Goal: Task Accomplishment & Management: Use online tool/utility

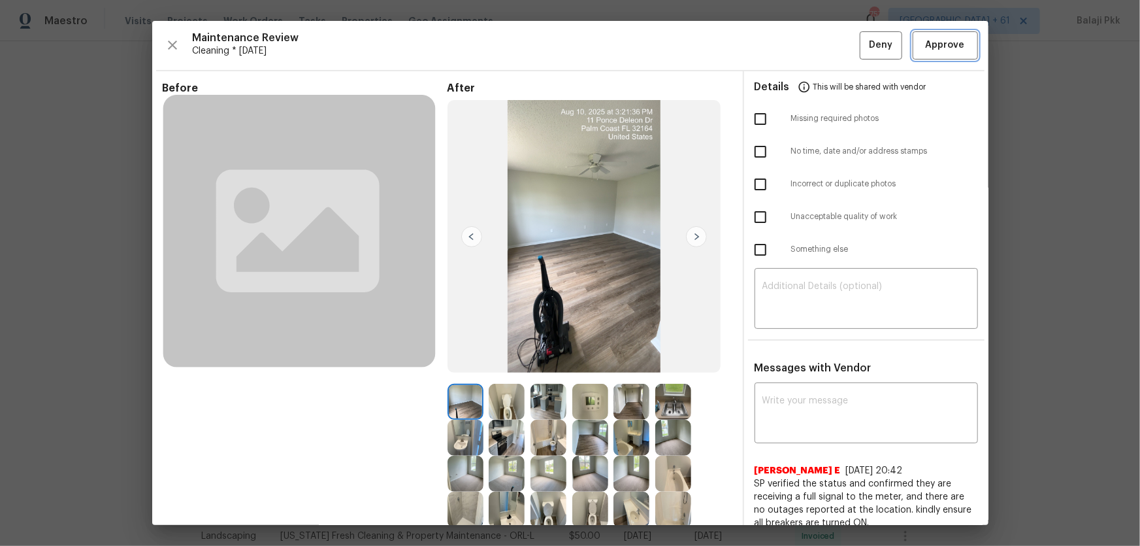
click at [939, 50] on span "Approve" at bounding box center [945, 45] width 39 height 16
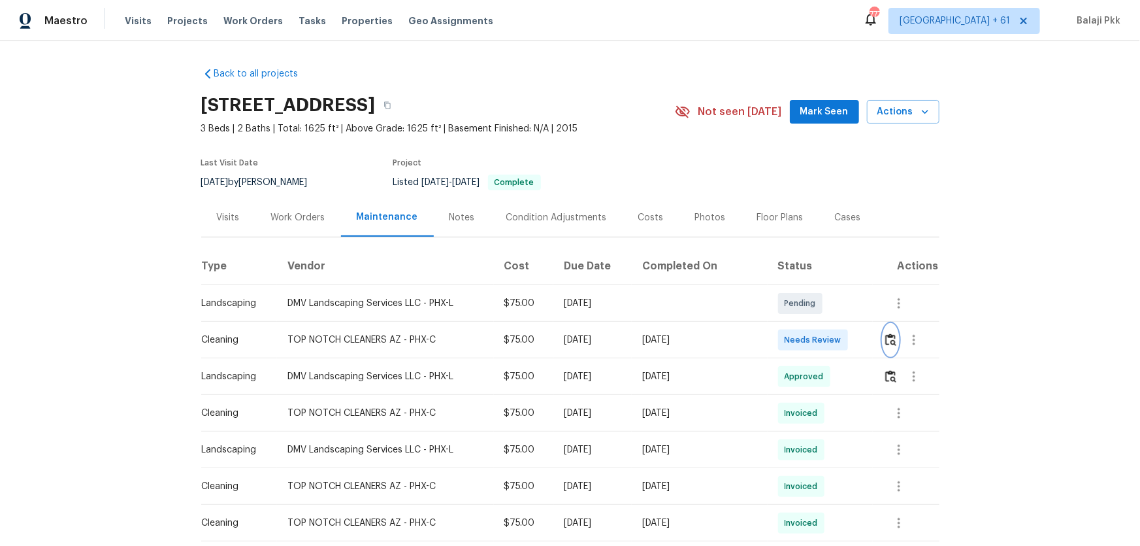
click at [811, 331] on button "button" at bounding box center [890, 339] width 15 height 31
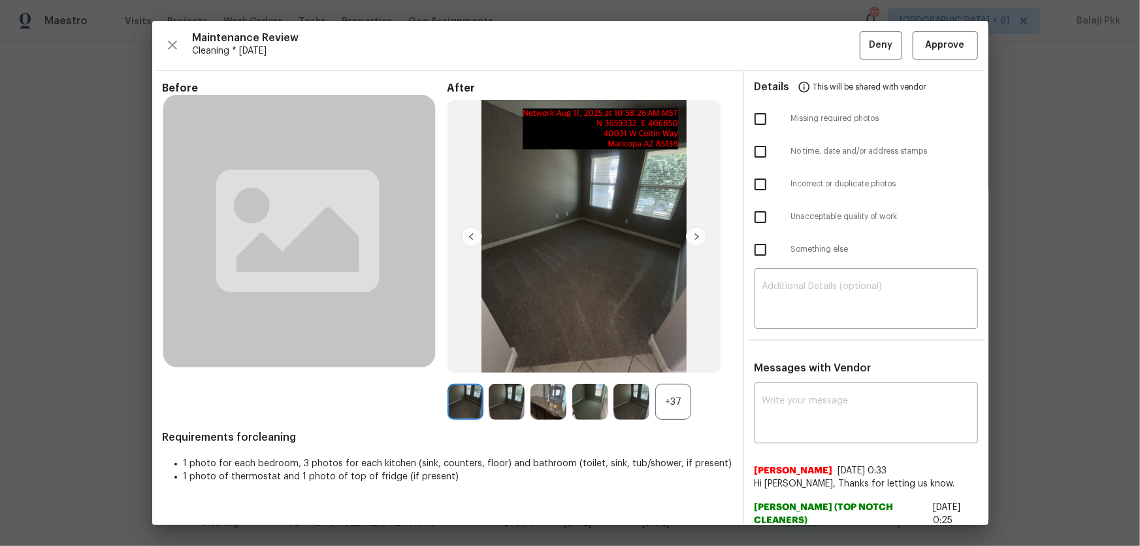
click at [679, 360] on div "+37" at bounding box center [673, 401] width 36 height 36
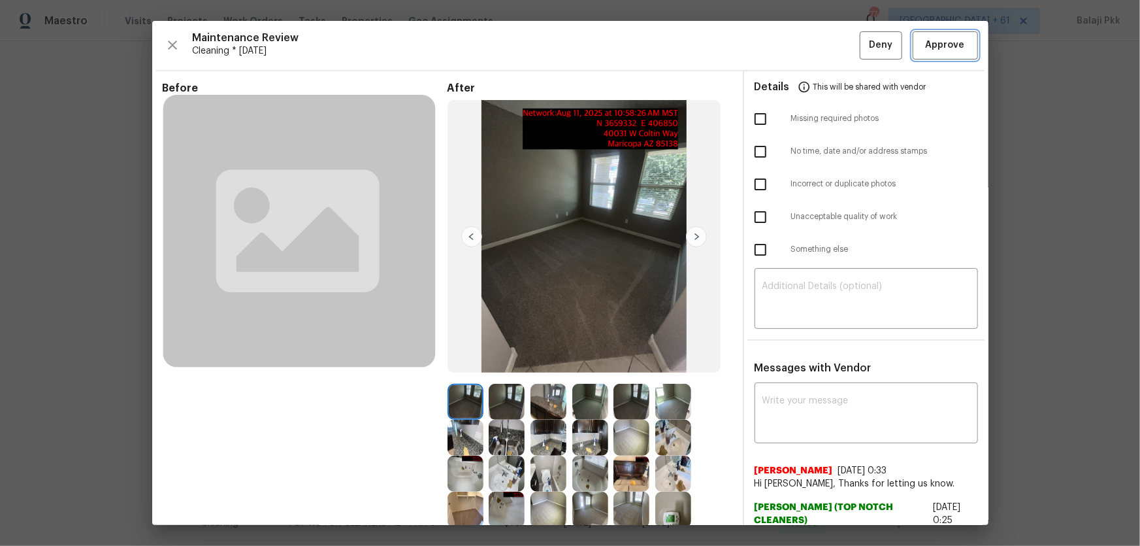
click at [811, 44] on span "Approve" at bounding box center [945, 45] width 39 height 16
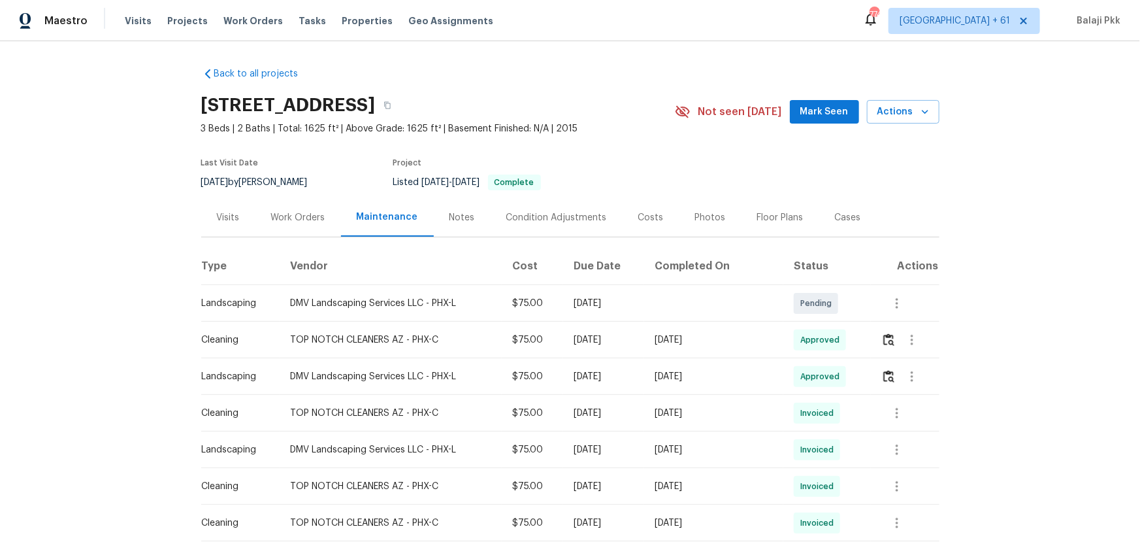
click at [811, 178] on div "Back to all projects 40015 W Coltin Way, Maricopa, AZ 85138 3 Beds | 2 Baths | …" at bounding box center [570, 293] width 1140 height 504
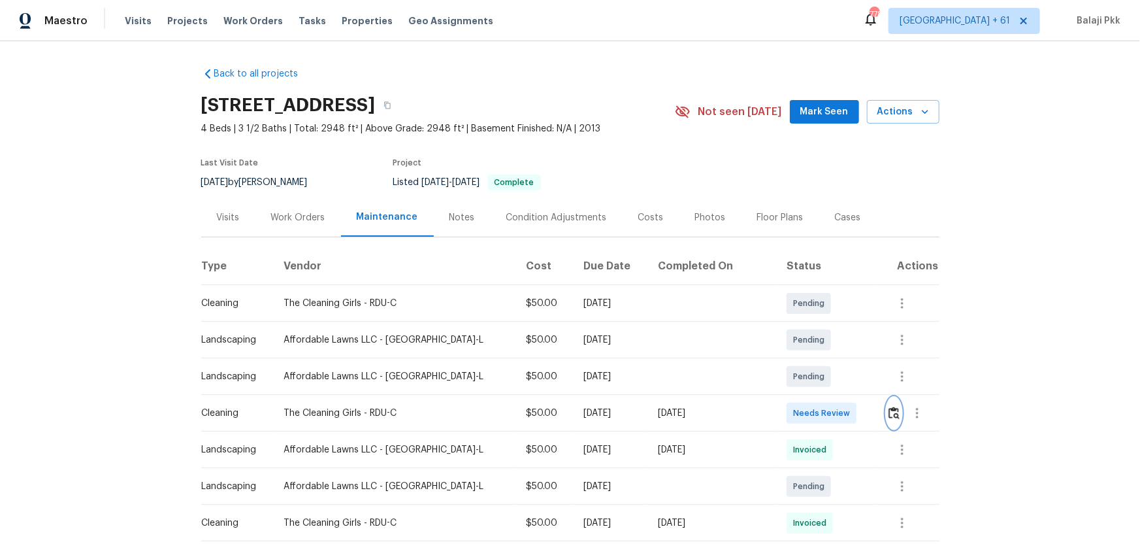
click at [889, 396] on button "button" at bounding box center [894, 412] width 15 height 31
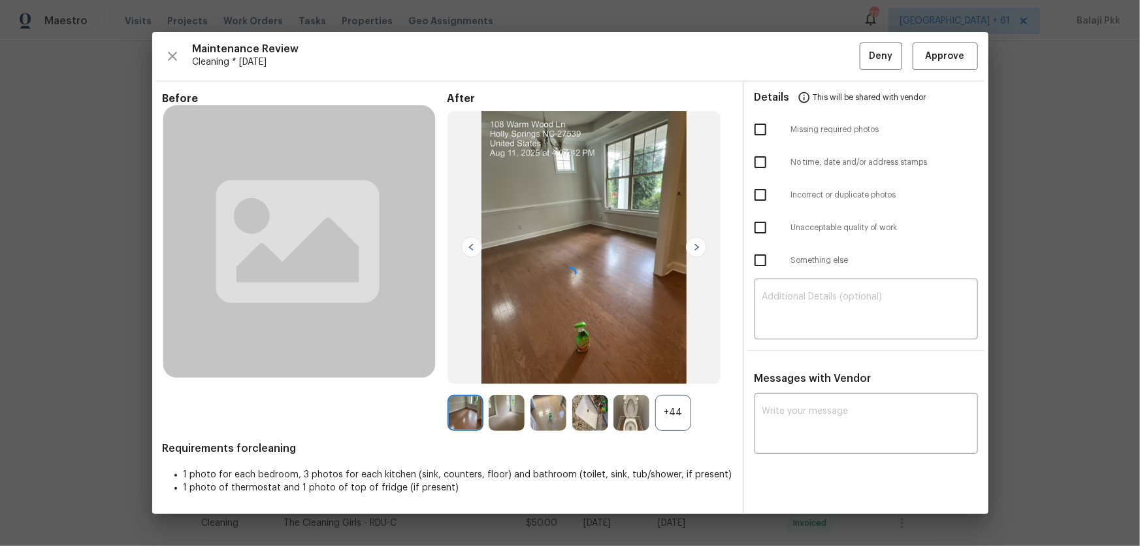
click at [679, 396] on div at bounding box center [570, 272] width 836 height 481
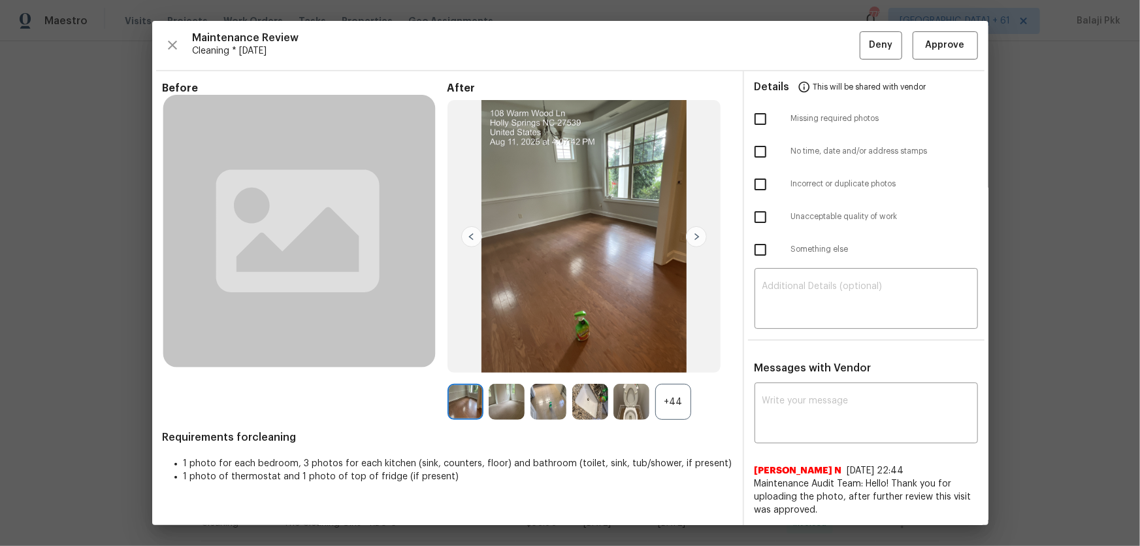
click at [672, 396] on div "+44" at bounding box center [673, 401] width 36 height 36
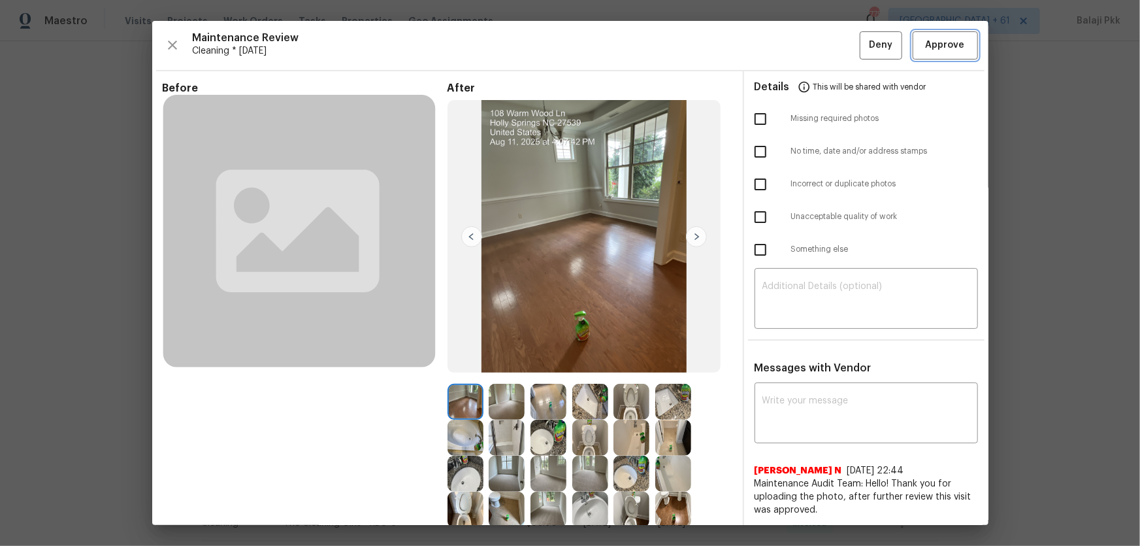
click at [892, 42] on span "Approve" at bounding box center [945, 45] width 39 height 16
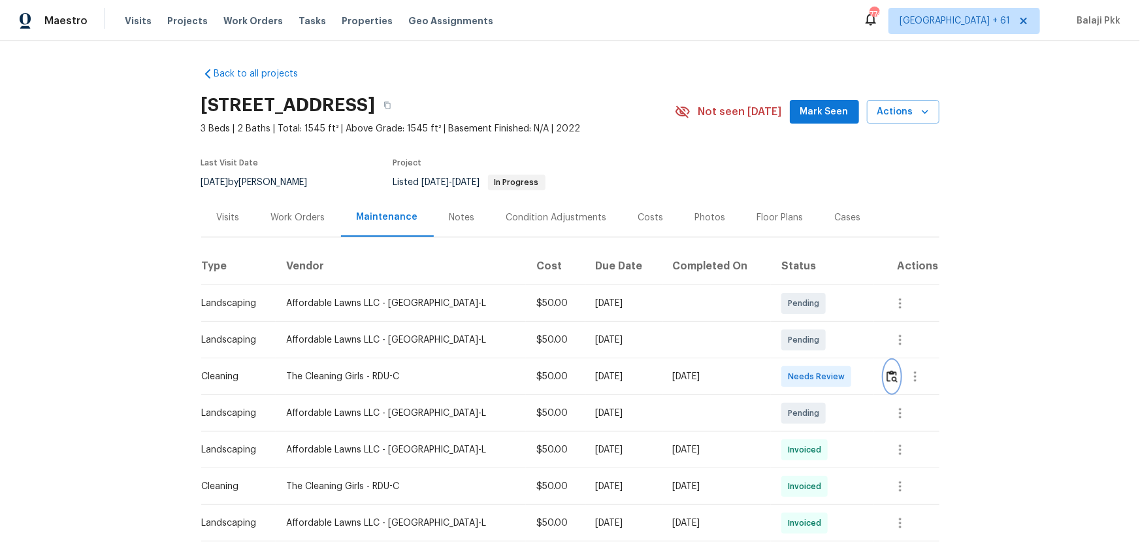
click at [887, 377] on img "button" at bounding box center [892, 376] width 11 height 12
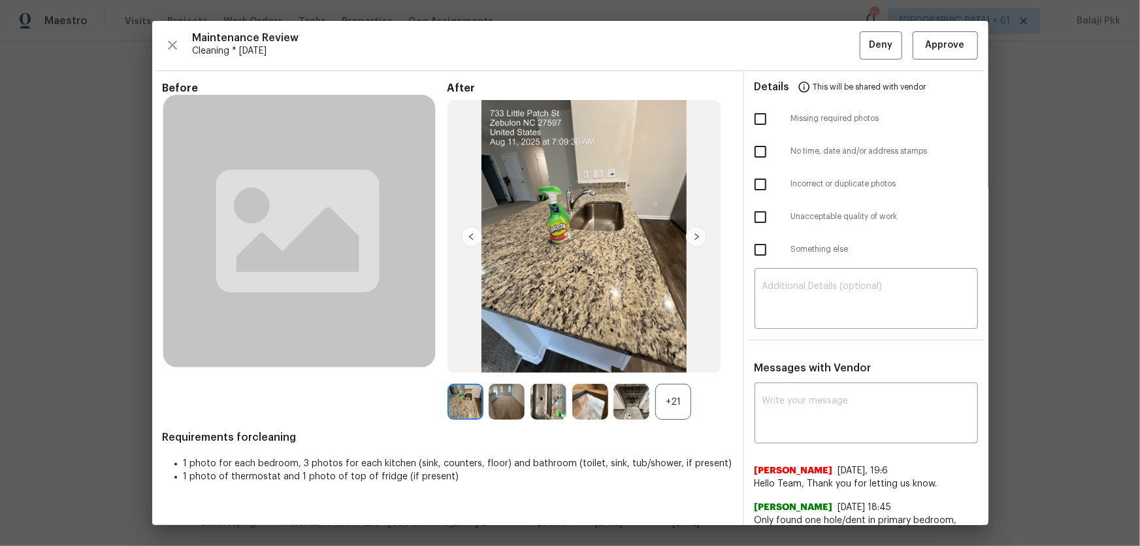
click at [668, 396] on div "+21" at bounding box center [673, 401] width 36 height 36
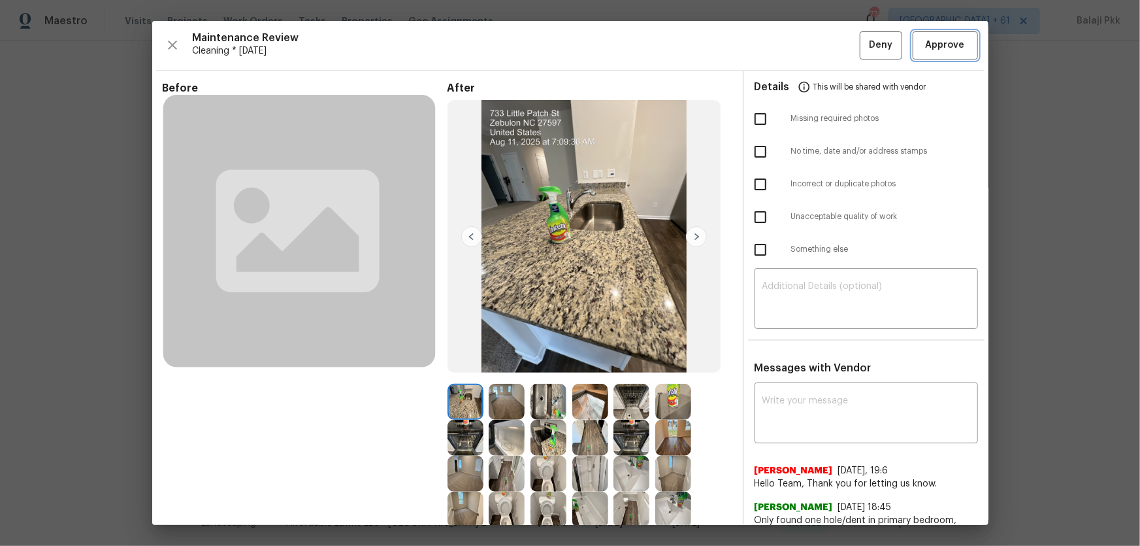
drag, startPoint x: 962, startPoint y: 38, endPoint x: 924, endPoint y: 46, distance: 38.8
click at [892, 38] on button "Approve" at bounding box center [945, 45] width 65 height 28
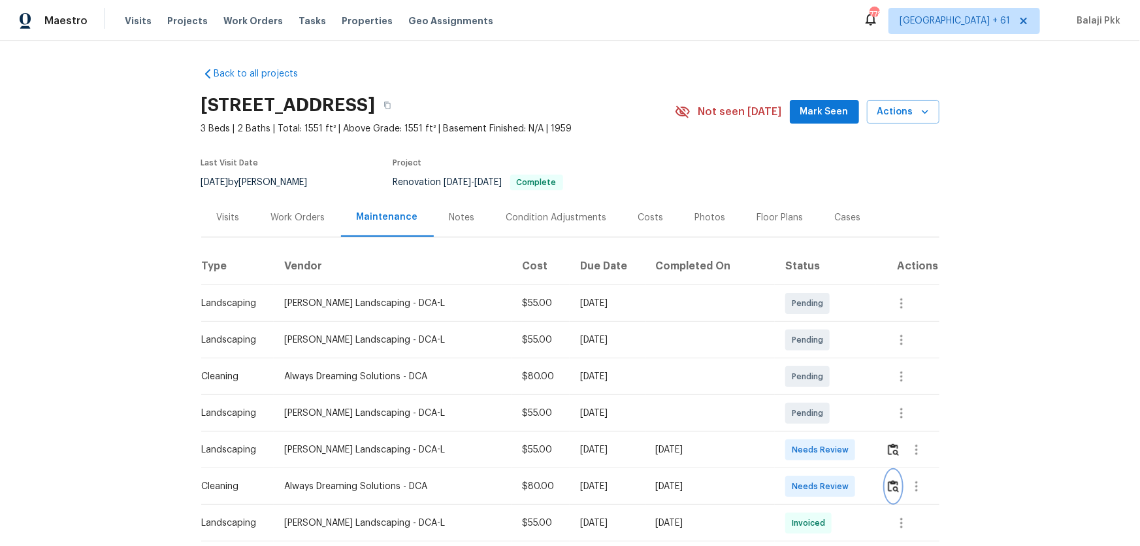
click at [811, 360] on button "button" at bounding box center [893, 485] width 15 height 31
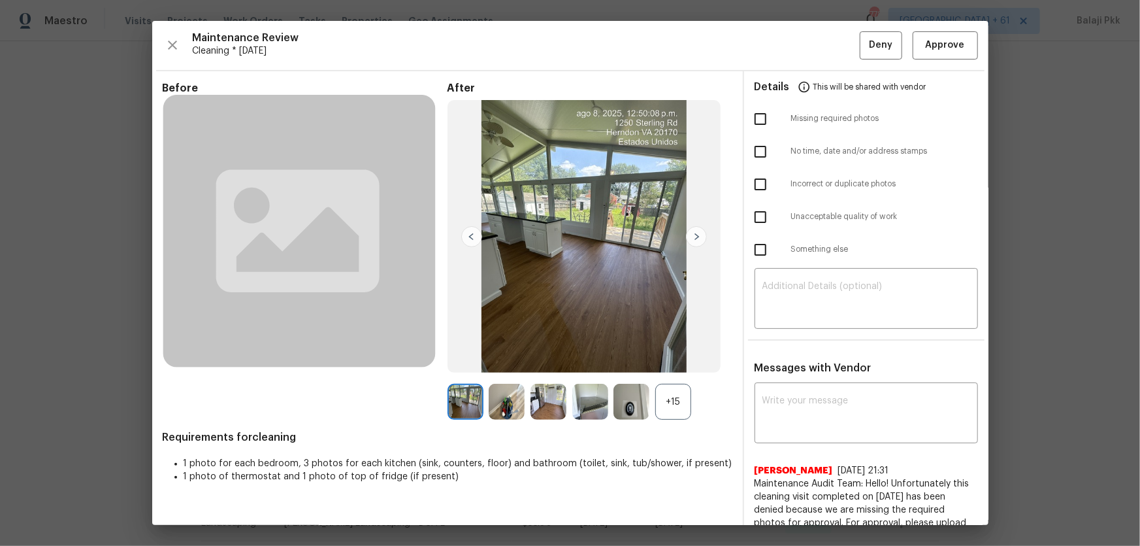
click at [658, 360] on div "+15" at bounding box center [673, 401] width 36 height 36
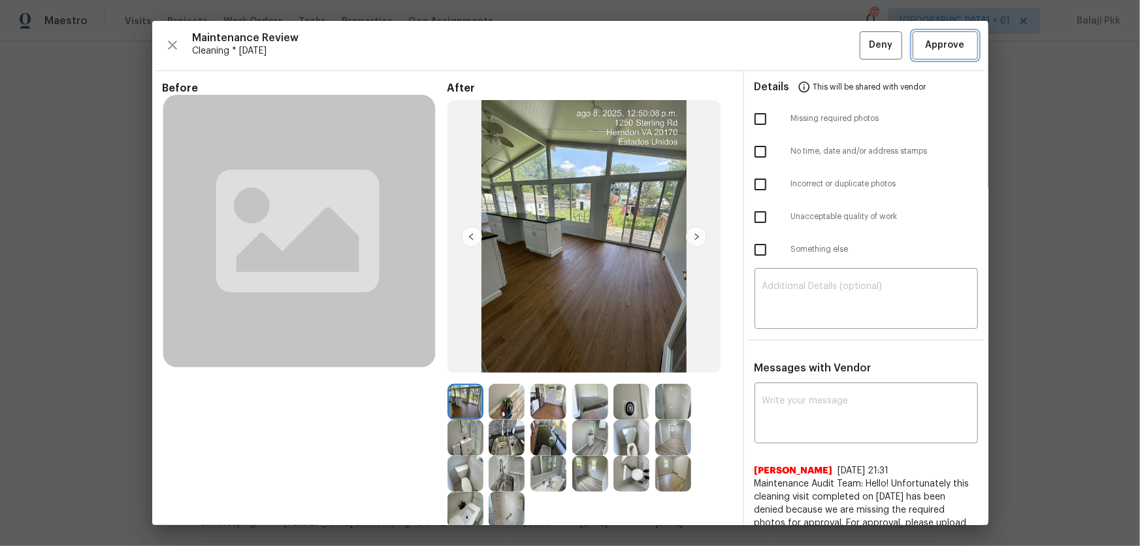
click at [811, 52] on span "Approve" at bounding box center [945, 45] width 39 height 16
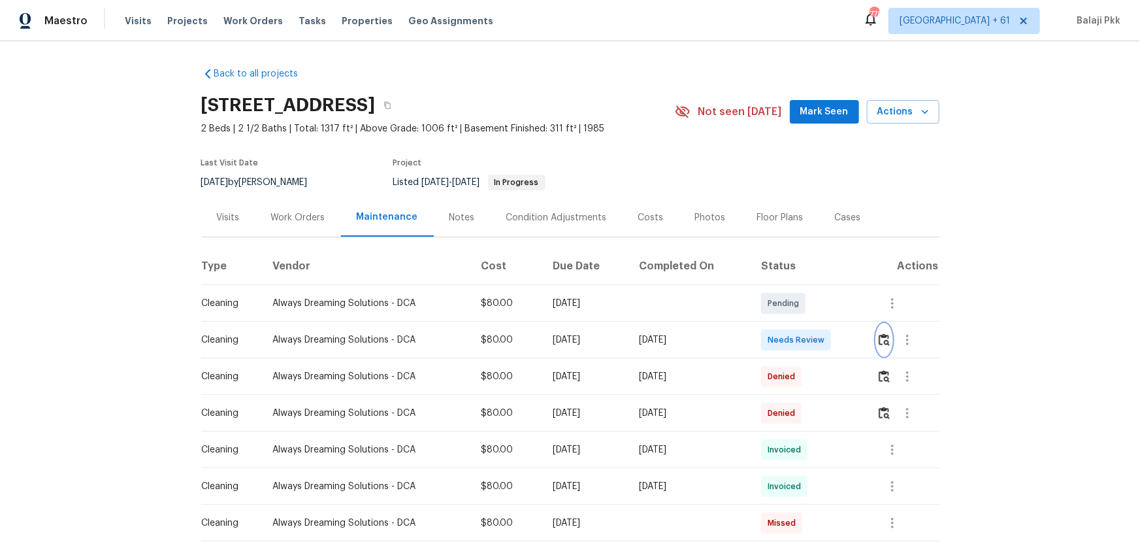
click at [879, 338] on img "button" at bounding box center [884, 339] width 11 height 12
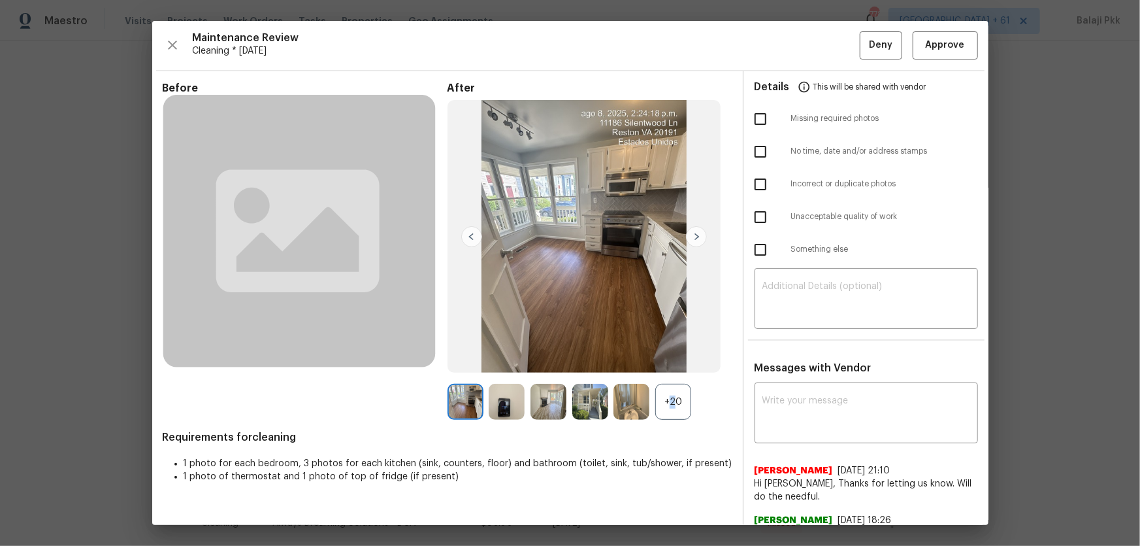
drag, startPoint x: 664, startPoint y: 393, endPoint x: 615, endPoint y: 333, distance: 77.5
click at [666, 393] on div "+20" at bounding box center [673, 401] width 36 height 36
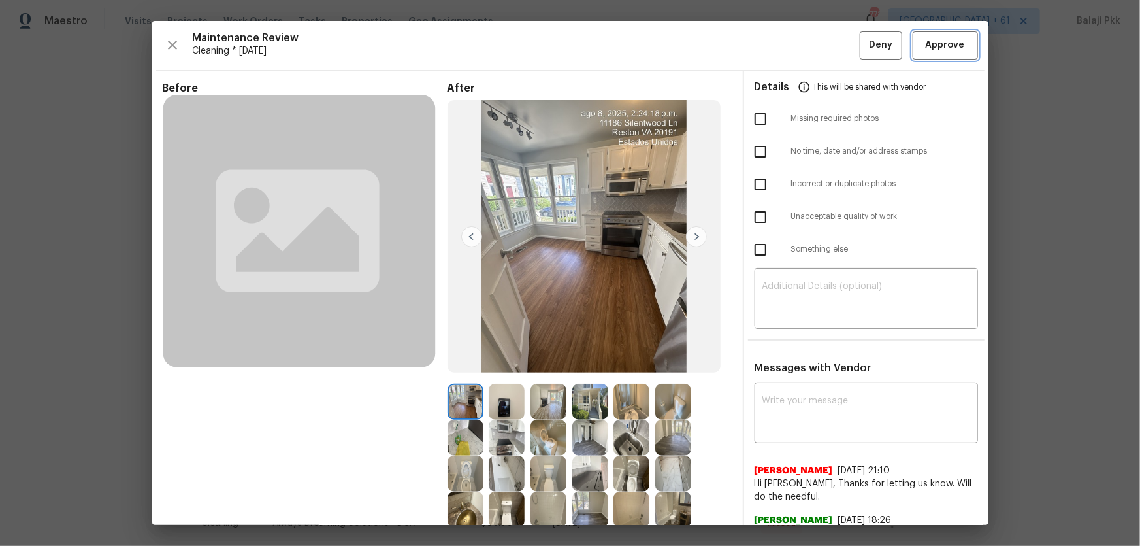
click at [892, 42] on span "Approve" at bounding box center [945, 45] width 39 height 16
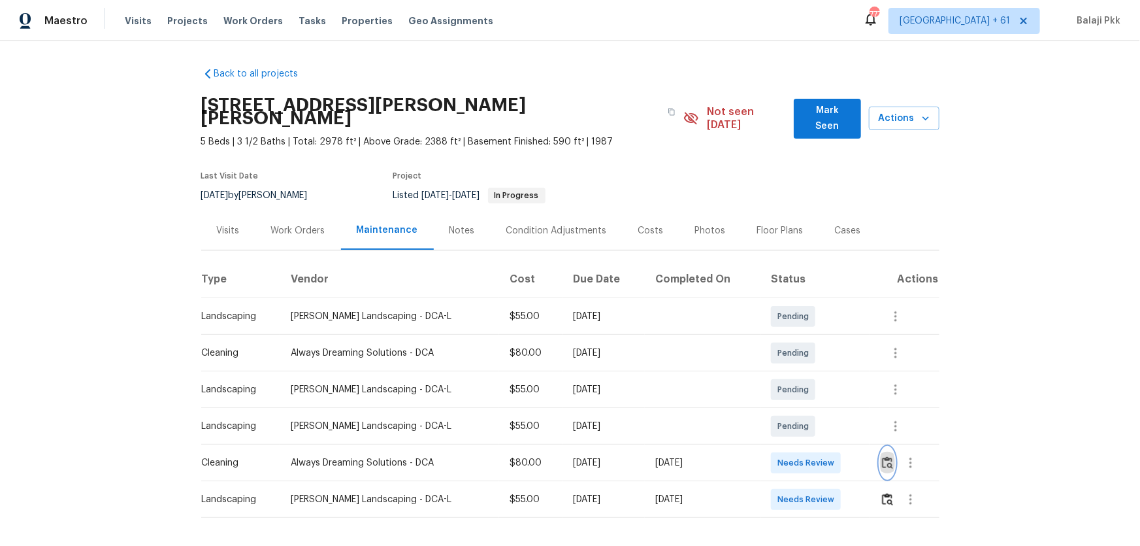
click at [811, 360] on button "button" at bounding box center [887, 462] width 15 height 31
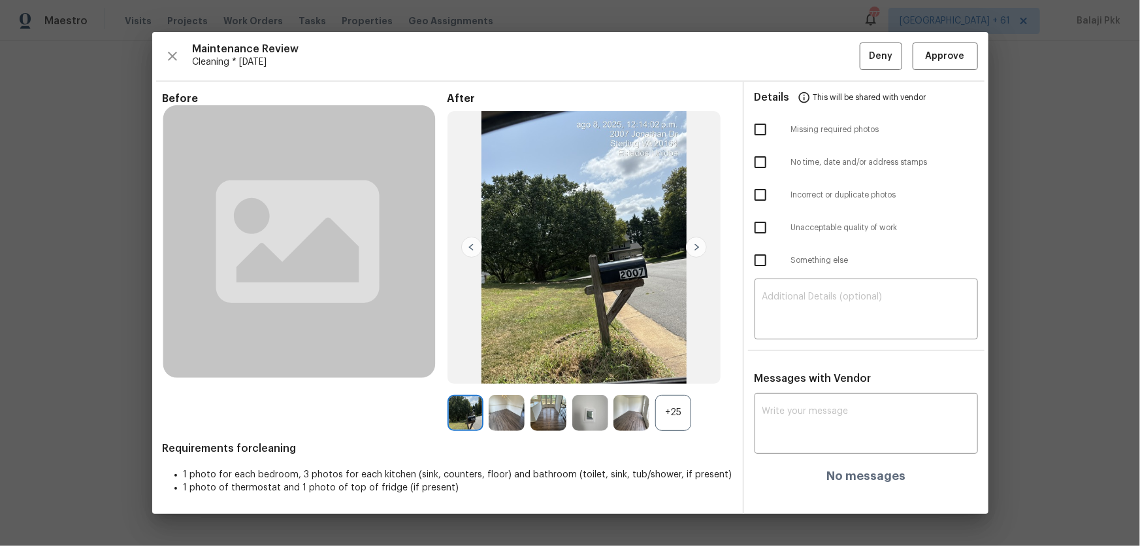
click at [675, 360] on div "+25" at bounding box center [673, 413] width 36 height 36
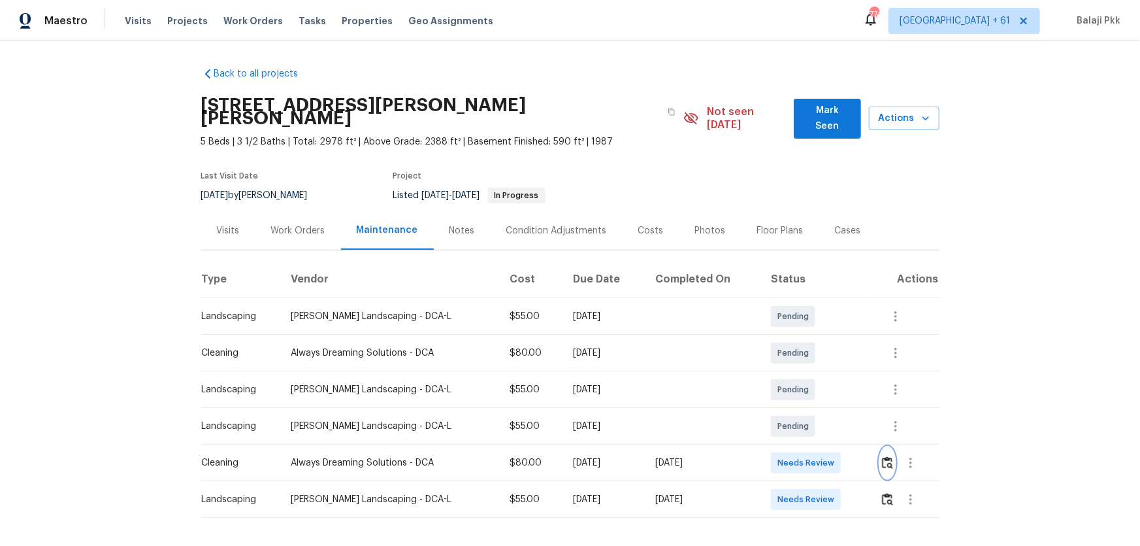
click at [811, 360] on button "button" at bounding box center [887, 462] width 15 height 31
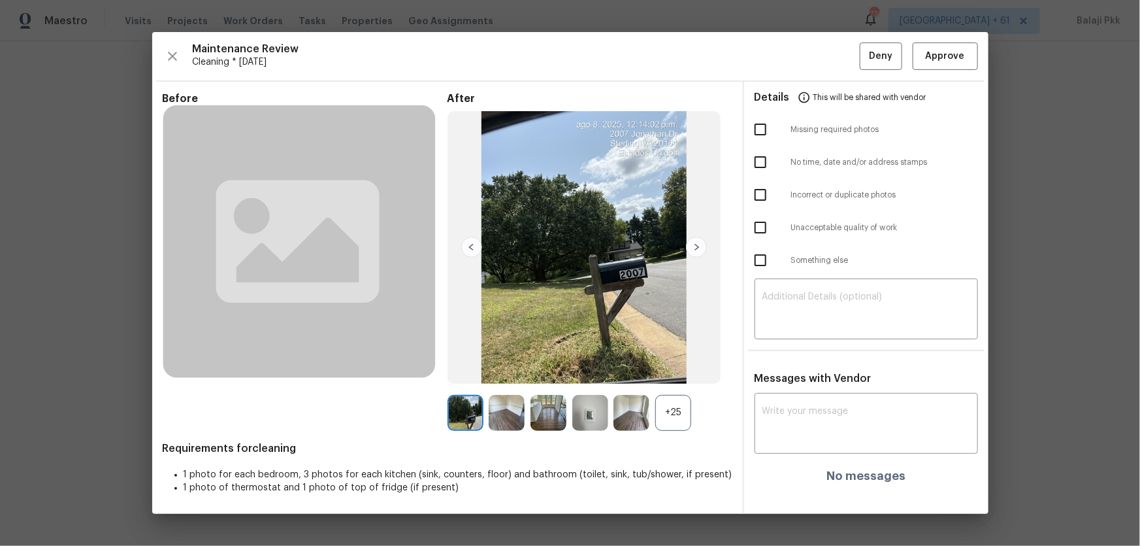
click at [685, 360] on div "+25" at bounding box center [673, 413] width 36 height 36
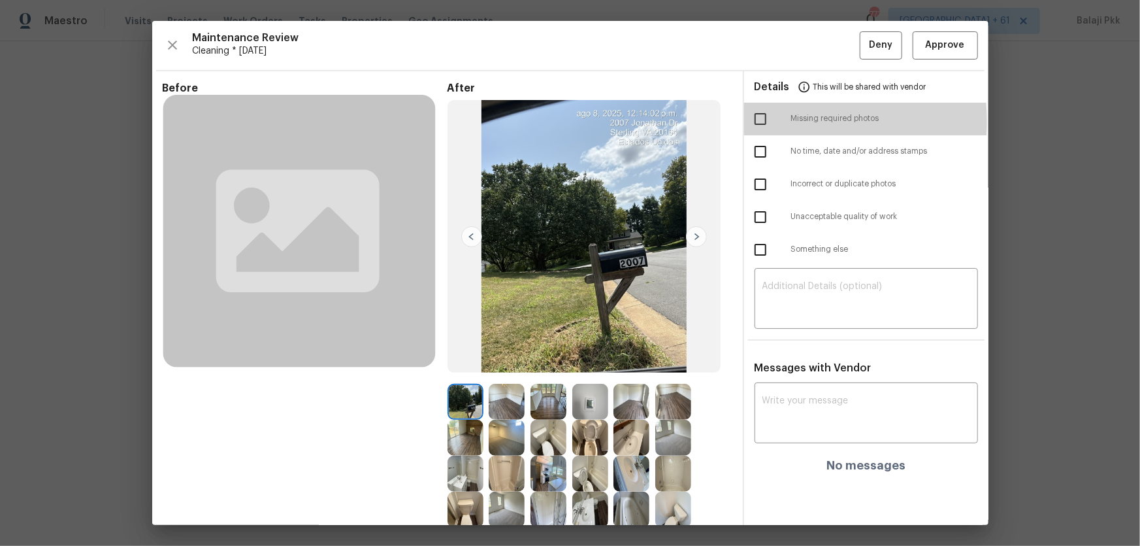
click at [766, 121] on input "checkbox" at bounding box center [760, 118] width 27 height 27
checkbox input "true"
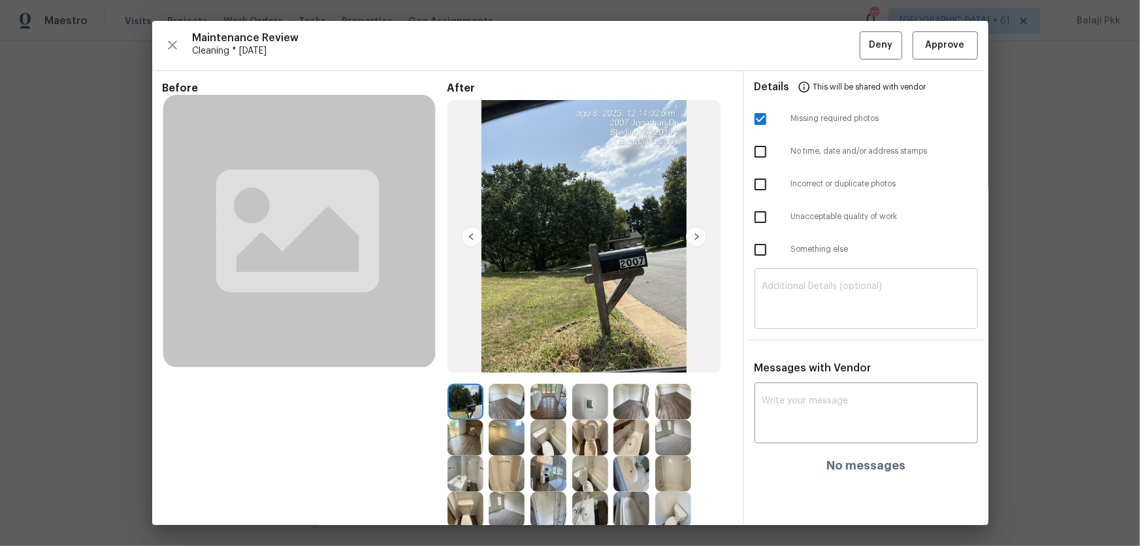
click at [811, 289] on textarea at bounding box center [866, 300] width 208 height 37
paste textarea "Maintenance Audit Team: Hello! Unfortunately, this Cleaning visit completed on …"
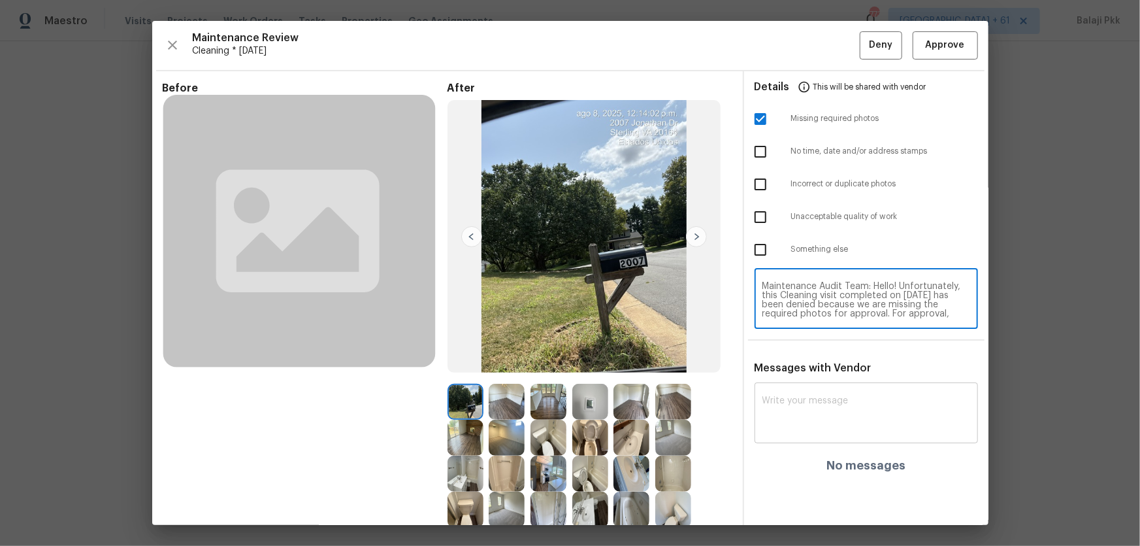
scroll to position [118, 0]
type textarea "Maintenance Audit Team: Hello! Unfortunately, this Cleaning visit completed on …"
click at [811, 360] on textarea at bounding box center [866, 414] width 208 height 37
paste textarea "Maintenance Audit Team: Hello! Unfortunately, this Cleaning visit completed on …"
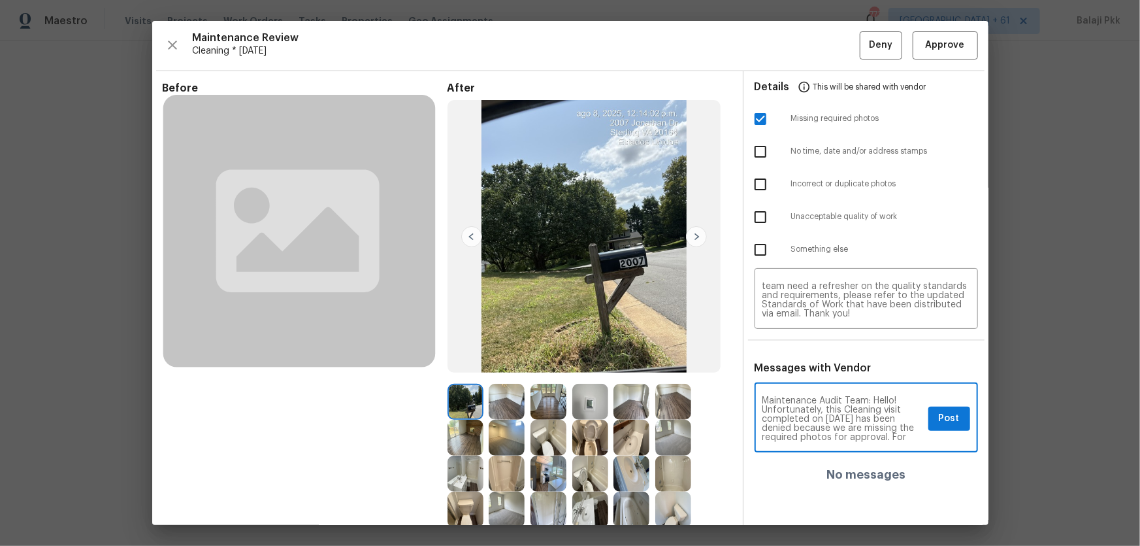
scroll to position [164, 0]
type textarea "Maintenance Audit Team: Hello! Unfortunately, this Cleaning visit completed on …"
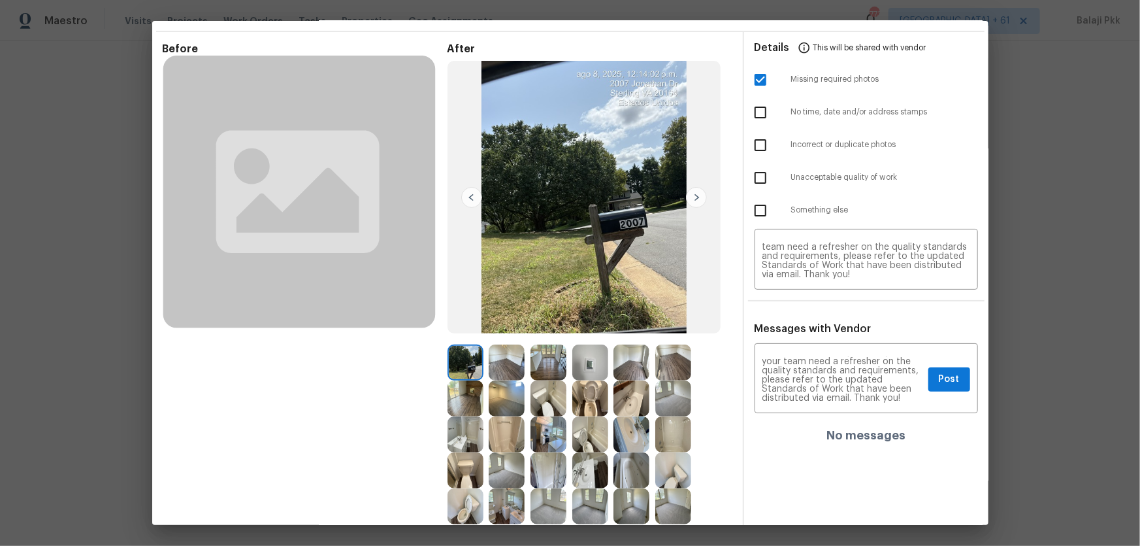
scroll to position [59, 0]
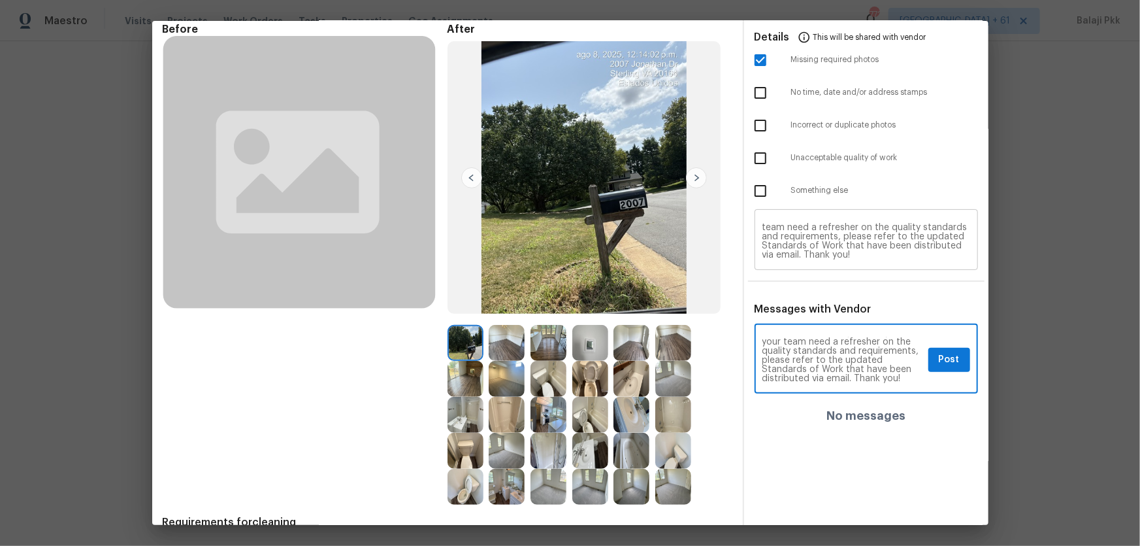
click at [811, 268] on div "Maintenance Audit Team: Hello! Unfortunately, this Cleaning visit completed on …" at bounding box center [866, 240] width 223 height 57
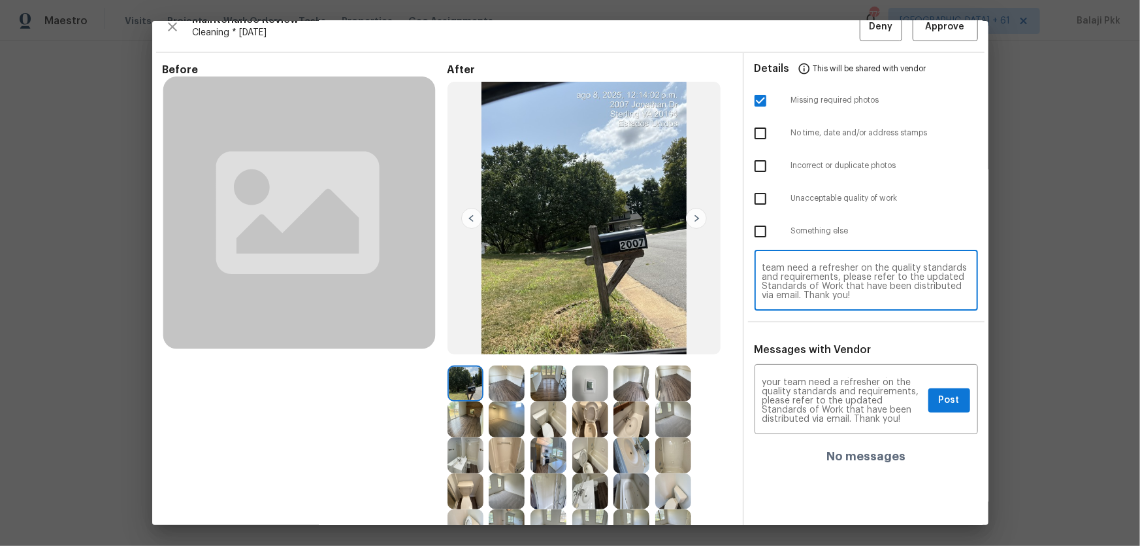
scroll to position [0, 0]
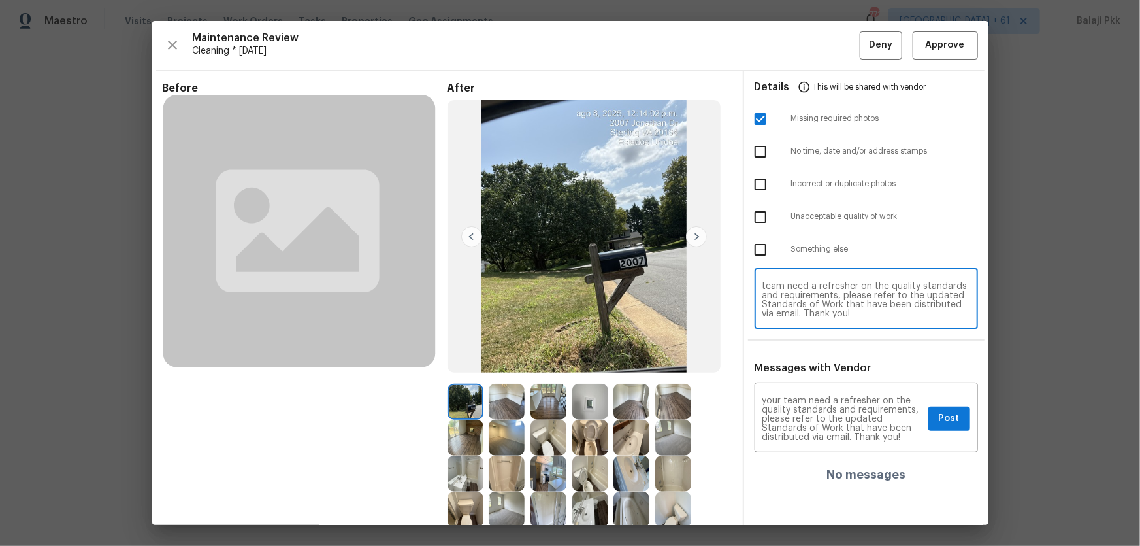
click at [775, 49] on span "Cleaning * [DATE]" at bounding box center [526, 50] width 667 height 13
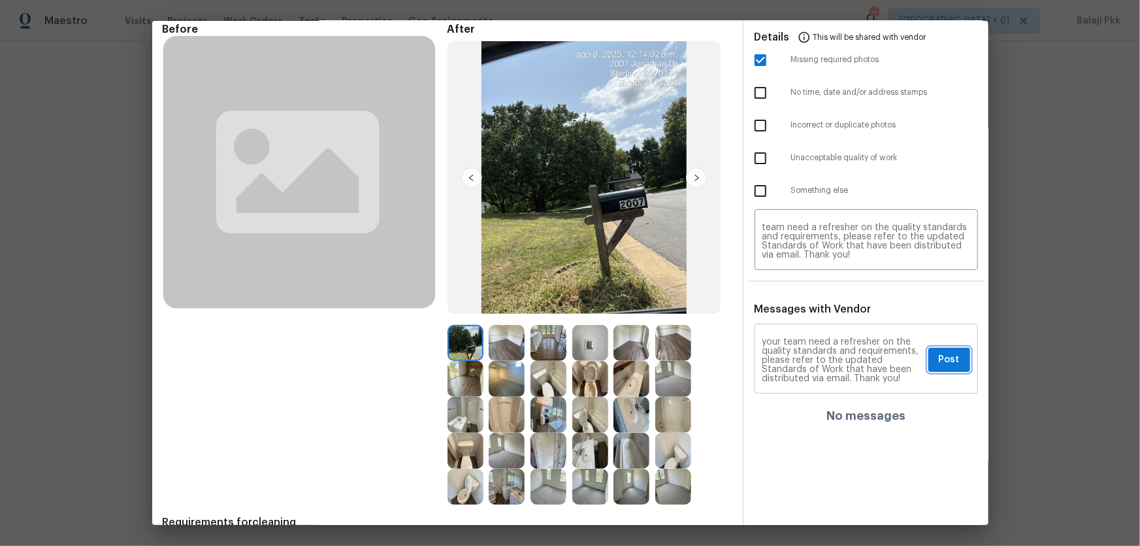
click at [811, 360] on span "Post" at bounding box center [949, 359] width 21 height 16
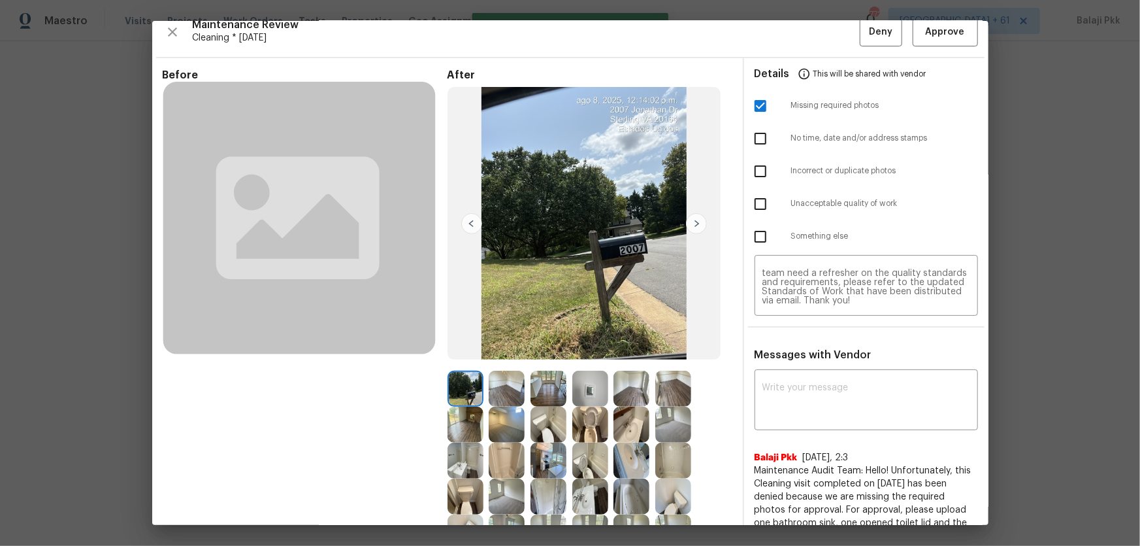
scroll to position [0, 0]
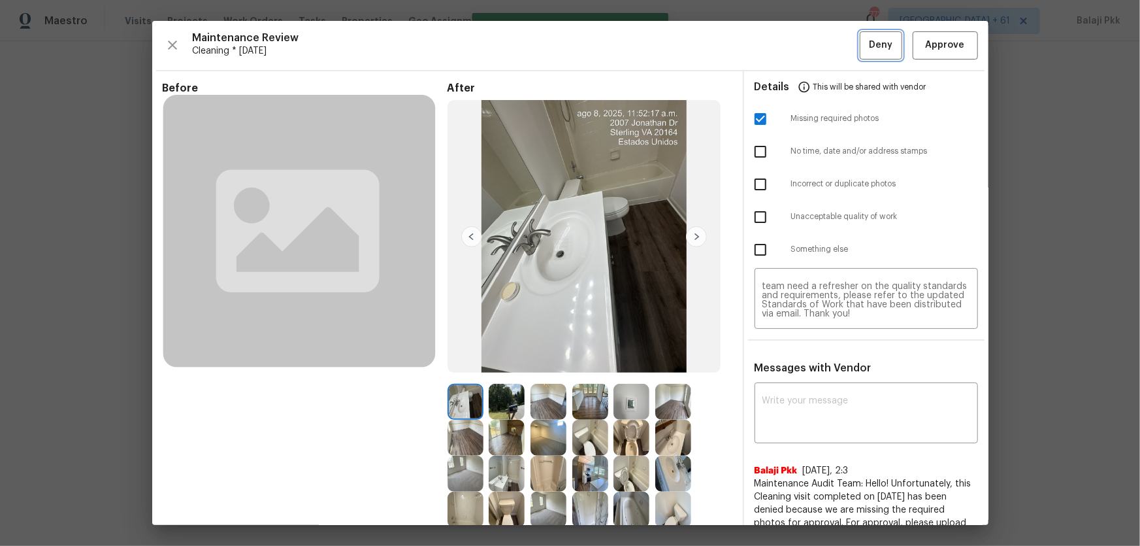
click at [811, 37] on span "Deny" at bounding box center [881, 45] width 24 height 16
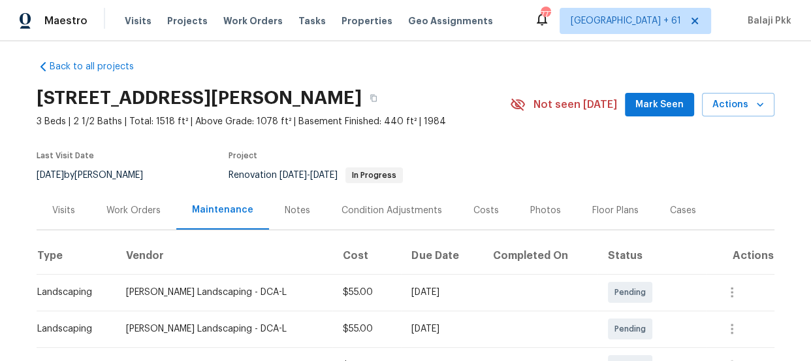
scroll to position [126, 0]
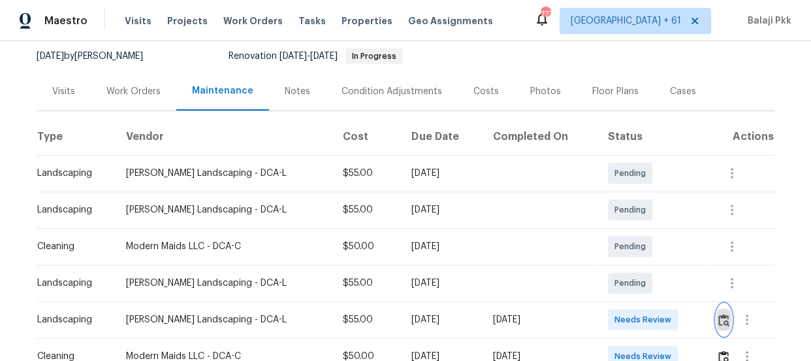
click at [722, 321] on img "button" at bounding box center [724, 320] width 11 height 12
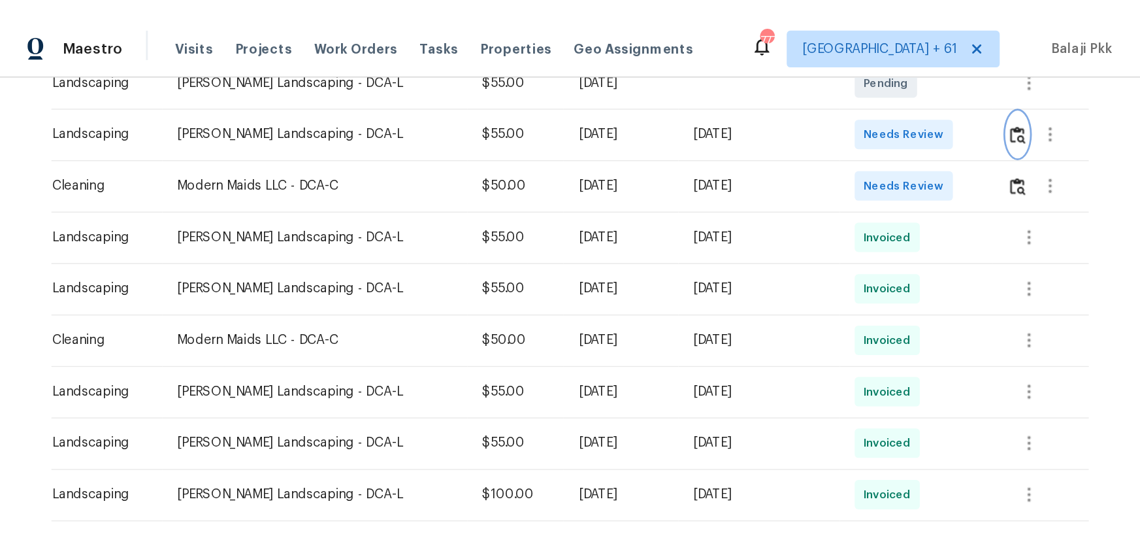
scroll to position [245, 0]
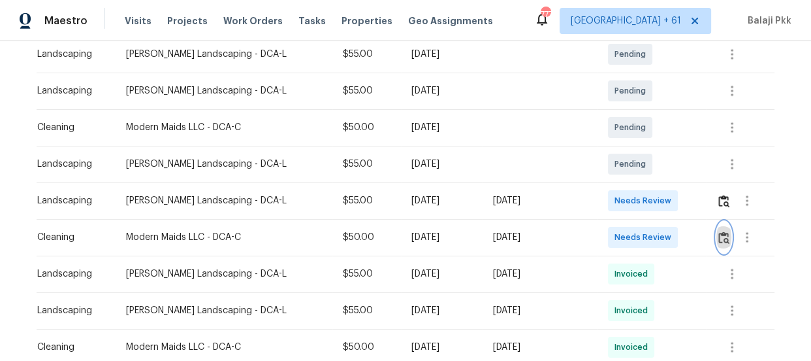
click at [723, 238] on img "button" at bounding box center [724, 237] width 11 height 12
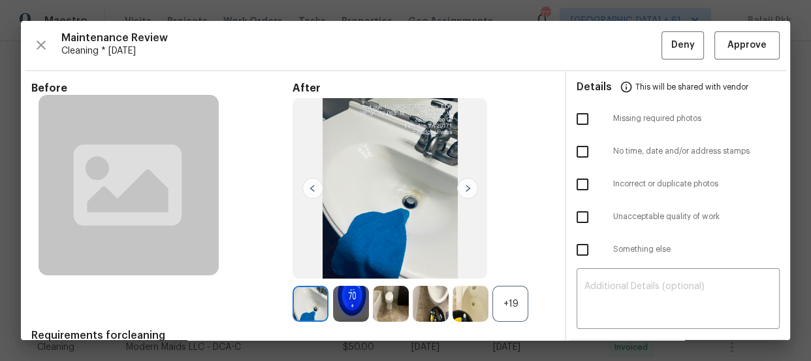
click at [493, 300] on div "+19" at bounding box center [511, 303] width 36 height 36
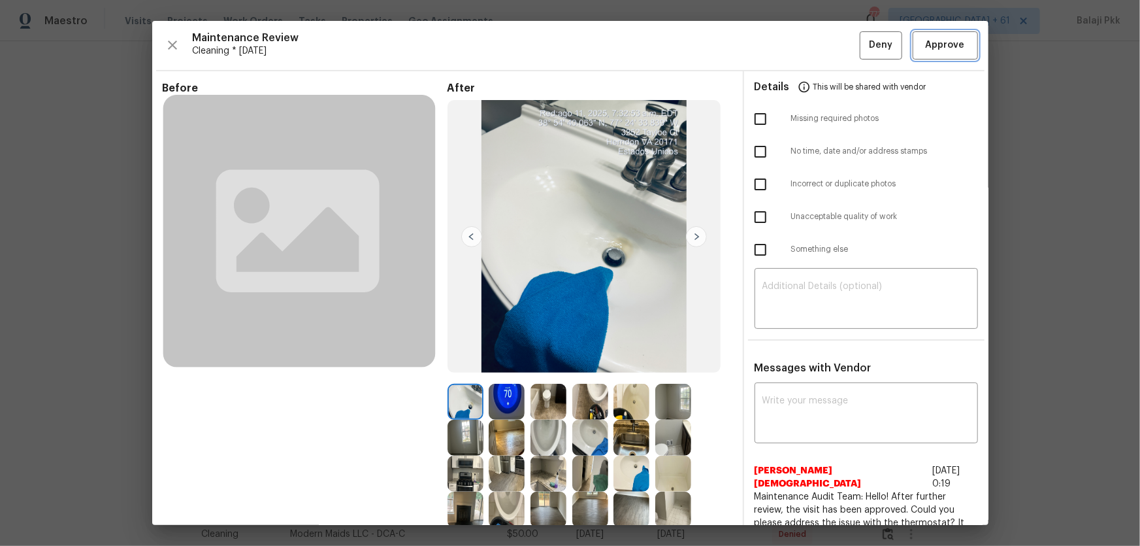
click at [811, 50] on span "Approve" at bounding box center [945, 45] width 39 height 16
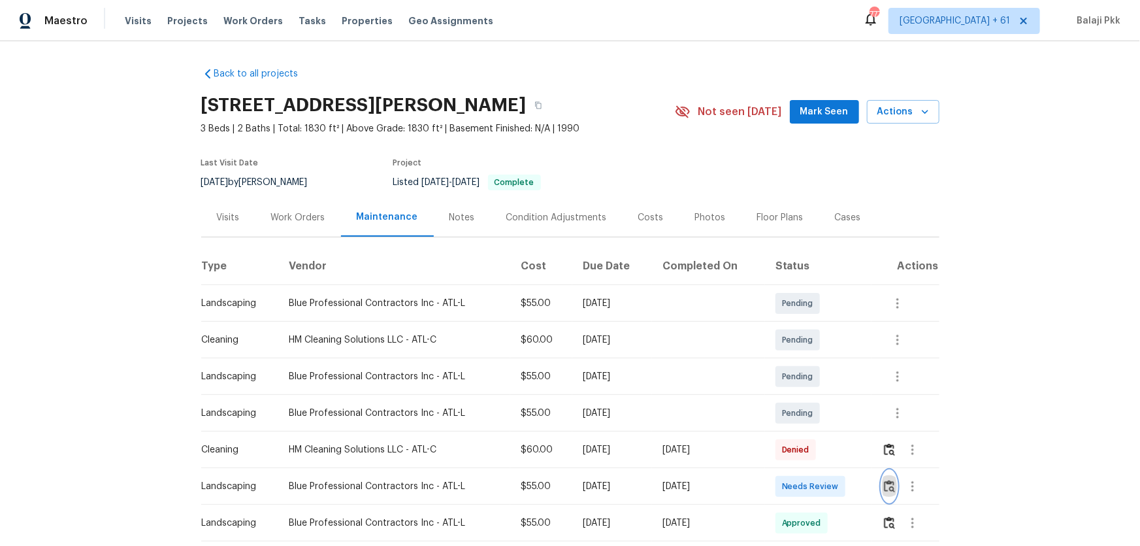
click at [888, 396] on img "button" at bounding box center [889, 486] width 11 height 12
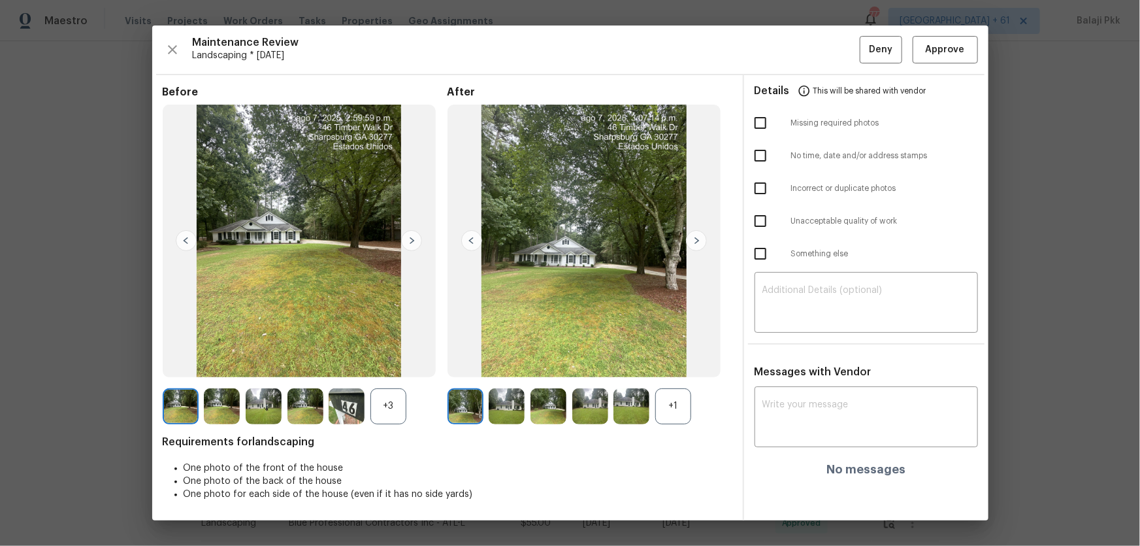
click at [662, 396] on div "+1" at bounding box center [673, 406] width 36 height 36
click at [395, 396] on div "+3" at bounding box center [388, 406] width 36 height 36
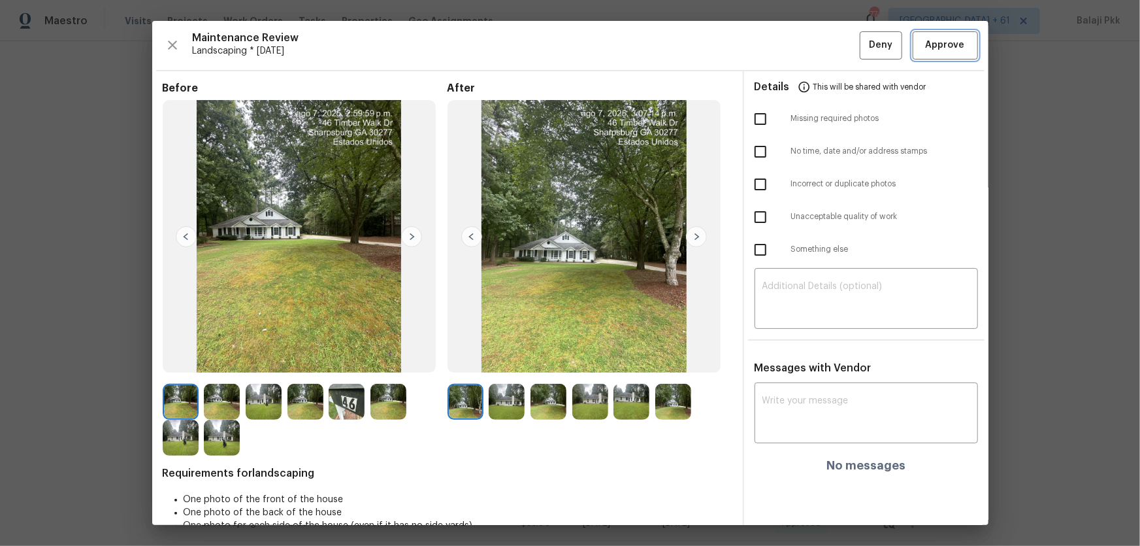
click at [892, 35] on button "Approve" at bounding box center [945, 45] width 65 height 28
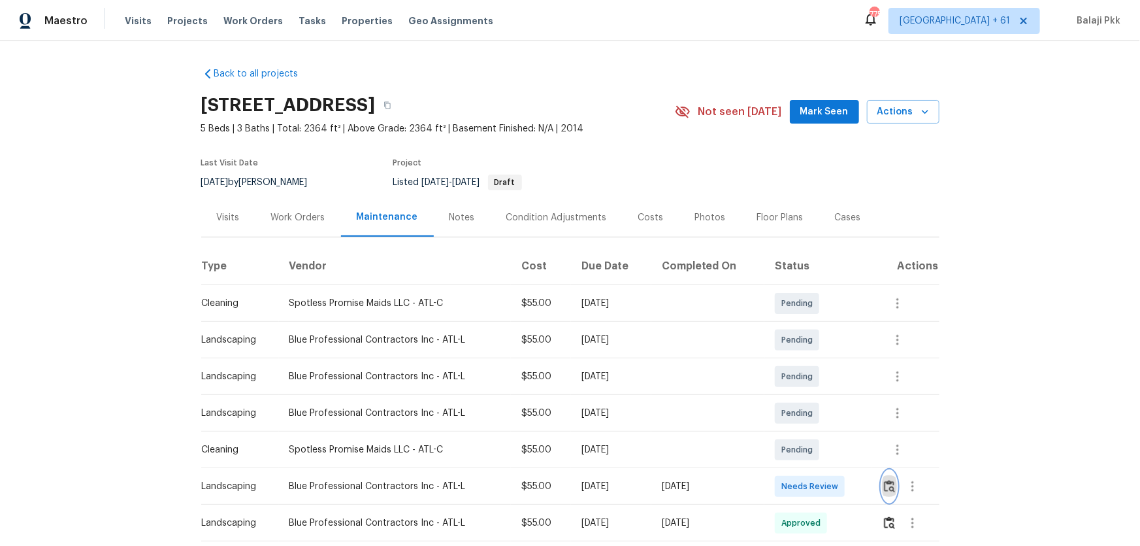
click at [811, 360] on button "button" at bounding box center [889, 485] width 15 height 31
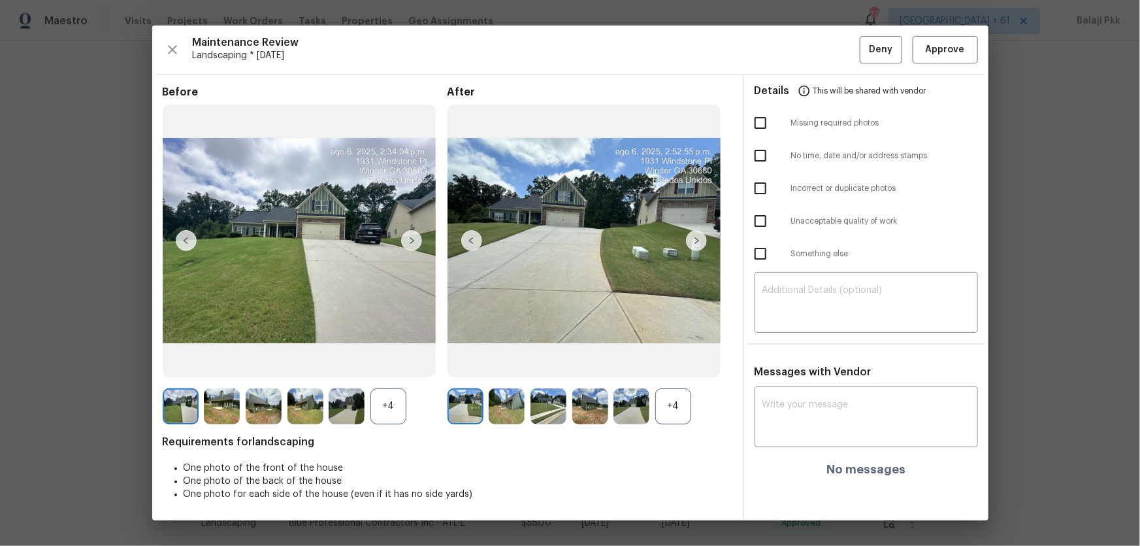
drag, startPoint x: 664, startPoint y: 404, endPoint x: 513, endPoint y: 382, distance: 152.6
click at [663, 360] on div "+4" at bounding box center [673, 406] width 36 height 36
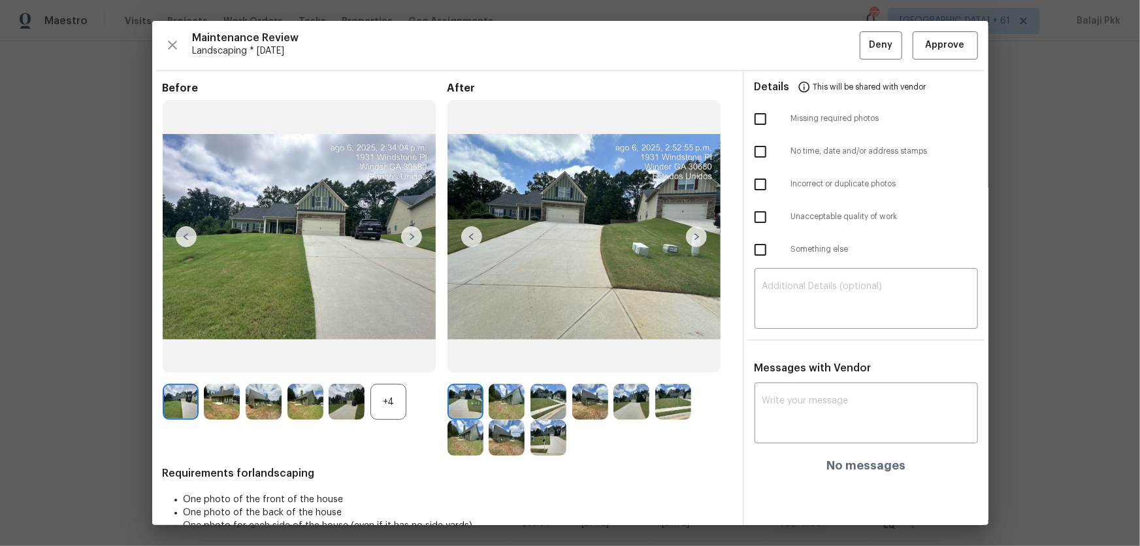
click at [404, 360] on div "+4" at bounding box center [388, 401] width 36 height 36
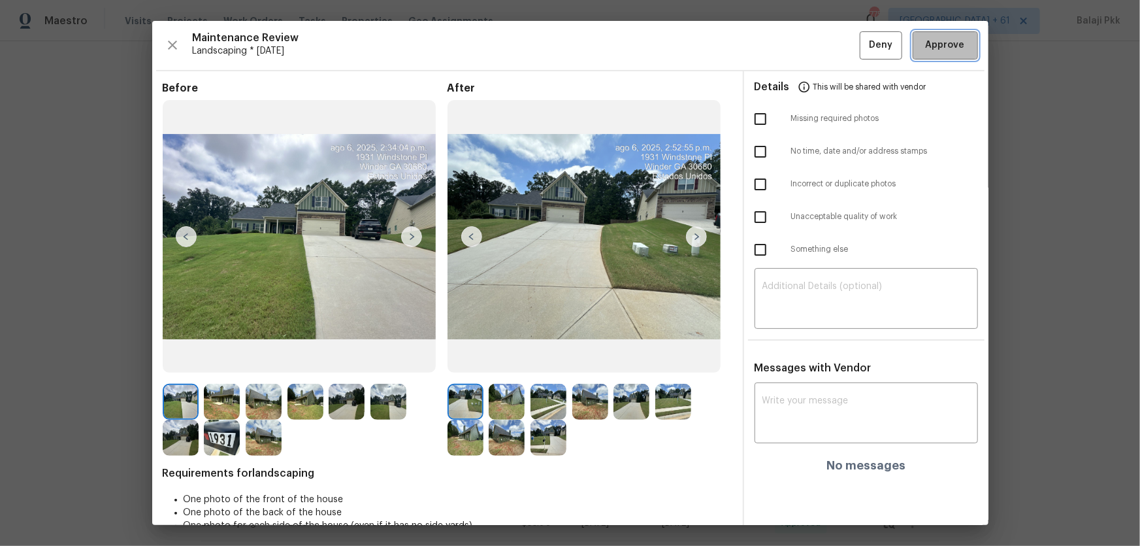
click at [811, 41] on span "Approve" at bounding box center [945, 45] width 39 height 16
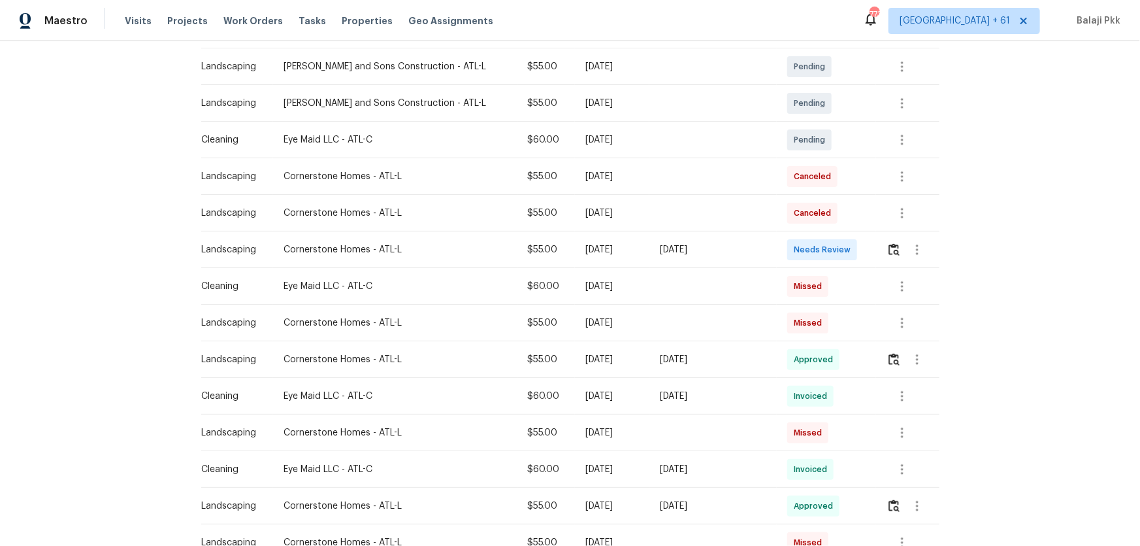
scroll to position [297, 0]
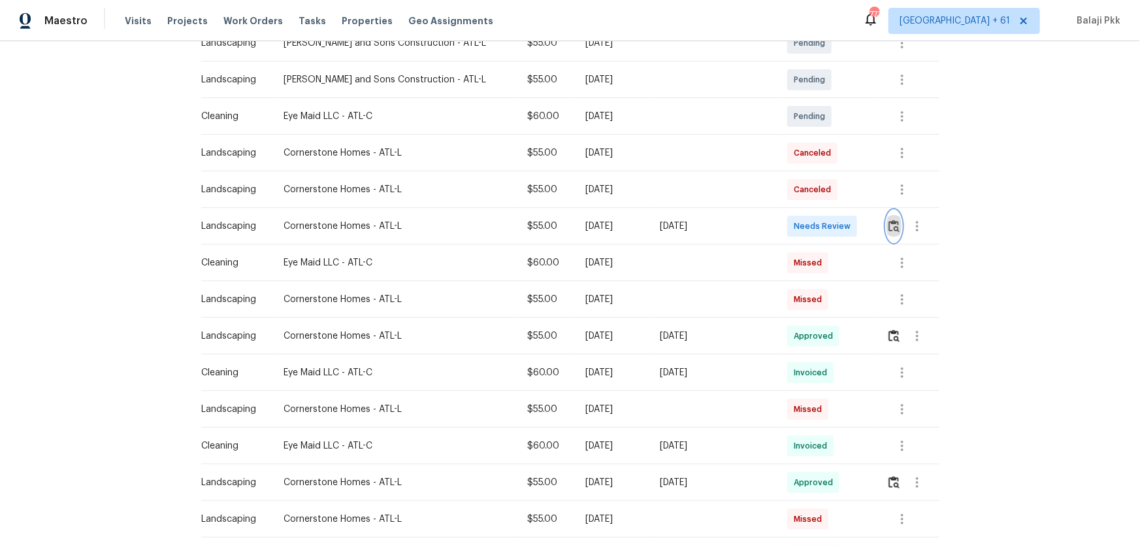
click at [811, 223] on img "button" at bounding box center [893, 226] width 11 height 12
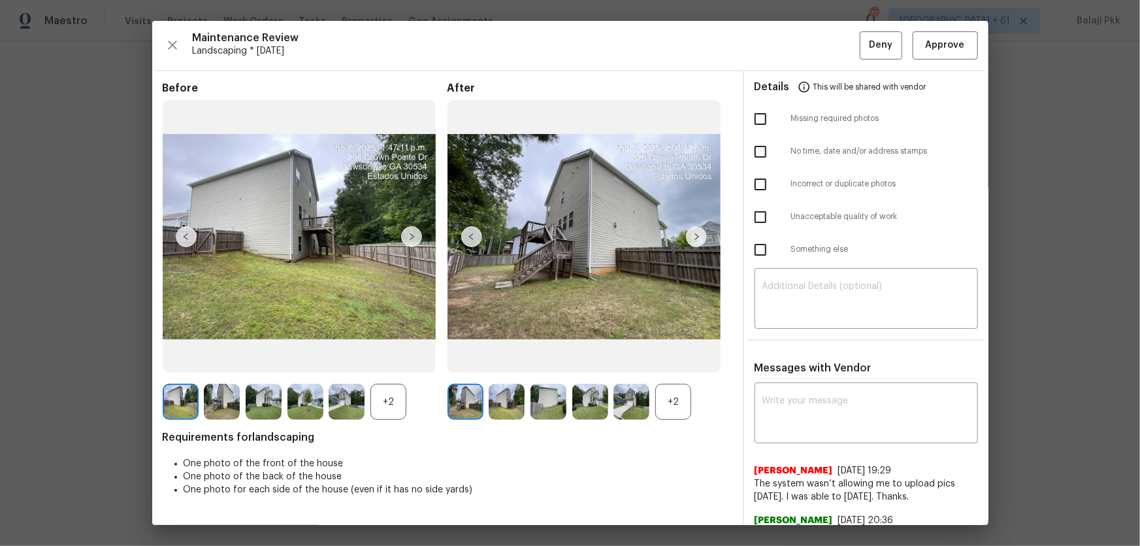
click at [674, 360] on div "+2" at bounding box center [673, 401] width 36 height 36
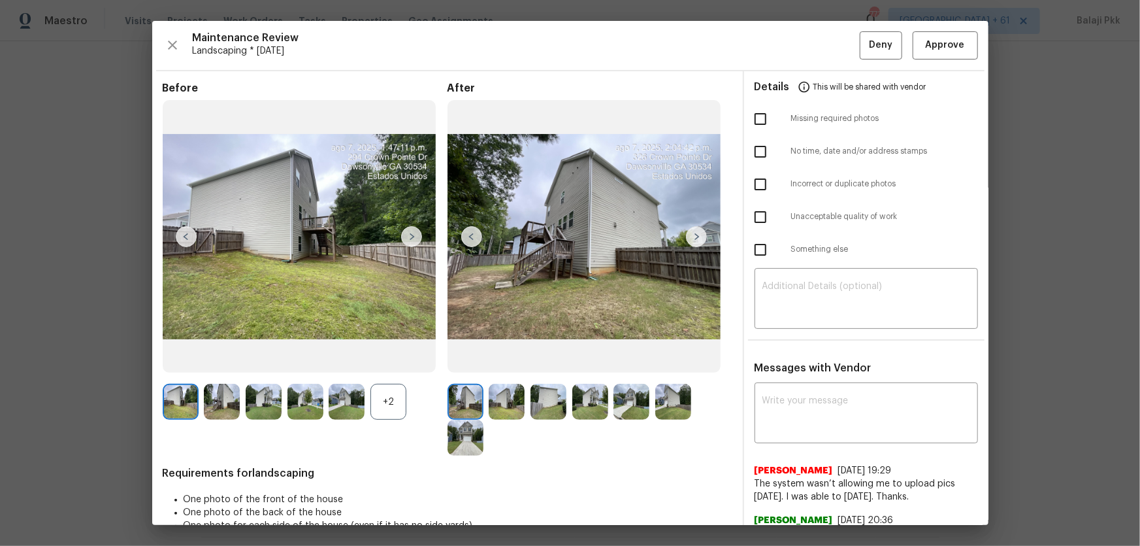
click at [395, 360] on div "+2" at bounding box center [388, 401] width 36 height 36
click at [811, 46] on span "Approve" at bounding box center [945, 45] width 39 height 16
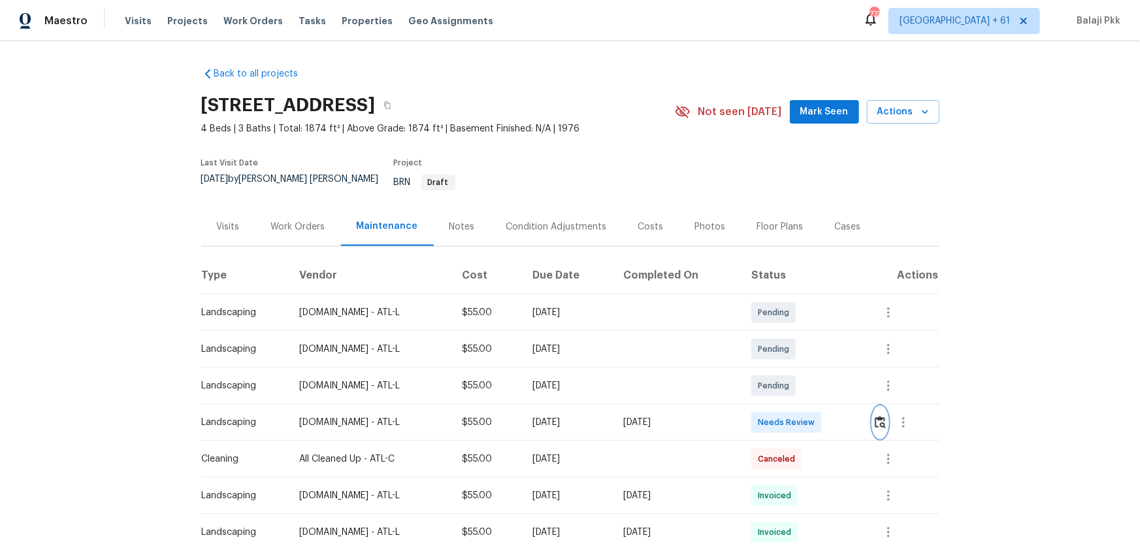
click at [877, 396] on img "button" at bounding box center [880, 421] width 11 height 12
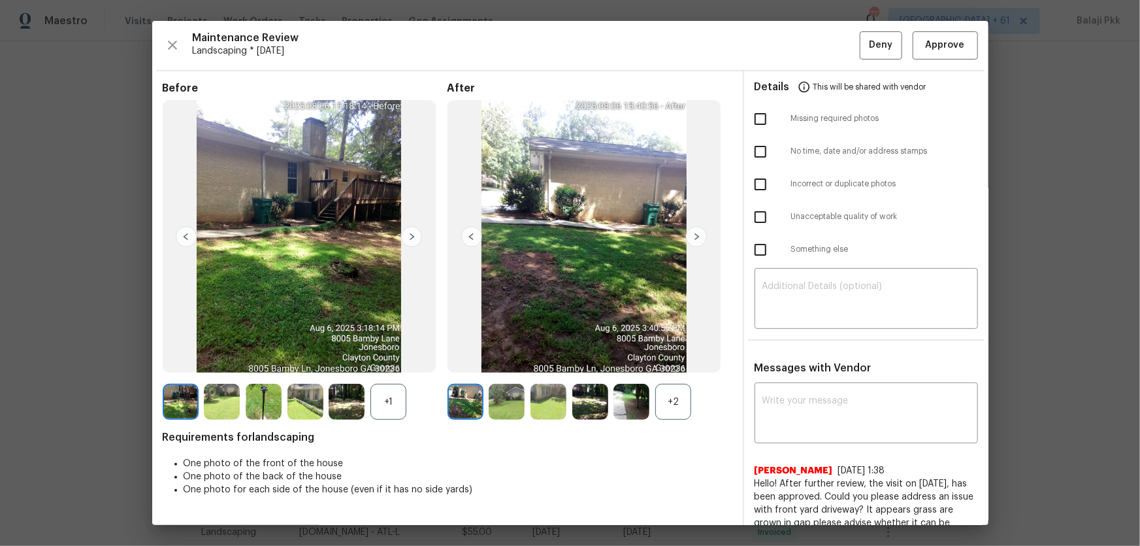
click at [675, 396] on div "+2" at bounding box center [673, 401] width 36 height 36
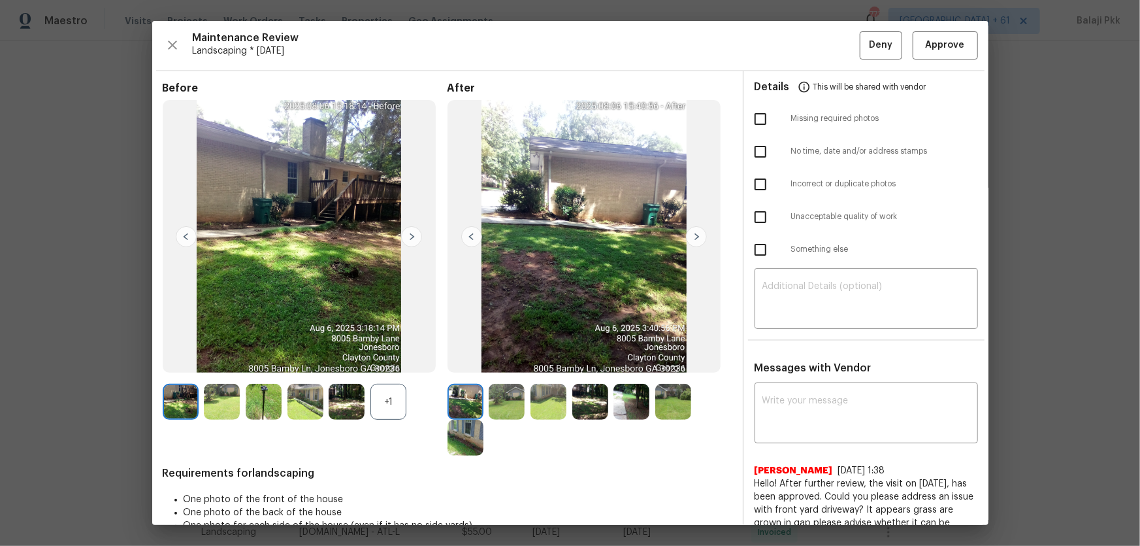
click at [399, 396] on div "+1" at bounding box center [388, 401] width 36 height 36
click at [892, 49] on span "Approve" at bounding box center [945, 45] width 44 height 16
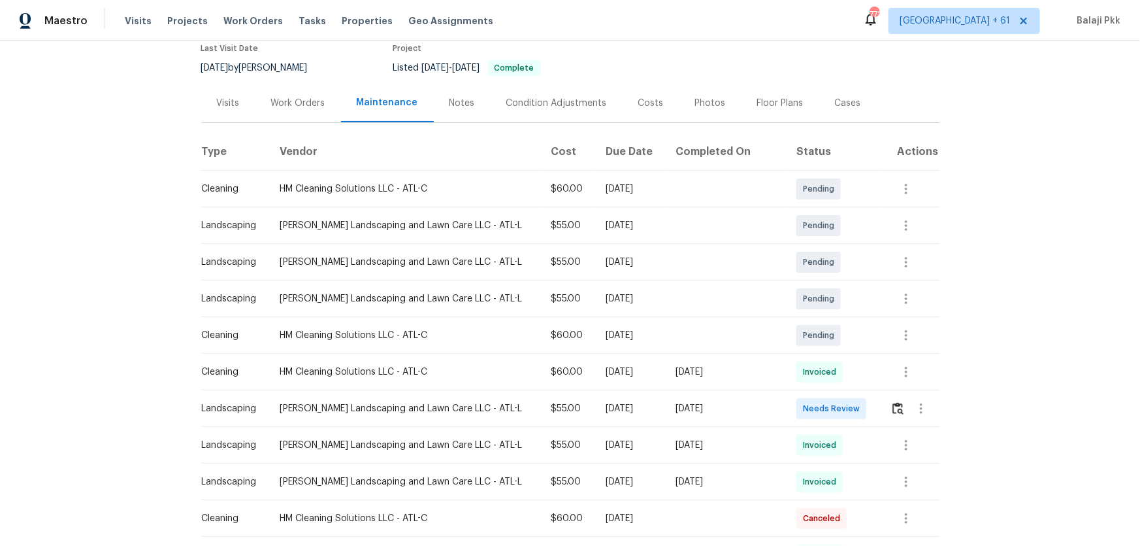
scroll to position [118, 0]
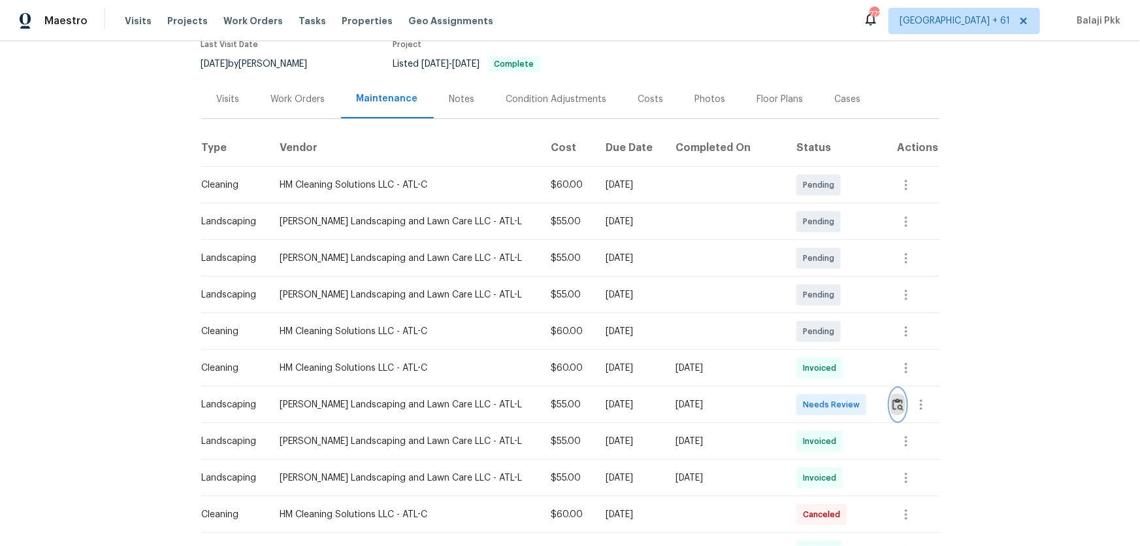
click at [892, 396] on img "button" at bounding box center [897, 404] width 11 height 12
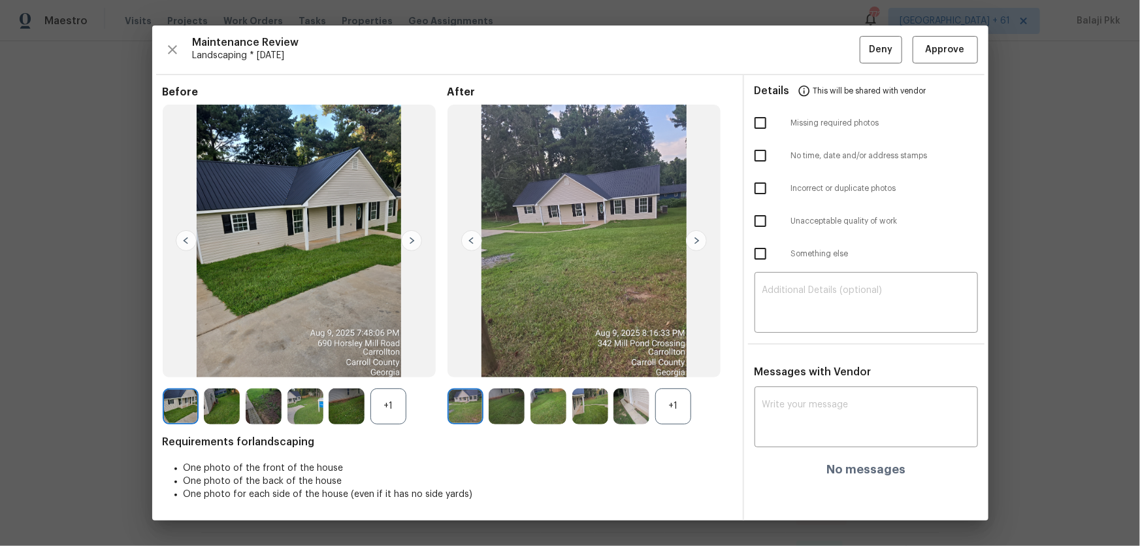
click at [677, 396] on div "+1" at bounding box center [673, 406] width 36 height 36
click at [372, 396] on div "+1" at bounding box center [388, 406] width 36 height 36
drag, startPoint x: 937, startPoint y: 52, endPoint x: 921, endPoint y: 36, distance: 23.6
click at [892, 52] on span "Approve" at bounding box center [945, 50] width 39 height 16
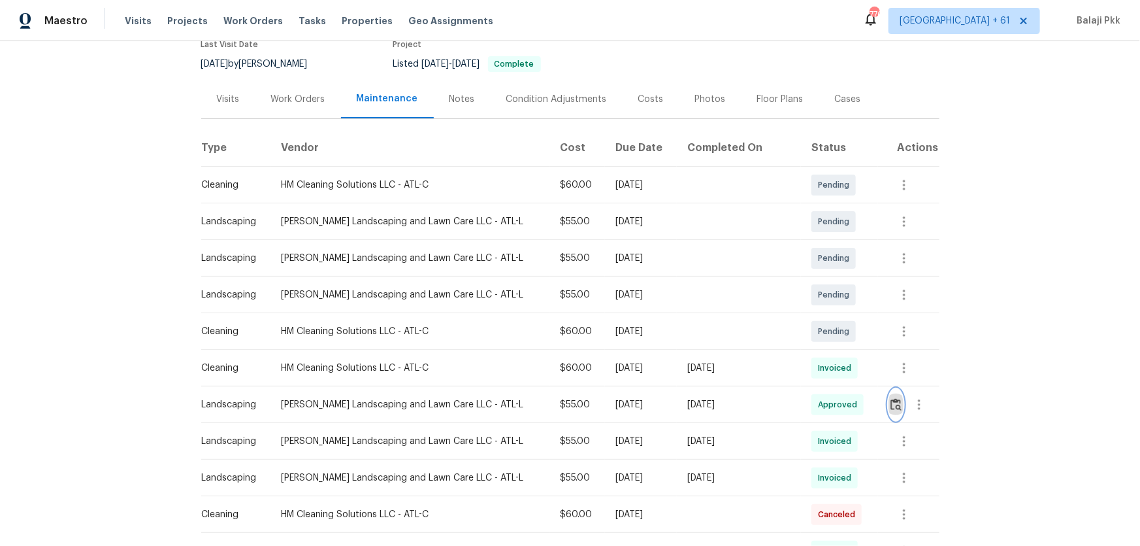
click at [890, 396] on img "button" at bounding box center [895, 404] width 11 height 12
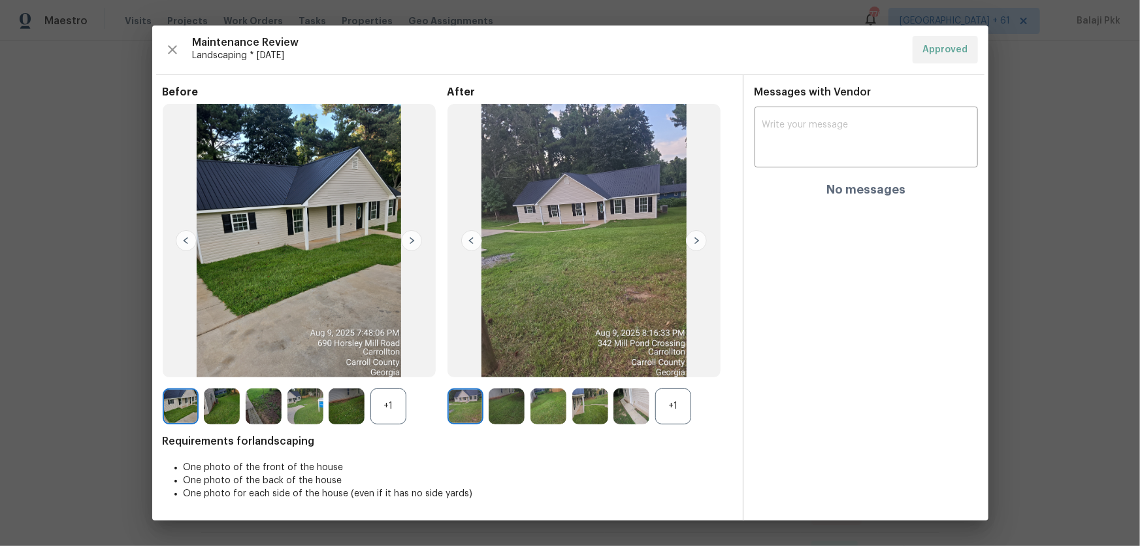
click at [698, 240] on img at bounding box center [696, 240] width 21 height 21
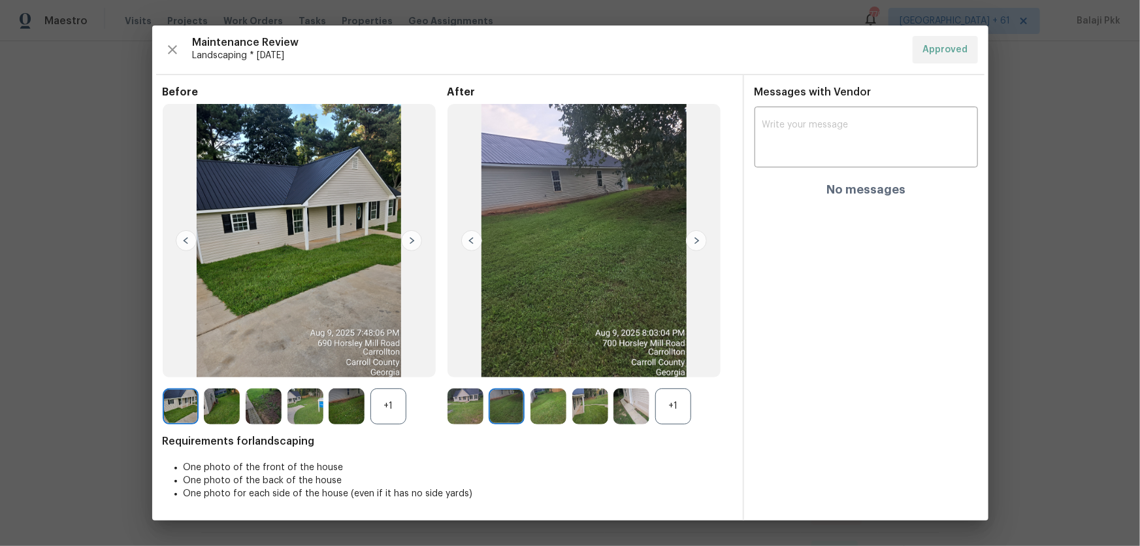
click at [698, 240] on img at bounding box center [696, 240] width 21 height 21
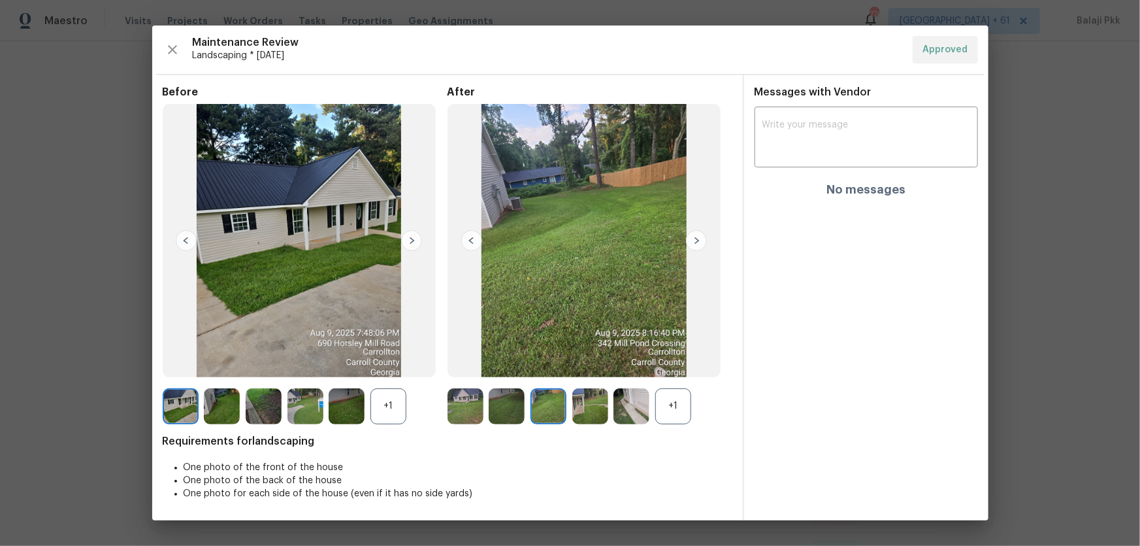
click at [698, 240] on img at bounding box center [696, 240] width 21 height 21
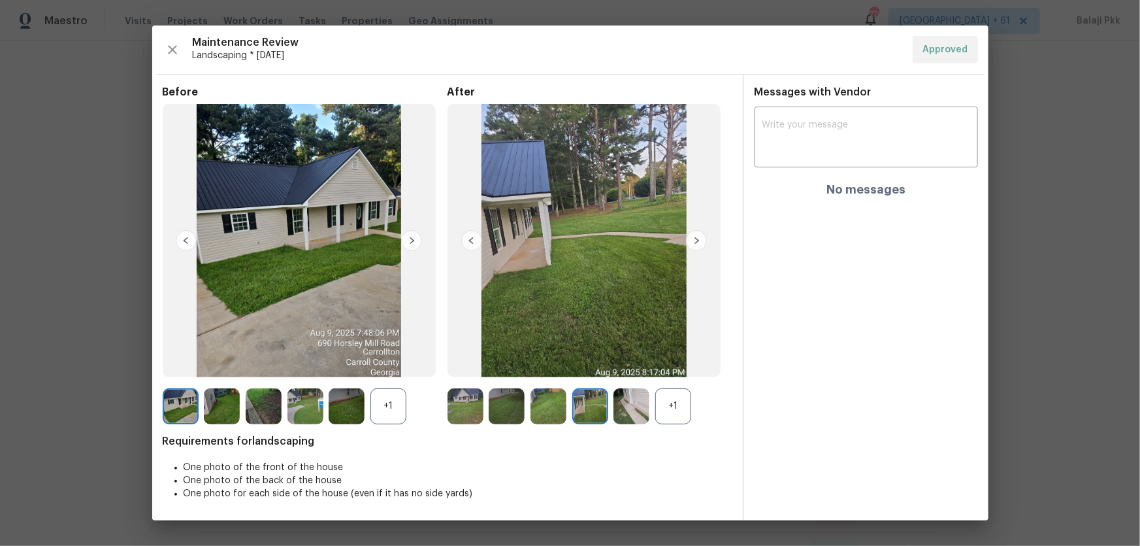
click at [698, 240] on img at bounding box center [696, 240] width 21 height 21
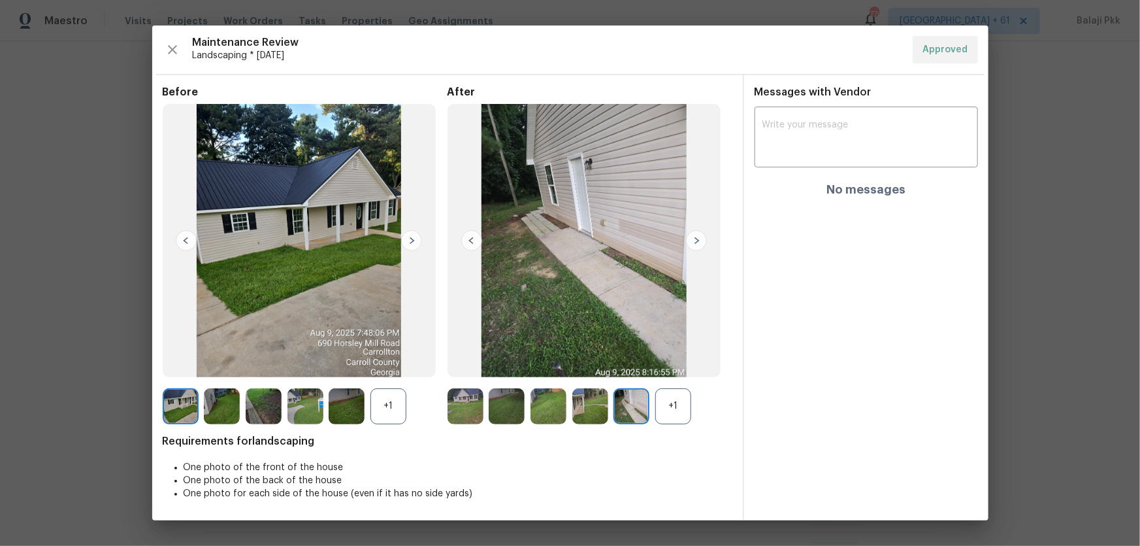
click at [698, 240] on img at bounding box center [696, 240] width 21 height 21
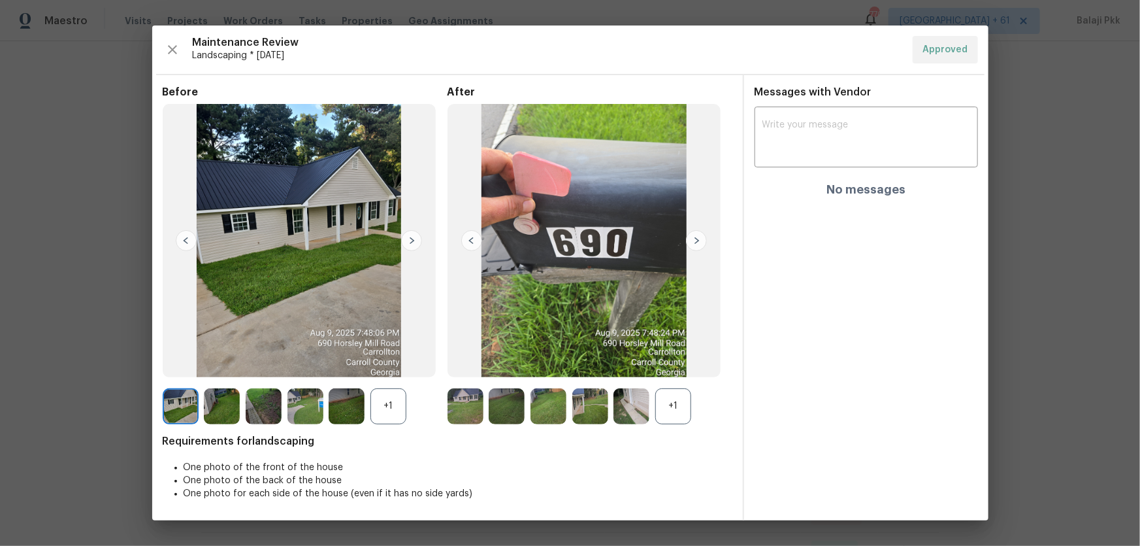
click at [698, 240] on img at bounding box center [696, 240] width 21 height 21
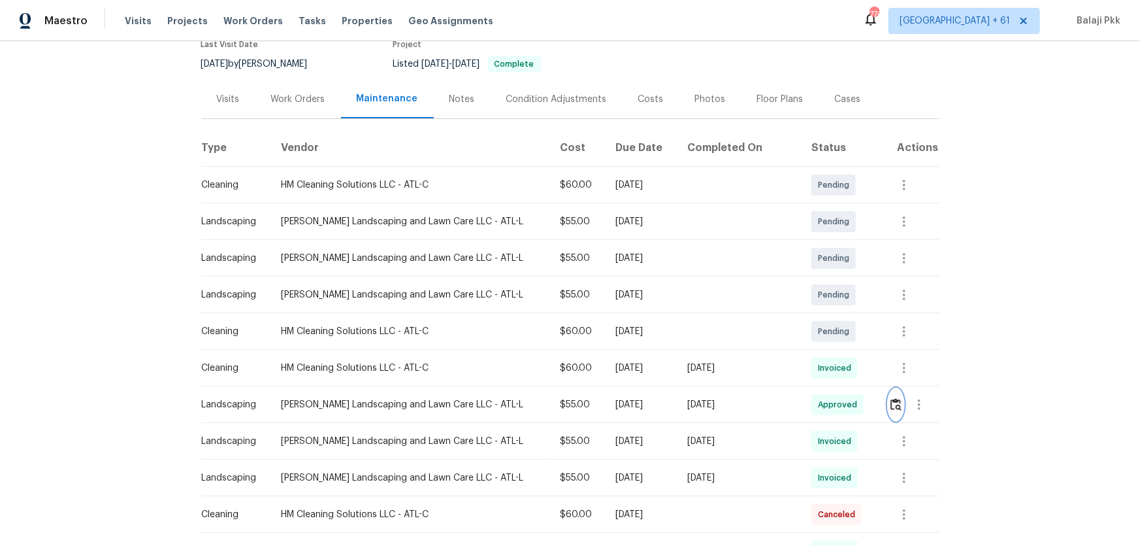
scroll to position [0, 0]
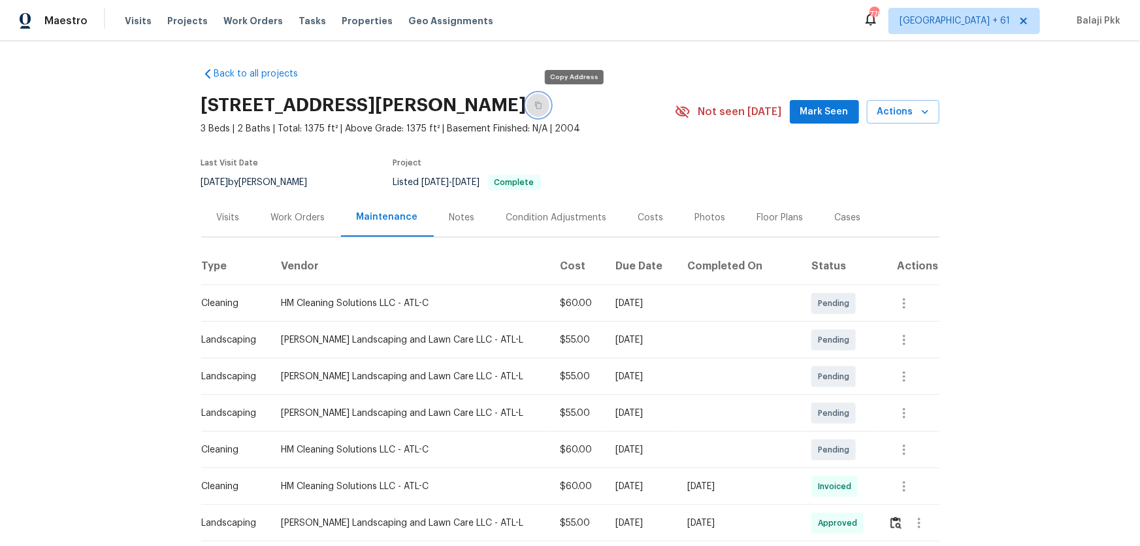
click at [550, 112] on button "button" at bounding box center [539, 105] width 24 height 24
click at [888, 396] on button "button" at bounding box center [895, 522] width 15 height 31
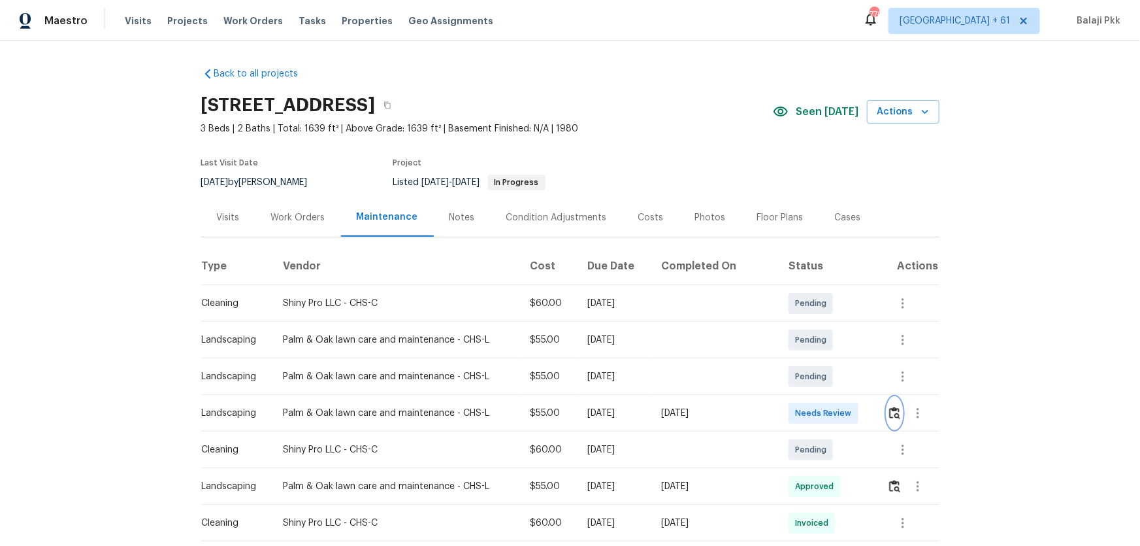
click at [811, 360] on img "button" at bounding box center [894, 412] width 11 height 12
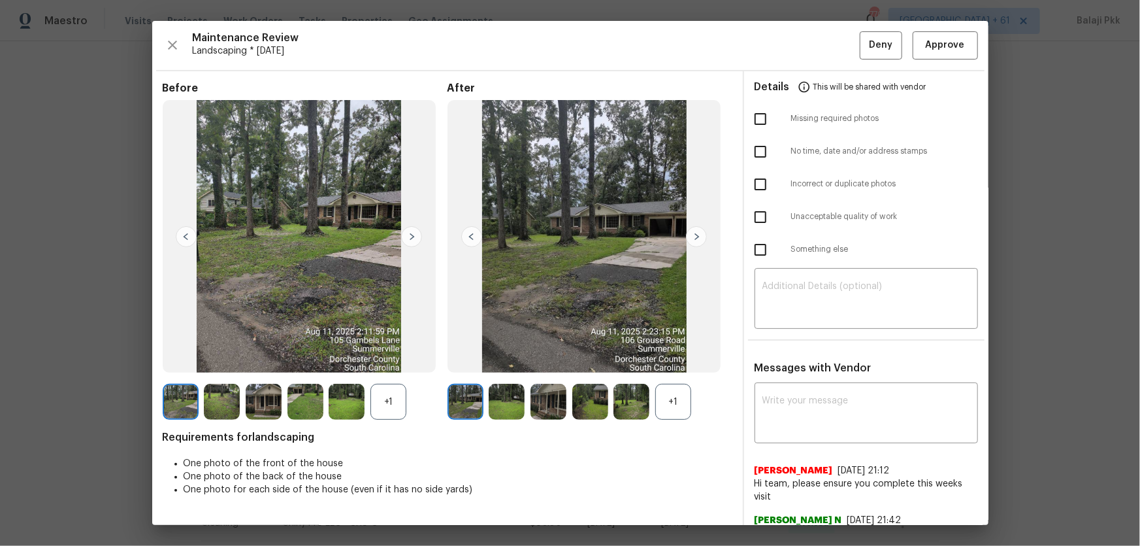
click at [665, 360] on div "+1" at bounding box center [673, 401] width 36 height 36
drag, startPoint x: 374, startPoint y: 403, endPoint x: 364, endPoint y: 372, distance: 32.4
click at [374, 360] on div "+1" at bounding box center [388, 401] width 36 height 36
click at [811, 44] on span "Approve" at bounding box center [945, 45] width 44 height 16
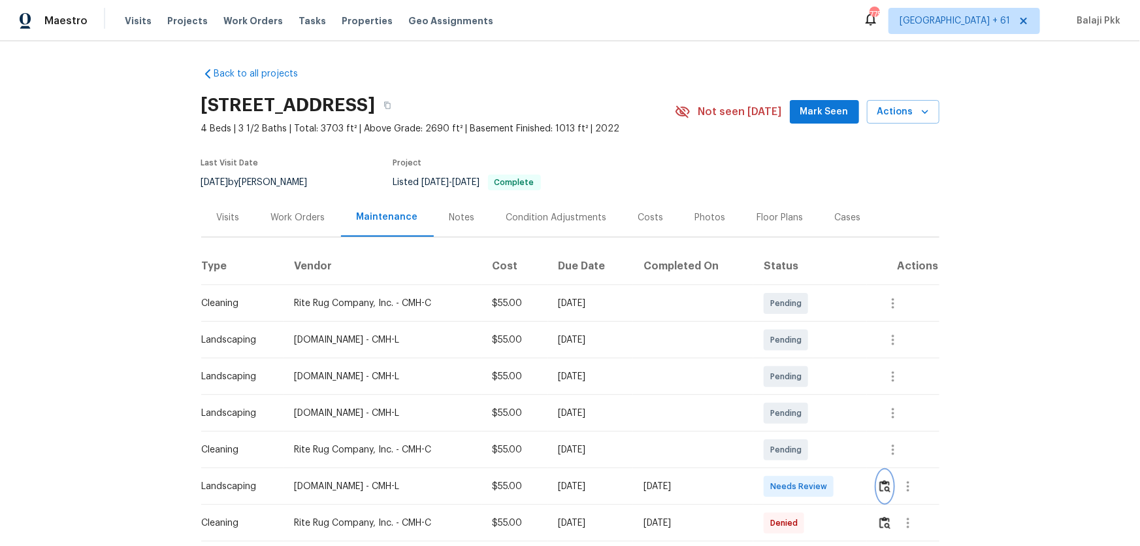
click at [811, 360] on img "button" at bounding box center [884, 486] width 11 height 12
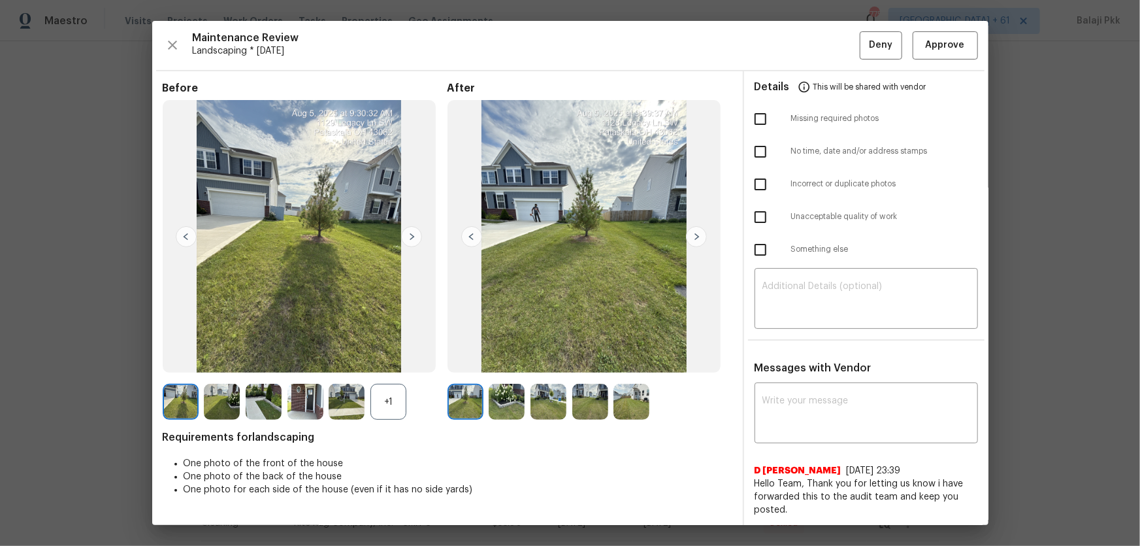
click at [385, 360] on div "+1" at bounding box center [388, 401] width 36 height 36
click at [811, 51] on span "Approve" at bounding box center [945, 45] width 39 height 16
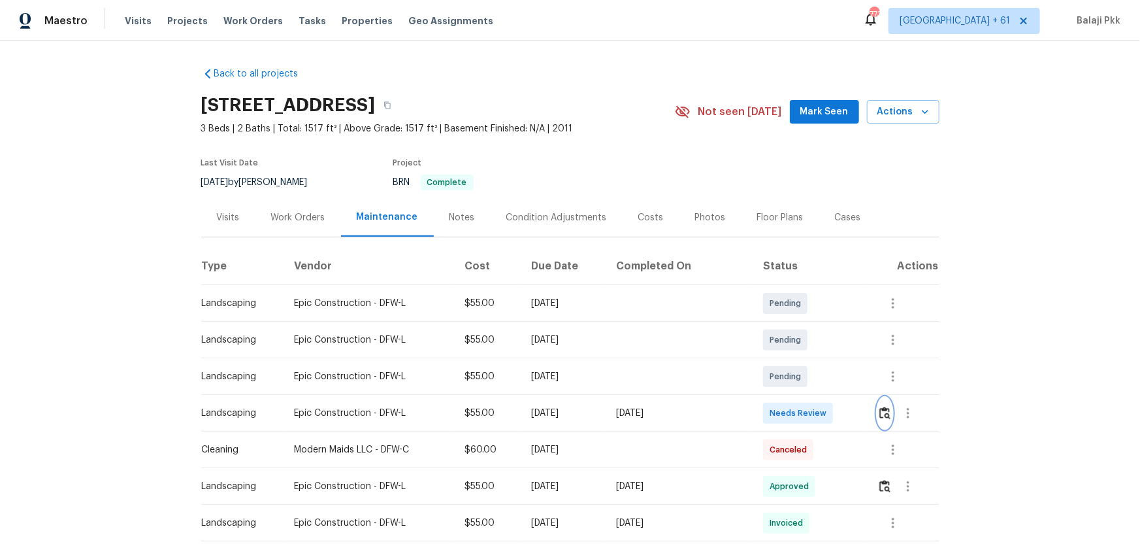
click at [811, 360] on img "button" at bounding box center [884, 412] width 11 height 12
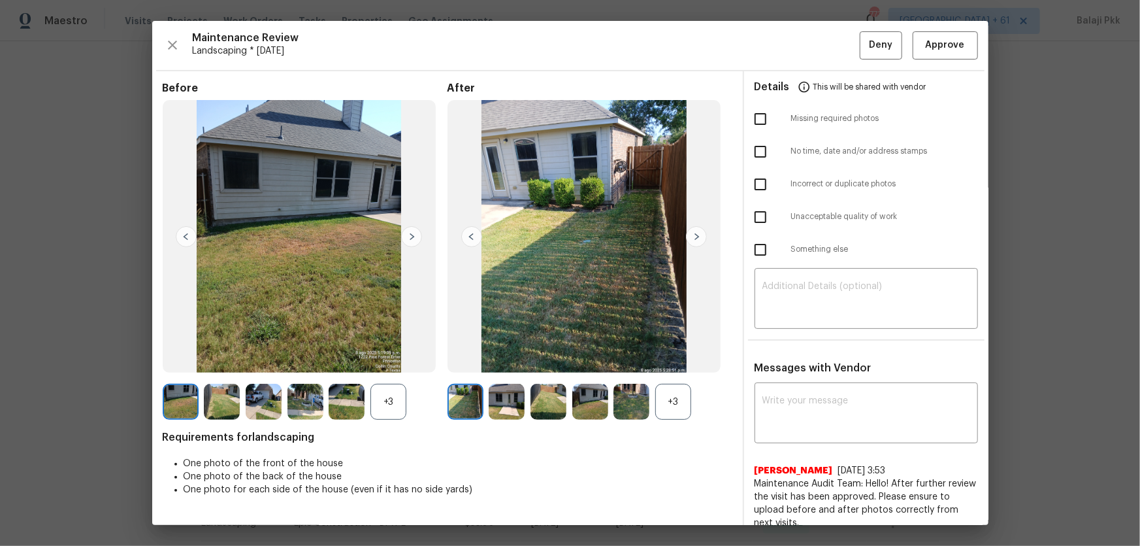
click at [672, 360] on div "+3" at bounding box center [673, 401] width 36 height 36
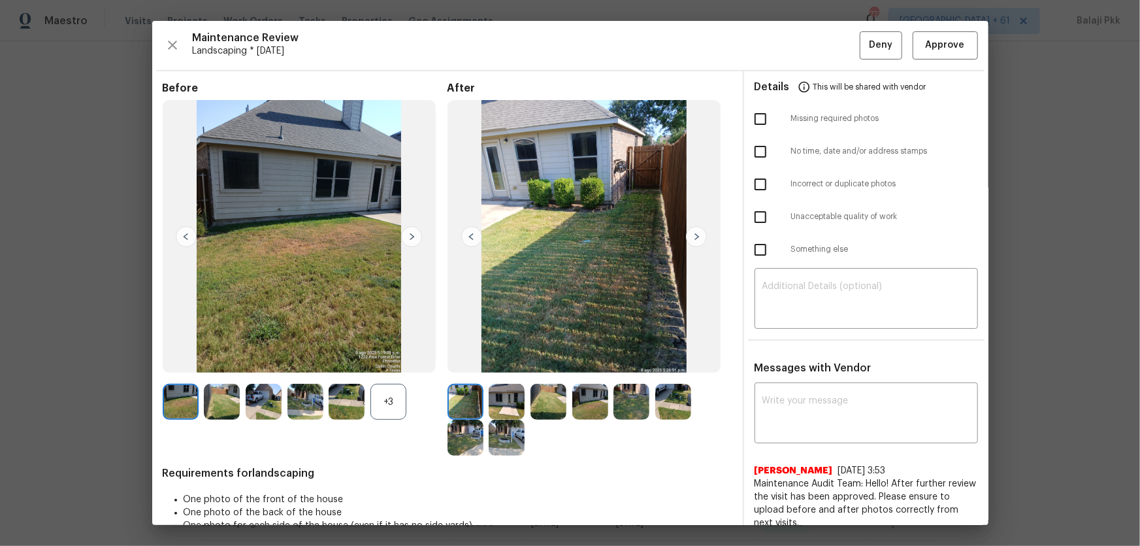
click at [387, 360] on div "+3" at bounding box center [388, 401] width 36 height 36
click at [811, 42] on span "Approve" at bounding box center [945, 45] width 39 height 16
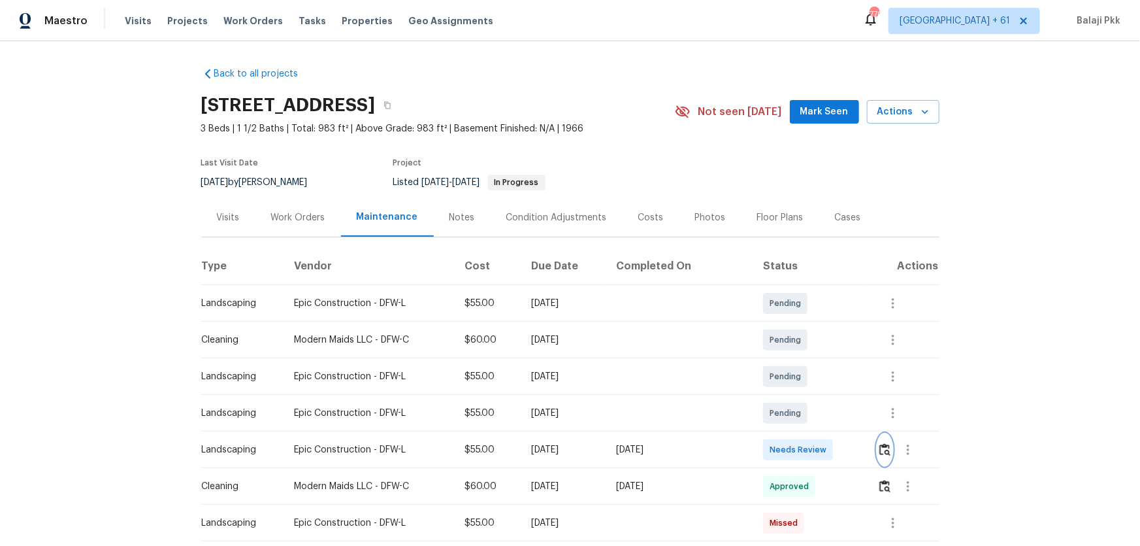
click at [811, 360] on img "button" at bounding box center [884, 449] width 11 height 12
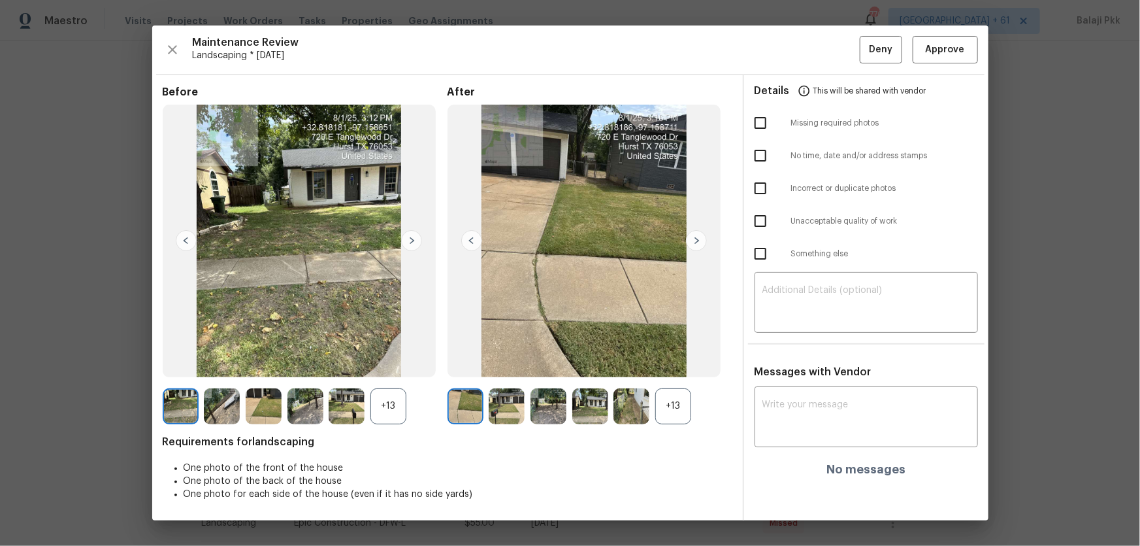
click at [672, 360] on div "+13" at bounding box center [673, 406] width 36 height 36
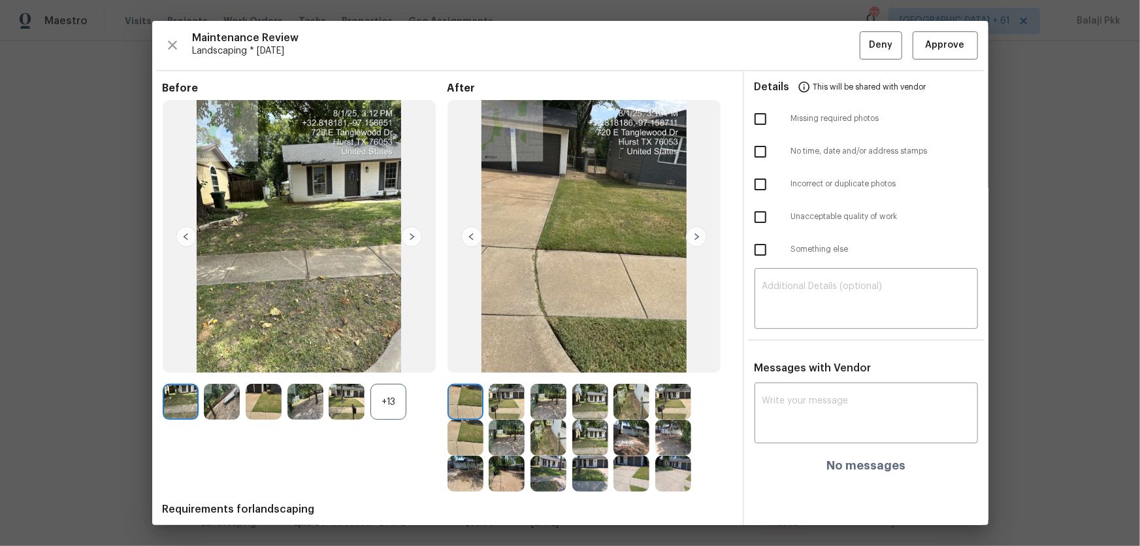
click at [387, 360] on div "+13" at bounding box center [388, 401] width 36 height 36
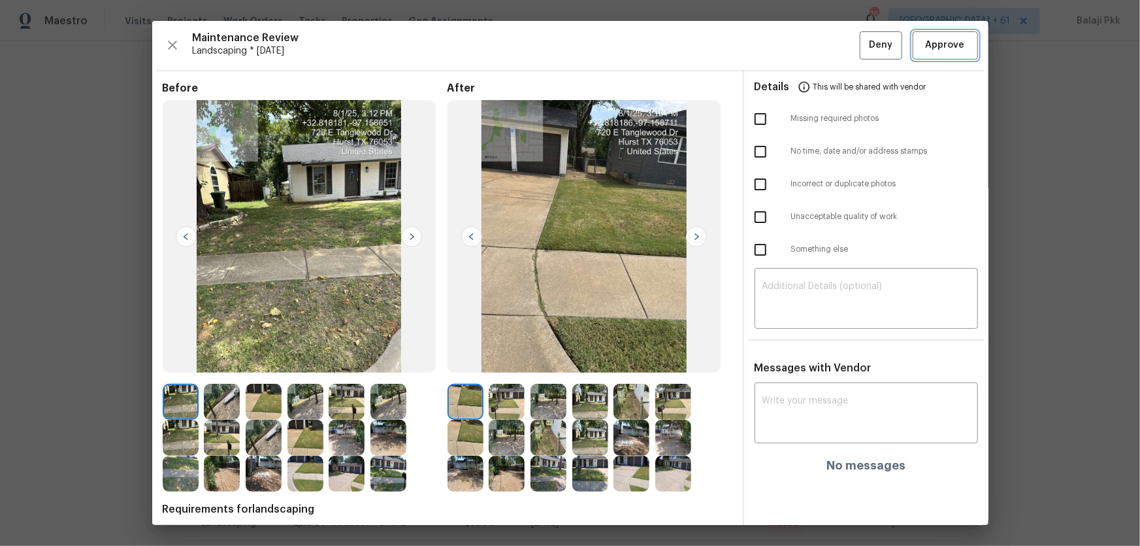
click at [811, 42] on span "Approve" at bounding box center [945, 45] width 39 height 16
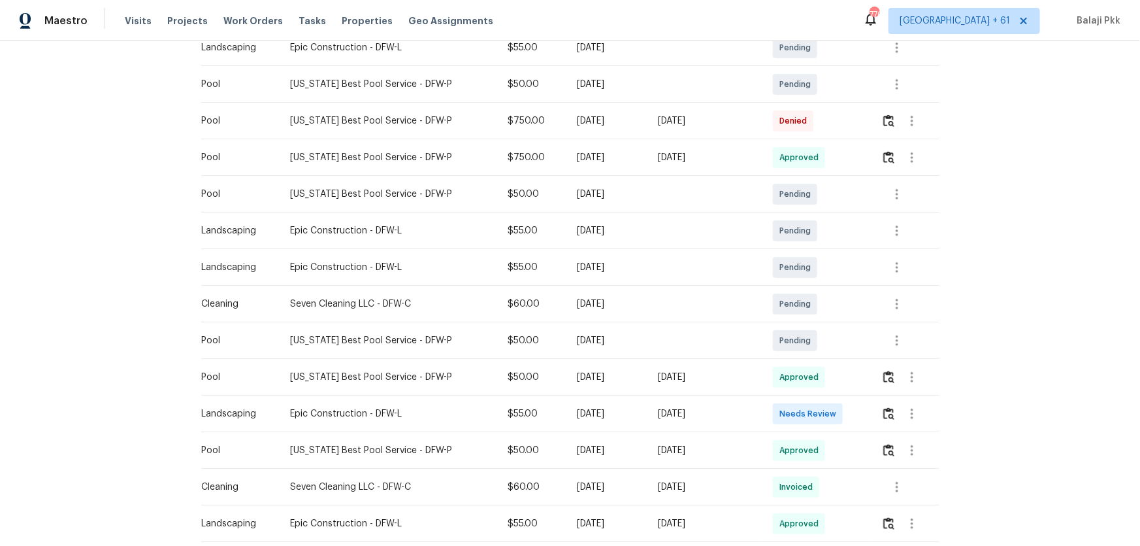
scroll to position [297, 0]
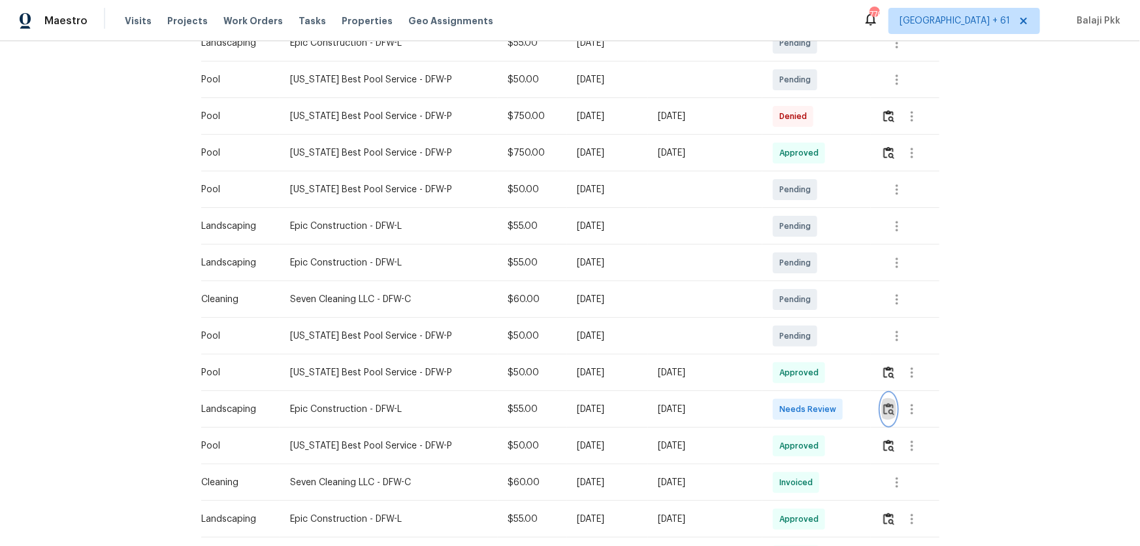
click at [883, 396] on img "button" at bounding box center [888, 408] width 11 height 12
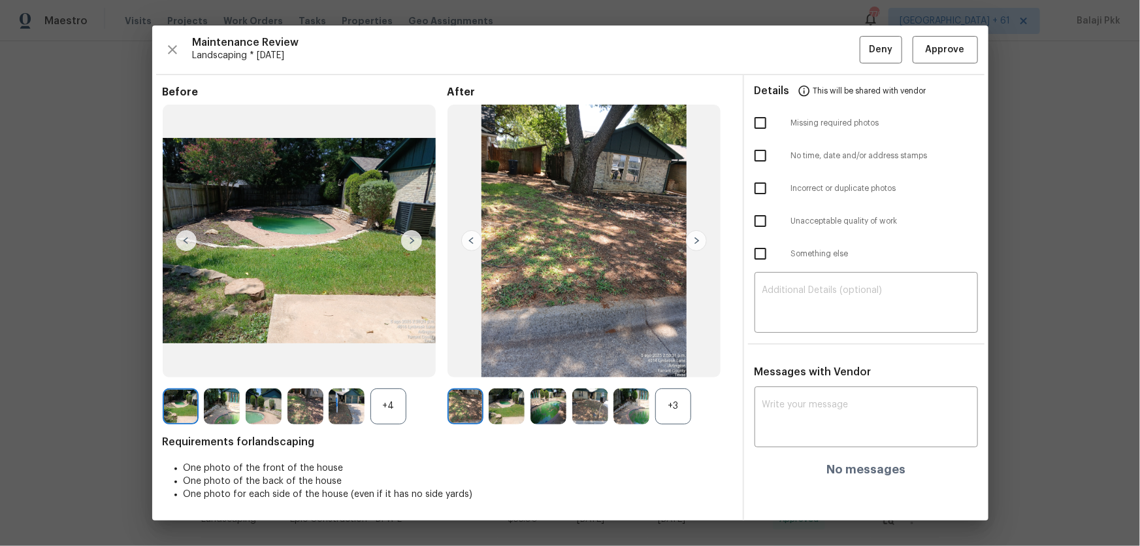
click at [668, 396] on div "+3" at bounding box center [673, 406] width 36 height 36
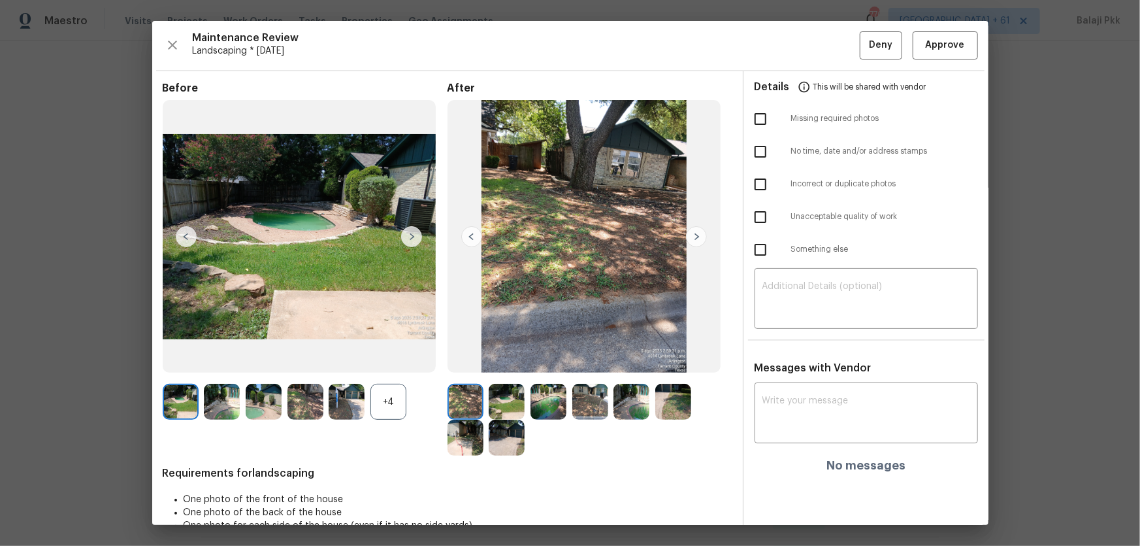
click at [400, 396] on div "+4" at bounding box center [388, 401] width 36 height 36
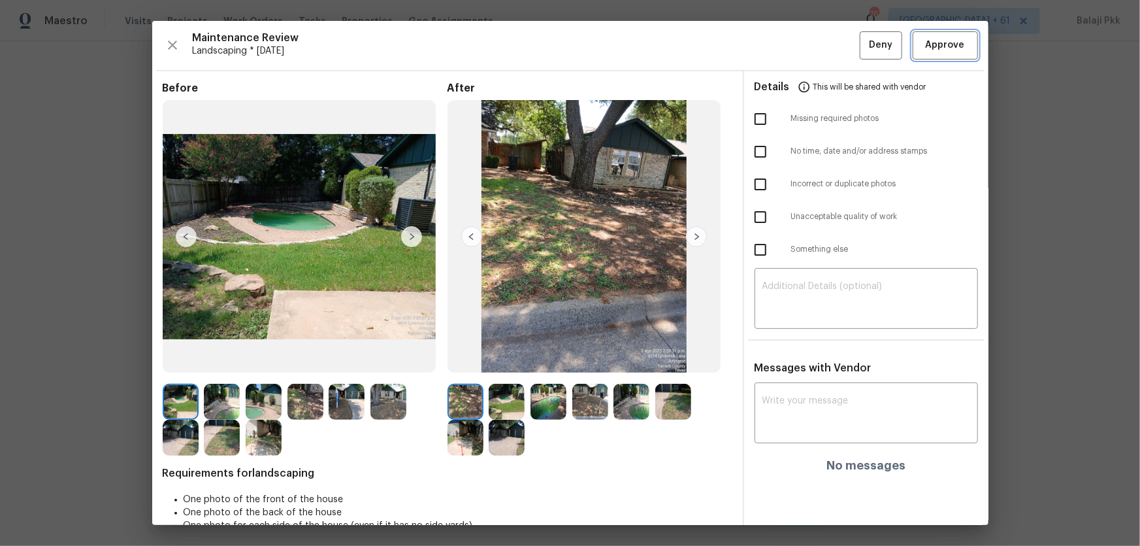
click at [892, 44] on button "Approve" at bounding box center [945, 45] width 65 height 28
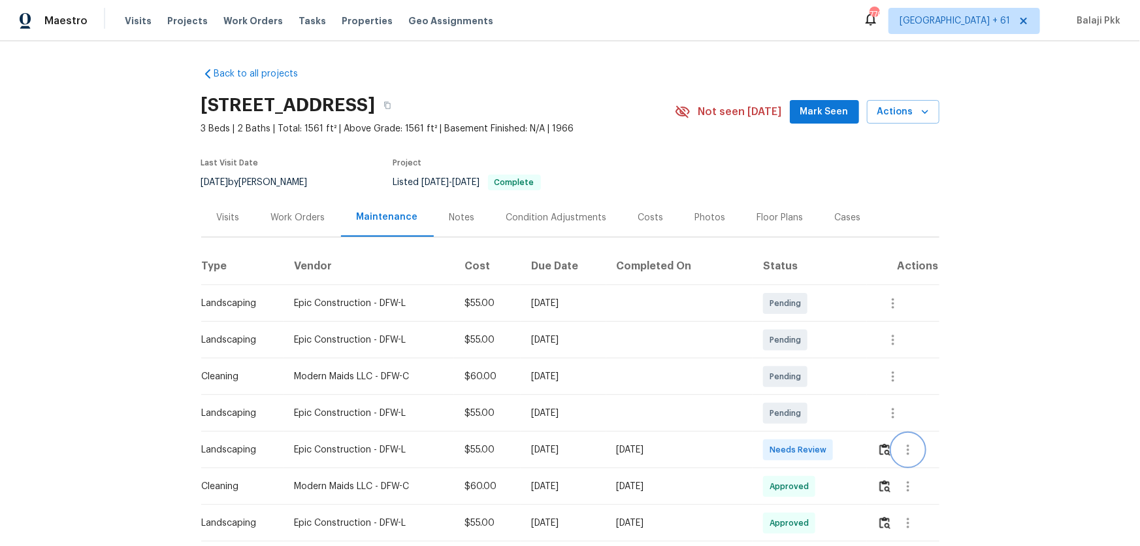
click at [892, 396] on button "button" at bounding box center [907, 449] width 31 height 31
click at [892, 355] on div at bounding box center [570, 273] width 1140 height 546
click at [884, 396] on img "button" at bounding box center [884, 449] width 11 height 12
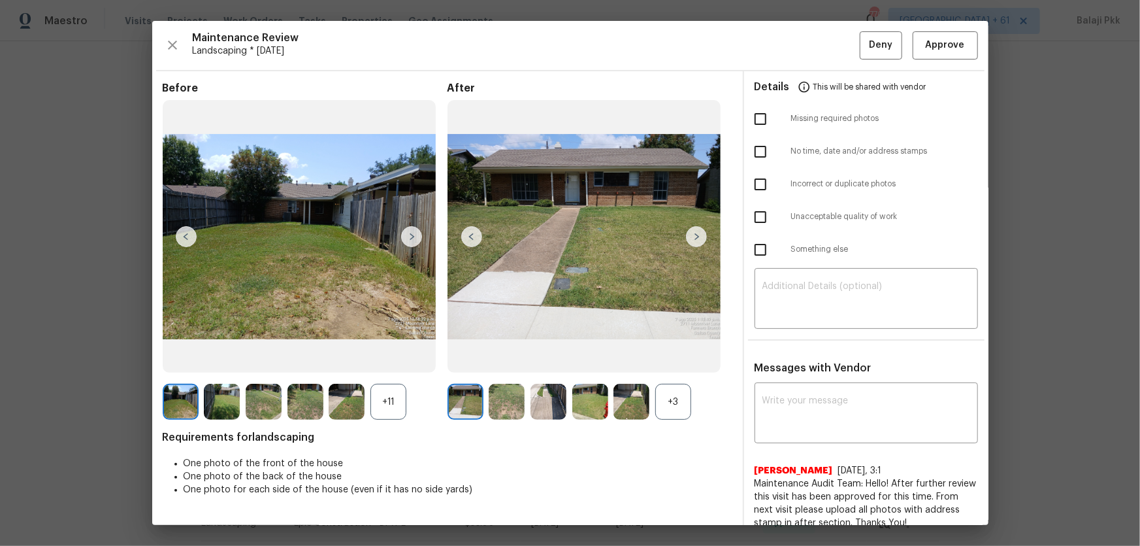
click at [676, 396] on div "+3" at bounding box center [673, 401] width 36 height 36
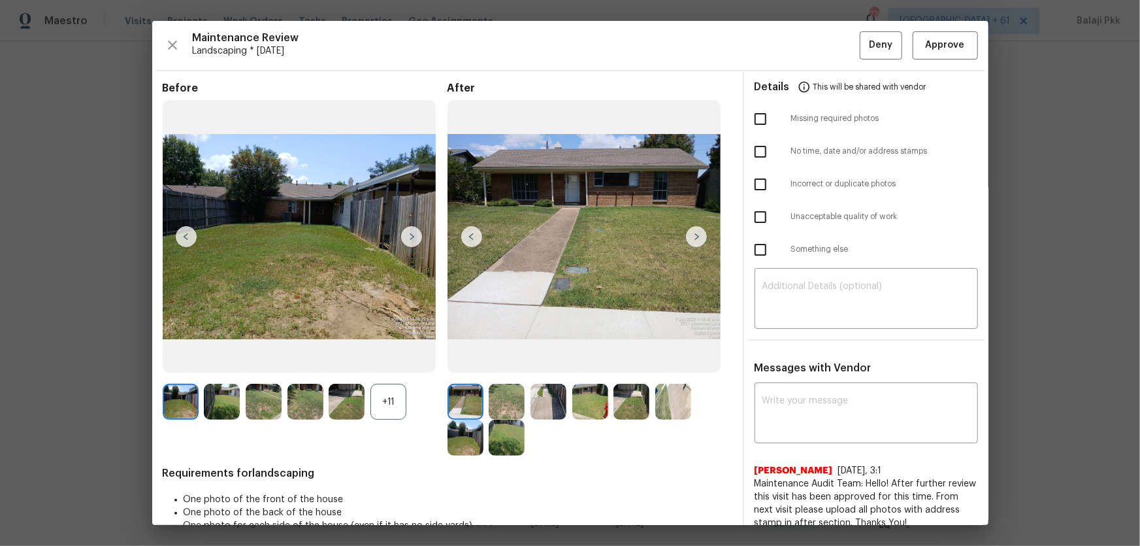
click at [395, 396] on div "+11" at bounding box center [388, 401] width 36 height 36
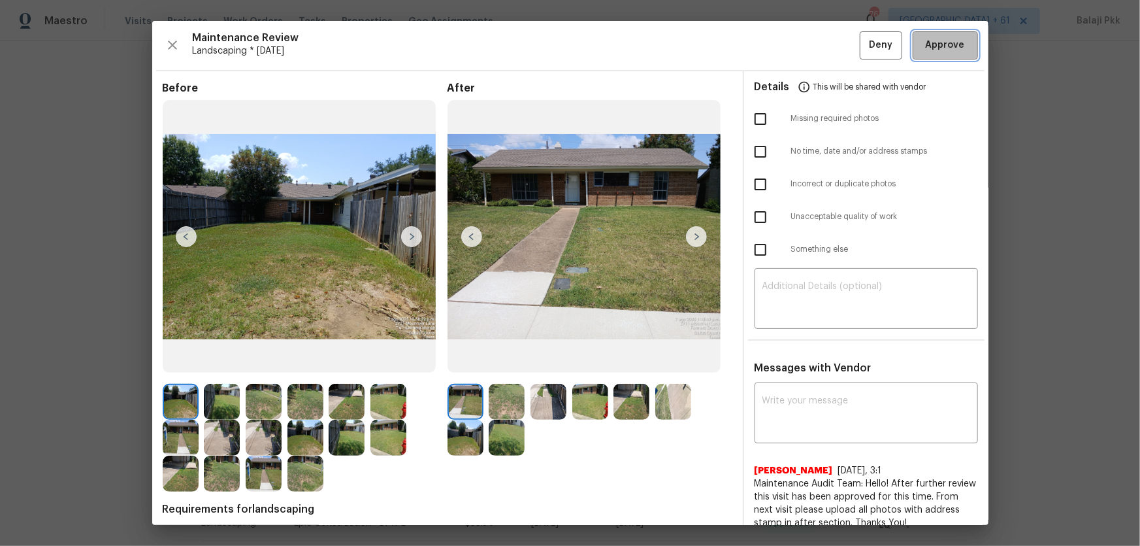
click at [892, 41] on span "Approve" at bounding box center [945, 45] width 39 height 16
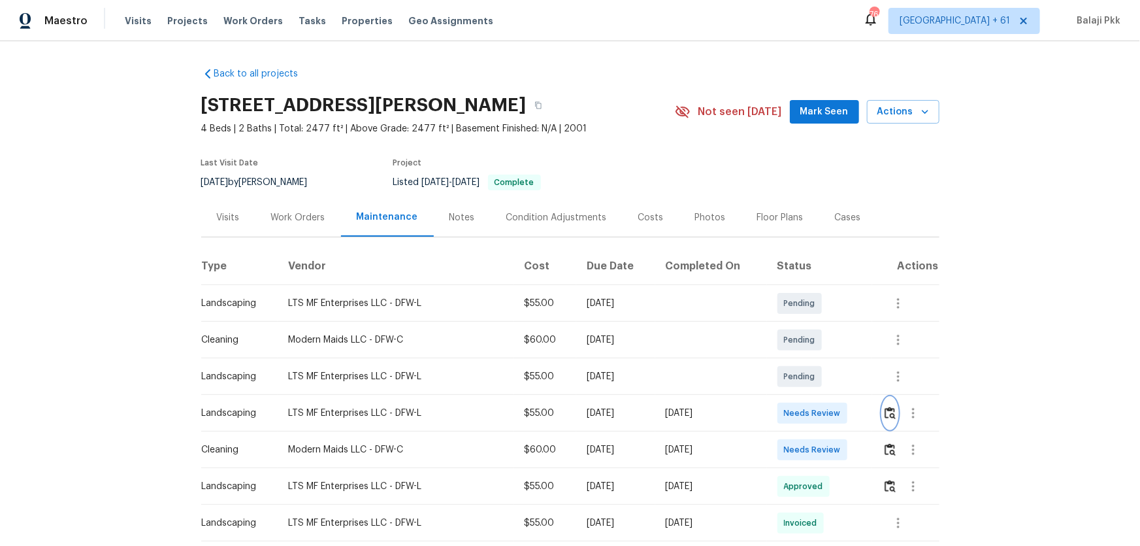
click at [811, 360] on img "button" at bounding box center [890, 412] width 11 height 12
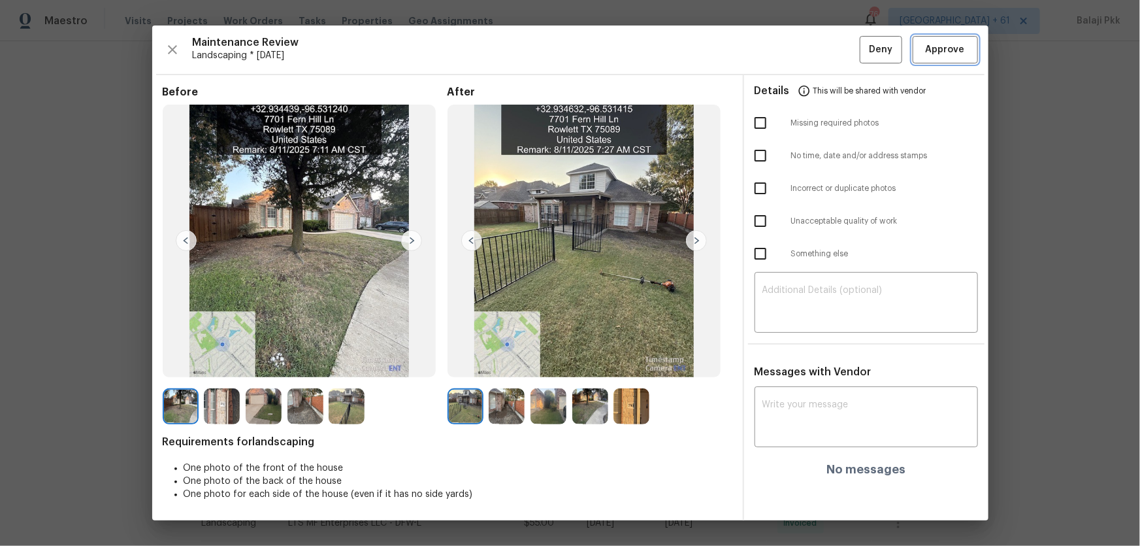
click at [811, 59] on button "Approve" at bounding box center [945, 50] width 65 height 28
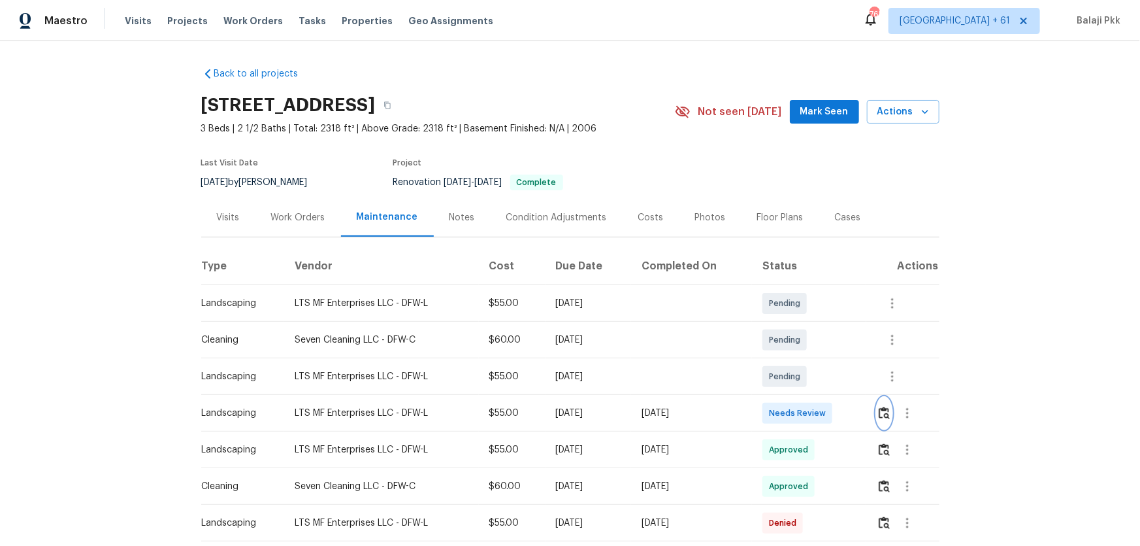
click at [811, 360] on img "button" at bounding box center [884, 412] width 11 height 12
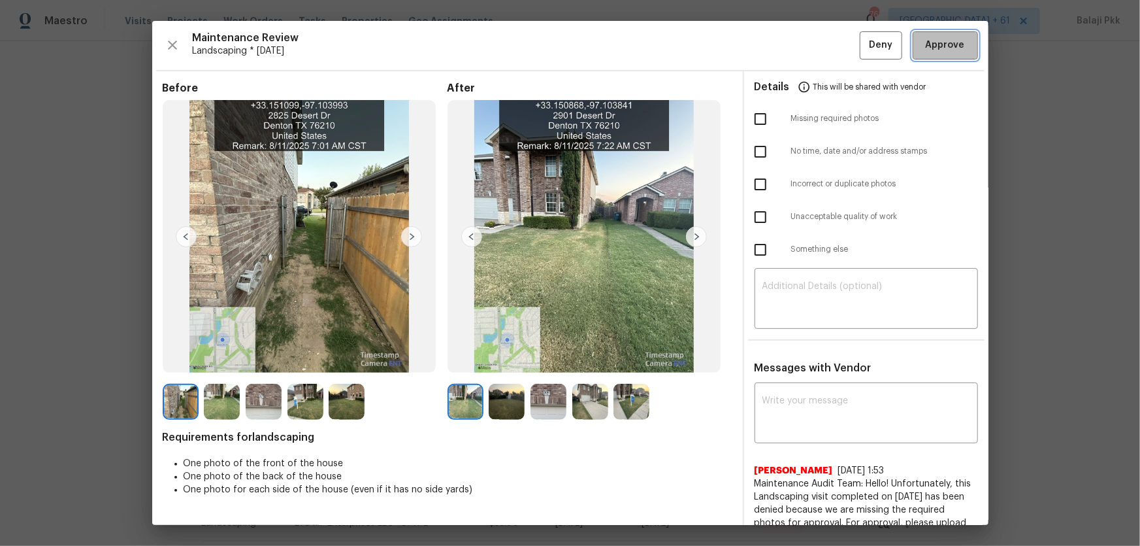
click at [811, 46] on span "Approve" at bounding box center [945, 45] width 39 height 16
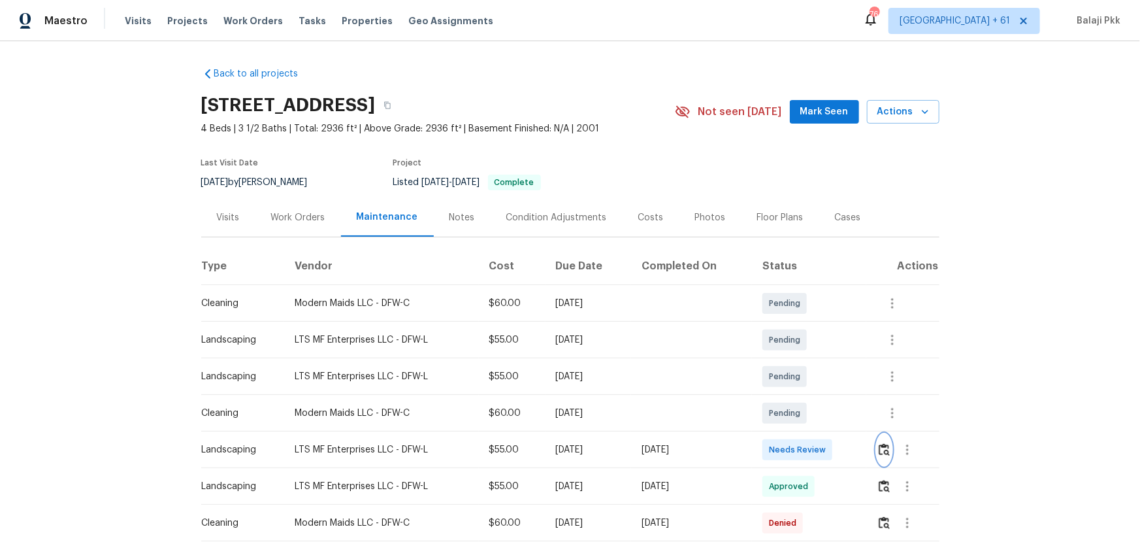
click at [881, 396] on img "button" at bounding box center [884, 449] width 11 height 12
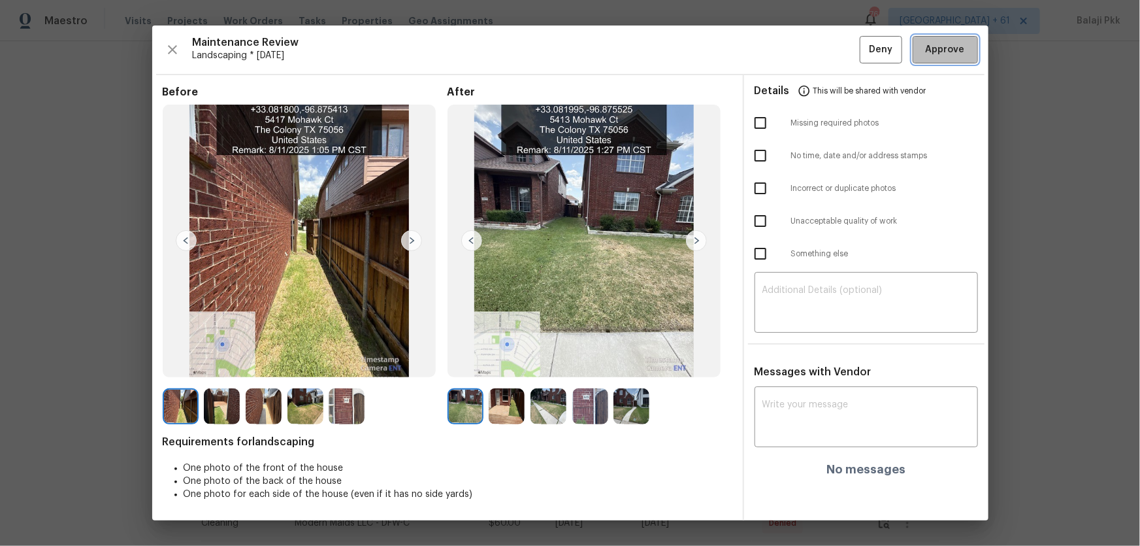
click at [892, 52] on span "Approve" at bounding box center [945, 50] width 39 height 16
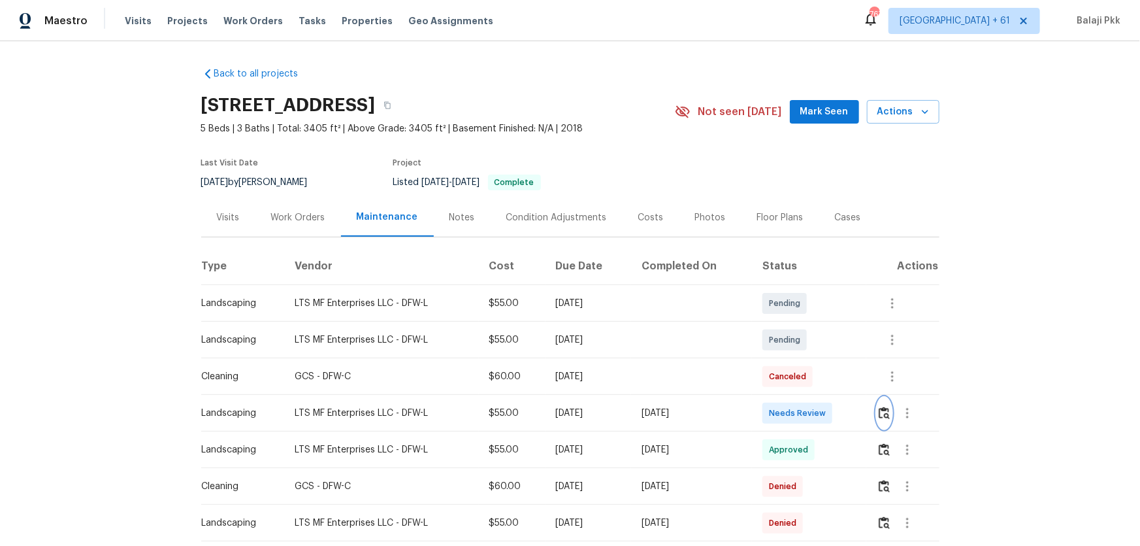
click at [879, 396] on img "button" at bounding box center [884, 412] width 11 height 12
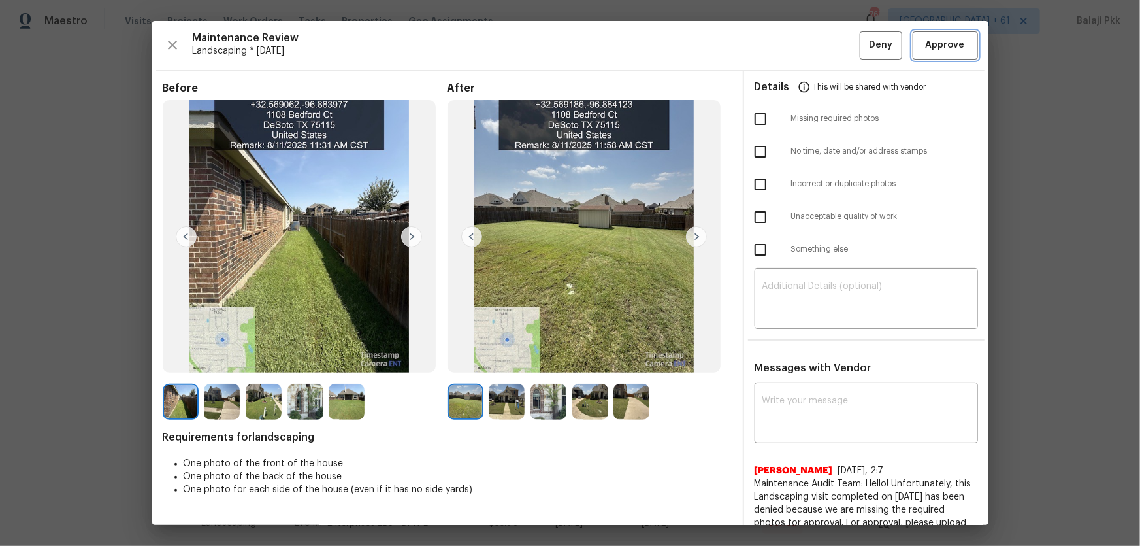
drag, startPoint x: 930, startPoint y: 44, endPoint x: 924, endPoint y: 37, distance: 9.3
click at [892, 44] on span "Approve" at bounding box center [945, 45] width 39 height 16
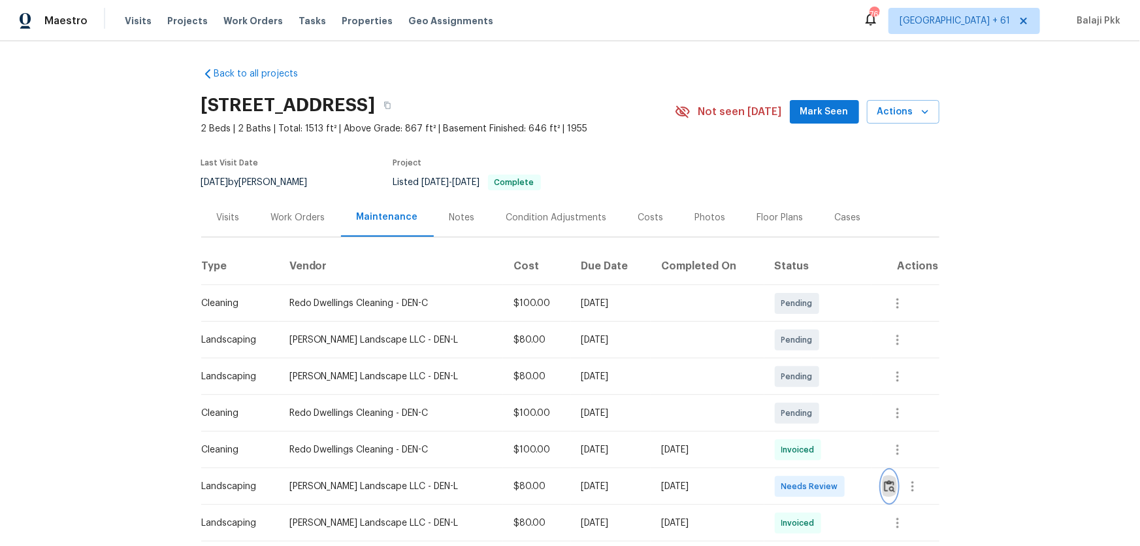
click at [884, 396] on img "button" at bounding box center [889, 486] width 11 height 12
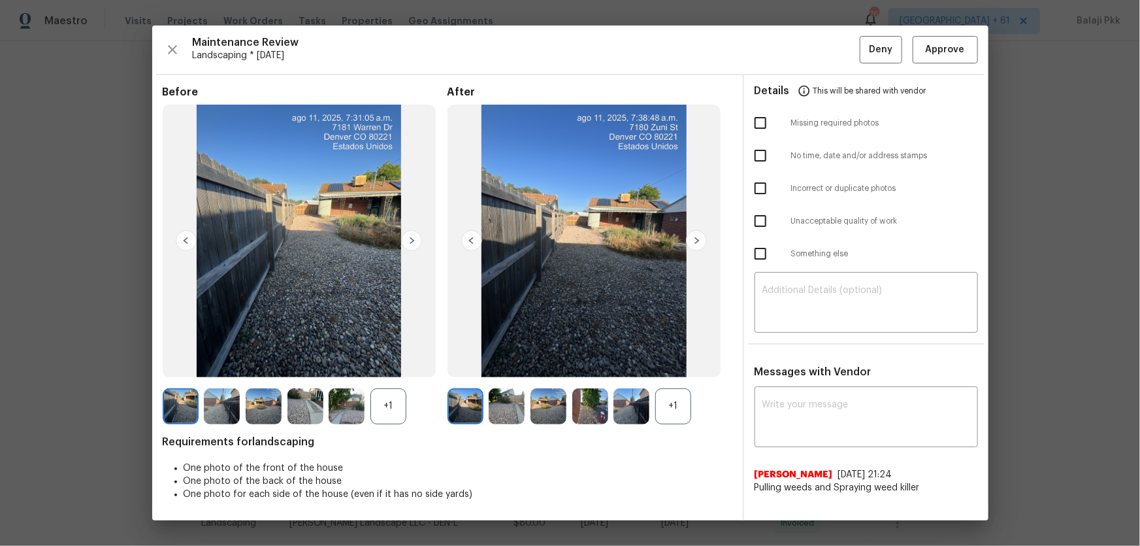
click at [668, 396] on div "+1" at bounding box center [673, 406] width 36 height 36
click at [370, 396] on div "+1" at bounding box center [388, 406] width 36 height 36
drag, startPoint x: 941, startPoint y: 59, endPoint x: 936, endPoint y: 52, distance: 8.9
click at [892, 59] on button "Approve" at bounding box center [945, 50] width 65 height 28
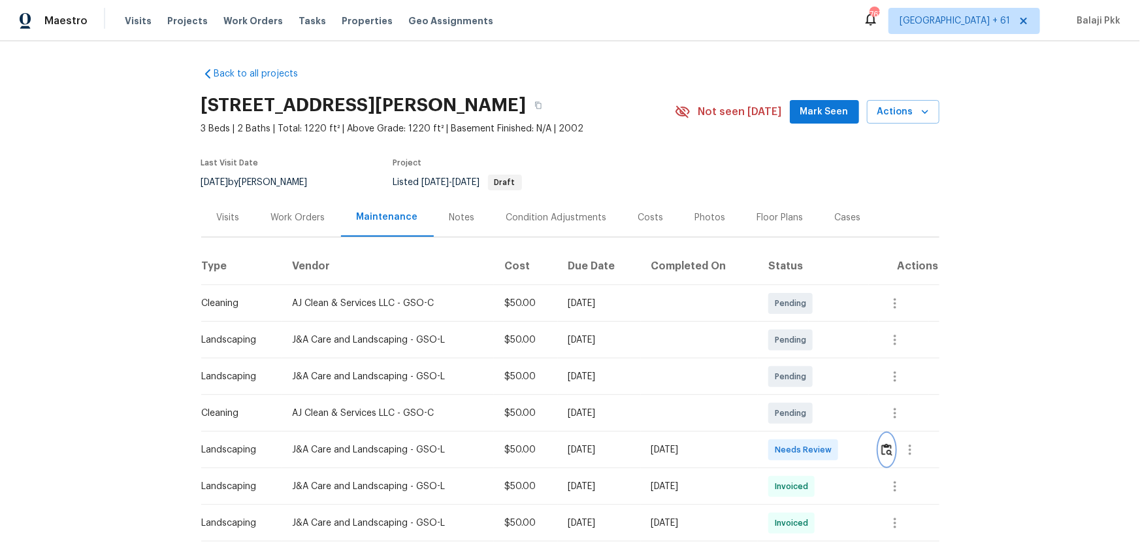
click at [886, 396] on button "button" at bounding box center [886, 449] width 15 height 31
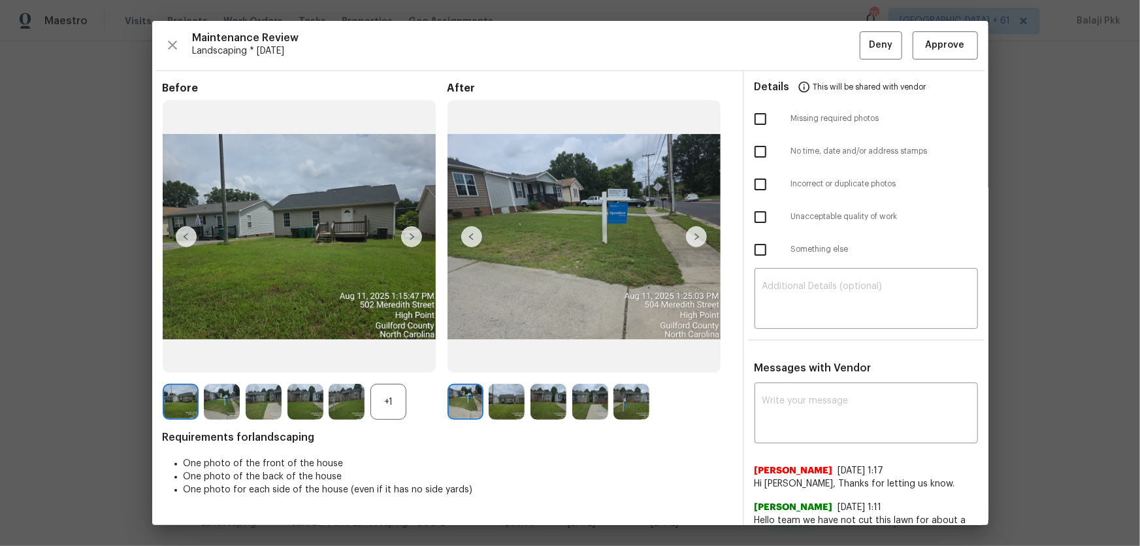
click at [384, 396] on div "+1" at bounding box center [388, 401] width 36 height 36
drag, startPoint x: 926, startPoint y: 44, endPoint x: 912, endPoint y: 36, distance: 16.4
click at [892, 42] on span "Approve" at bounding box center [945, 45] width 39 height 16
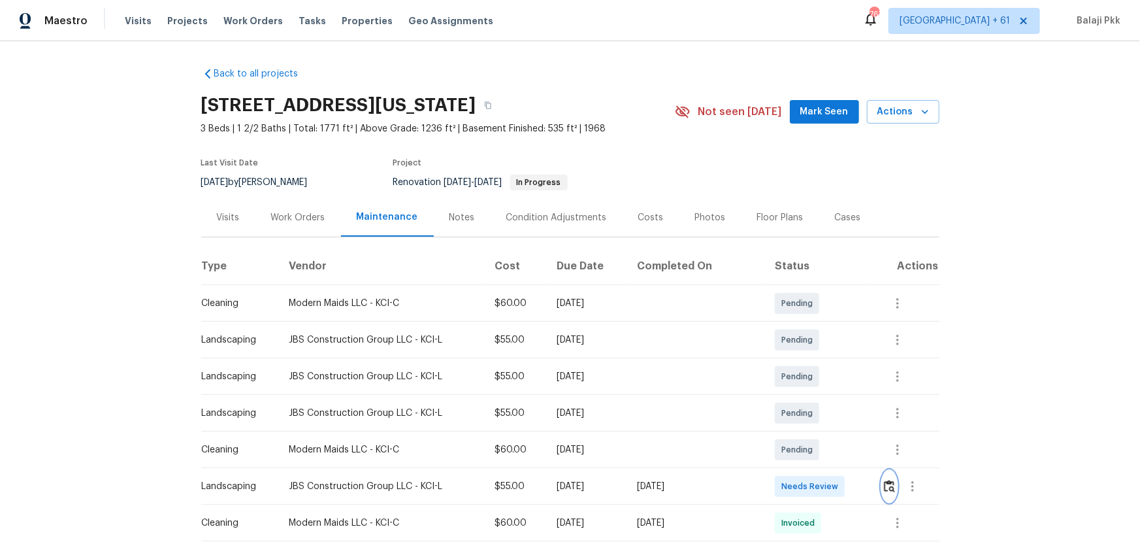
click at [887, 396] on img "button" at bounding box center [889, 486] width 11 height 12
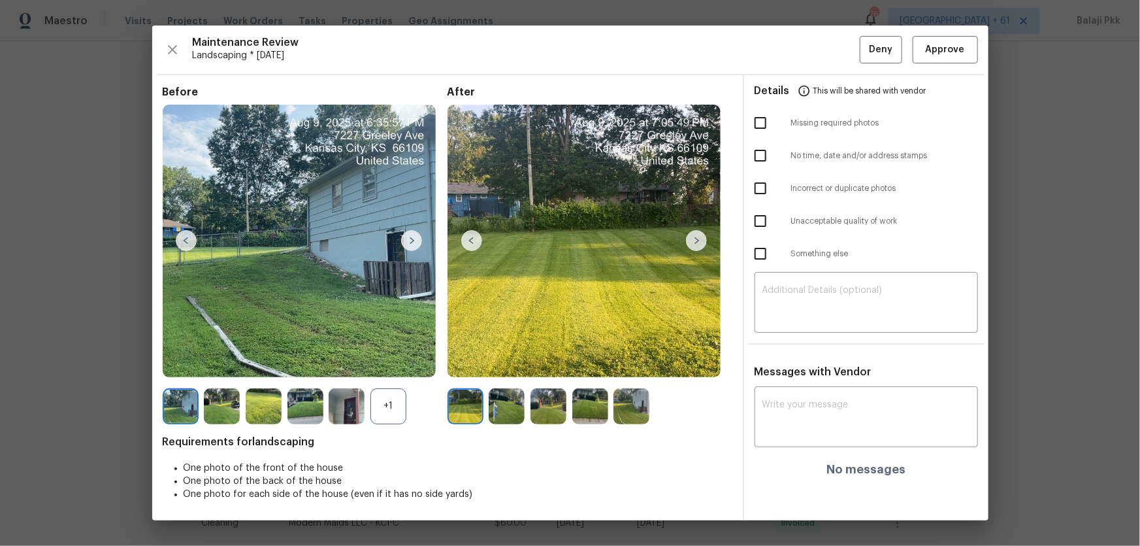
drag, startPoint x: 402, startPoint y: 405, endPoint x: 323, endPoint y: 214, distance: 206.5
click at [401, 396] on div "+1" at bounding box center [388, 406] width 36 height 36
click at [892, 47] on span "Approve" at bounding box center [945, 50] width 39 height 16
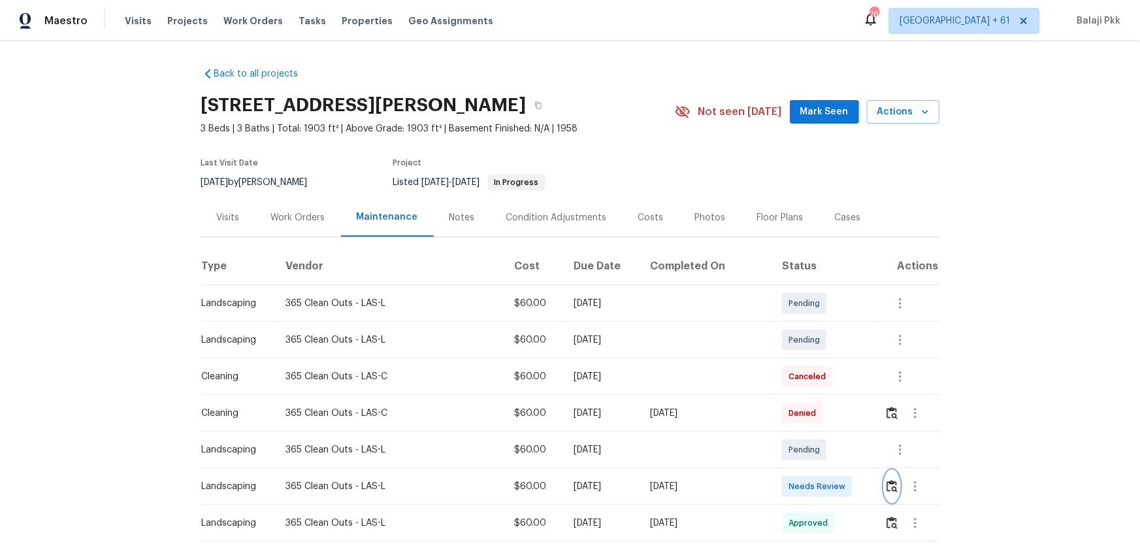
click at [887, 396] on img "button" at bounding box center [892, 486] width 11 height 12
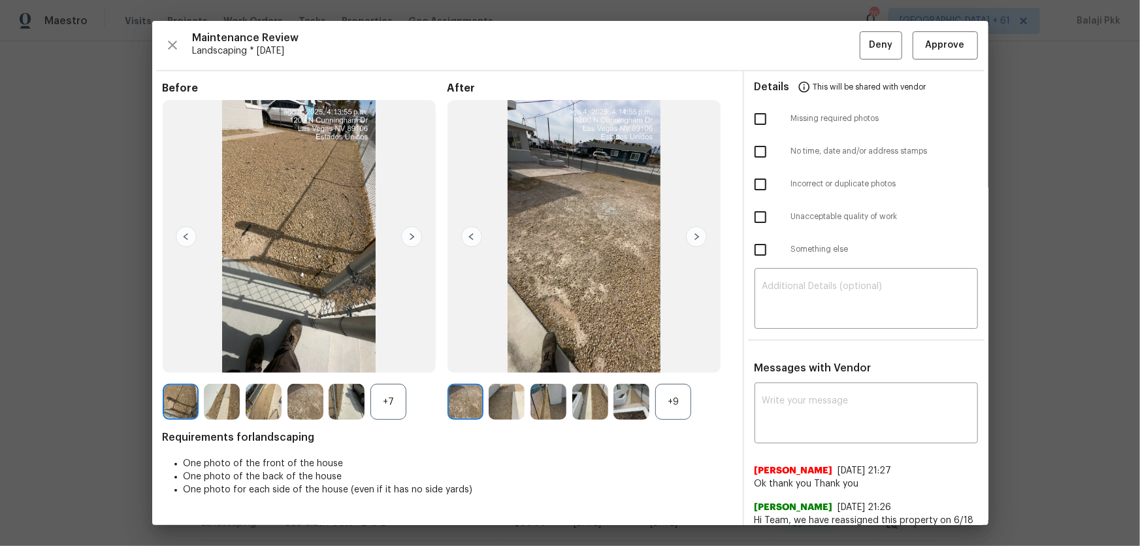
click at [378, 396] on div "+7" at bounding box center [388, 401] width 36 height 36
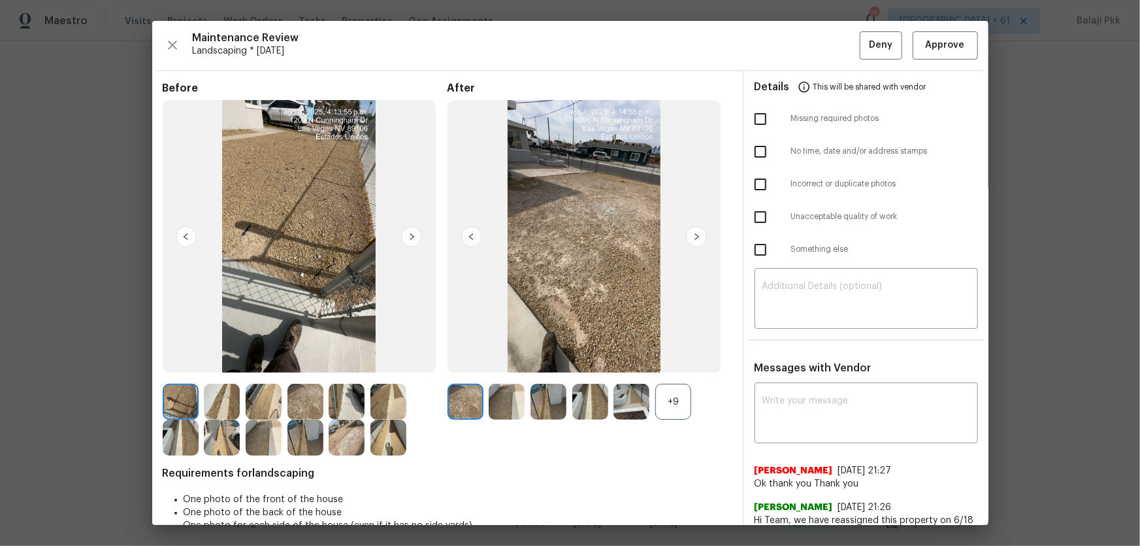
click at [673, 396] on div "+9" at bounding box center [673, 401] width 36 height 36
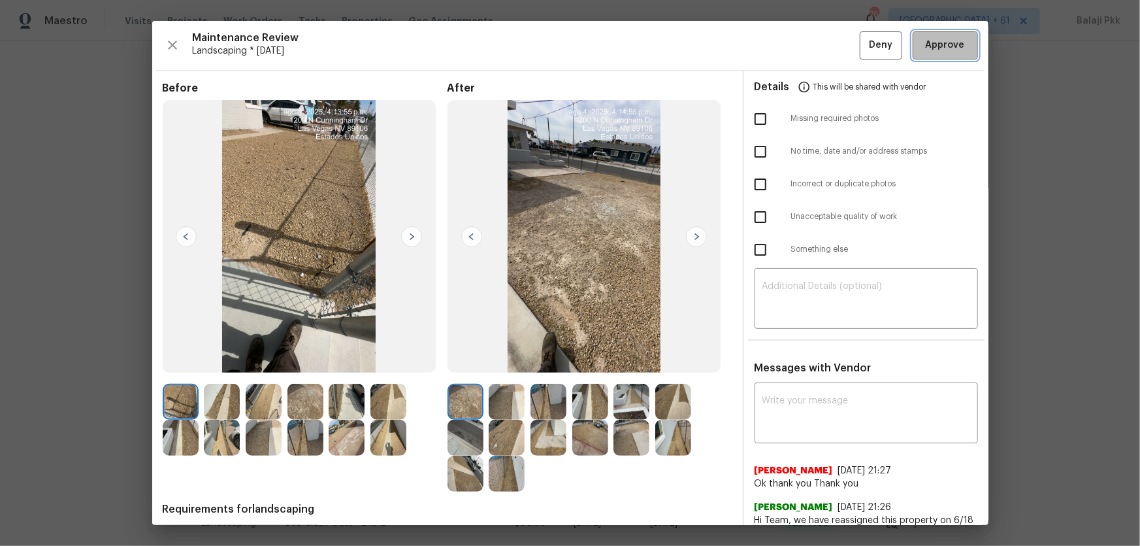
click at [892, 50] on span "Approve" at bounding box center [945, 45] width 39 height 16
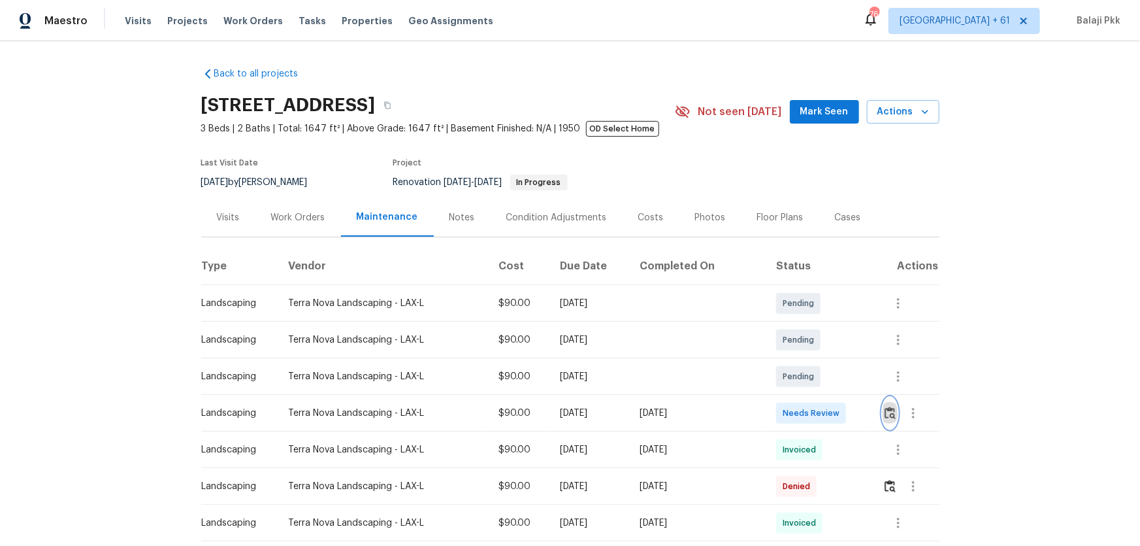
click at [811, 360] on img "button" at bounding box center [890, 412] width 11 height 12
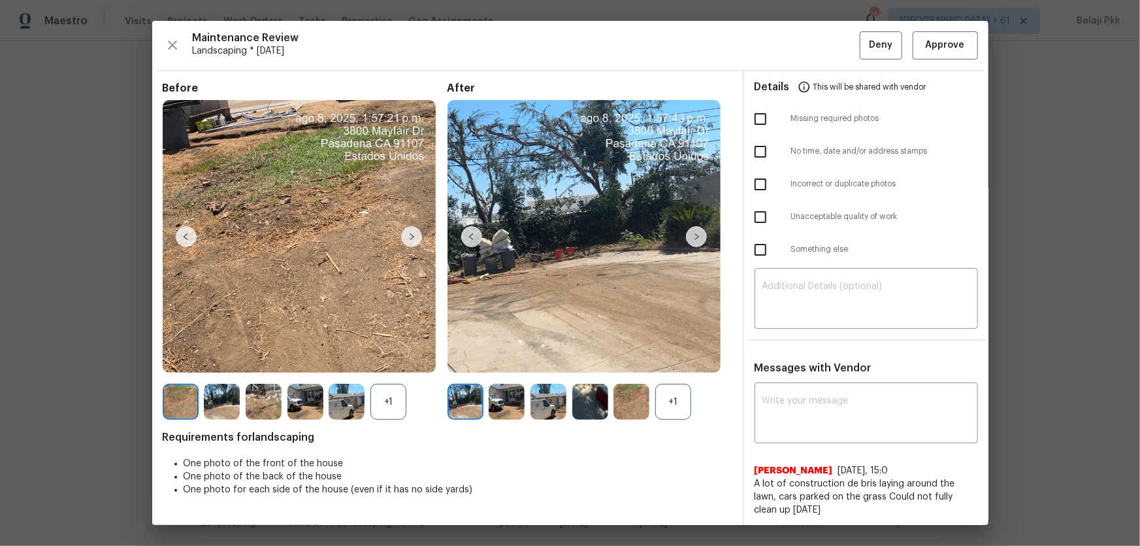
click at [661, 360] on div "+1" at bounding box center [673, 401] width 36 height 36
click at [387, 360] on div "+1" at bounding box center [388, 401] width 36 height 36
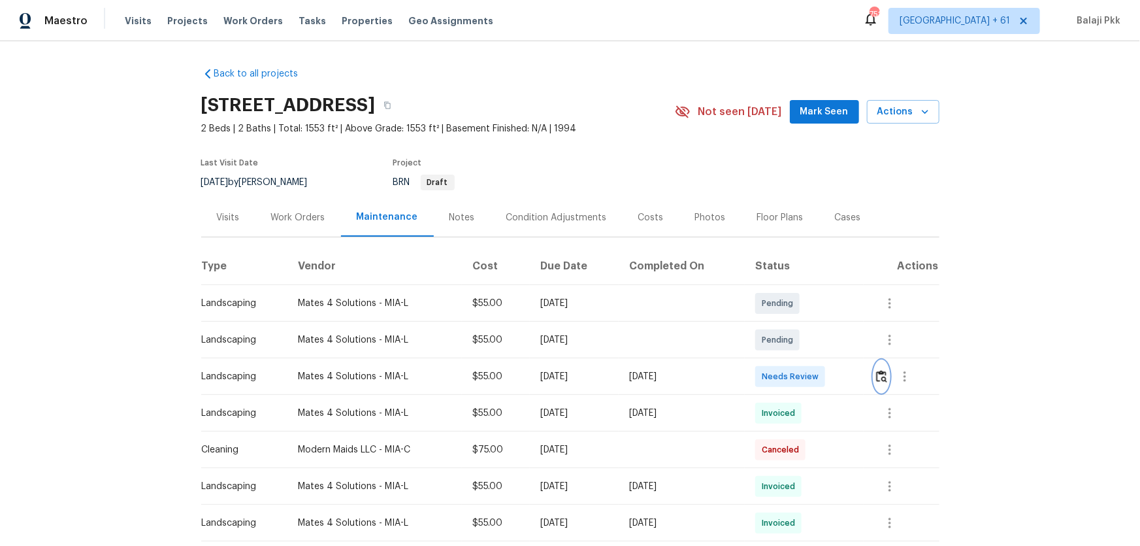
click at [811, 360] on img "button" at bounding box center [881, 376] width 11 height 12
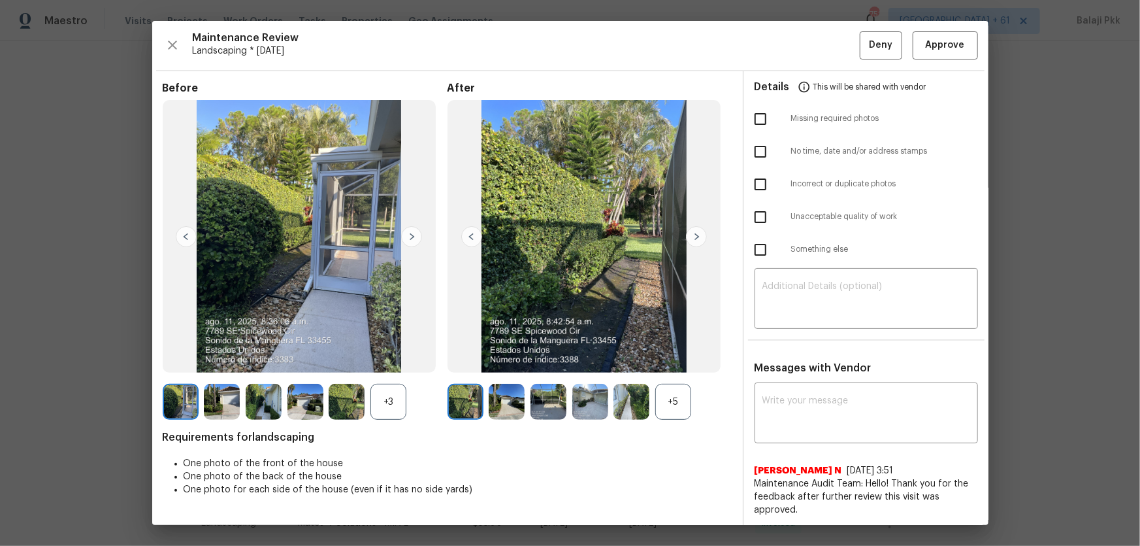
click at [678, 360] on div "+5" at bounding box center [673, 401] width 36 height 36
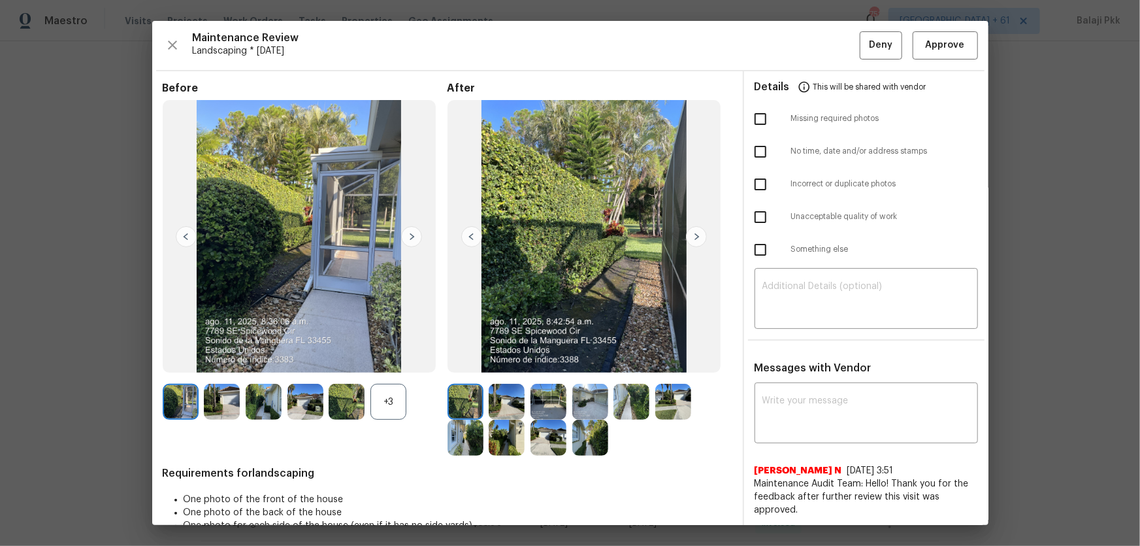
click at [372, 360] on div "+3" at bounding box center [388, 401] width 36 height 36
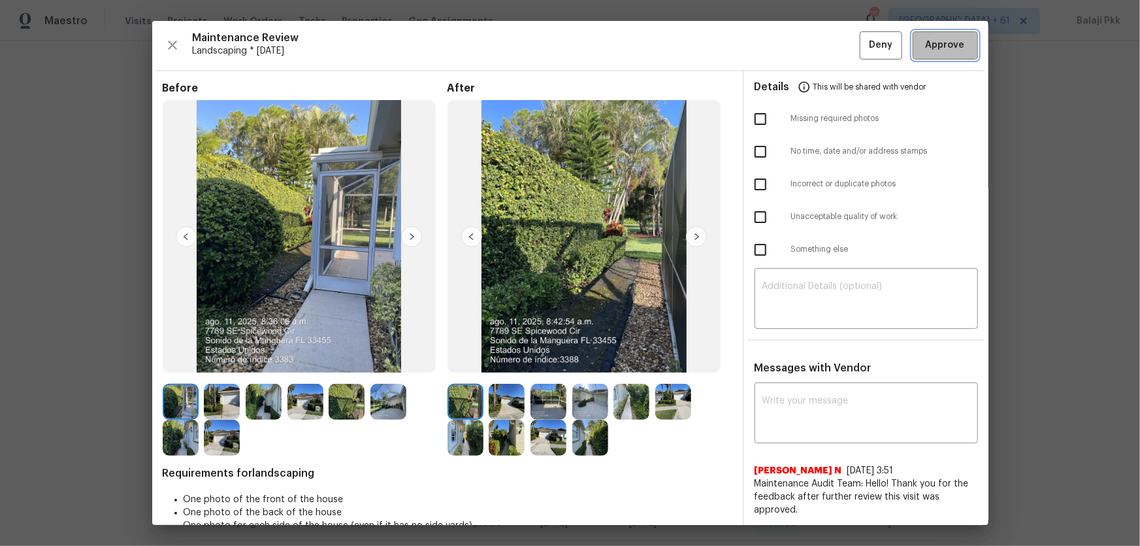
click at [811, 45] on span "Approve" at bounding box center [945, 45] width 39 height 16
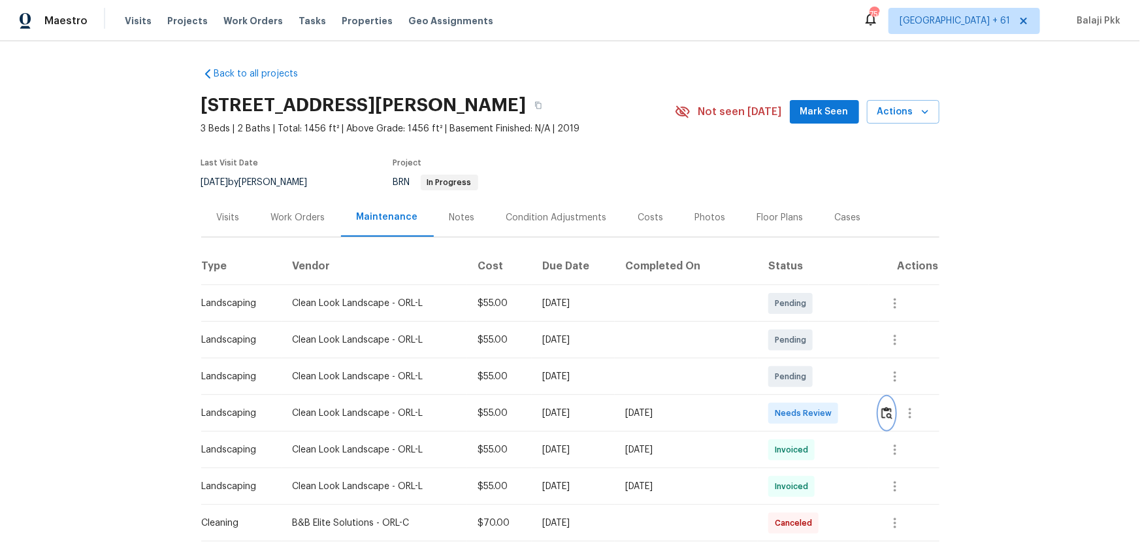
click at [885, 396] on img "button" at bounding box center [886, 412] width 11 height 12
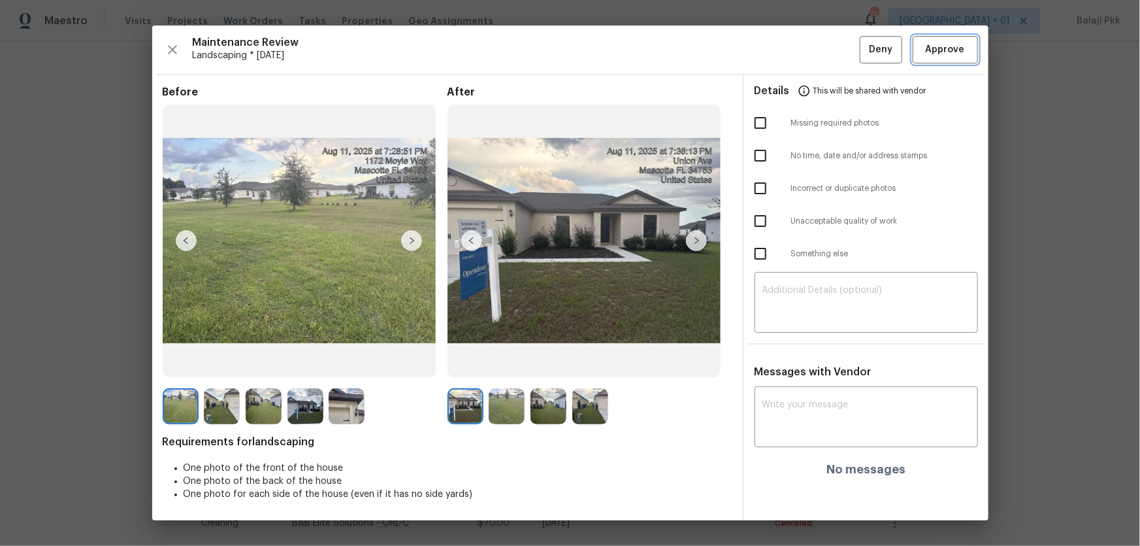
click at [892, 46] on button "Approve" at bounding box center [945, 50] width 65 height 28
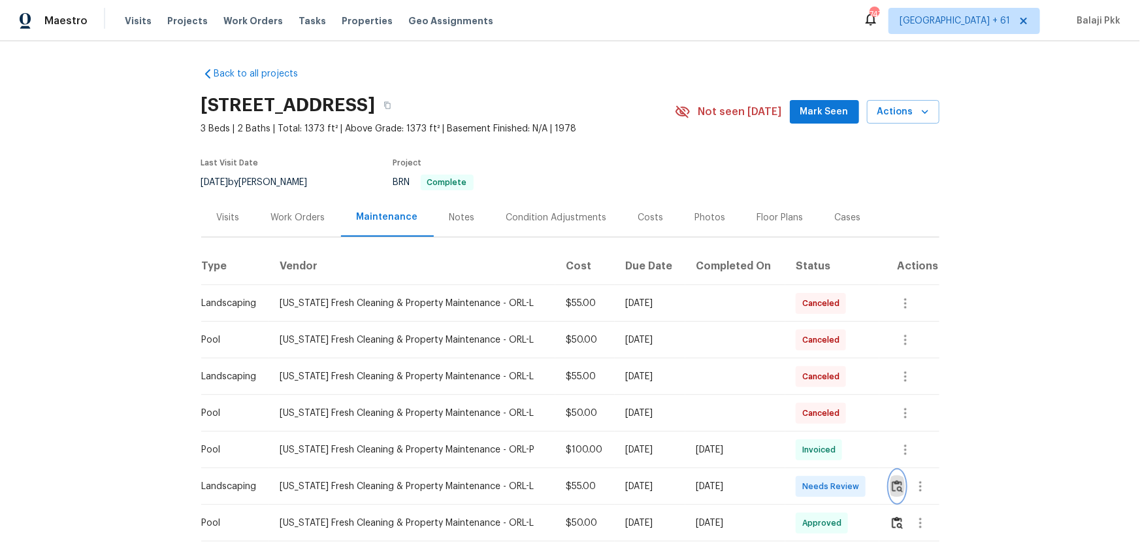
click at [892, 396] on img "button" at bounding box center [897, 486] width 11 height 12
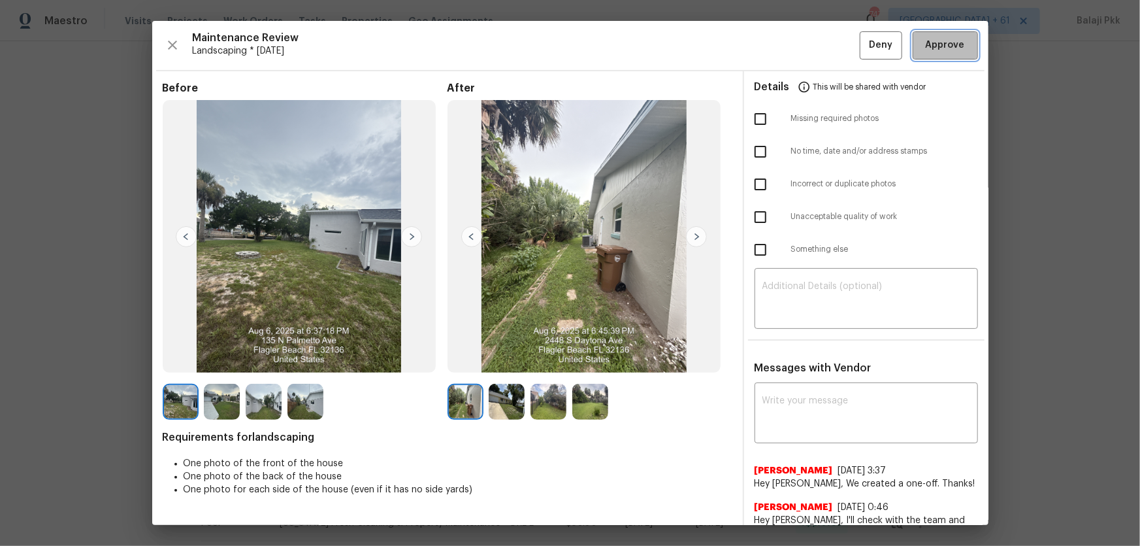
drag, startPoint x: 934, startPoint y: 46, endPoint x: 713, endPoint y: 0, distance: 224.9
click at [892, 45] on span "Approve" at bounding box center [945, 45] width 39 height 16
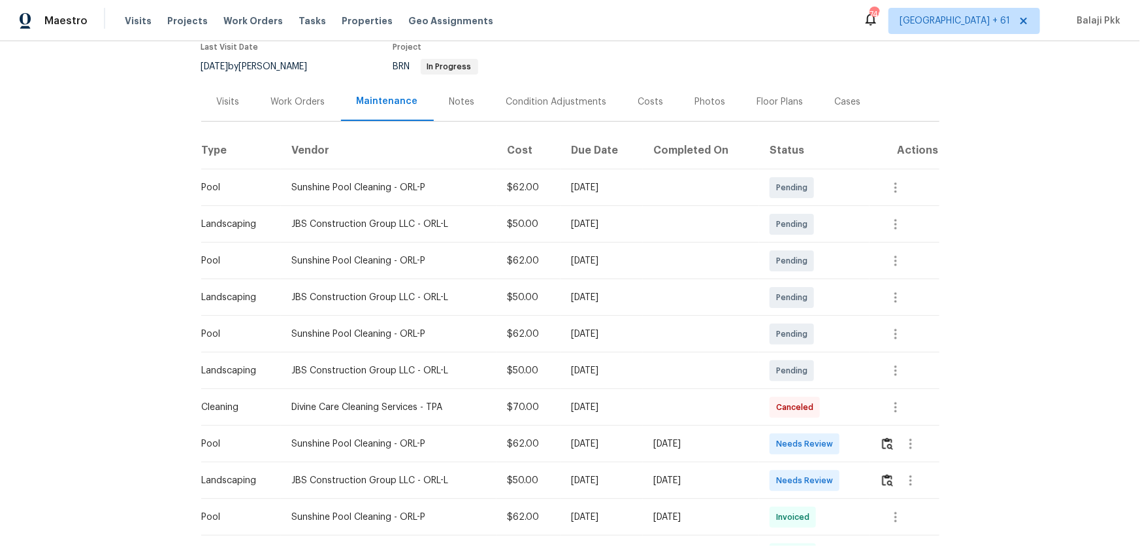
scroll to position [356, 0]
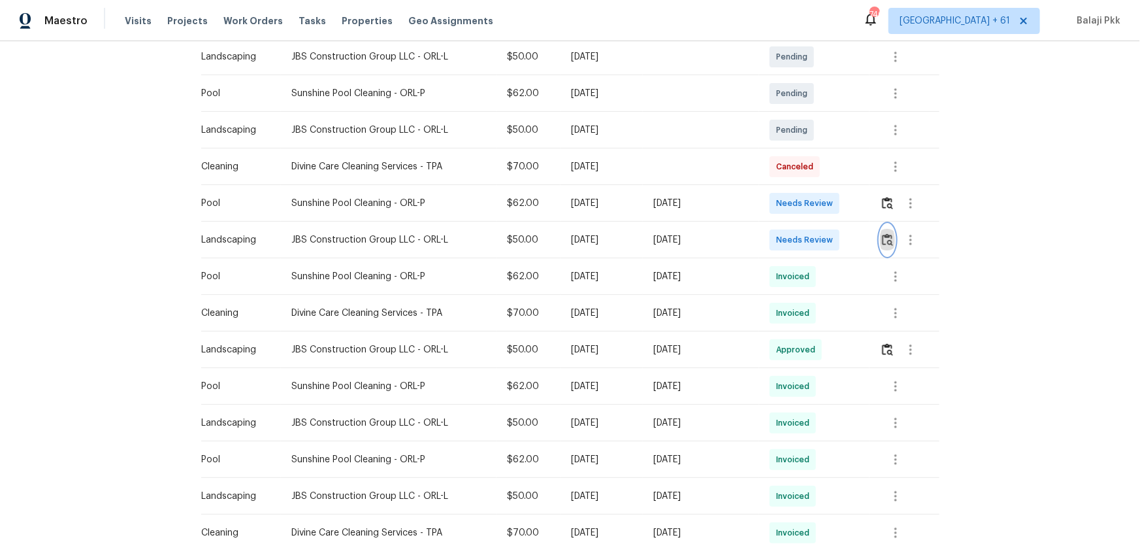
click at [811, 246] on button "button" at bounding box center [887, 239] width 15 height 31
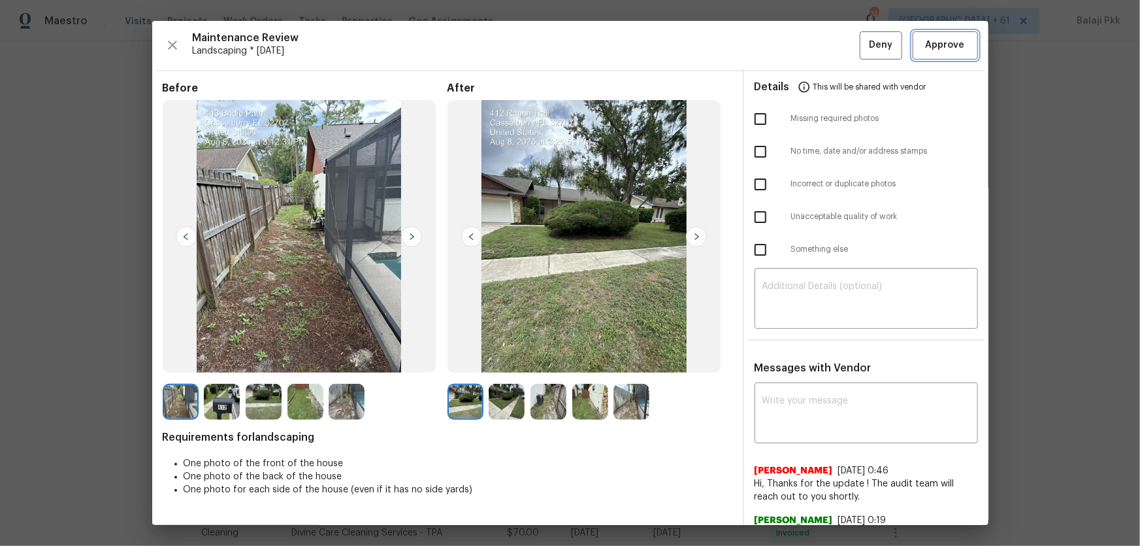
click at [811, 31] on button "Approve" at bounding box center [945, 45] width 65 height 28
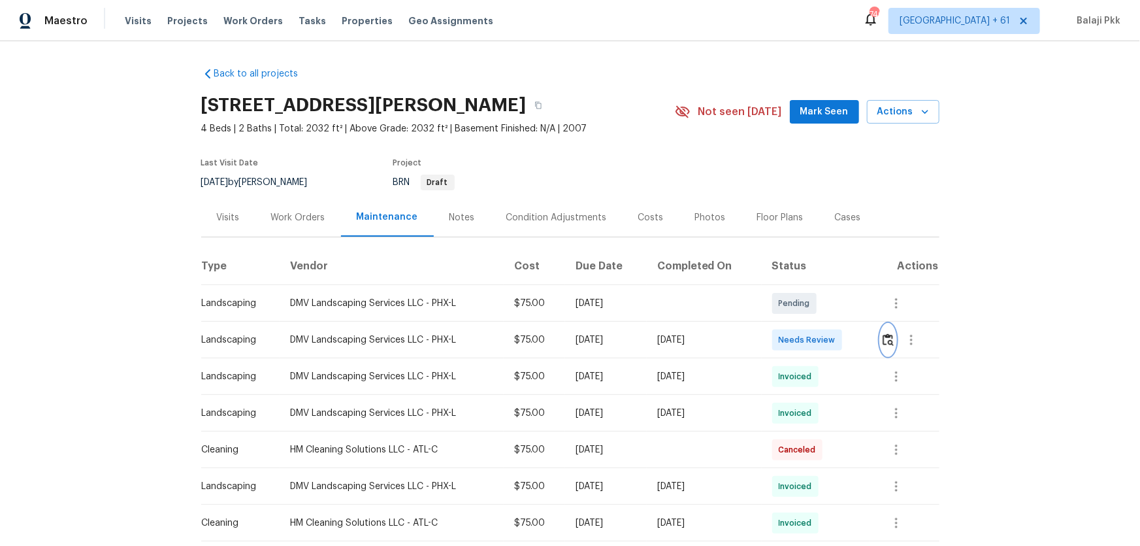
click at [811, 346] on button "button" at bounding box center [888, 339] width 15 height 31
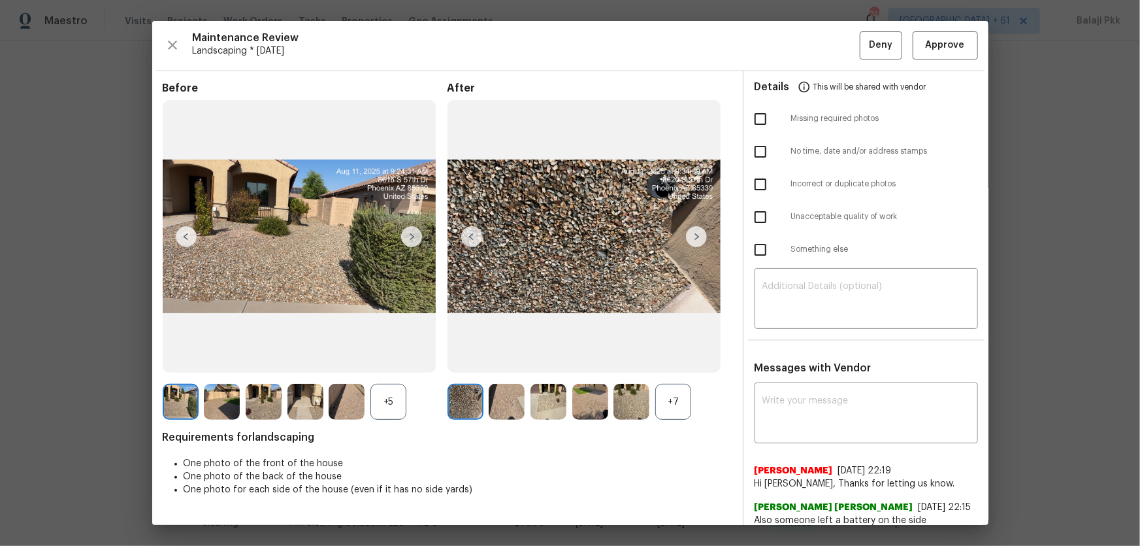
click at [683, 360] on div "+7" at bounding box center [673, 401] width 36 height 36
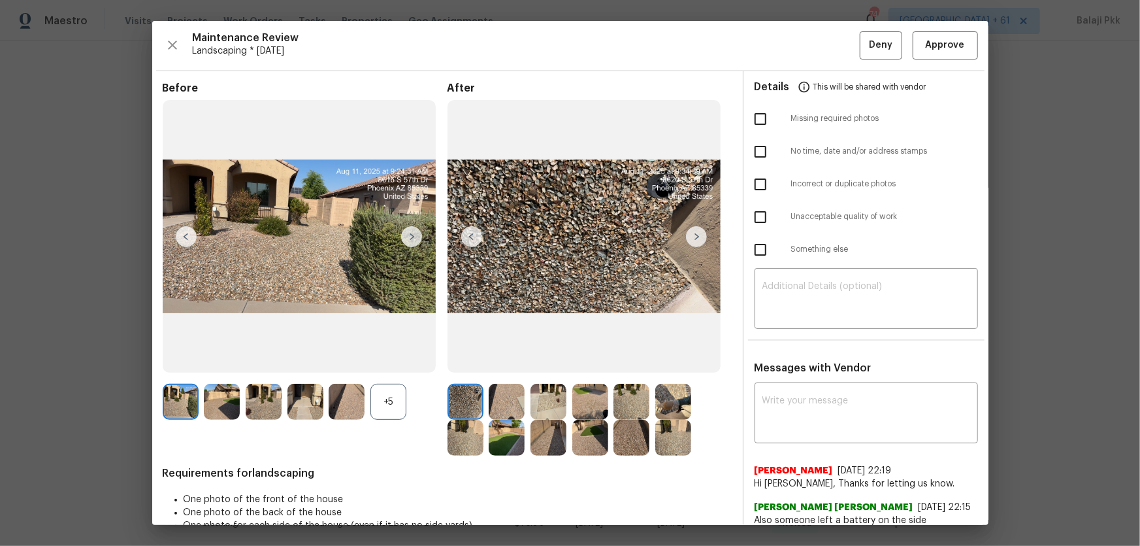
click at [376, 360] on div "+5" at bounding box center [388, 401] width 36 height 36
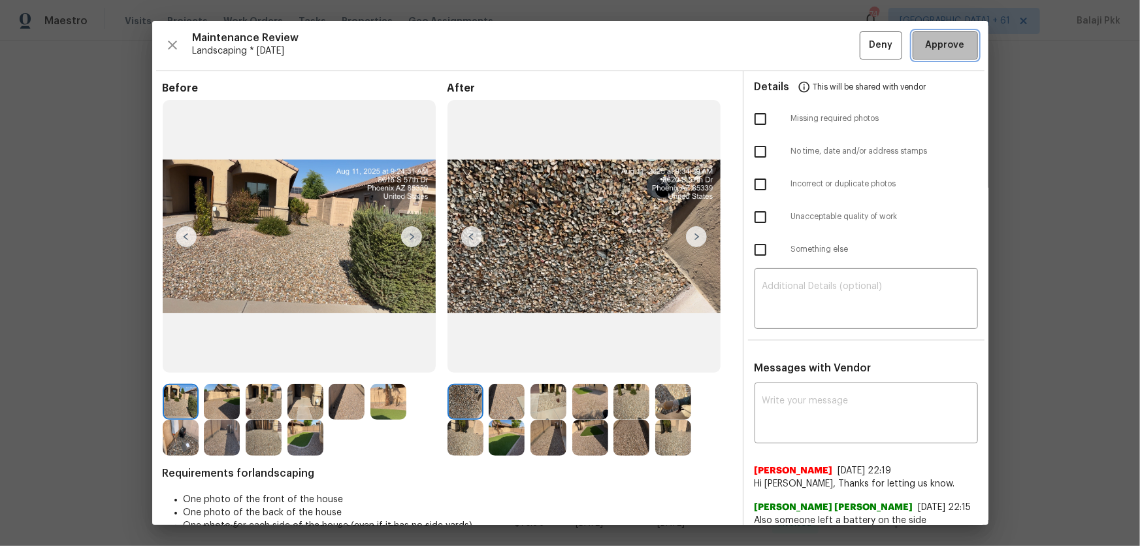
click at [811, 37] on span "Approve" at bounding box center [945, 45] width 44 height 16
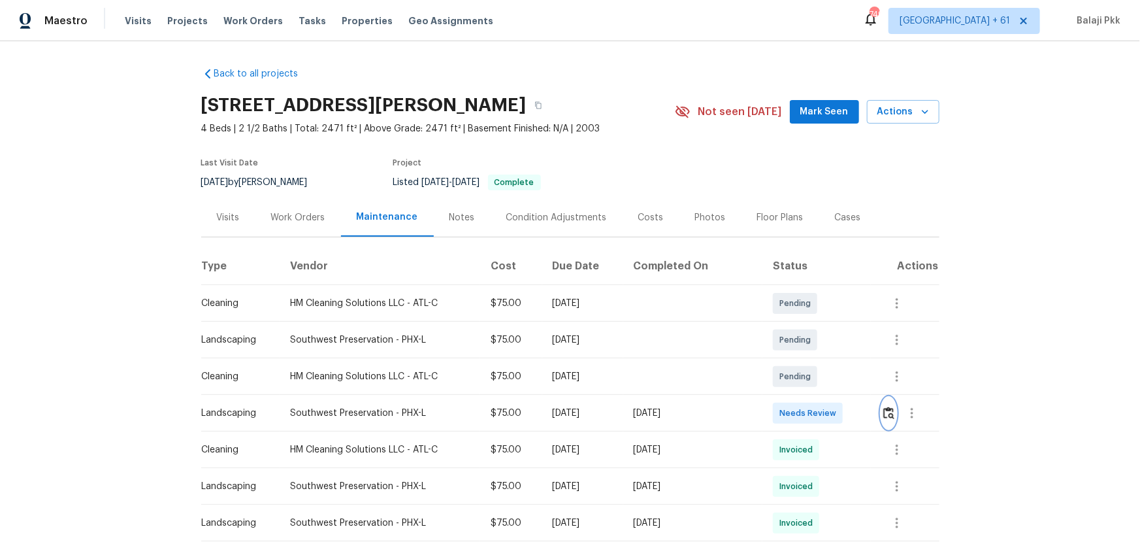
click at [811, 360] on img "button" at bounding box center [888, 412] width 11 height 12
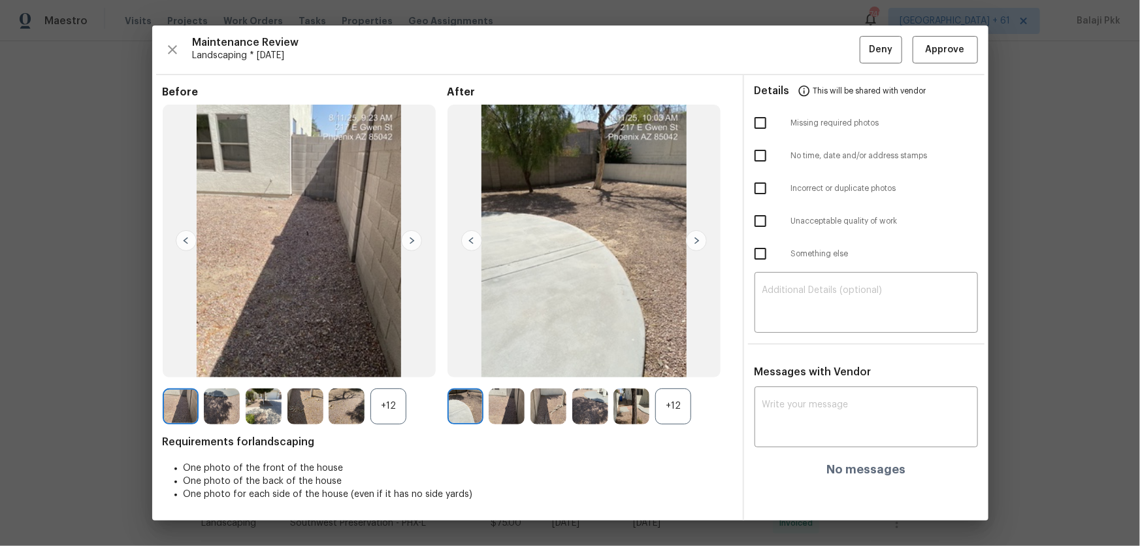
click at [674, 360] on div "+12" at bounding box center [673, 406] width 36 height 36
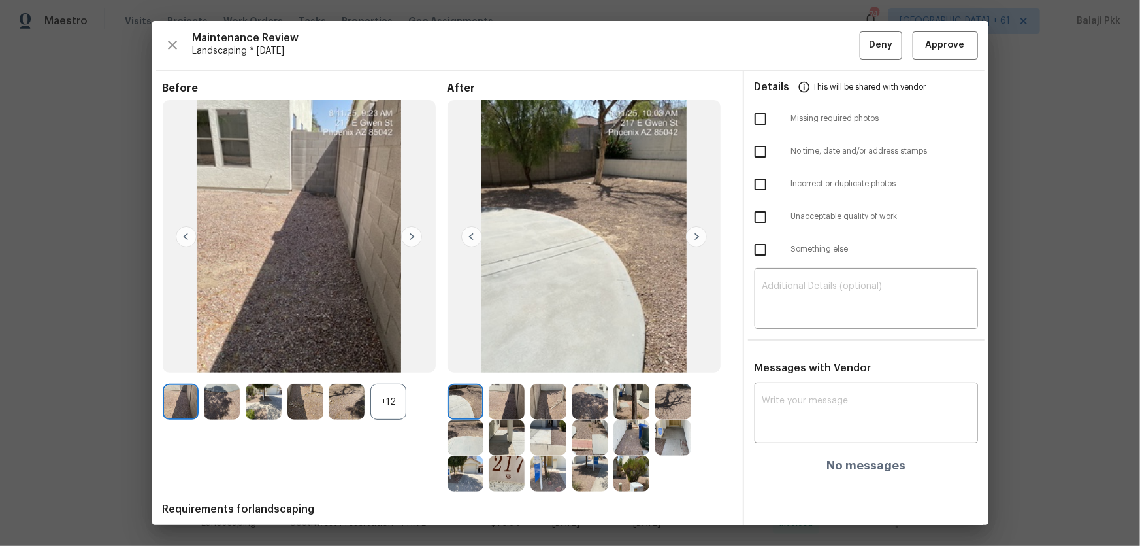
drag, startPoint x: 392, startPoint y: 410, endPoint x: 434, endPoint y: 88, distance: 324.9
click at [392, 360] on div "+12" at bounding box center [388, 401] width 36 height 36
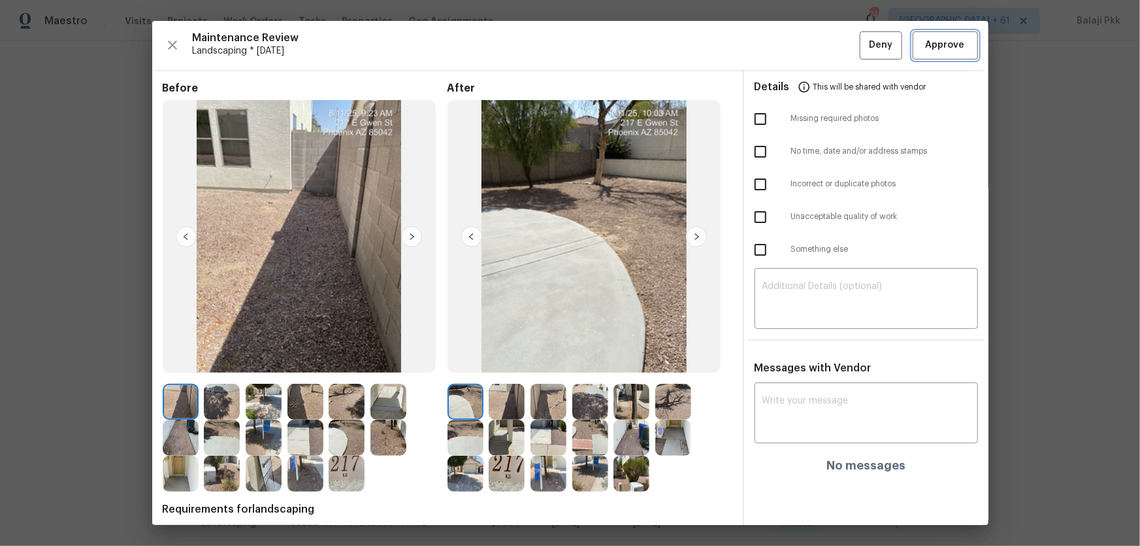
drag, startPoint x: 966, startPoint y: 52, endPoint x: 954, endPoint y: 52, distance: 11.8
click at [811, 52] on button "Approve" at bounding box center [945, 45] width 65 height 28
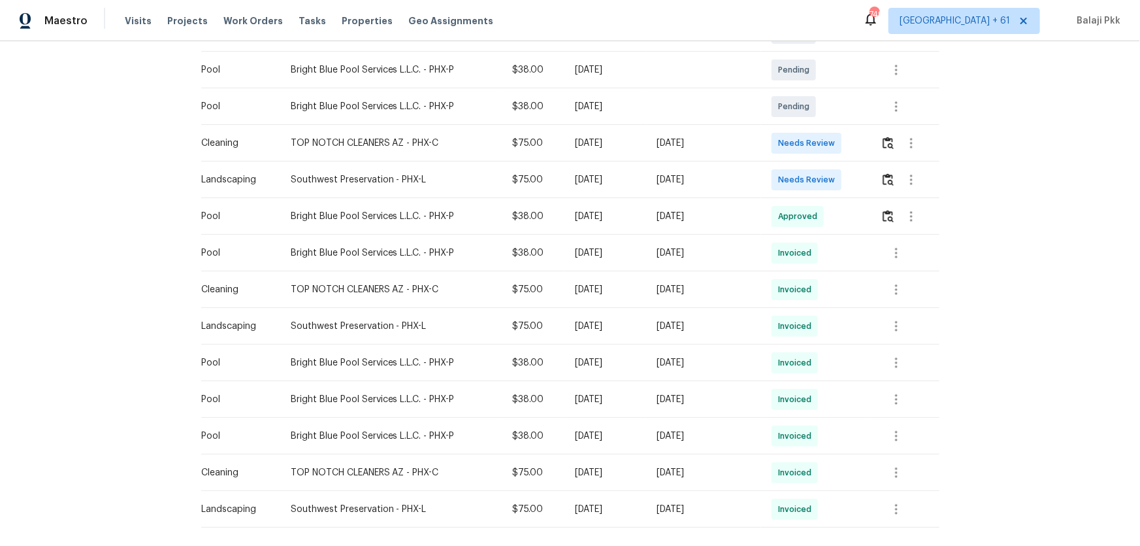
scroll to position [237, 0]
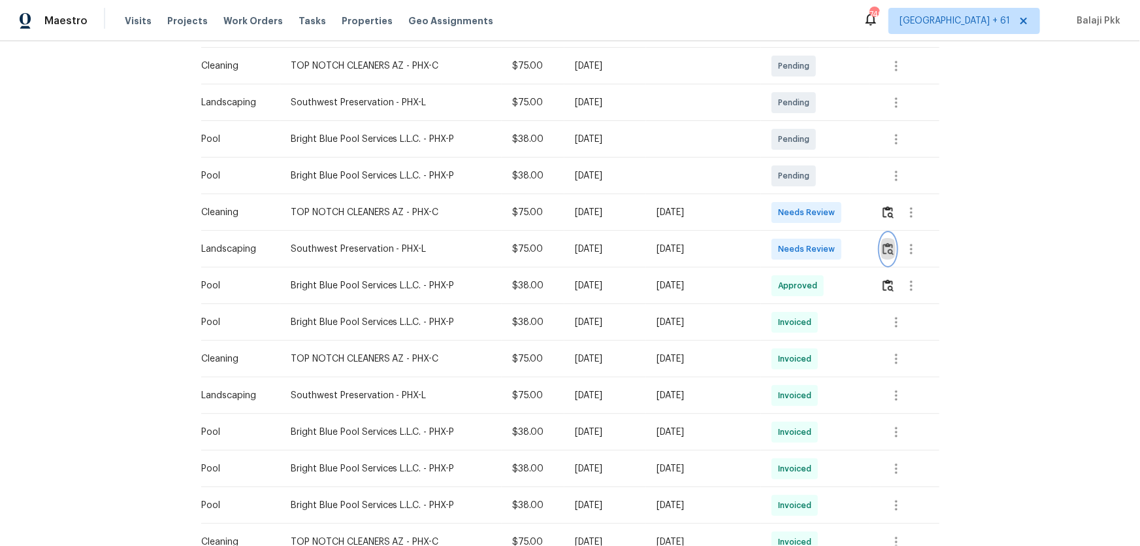
click at [811, 252] on img "button" at bounding box center [888, 248] width 11 height 12
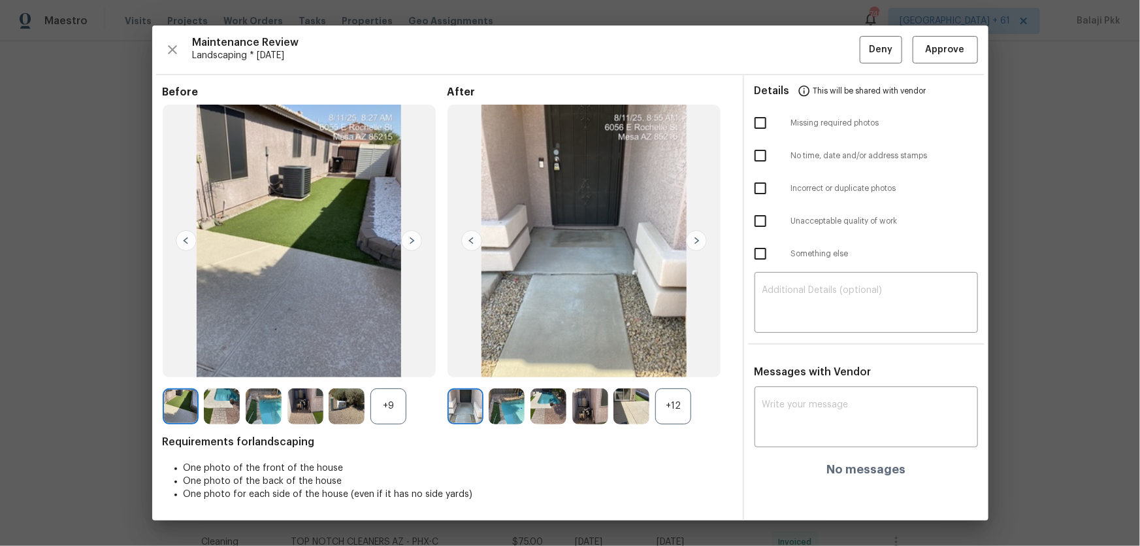
click at [675, 360] on div "+12" at bounding box center [673, 406] width 36 height 36
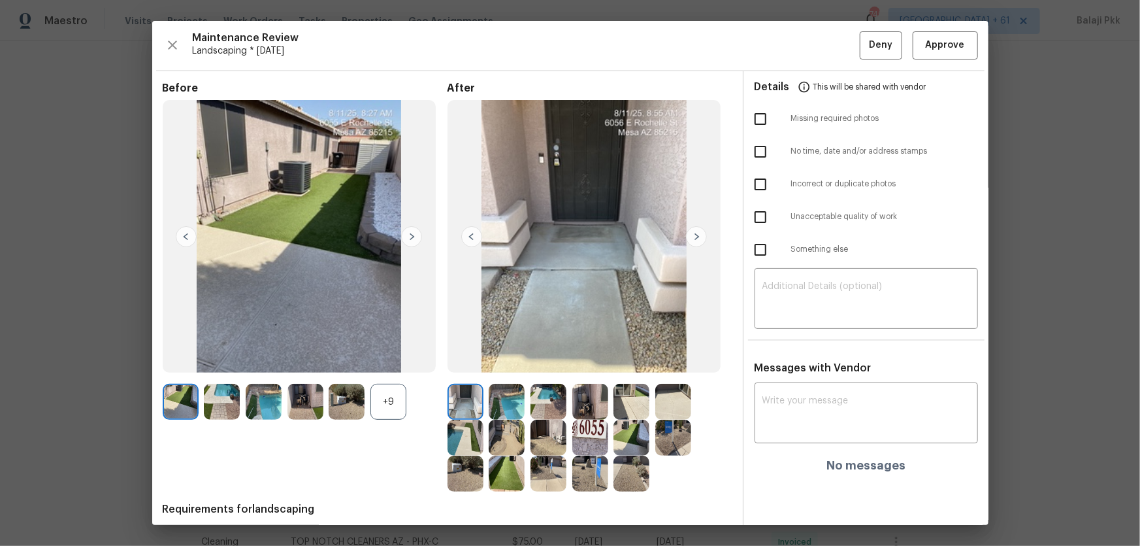
click at [386, 360] on div "+9" at bounding box center [388, 401] width 36 height 36
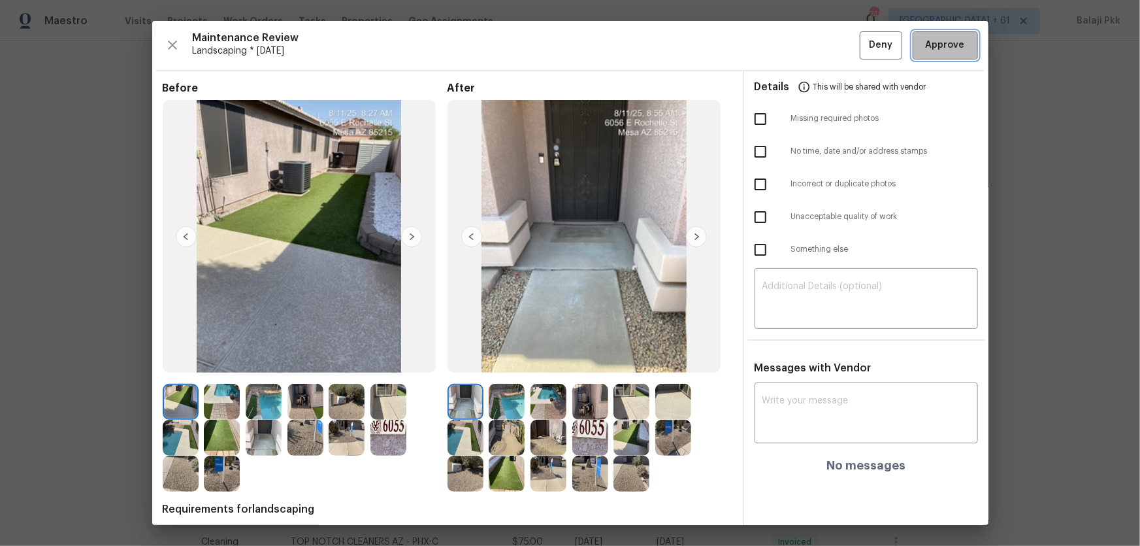
drag, startPoint x: 930, startPoint y: 46, endPoint x: 810, endPoint y: 24, distance: 122.2
click at [811, 46] on span "Approve" at bounding box center [945, 45] width 39 height 16
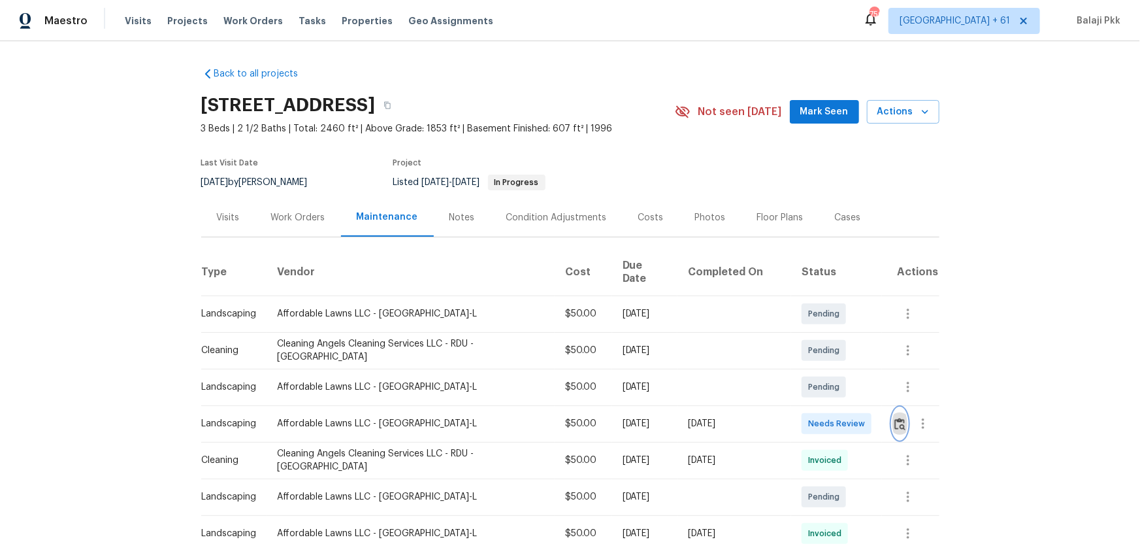
click at [811, 360] on img "button" at bounding box center [899, 423] width 11 height 12
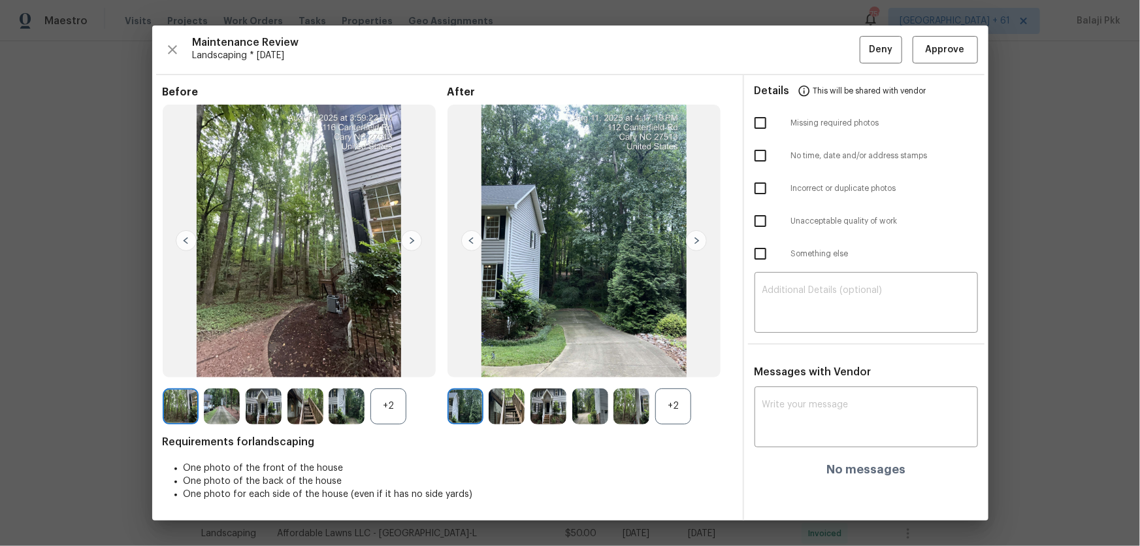
click at [393, 360] on div "+2" at bounding box center [388, 406] width 36 height 36
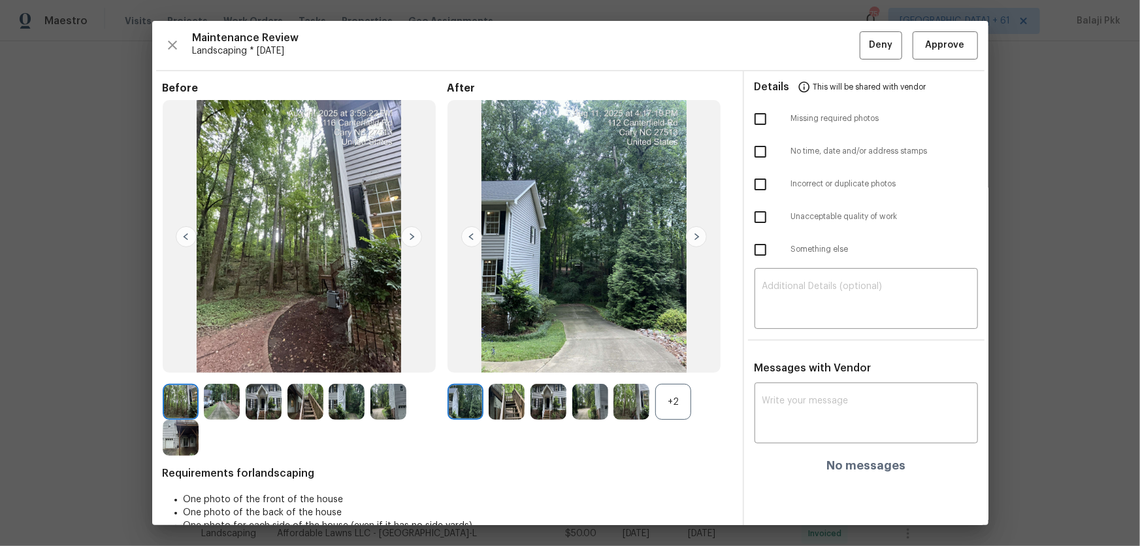
click at [673, 360] on div "+2" at bounding box center [673, 401] width 36 height 36
click at [811, 41] on span "Approve" at bounding box center [945, 45] width 39 height 16
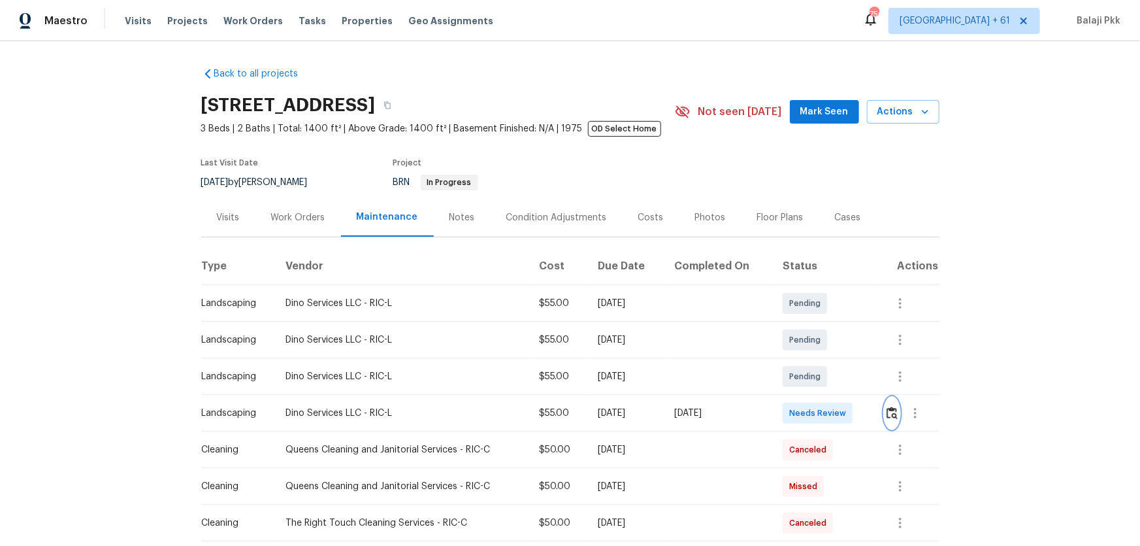
click at [811, 360] on img "button" at bounding box center [892, 412] width 11 height 12
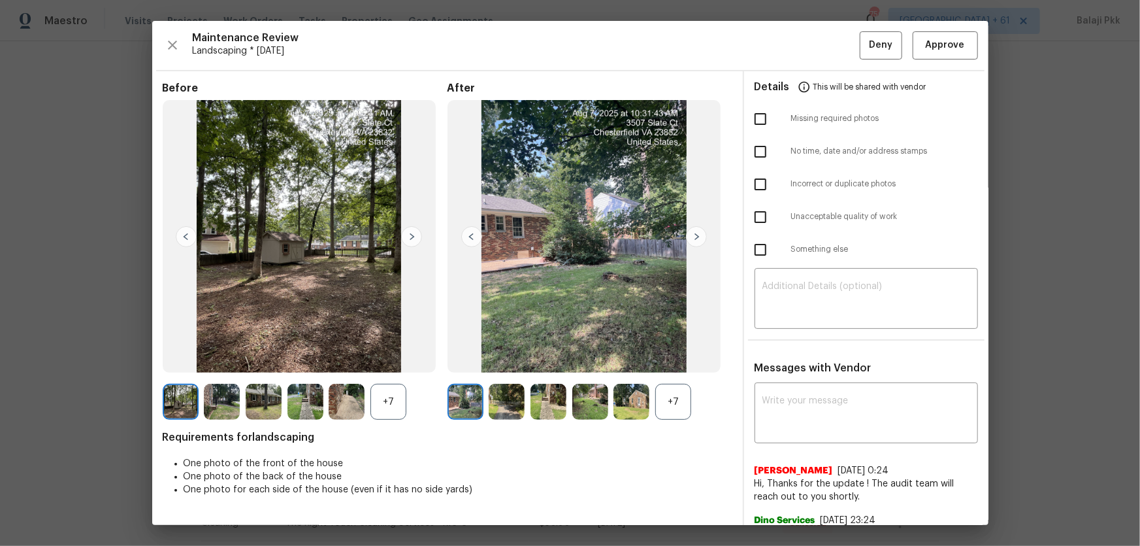
click at [659, 360] on div "+7" at bounding box center [673, 401] width 36 height 36
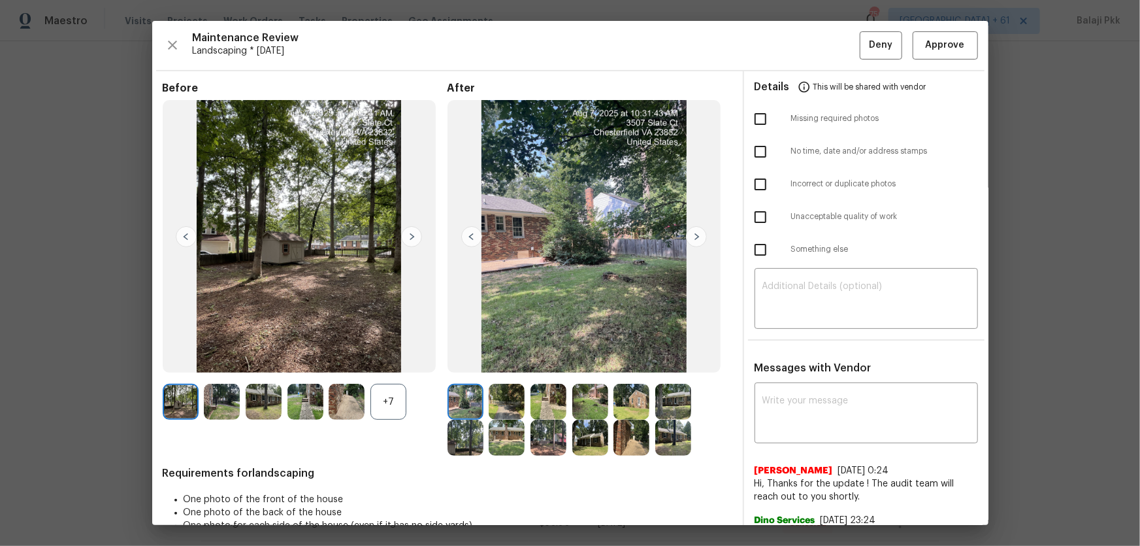
click at [397, 360] on div "+7" at bounding box center [388, 401] width 36 height 36
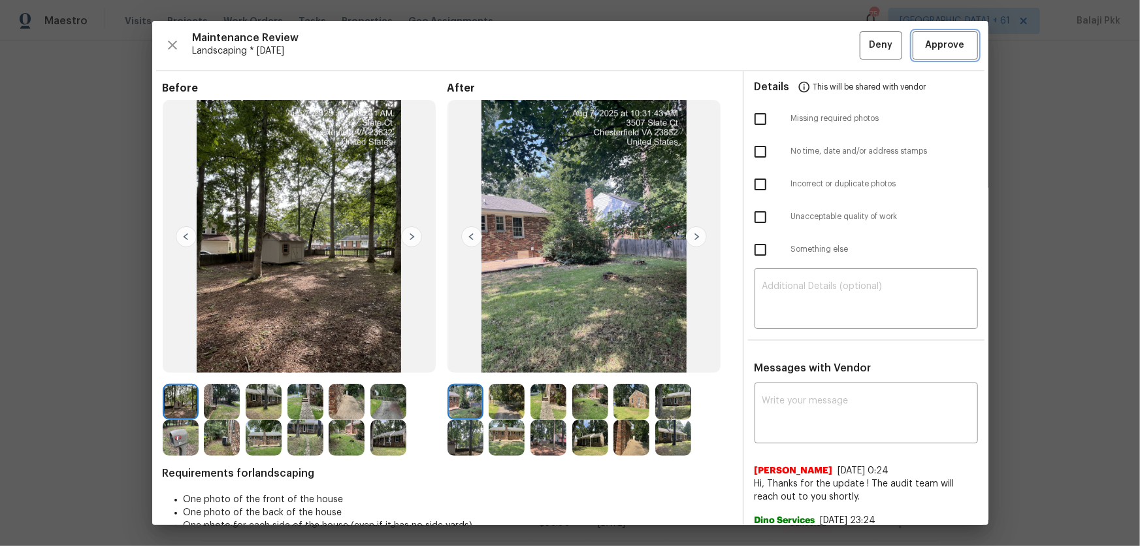
click at [811, 46] on span "Approve" at bounding box center [945, 45] width 39 height 16
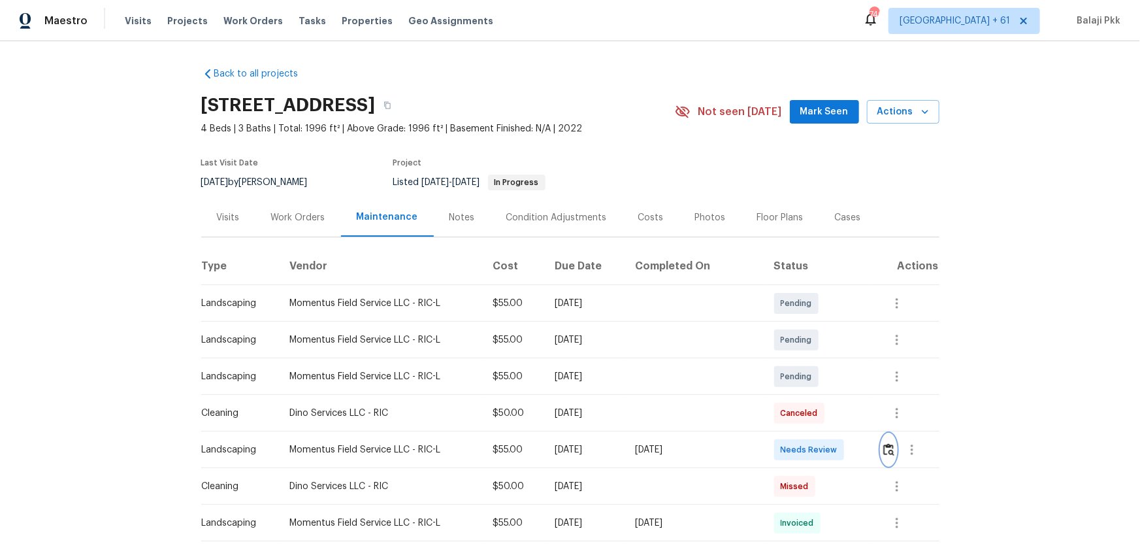
click at [888, 396] on img "button" at bounding box center [888, 449] width 11 height 12
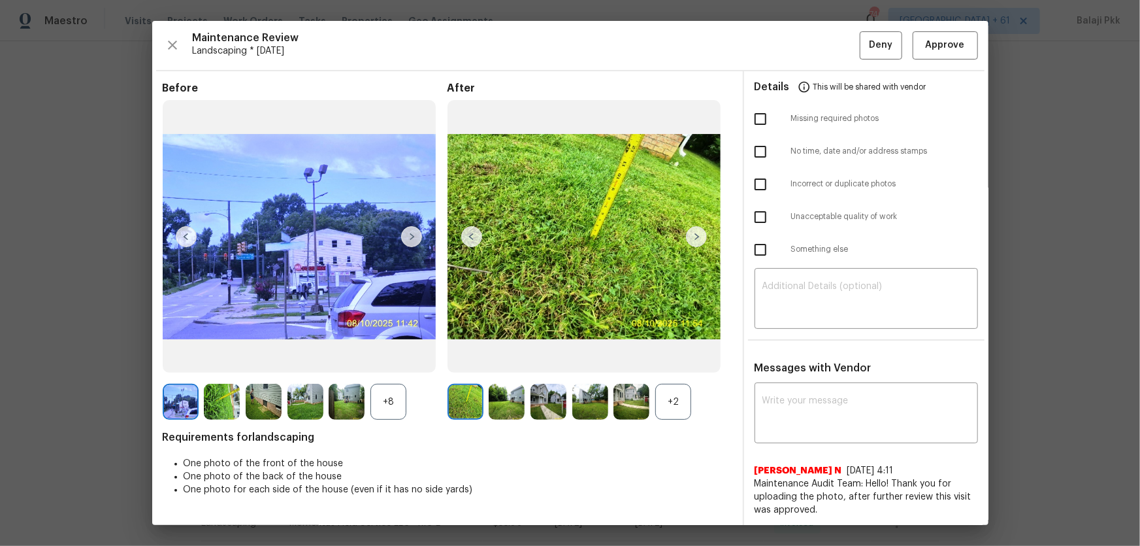
click at [678, 396] on div "+2" at bounding box center [673, 401] width 36 height 36
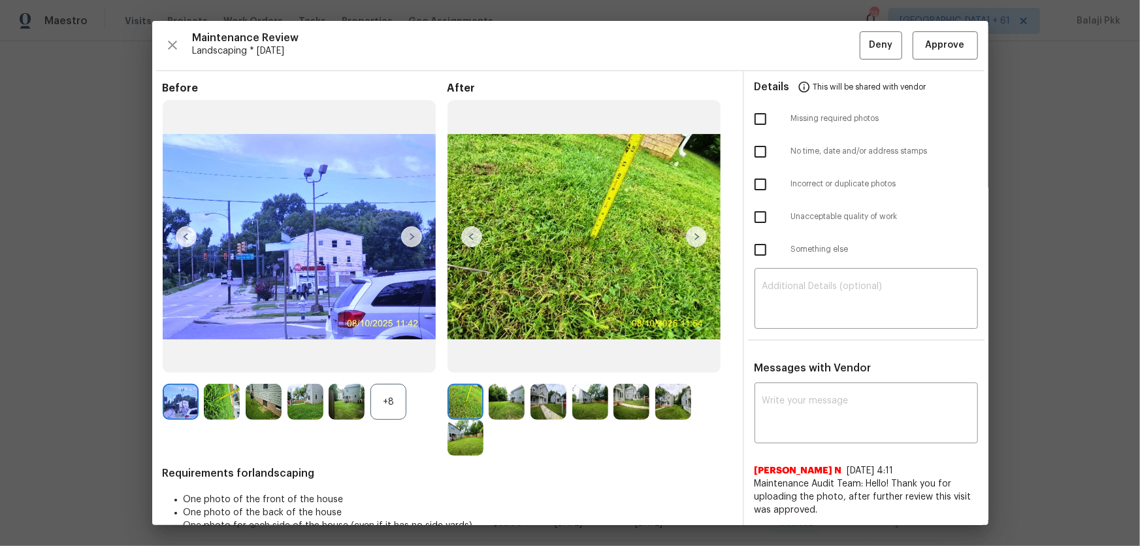
click at [368, 396] on div at bounding box center [350, 401] width 42 height 36
click at [385, 396] on div "+8" at bounding box center [388, 401] width 36 height 36
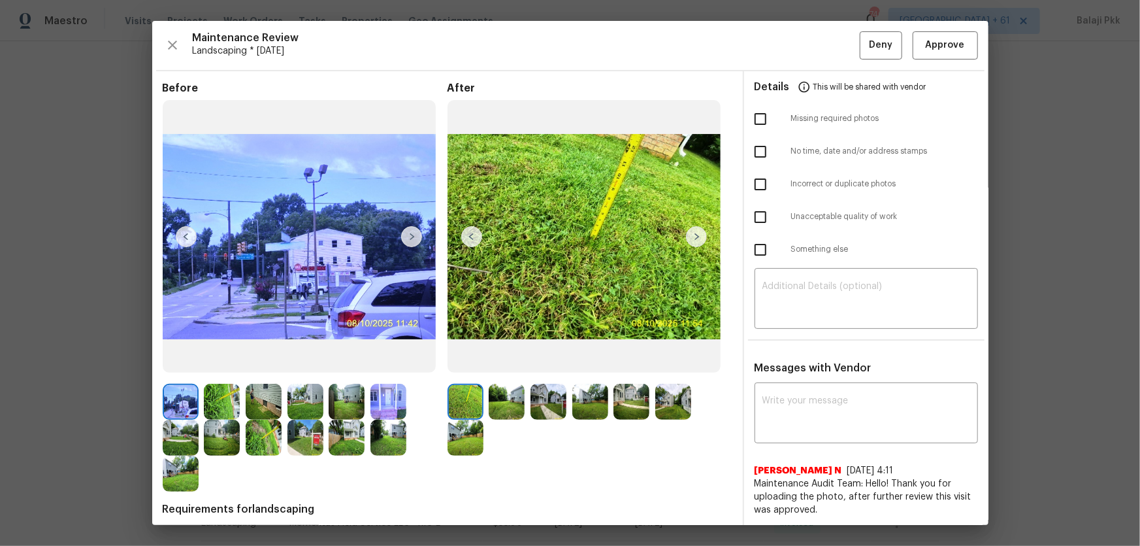
click at [410, 236] on img at bounding box center [411, 236] width 21 height 21
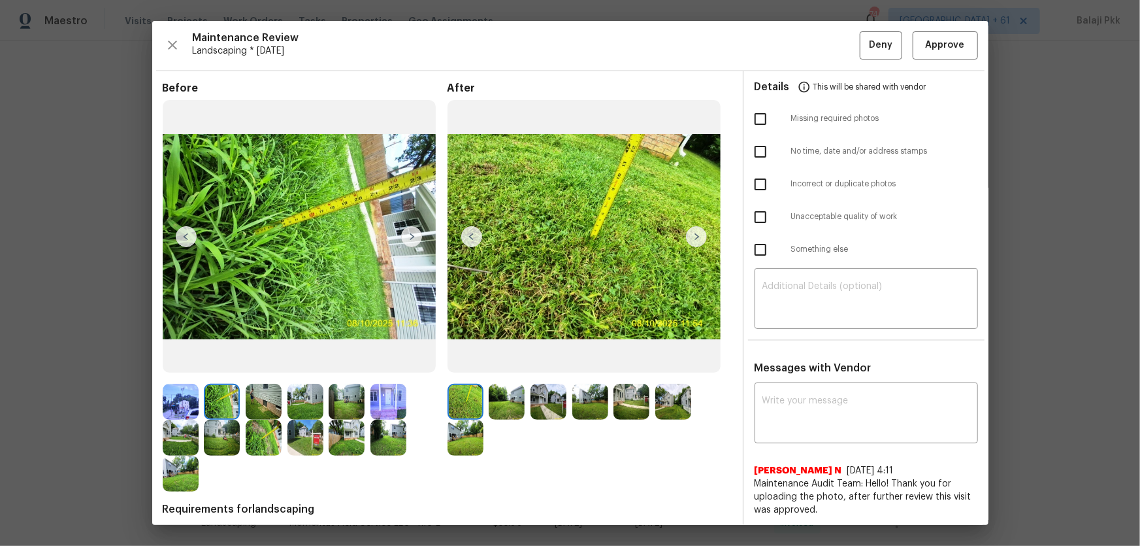
click at [410, 236] on img at bounding box center [411, 236] width 21 height 21
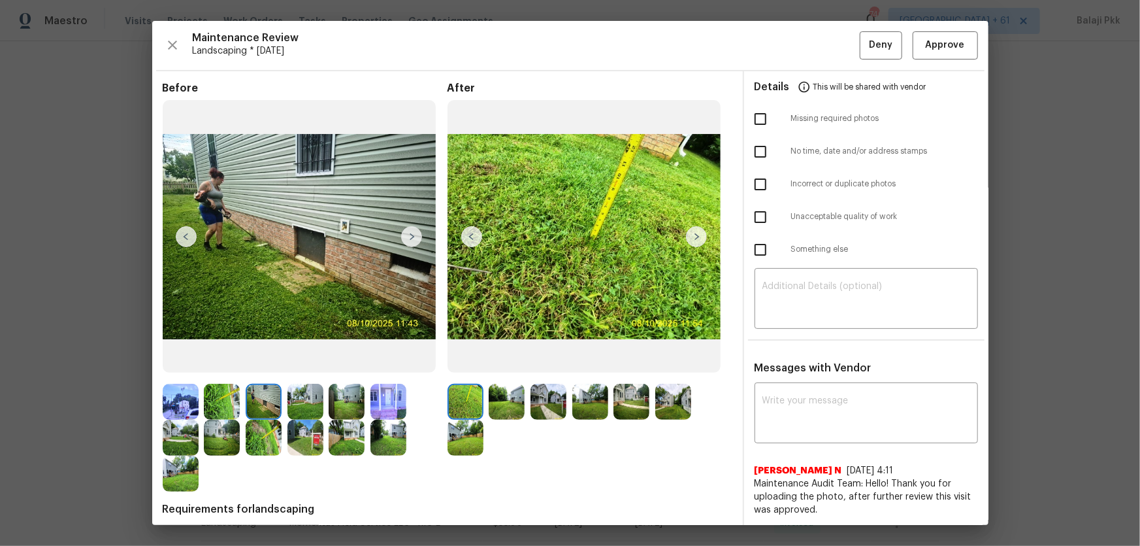
click at [410, 236] on img at bounding box center [411, 236] width 21 height 21
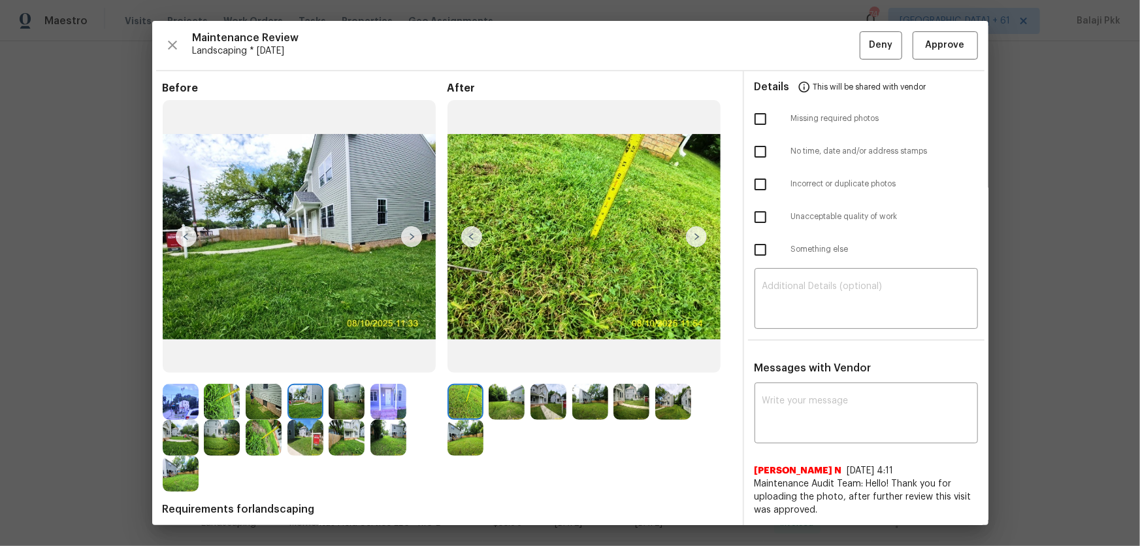
click at [410, 236] on img at bounding box center [411, 236] width 21 height 21
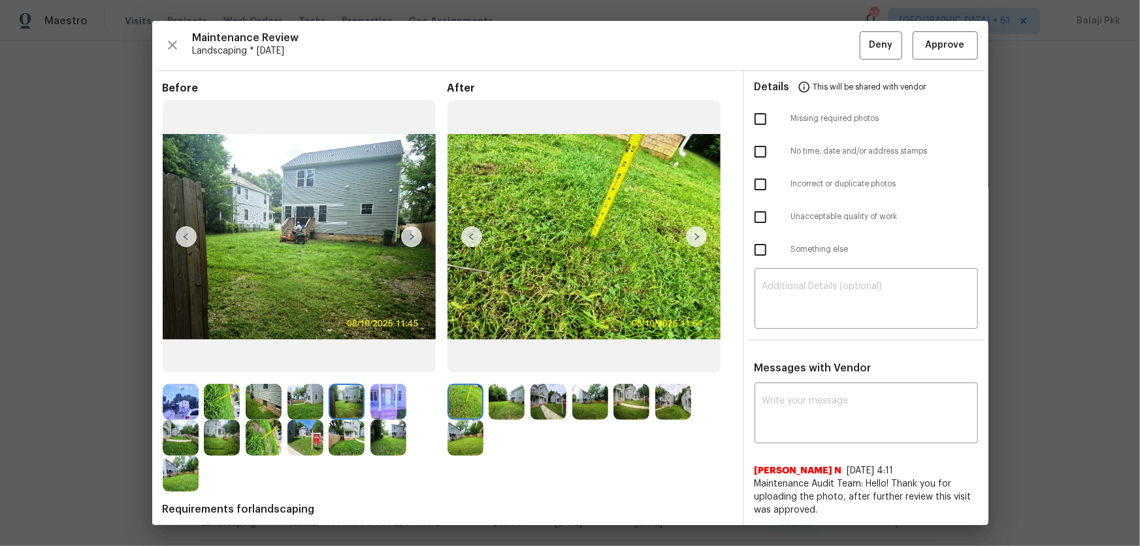
click at [410, 236] on img at bounding box center [411, 236] width 21 height 21
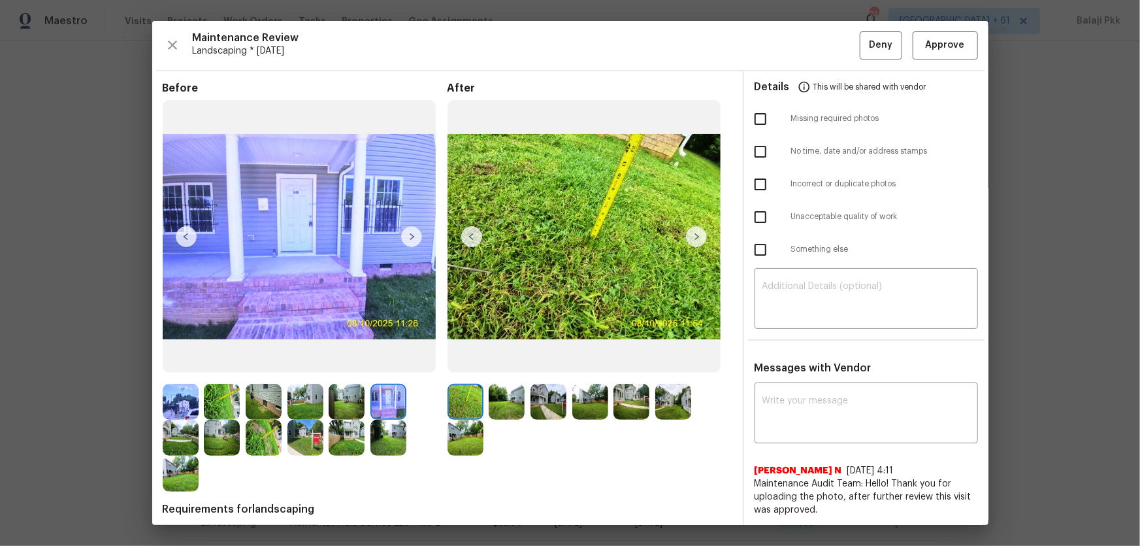
click at [410, 236] on img at bounding box center [411, 236] width 21 height 21
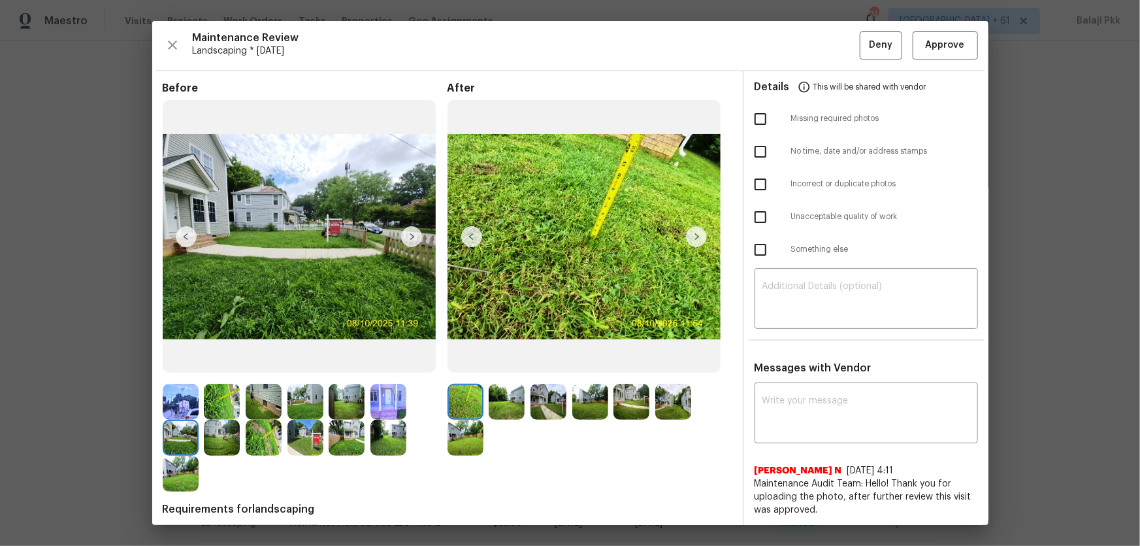
click at [410, 236] on img at bounding box center [411, 236] width 21 height 21
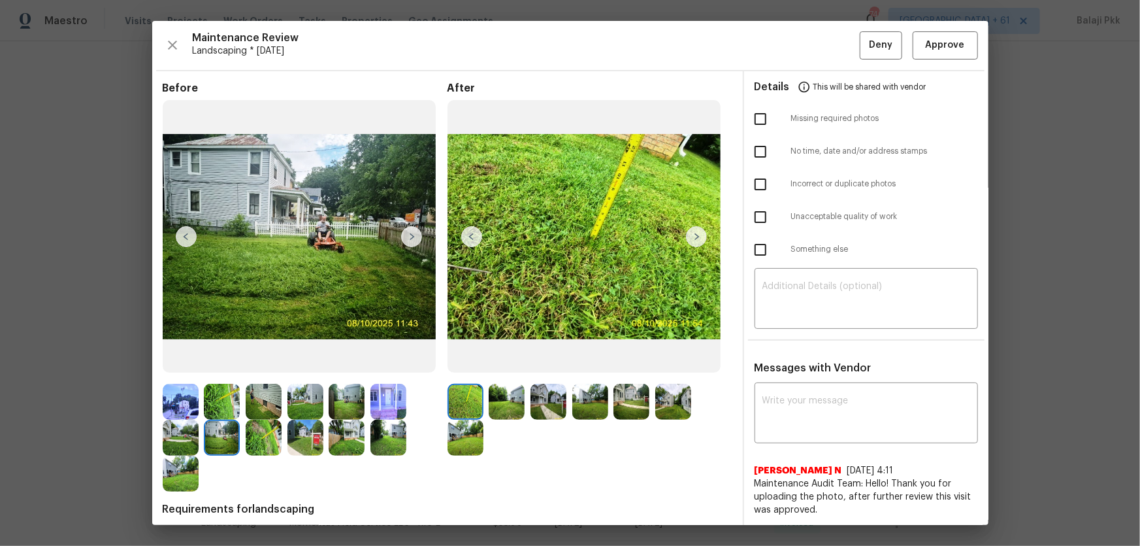
click at [410, 236] on img at bounding box center [411, 236] width 21 height 21
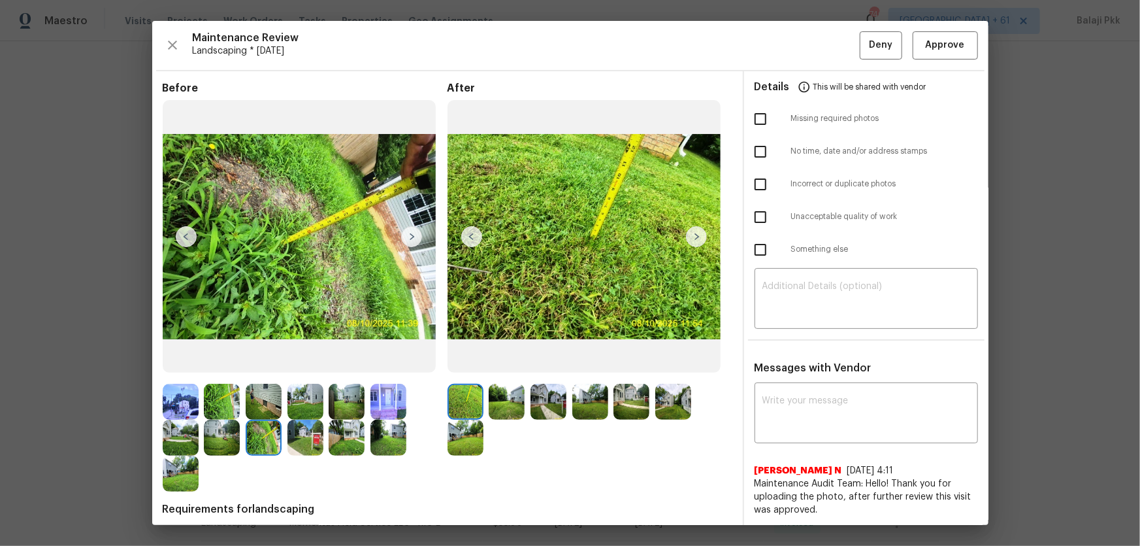
click at [410, 236] on img at bounding box center [411, 236] width 21 height 21
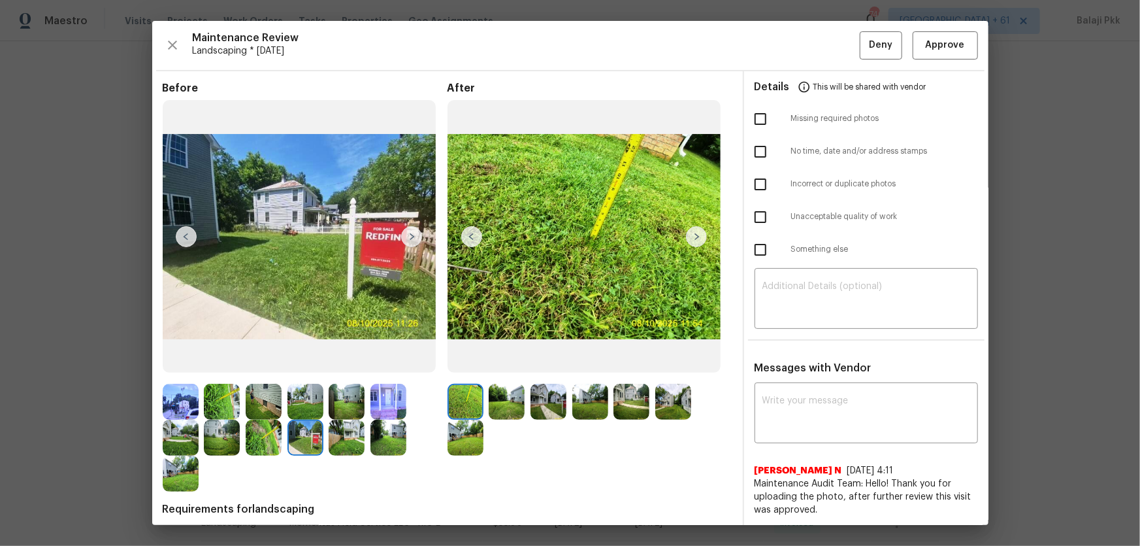
click at [410, 236] on img at bounding box center [411, 236] width 21 height 21
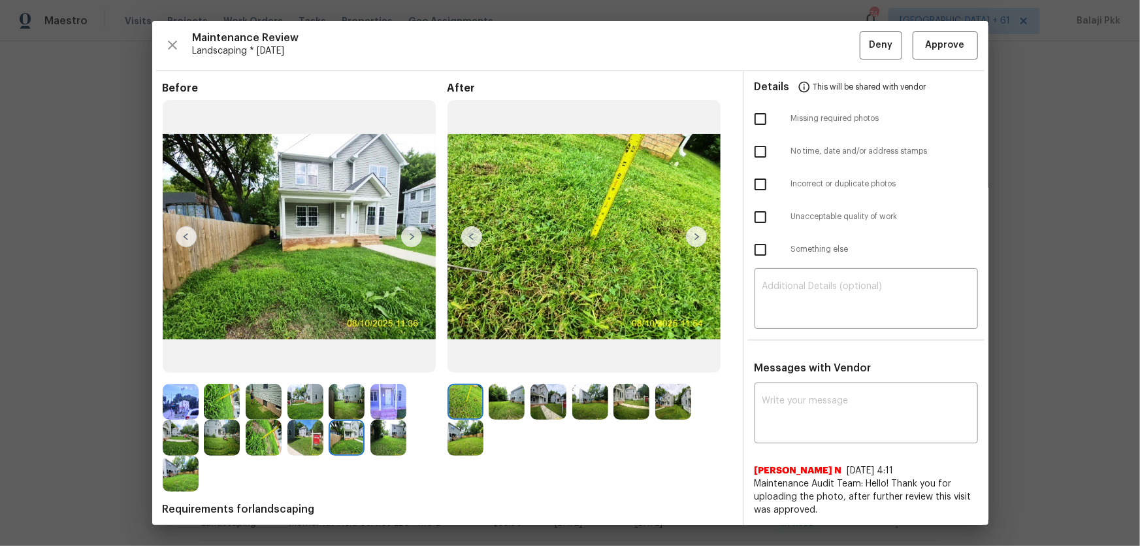
click at [410, 236] on img at bounding box center [411, 236] width 21 height 21
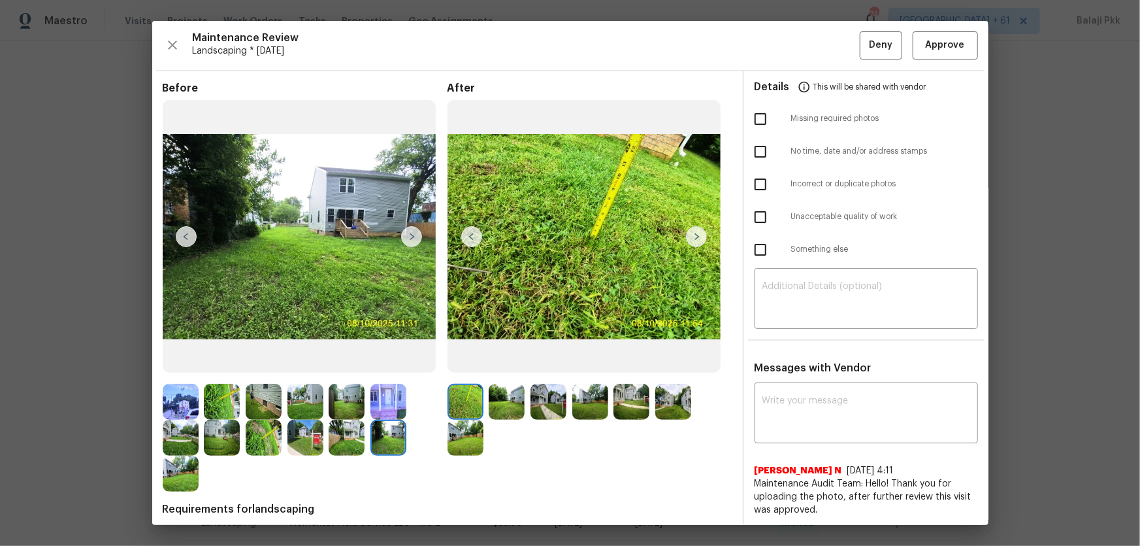
click at [410, 236] on img at bounding box center [411, 236] width 21 height 21
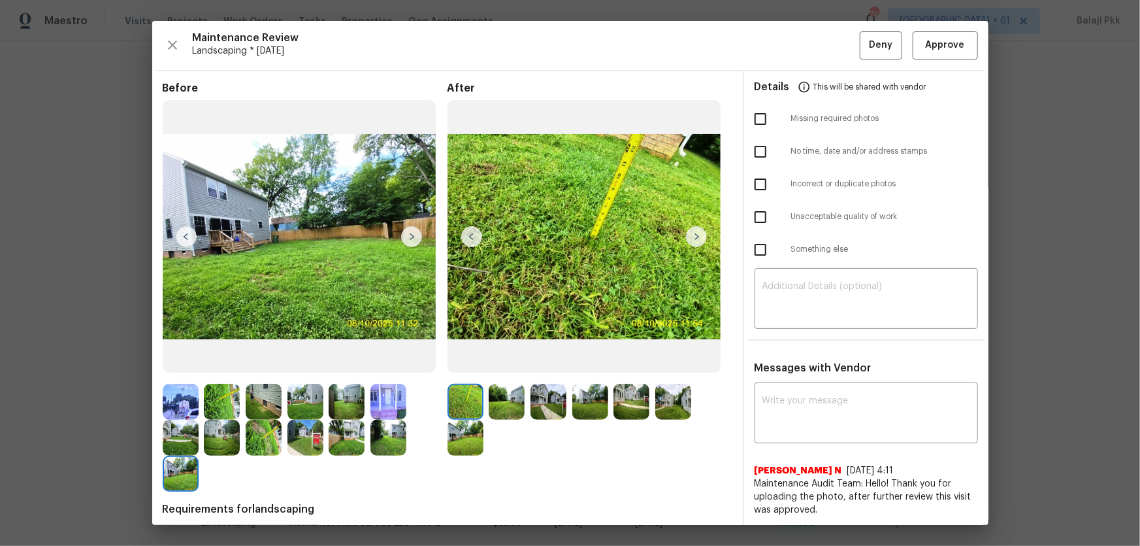
click at [410, 236] on img at bounding box center [411, 236] width 21 height 21
click at [691, 229] on img at bounding box center [696, 236] width 21 height 21
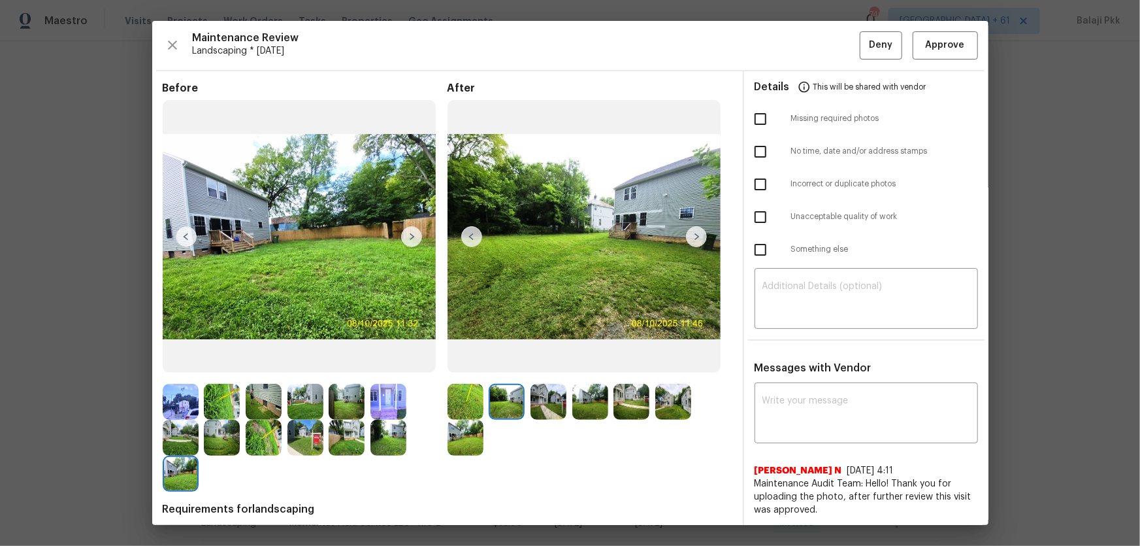
click at [691, 229] on img at bounding box center [696, 236] width 21 height 21
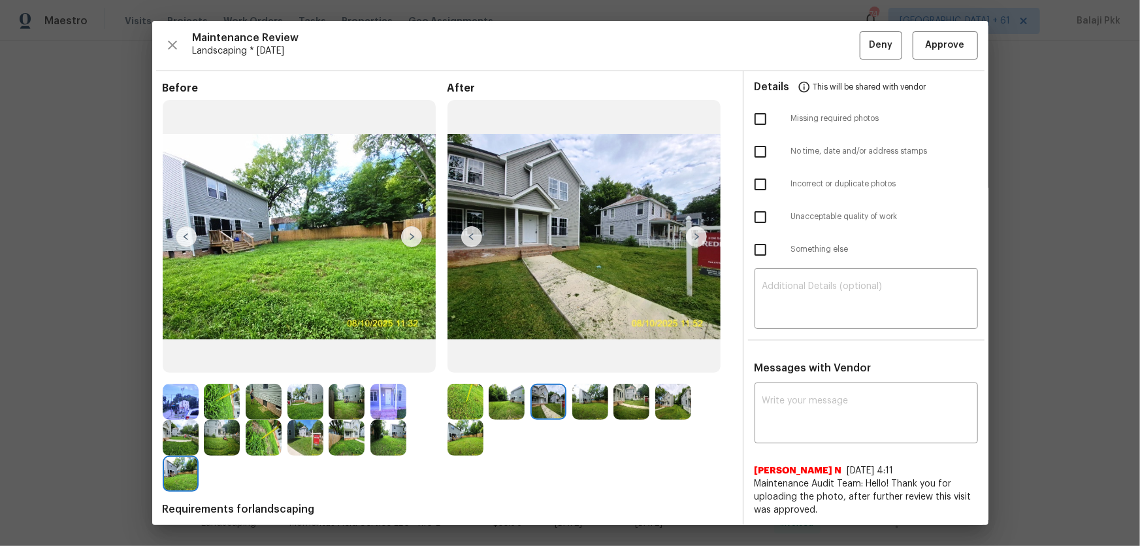
click at [691, 229] on img at bounding box center [696, 236] width 21 height 21
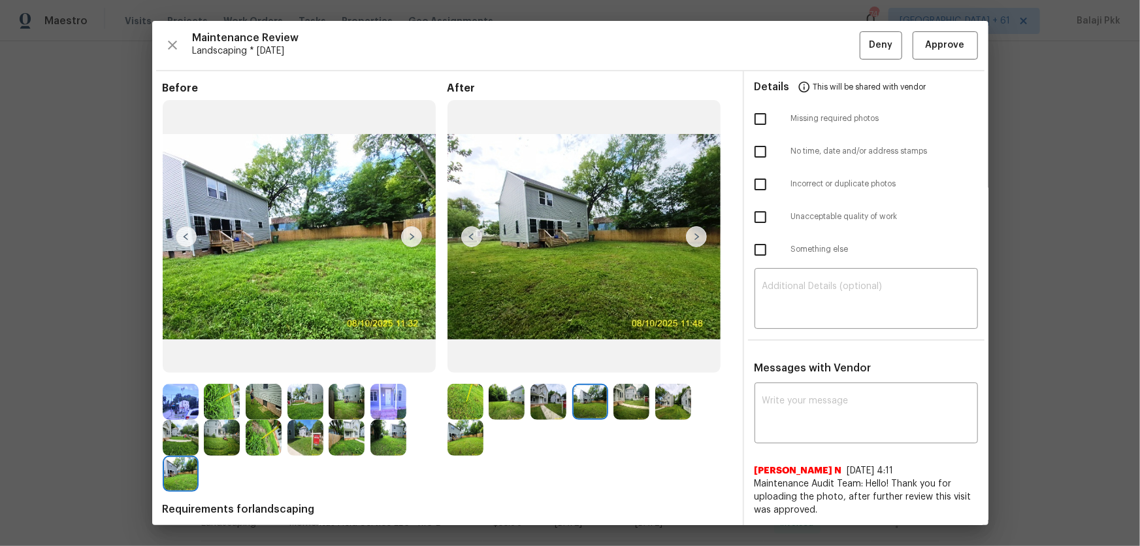
click at [691, 229] on img at bounding box center [696, 236] width 21 height 21
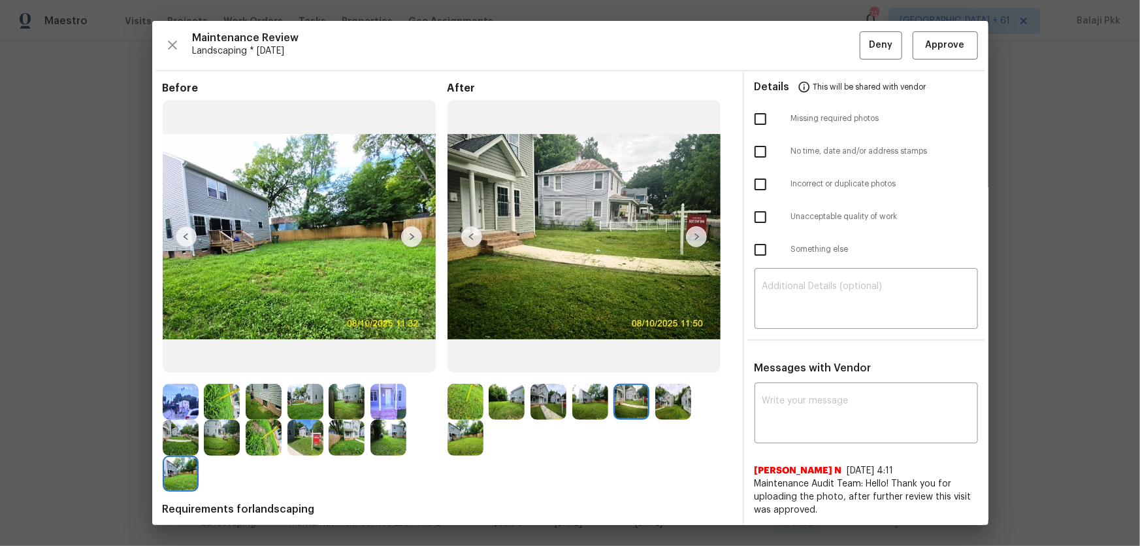
click at [691, 229] on img at bounding box center [696, 236] width 21 height 21
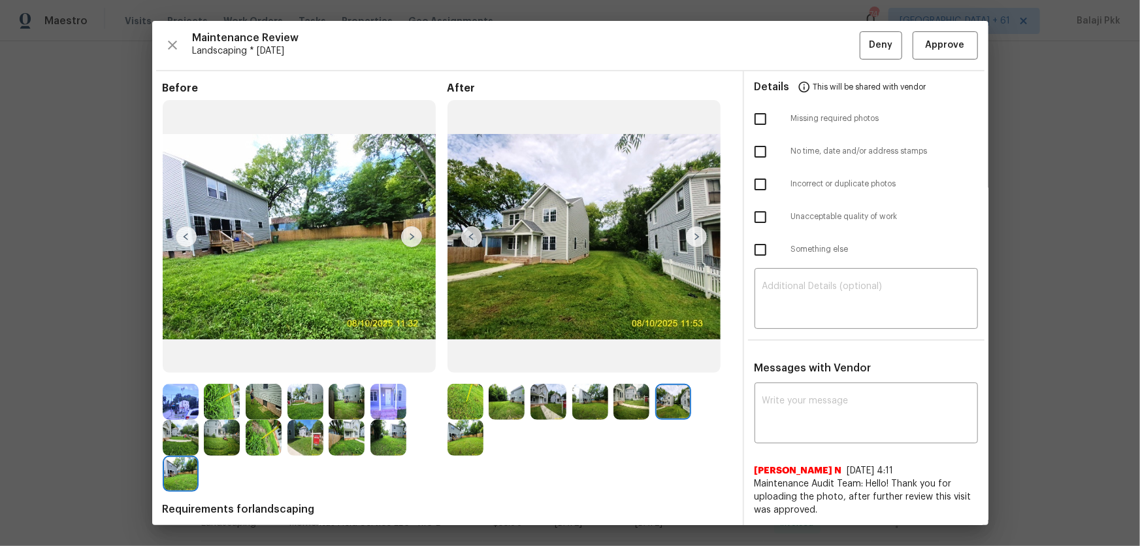
click at [691, 229] on img at bounding box center [696, 236] width 21 height 21
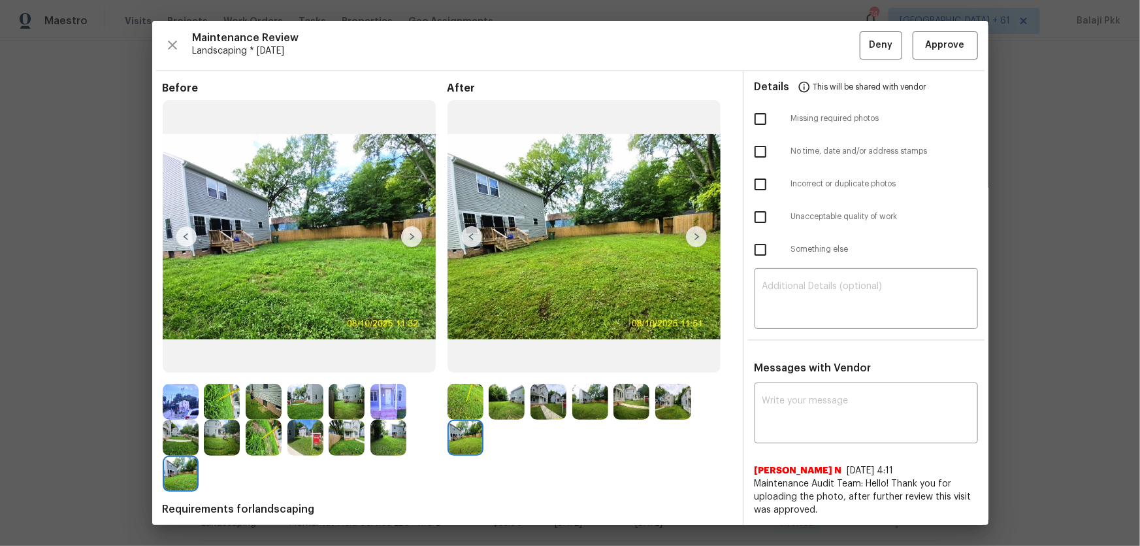
click at [465, 233] on img at bounding box center [471, 236] width 21 height 21
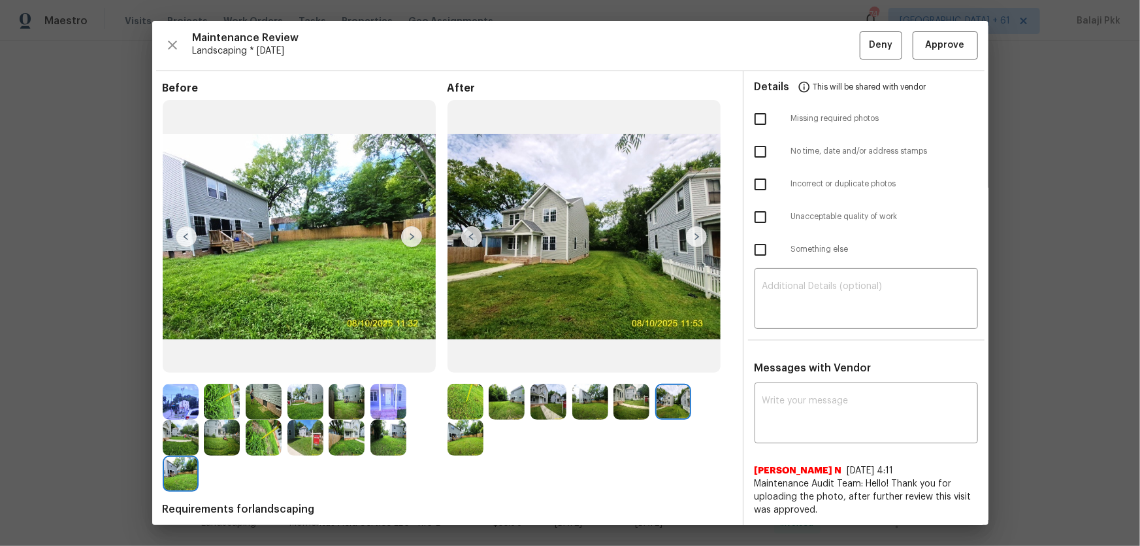
click at [465, 233] on img at bounding box center [471, 236] width 21 height 21
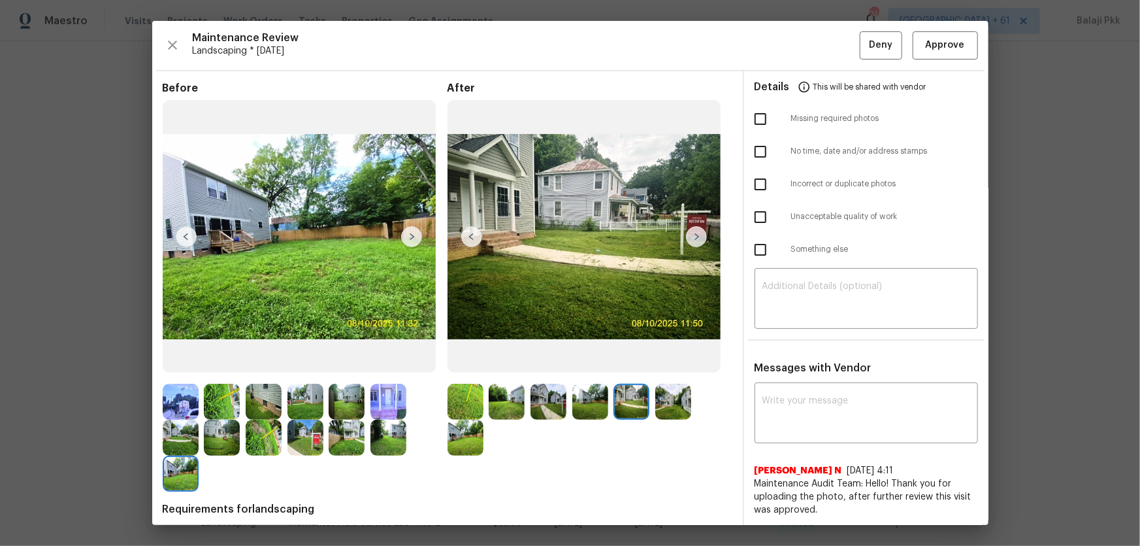
click at [465, 233] on img at bounding box center [471, 236] width 21 height 21
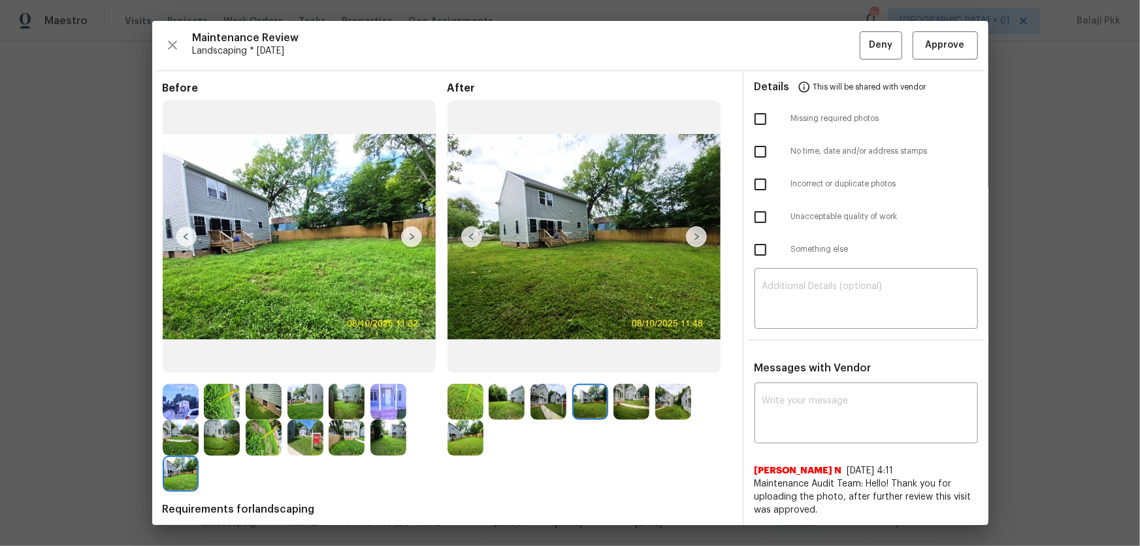
click at [465, 233] on img at bounding box center [471, 236] width 21 height 21
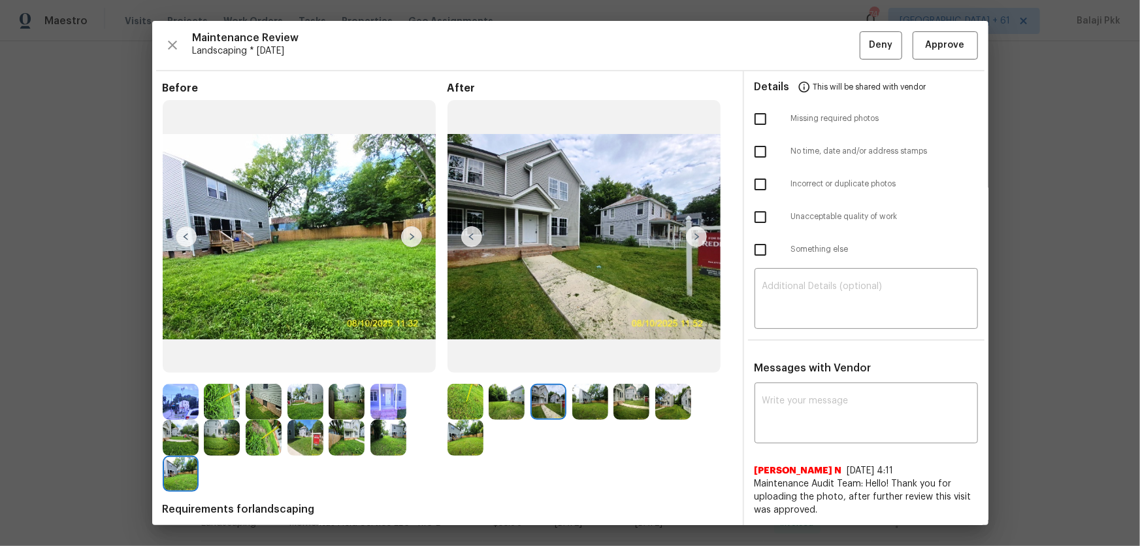
click at [465, 233] on img at bounding box center [471, 236] width 21 height 21
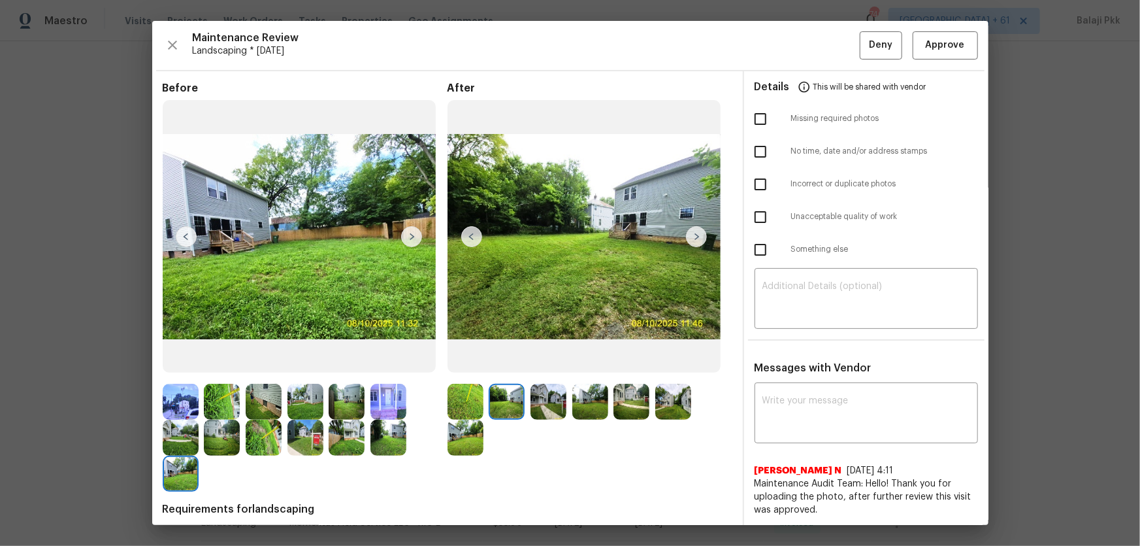
click at [465, 233] on img at bounding box center [471, 236] width 21 height 21
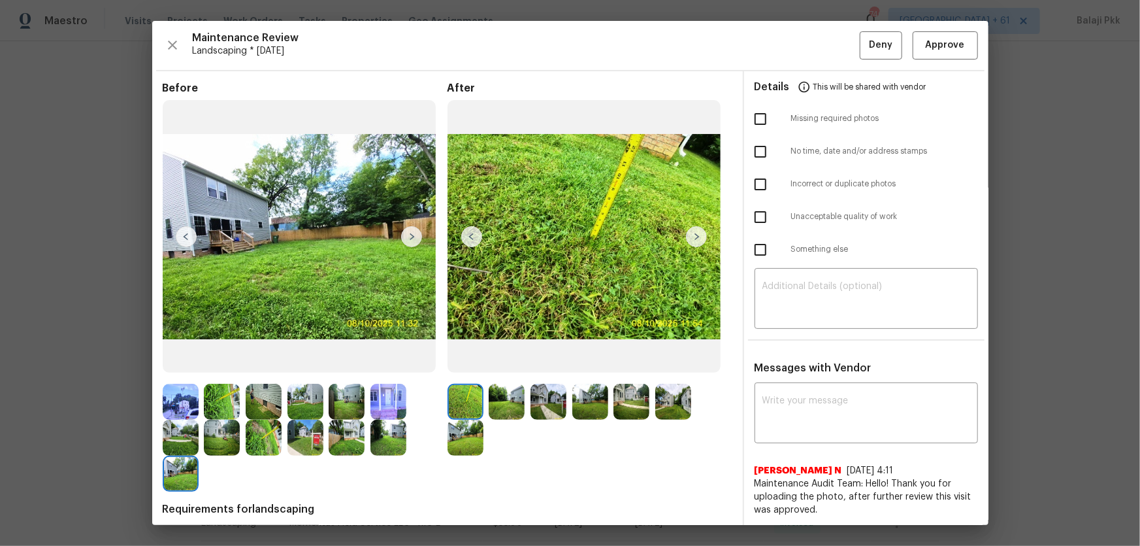
click at [465, 233] on img at bounding box center [471, 236] width 21 height 21
click at [702, 233] on img at bounding box center [696, 236] width 21 height 21
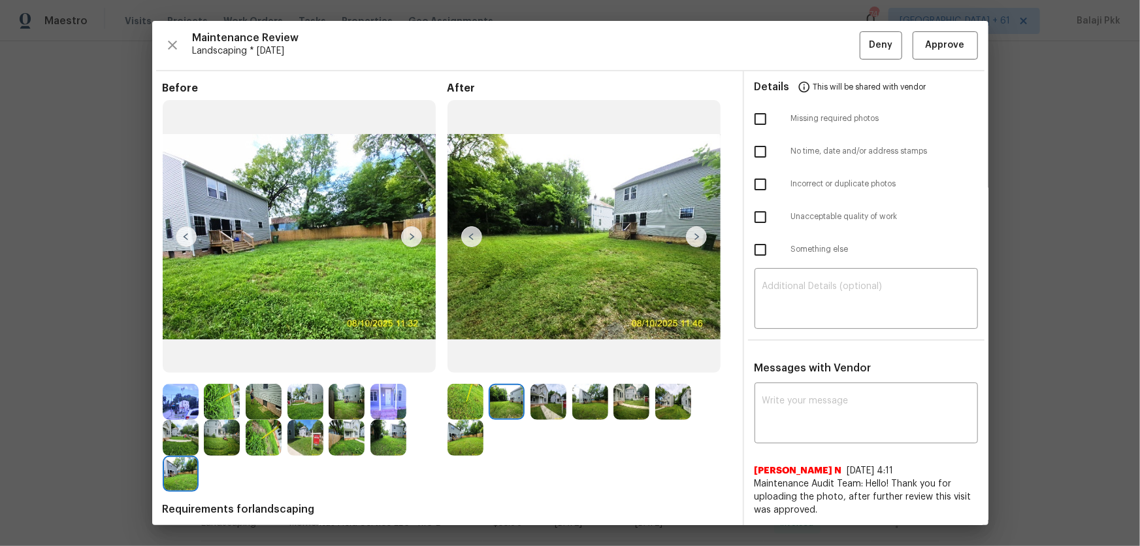
click at [702, 233] on img at bounding box center [696, 236] width 21 height 21
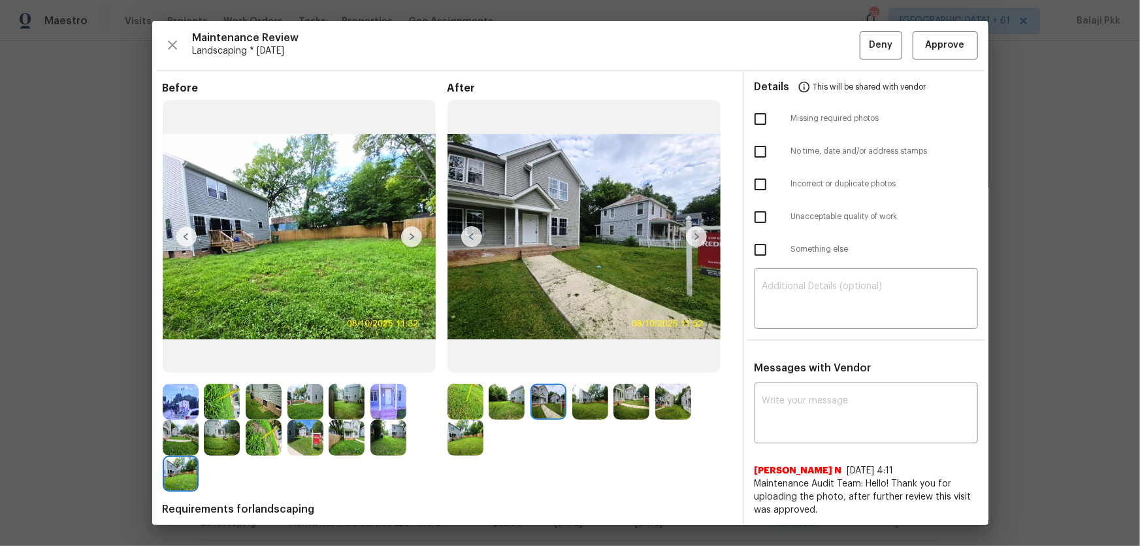
click at [702, 233] on img at bounding box center [696, 236] width 21 height 21
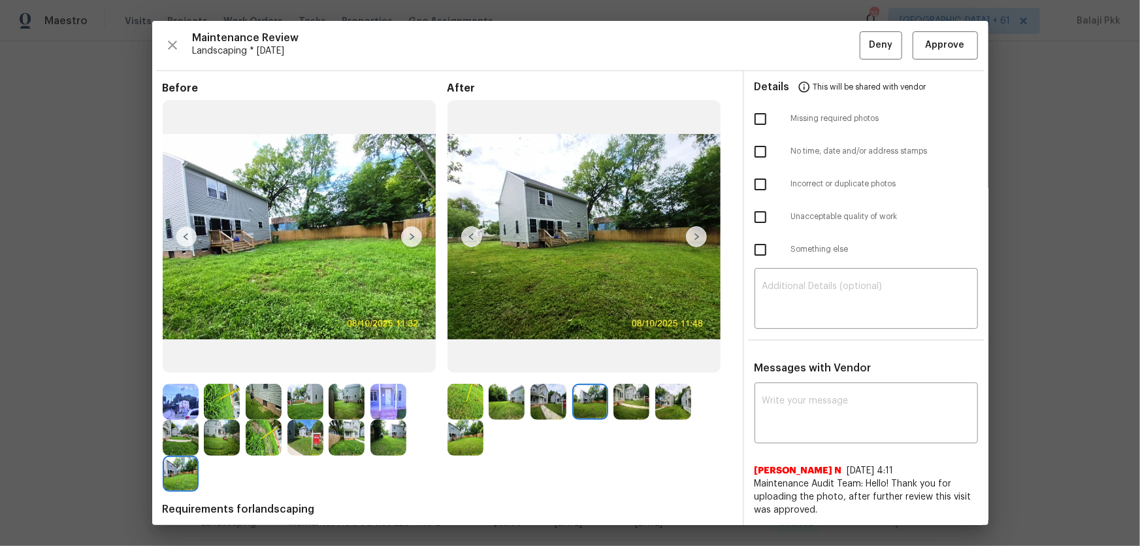
click at [702, 233] on img at bounding box center [696, 236] width 21 height 21
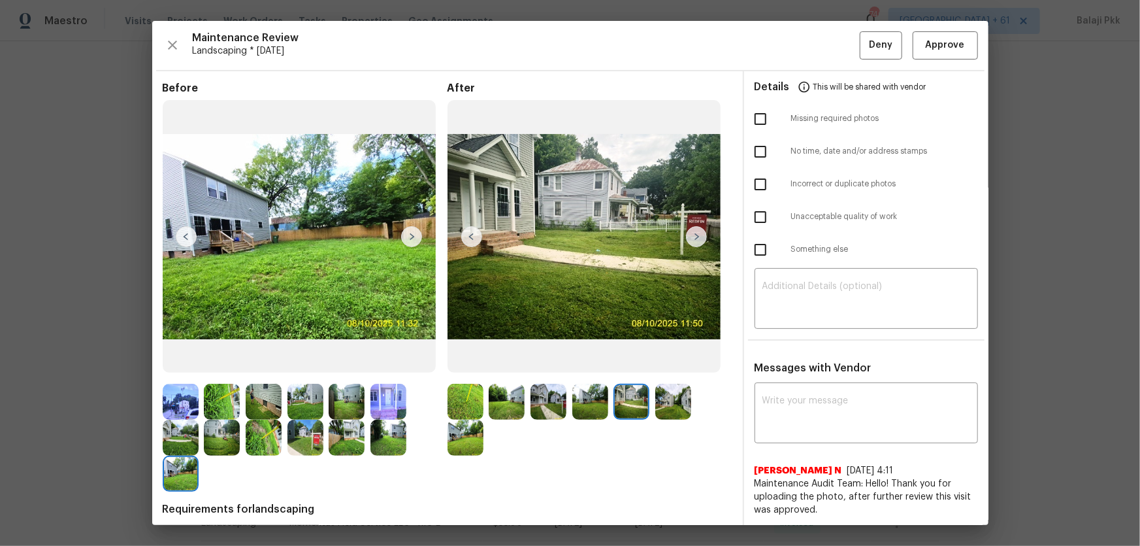
click at [702, 233] on img at bounding box center [696, 236] width 21 height 21
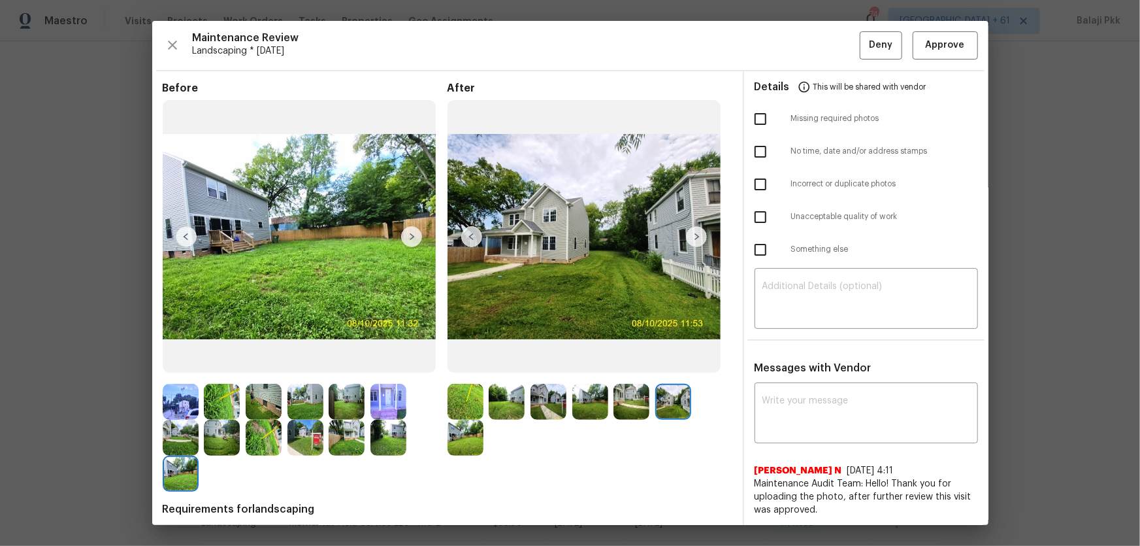
click at [702, 233] on img at bounding box center [696, 236] width 21 height 21
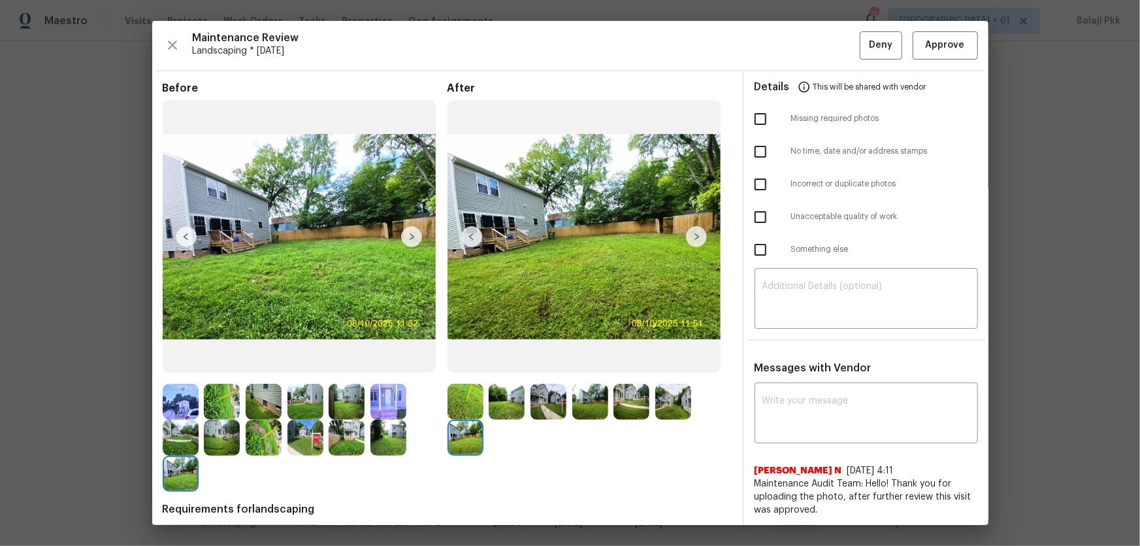
click at [702, 233] on img at bounding box center [696, 236] width 21 height 21
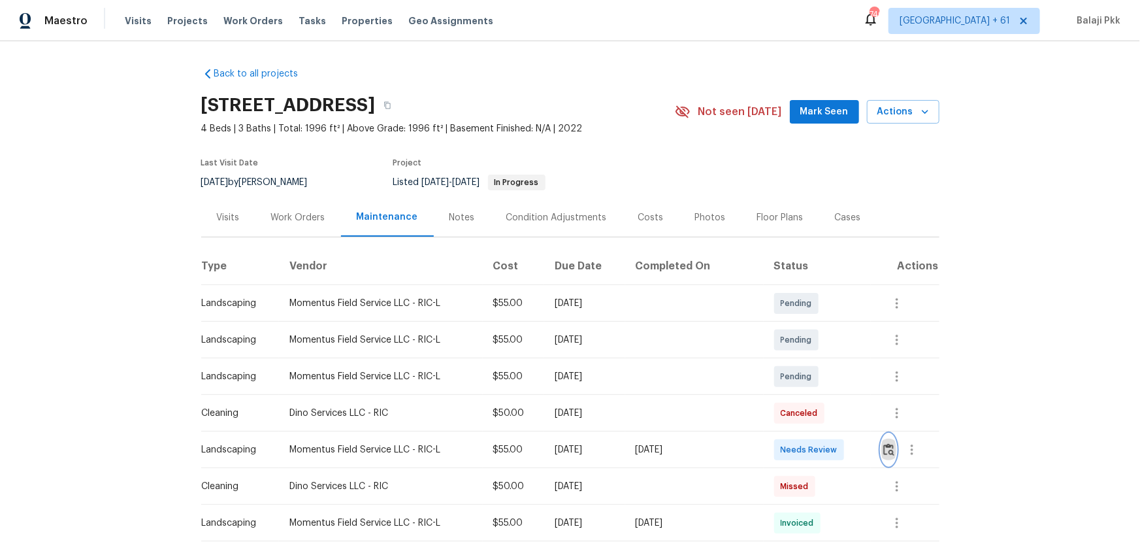
click at [883, 396] on img "button" at bounding box center [888, 449] width 11 height 12
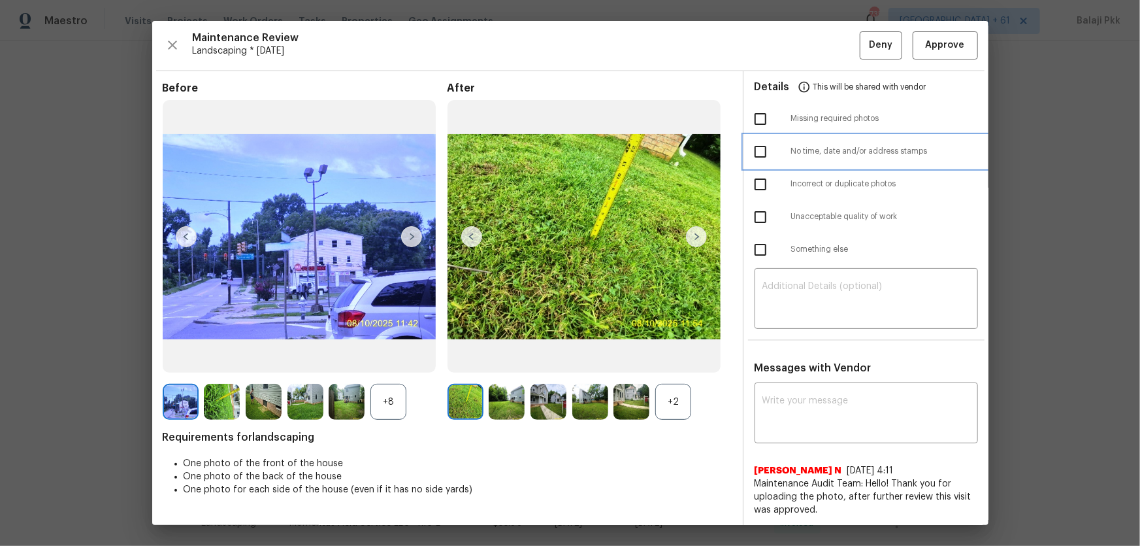
click at [800, 151] on span "No time, date and/or address stamps" at bounding box center [884, 151] width 187 height 11
checkbox input "true"
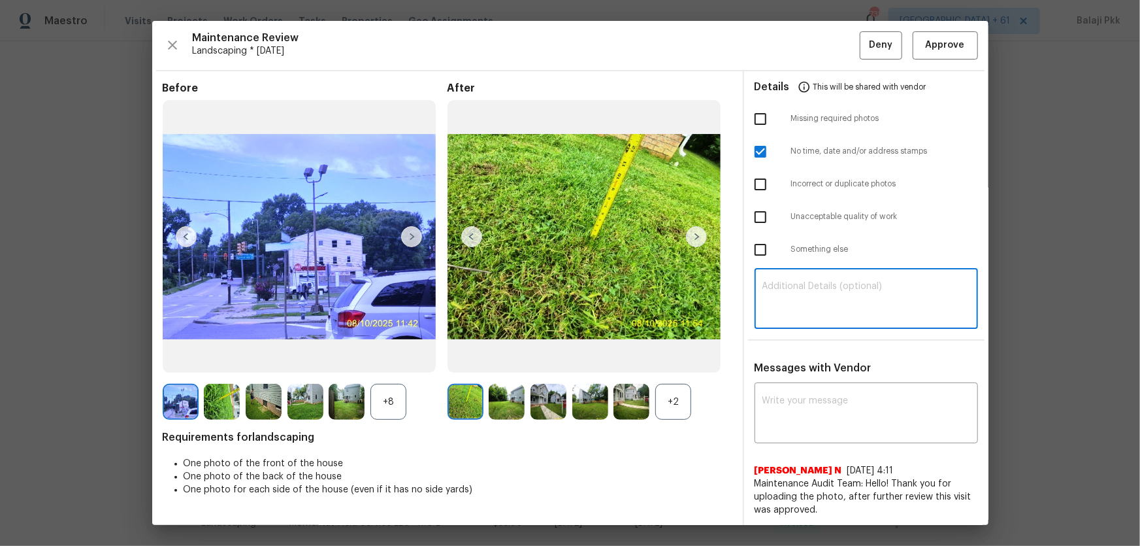
click at [804, 294] on textarea at bounding box center [866, 300] width 208 height 37
paste textarea "Maintenance Audit Team: Hello! Unfortunately this Landscaping visit completed o…"
type textarea "Maintenance Audit Team: Hello! Unfortunately this Landscaping visit completed o…"
click at [851, 391] on div "x ​" at bounding box center [866, 413] width 223 height 57
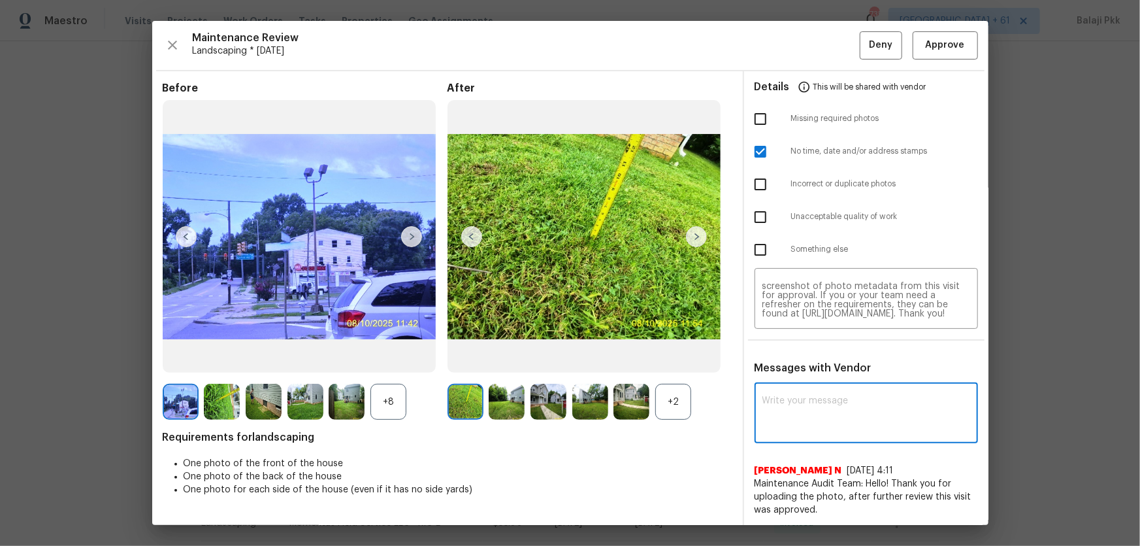
paste textarea "Maintenance Audit Team: Hello! Unfortunately this Landscaping visit completed o…"
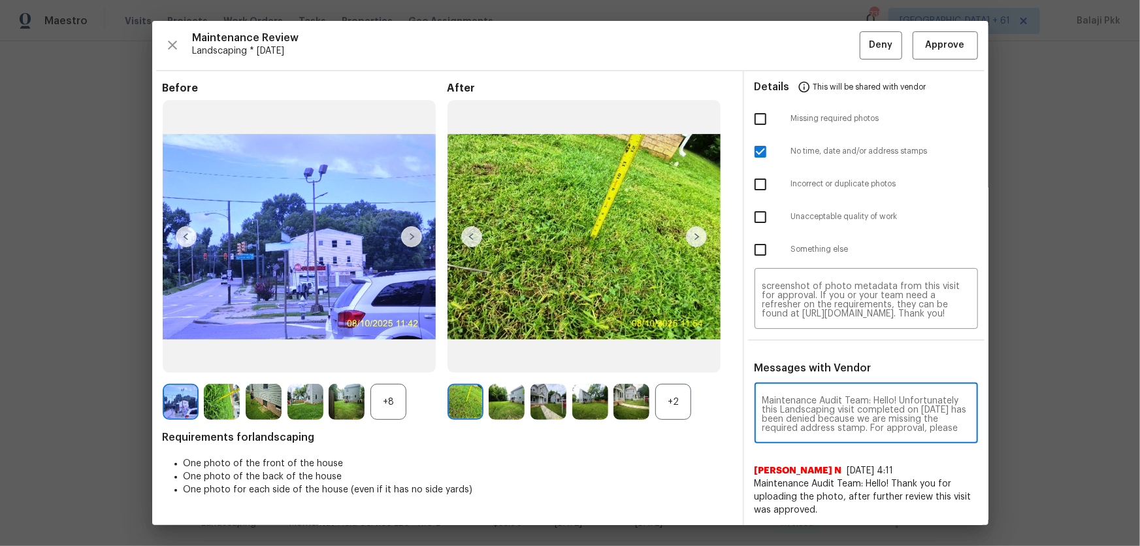
scroll to position [82, 0]
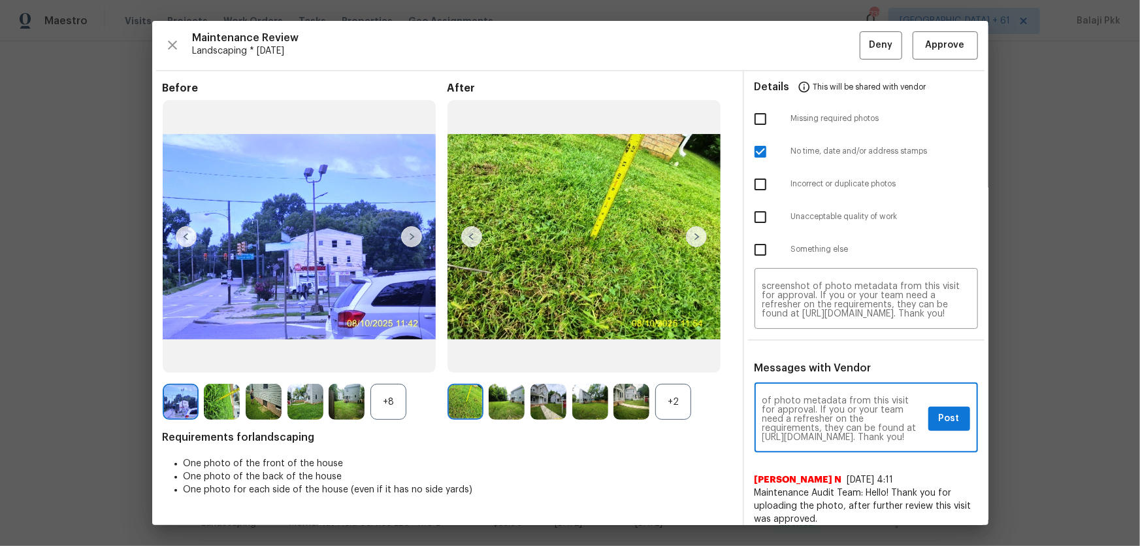
type textarea "Maintenance Audit Team: Hello! Unfortunately this Landscaping visit completed o…"
click at [675, 396] on div "+2" at bounding box center [673, 401] width 36 height 36
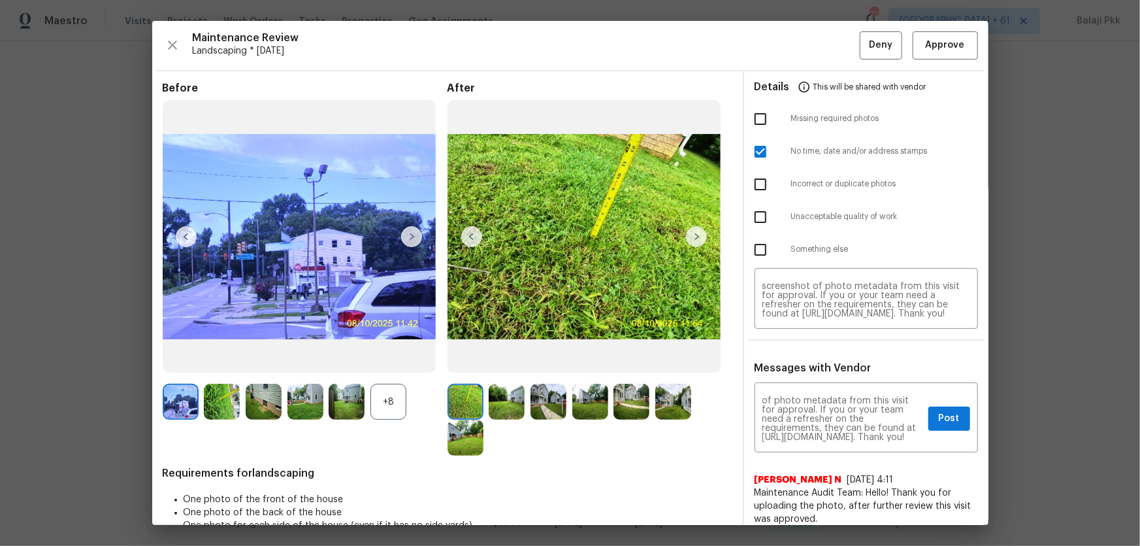
click at [396, 396] on div "+8" at bounding box center [388, 401] width 36 height 36
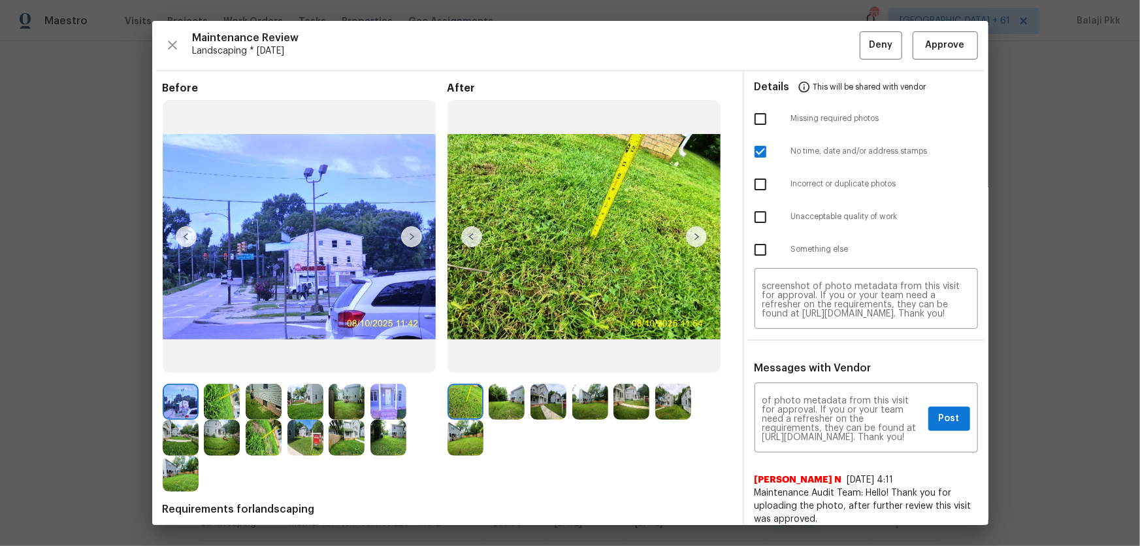
click at [606, 65] on div "Maintenance Review Landscaping * Mon, Aug 04 Deny Approve Before After Requirem…" at bounding box center [570, 273] width 836 height 504
drag, startPoint x: 937, startPoint y: 414, endPoint x: 929, endPoint y: 401, distance: 15.6
click at [892, 396] on span "Post" at bounding box center [949, 418] width 21 height 16
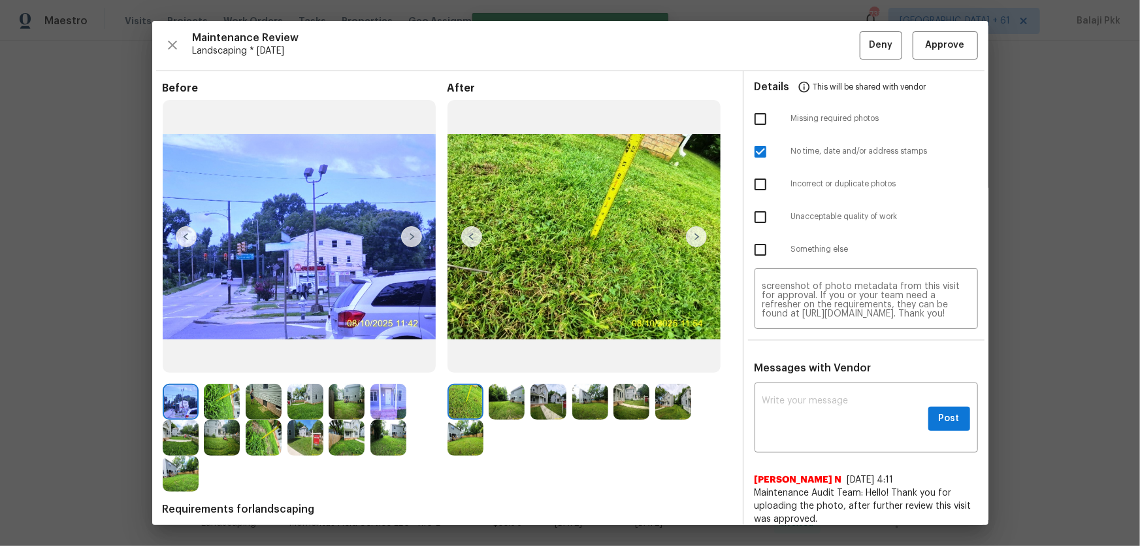
scroll to position [0, 0]
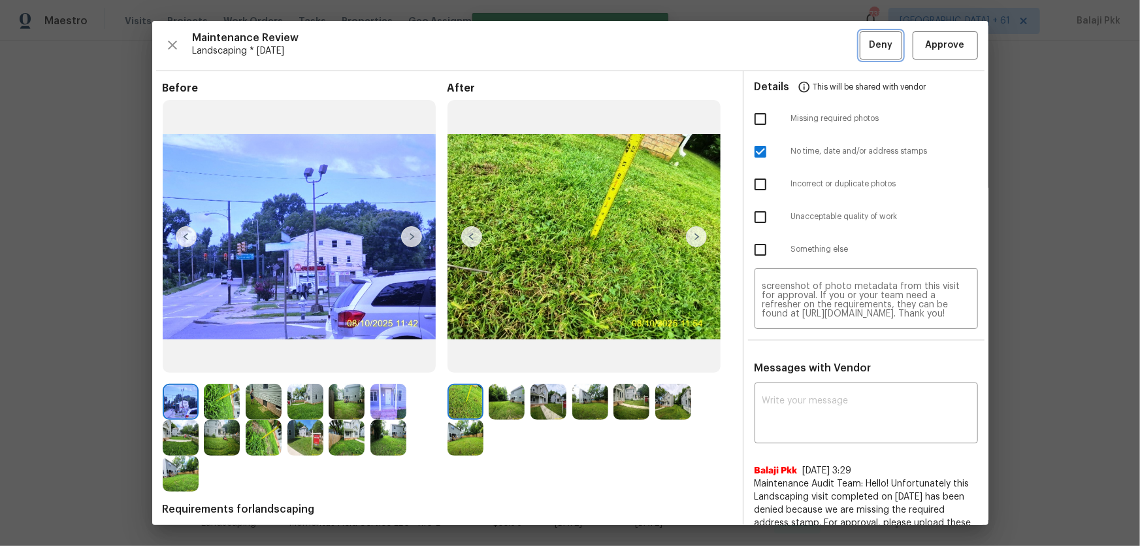
click at [874, 48] on span "Deny" at bounding box center [881, 45] width 24 height 16
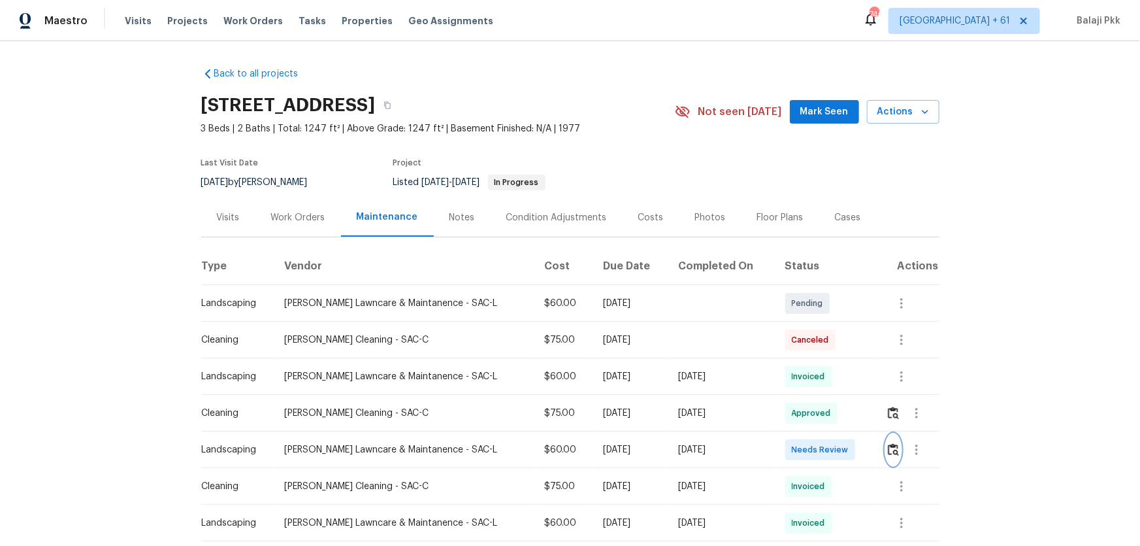
click at [811, 360] on img "button" at bounding box center [893, 449] width 11 height 12
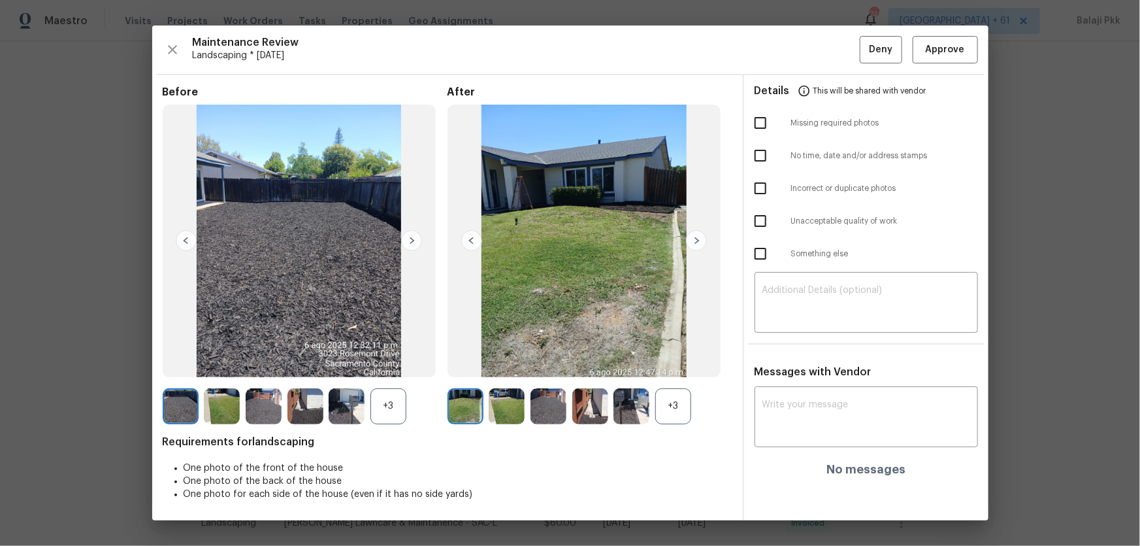
click at [692, 360] on div "+3" at bounding box center [590, 406] width 285 height 36
click at [681, 360] on div "+3" at bounding box center [673, 406] width 36 height 36
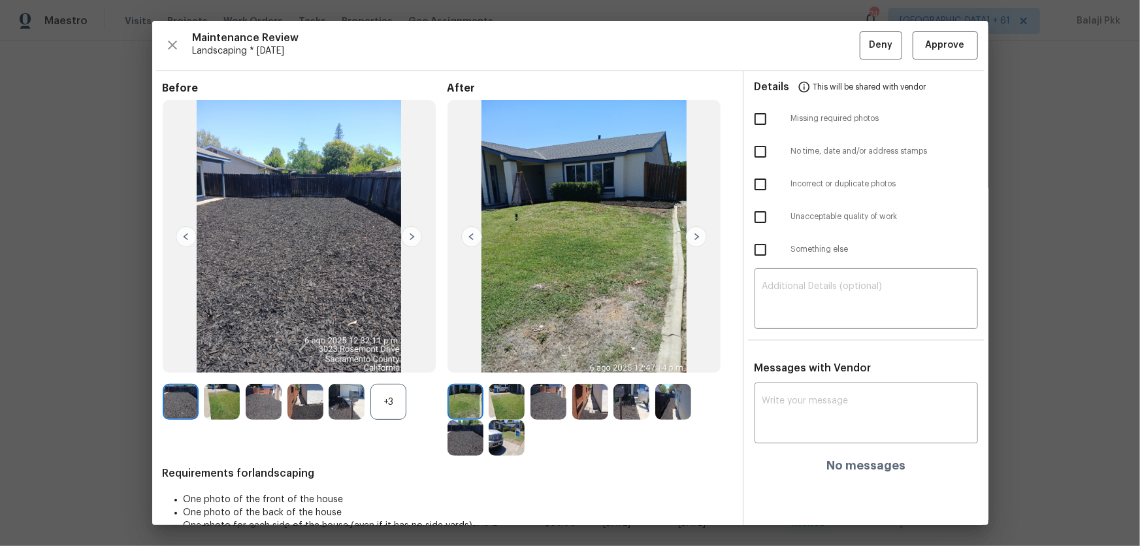
click at [404, 360] on div "+3" at bounding box center [388, 401] width 36 height 36
click at [811, 50] on span "Approve" at bounding box center [945, 45] width 39 height 16
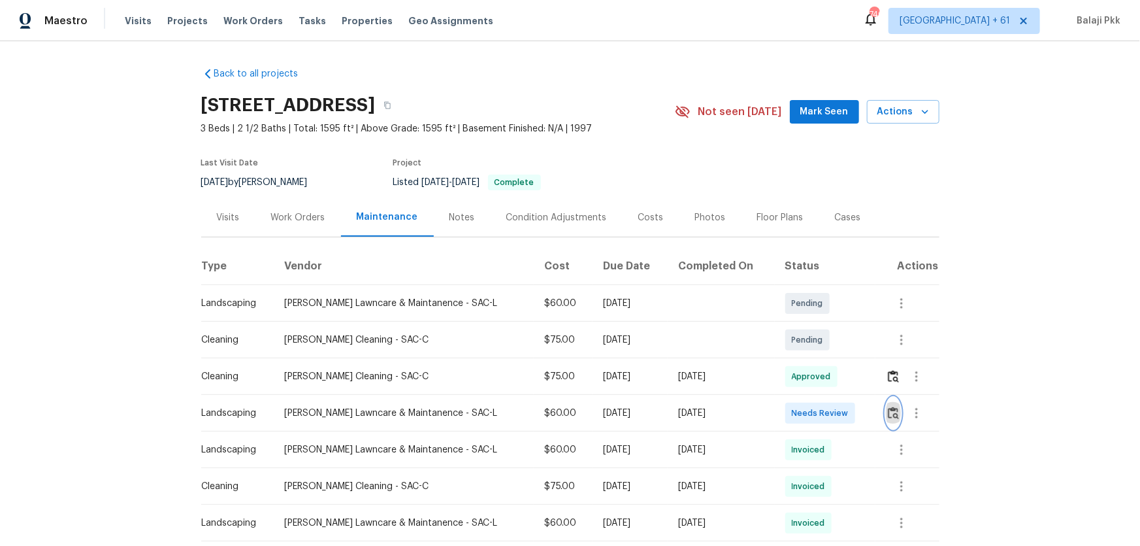
click at [888, 396] on img "button" at bounding box center [893, 412] width 11 height 12
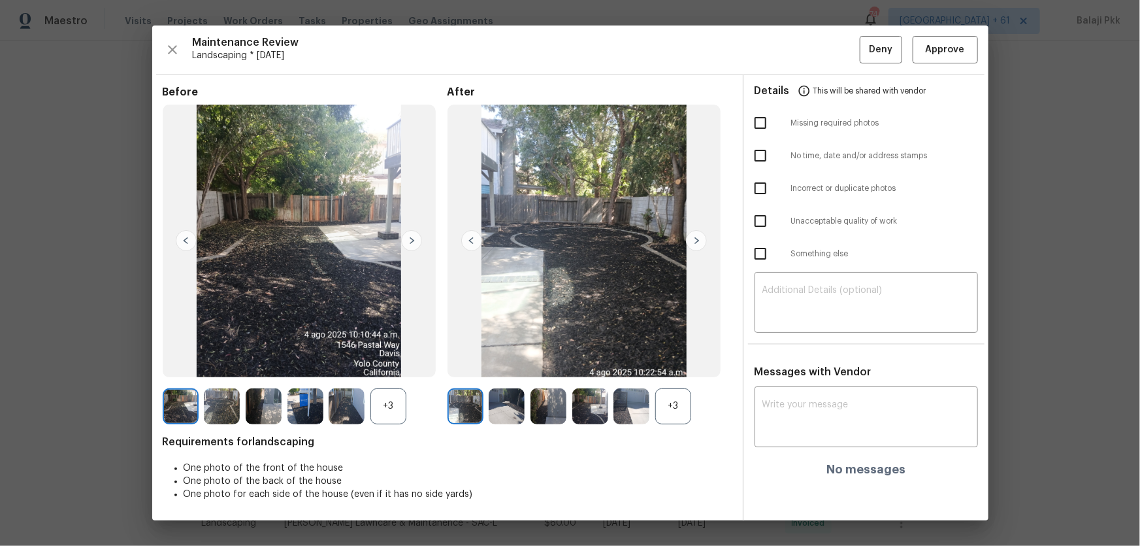
click at [679, 396] on div "+3" at bounding box center [673, 406] width 36 height 36
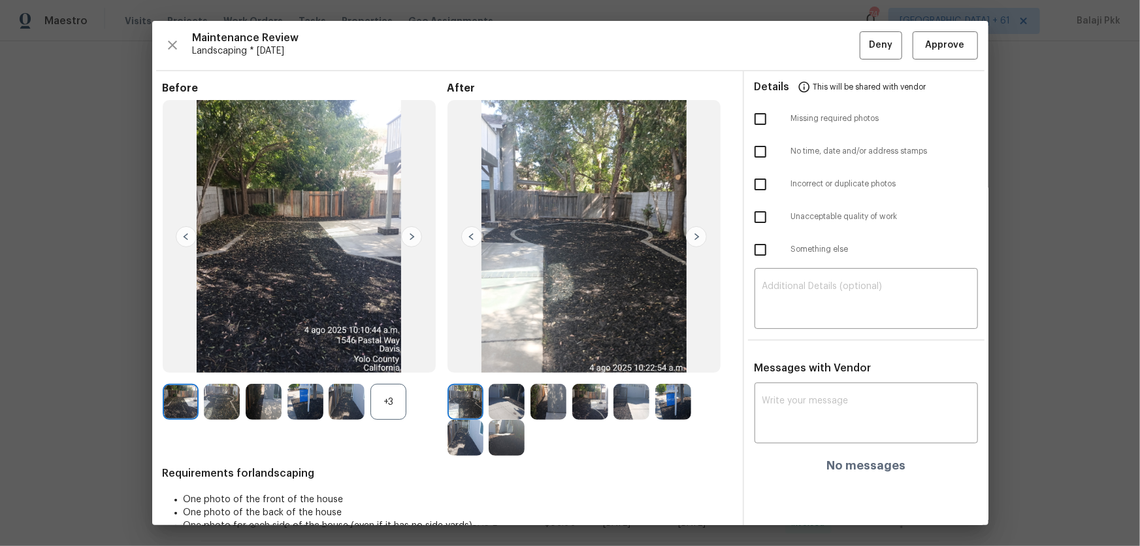
click at [392, 396] on div "+3" at bounding box center [388, 401] width 36 height 36
click at [892, 39] on span "Approve" at bounding box center [945, 45] width 39 height 16
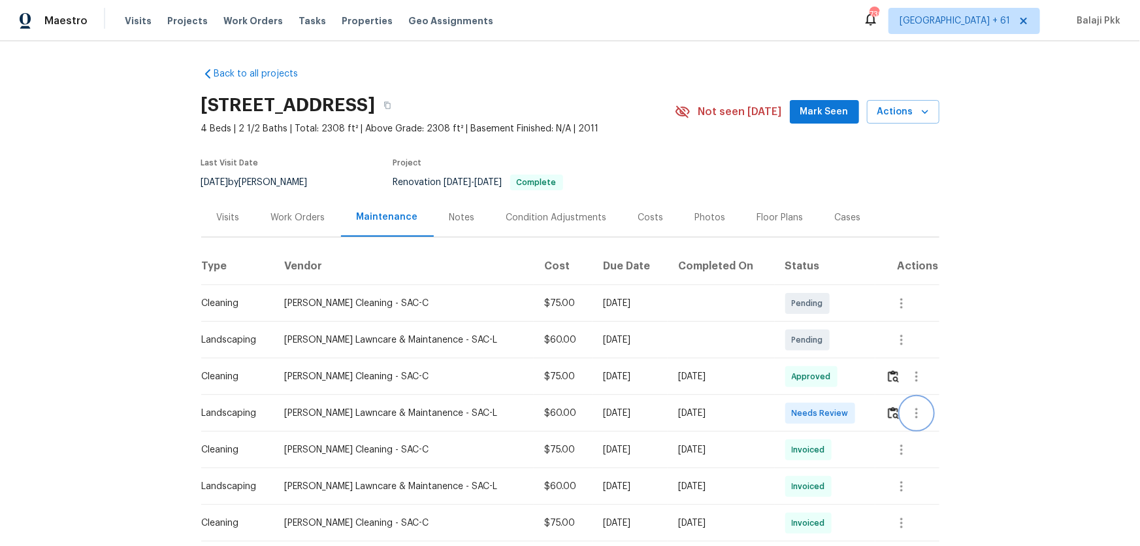
drag, startPoint x: 898, startPoint y: 417, endPoint x: 888, endPoint y: 415, distance: 9.2
click at [892, 396] on div at bounding box center [912, 412] width 53 height 31
click at [888, 396] on img "button" at bounding box center [893, 412] width 11 height 12
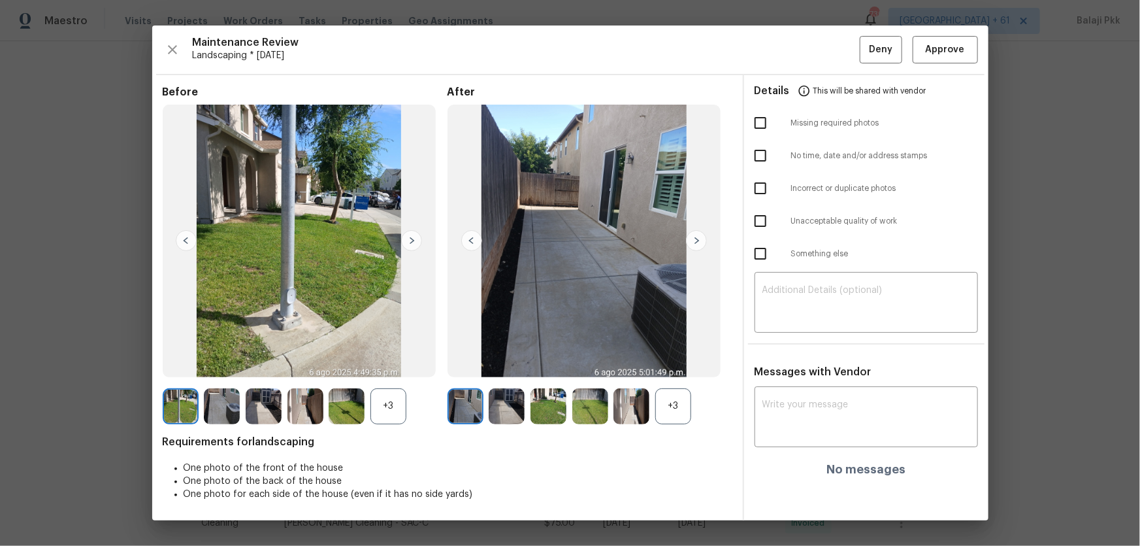
click at [676, 396] on div "+3" at bounding box center [673, 406] width 36 height 36
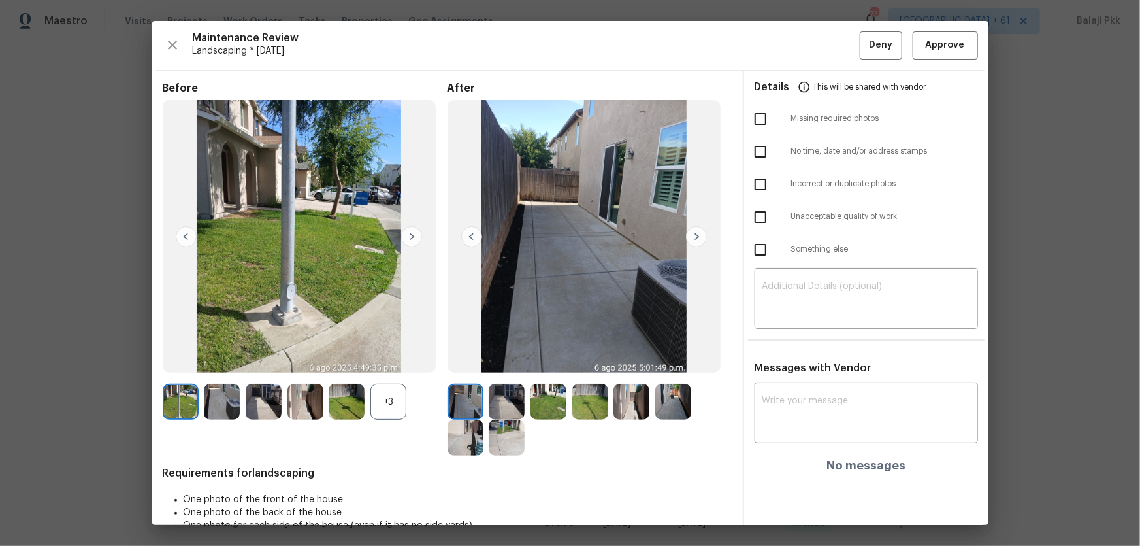
click at [382, 396] on div "+3" at bounding box center [388, 401] width 36 height 36
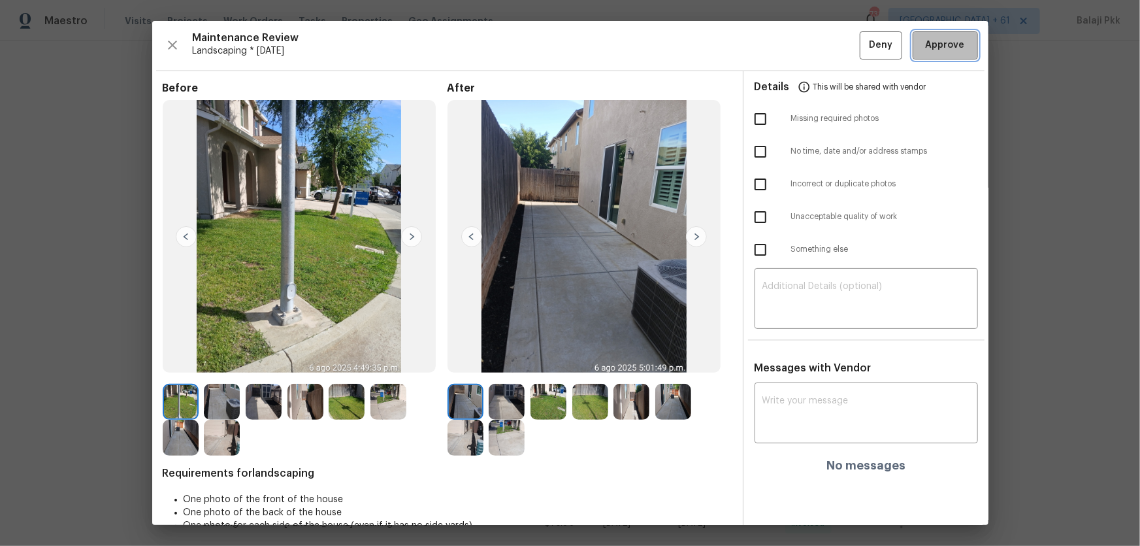
click at [892, 52] on span "Approve" at bounding box center [945, 45] width 39 height 16
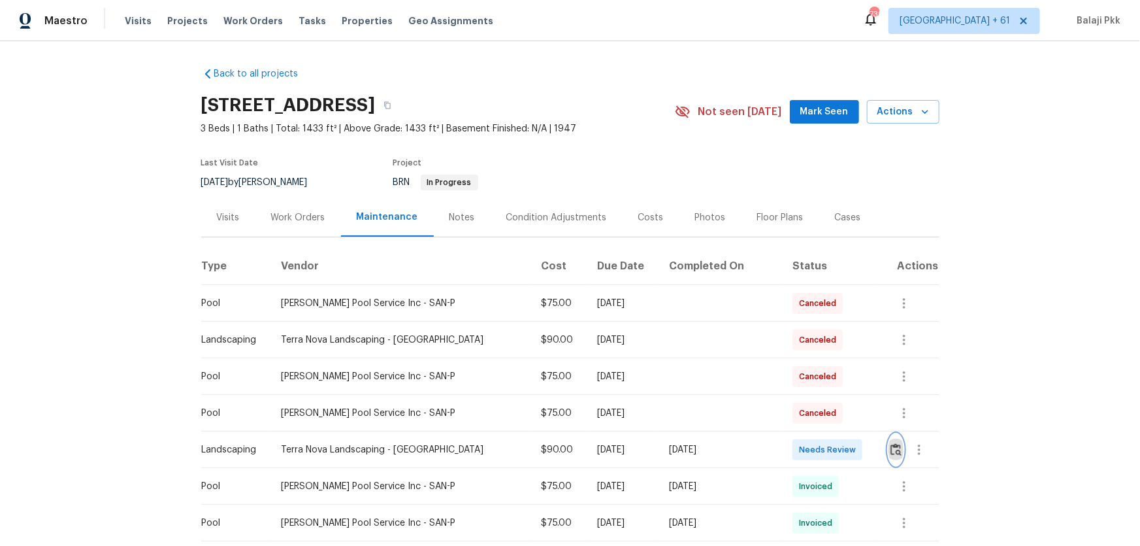
click at [890, 396] on img "button" at bounding box center [895, 449] width 11 height 12
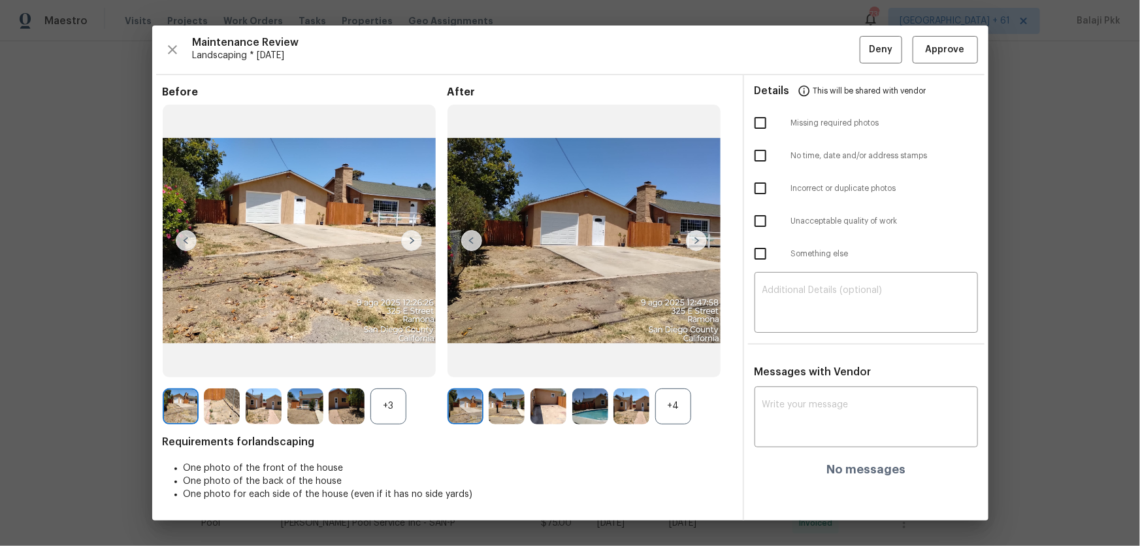
drag, startPoint x: 679, startPoint y: 407, endPoint x: 534, endPoint y: 382, distance: 147.3
click at [675, 396] on div "+4" at bounding box center [673, 406] width 36 height 36
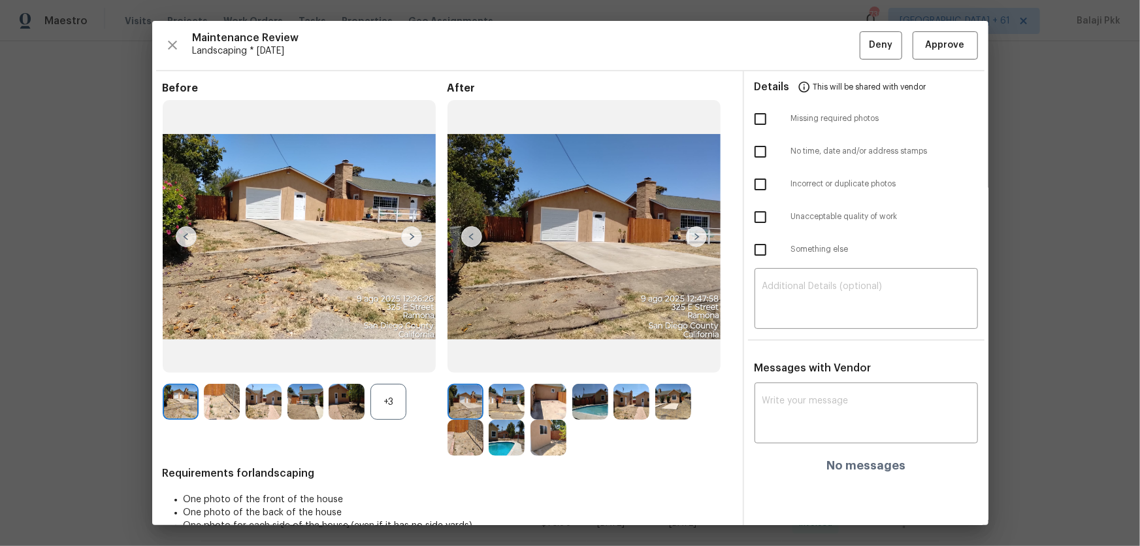
drag, startPoint x: 394, startPoint y: 399, endPoint x: 238, endPoint y: 46, distance: 385.5
click at [393, 391] on div "+3" at bounding box center [388, 401] width 36 height 36
click at [892, 41] on span "Approve" at bounding box center [945, 45] width 39 height 16
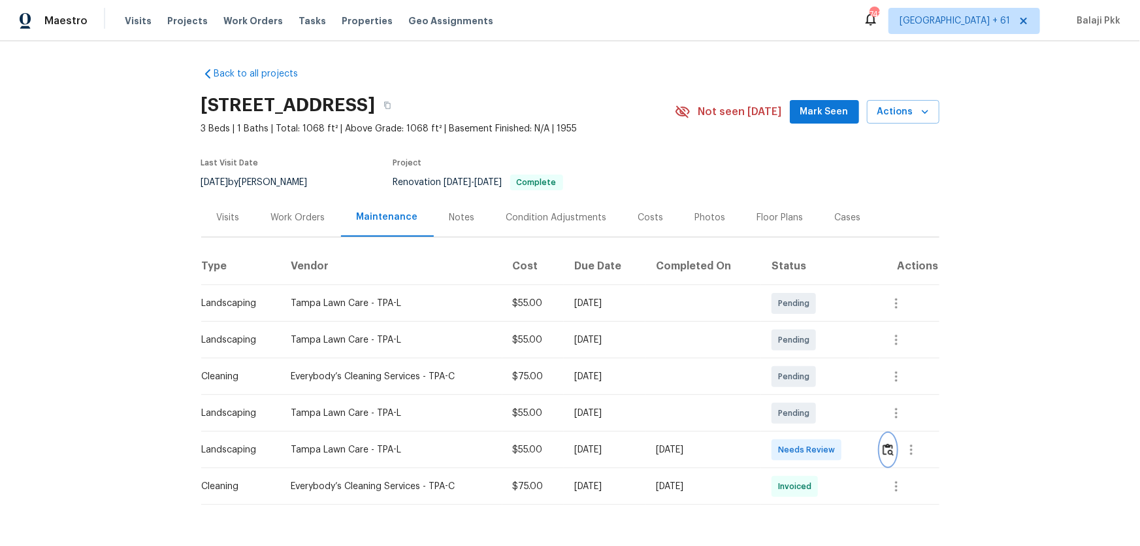
click at [811, 360] on img "button" at bounding box center [888, 449] width 11 height 12
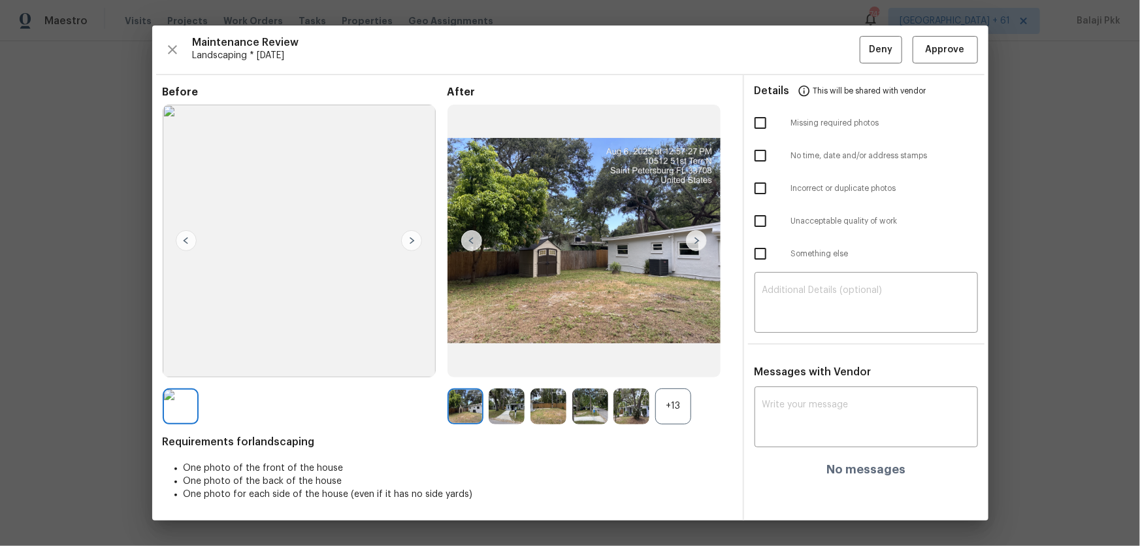
click at [672, 360] on div "After +13" at bounding box center [590, 255] width 285 height 338
click at [674, 360] on div "+13" at bounding box center [673, 406] width 36 height 36
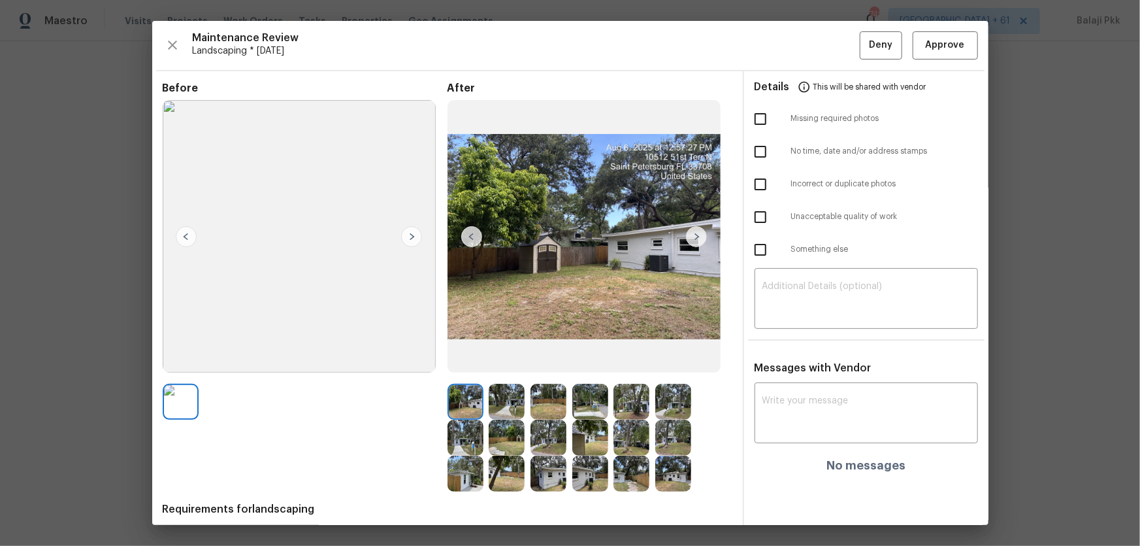
click at [811, 40] on div "Maintenance Review Landscaping * [DATE] Deny Approve" at bounding box center [570, 45] width 815 height 28
click at [811, 43] on span "Approve" at bounding box center [945, 45] width 44 height 16
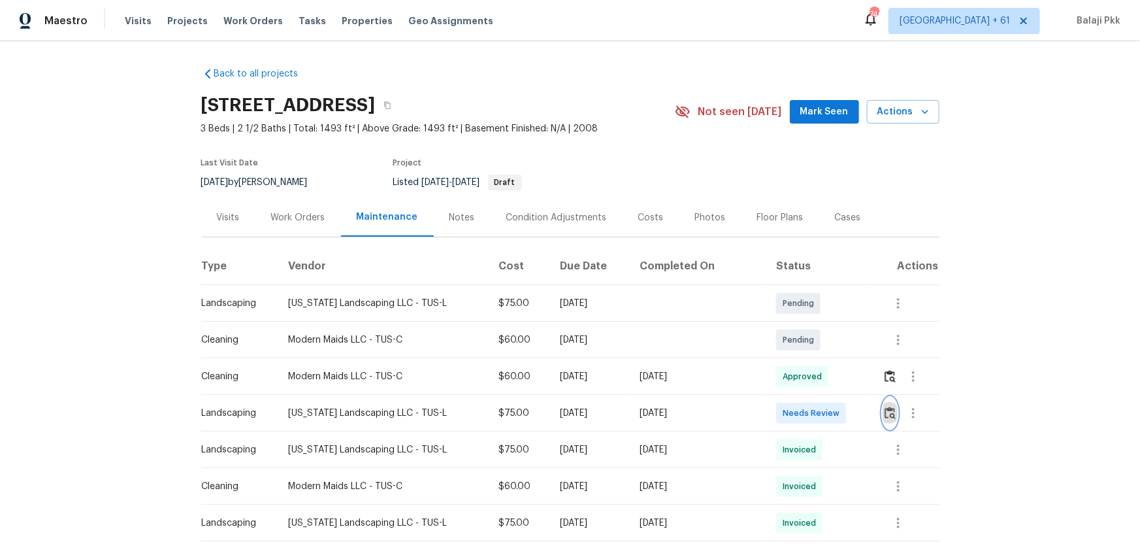
click at [890, 396] on button "button" at bounding box center [890, 412] width 15 height 31
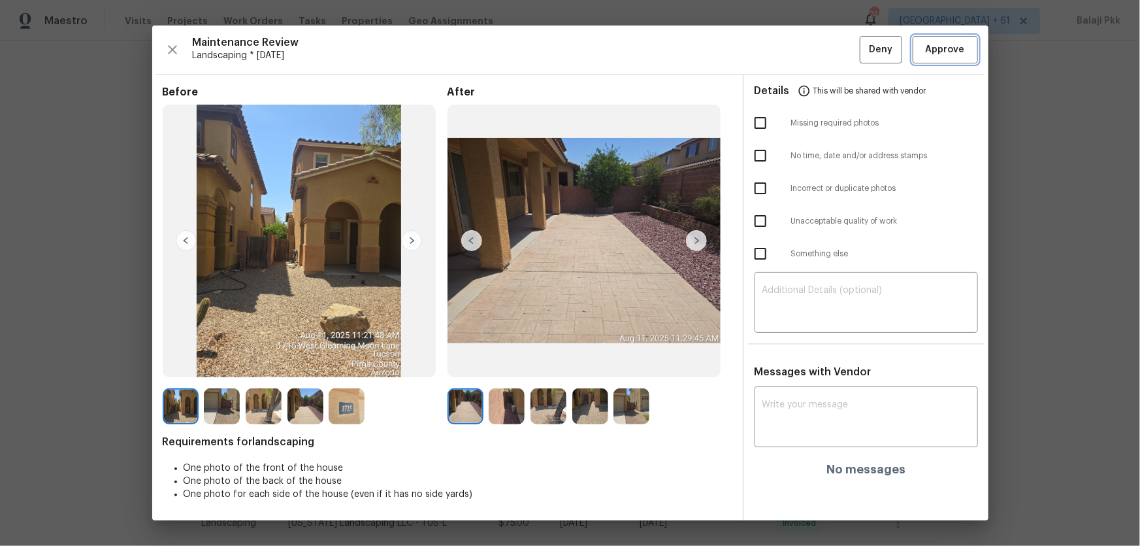
click at [892, 50] on span "Approve" at bounding box center [945, 50] width 44 height 16
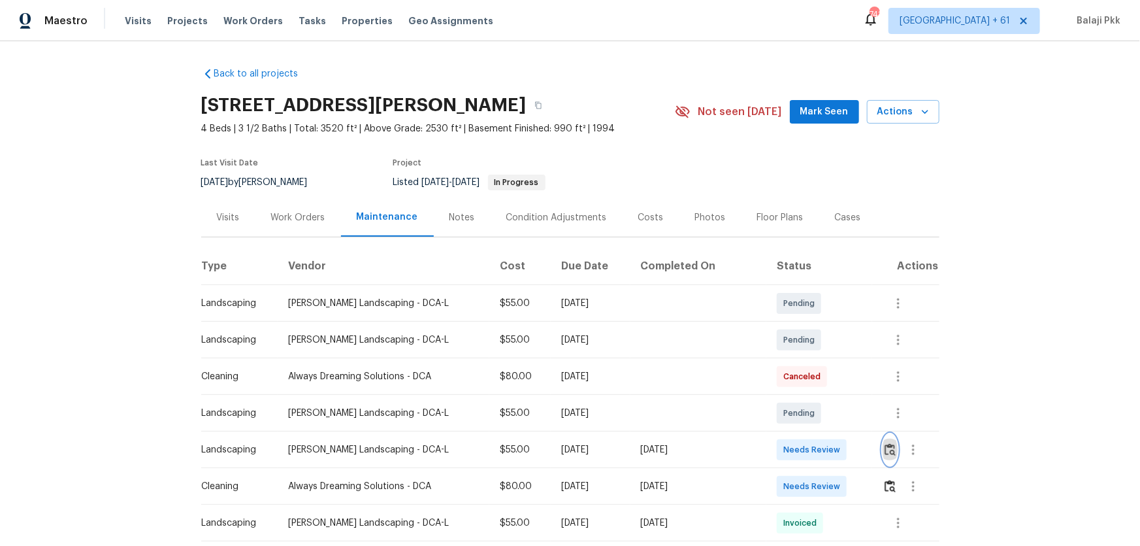
click at [811, 360] on img "button" at bounding box center [890, 449] width 11 height 12
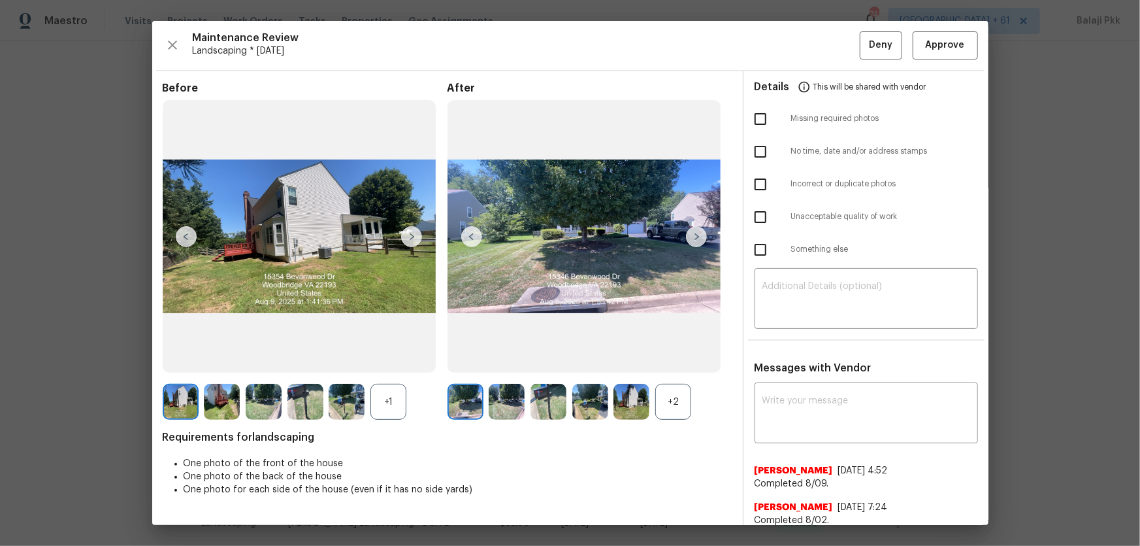
click at [659, 360] on div "+2" at bounding box center [673, 401] width 36 height 36
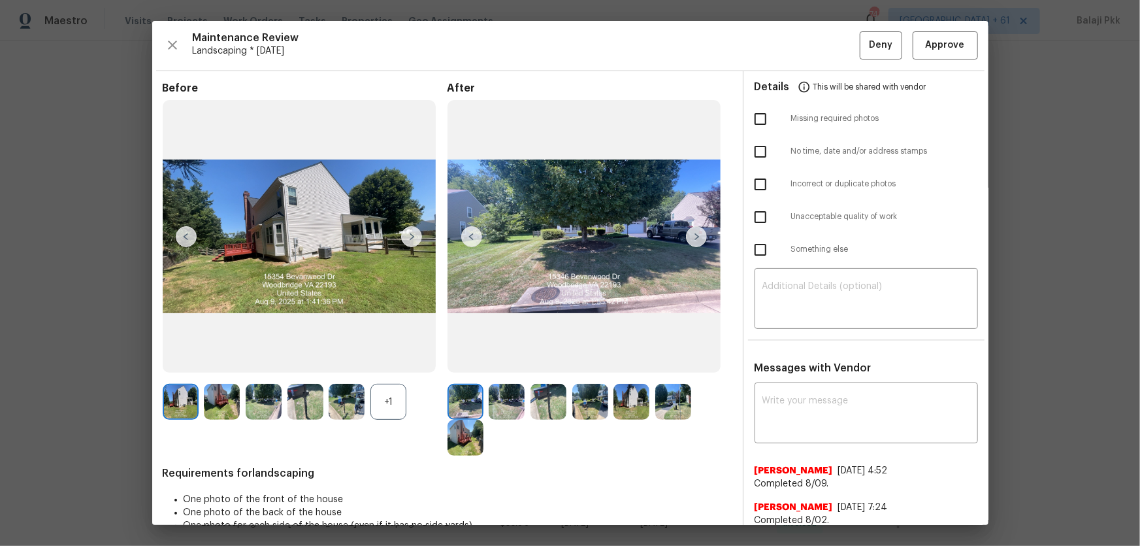
click at [388, 360] on div "+1" at bounding box center [388, 401] width 36 height 36
click at [811, 53] on button "Approve" at bounding box center [945, 45] width 65 height 28
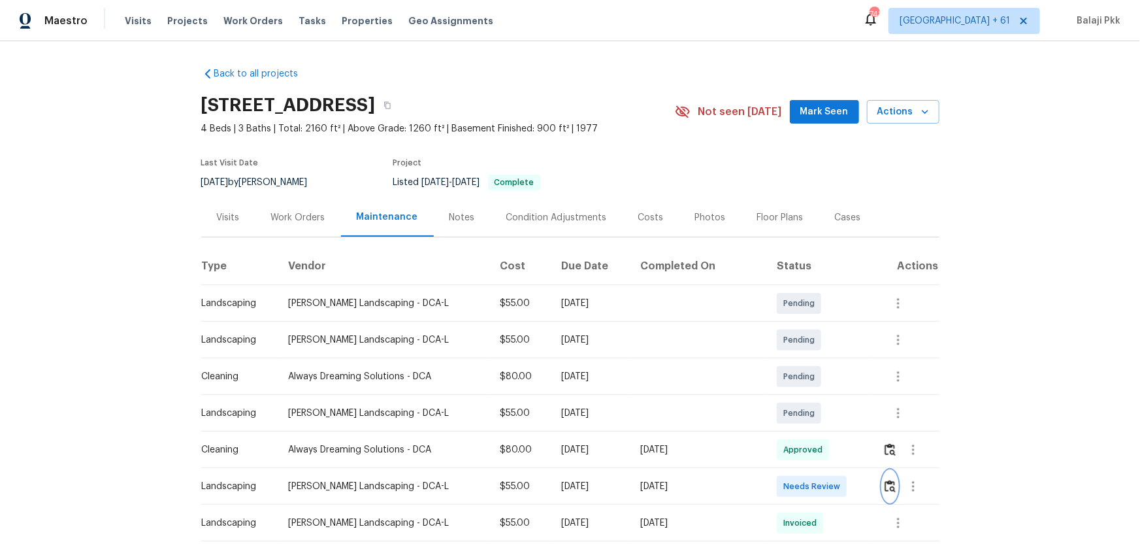
click at [885, 396] on img "button" at bounding box center [890, 486] width 11 height 12
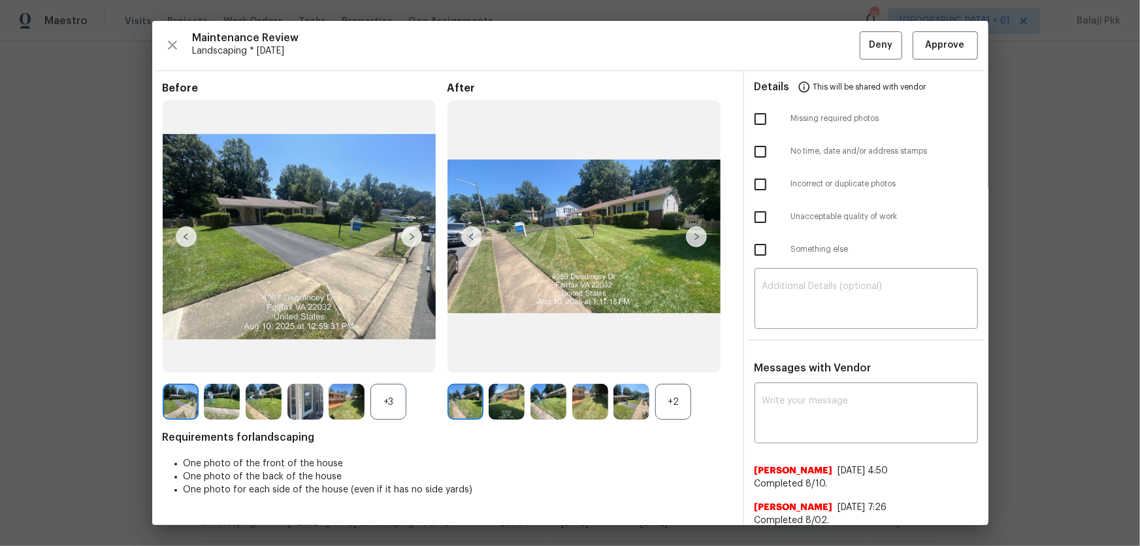
click at [669, 396] on div "+2" at bounding box center [673, 401] width 36 height 36
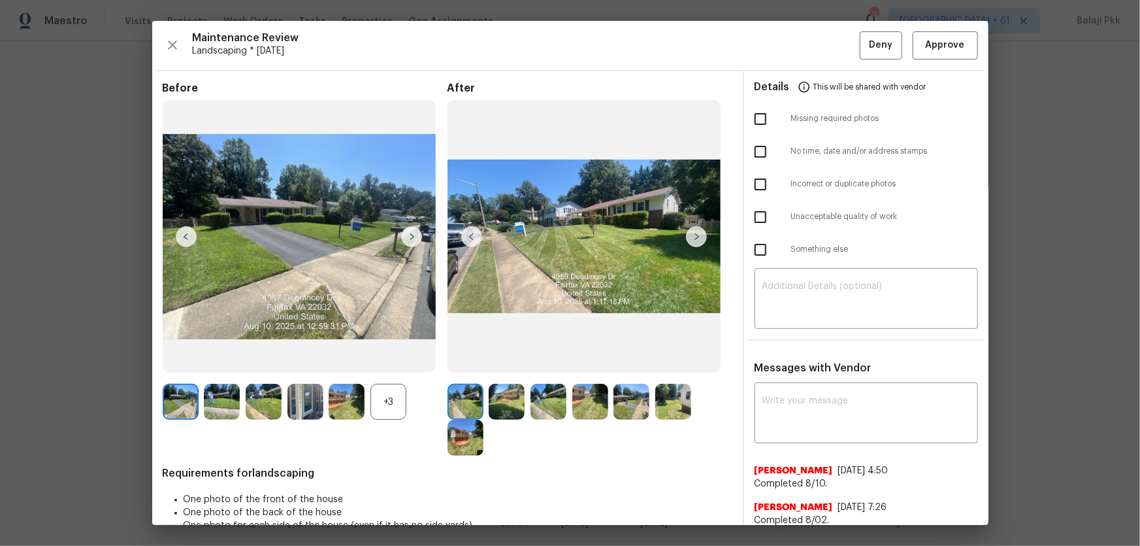
drag, startPoint x: 385, startPoint y: 403, endPoint x: 204, endPoint y: 80, distance: 370.3
click at [385, 396] on div "+3" at bounding box center [388, 401] width 36 height 36
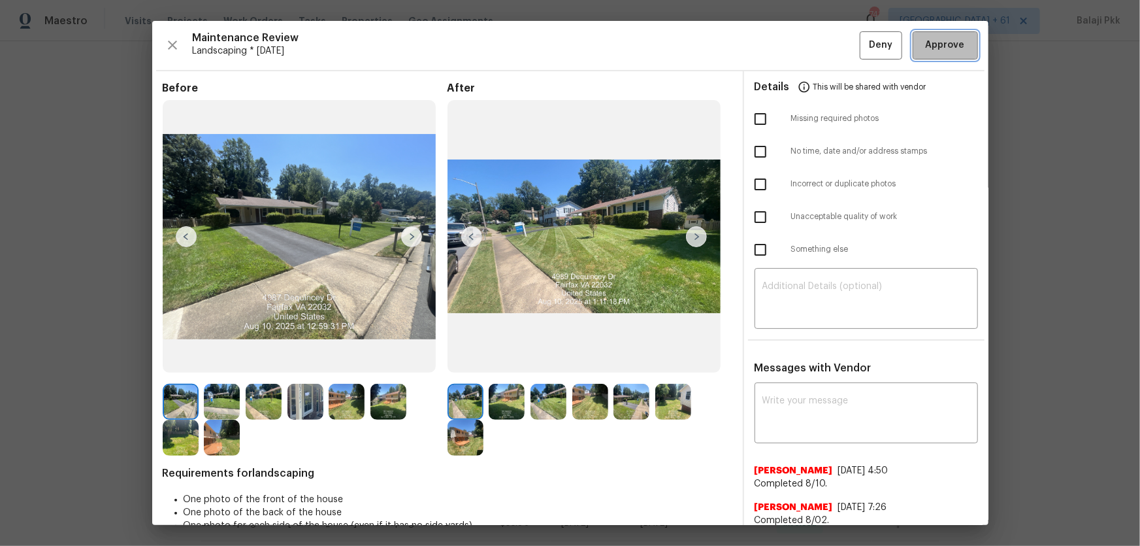
click at [892, 41] on span "Approve" at bounding box center [945, 45] width 39 height 16
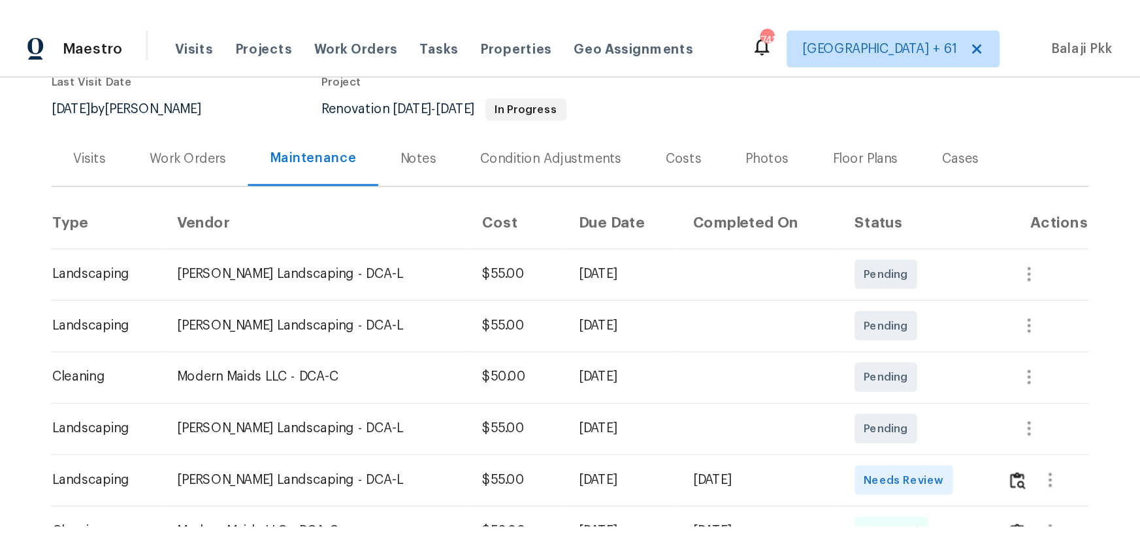
scroll to position [178, 0]
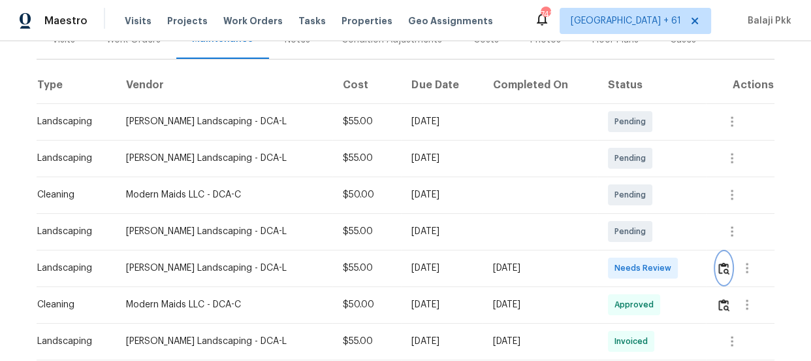
click at [719, 271] on img "button" at bounding box center [724, 268] width 11 height 12
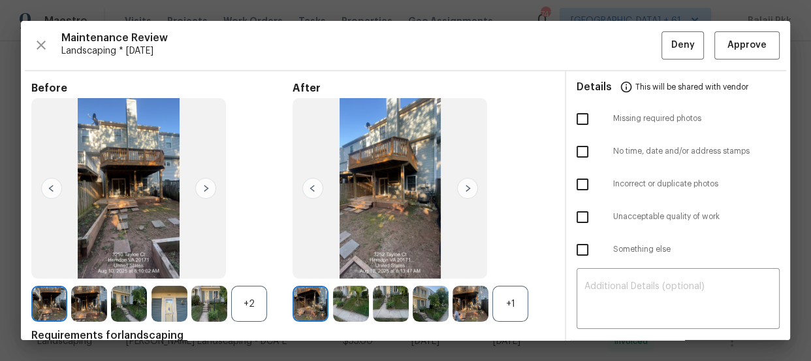
click at [501, 285] on div "+1" at bounding box center [511, 303] width 36 height 36
drag, startPoint x: 242, startPoint y: 300, endPoint x: 162, endPoint y: 7, distance: 304.0
click at [242, 300] on div "+2" at bounding box center [249, 303] width 36 height 36
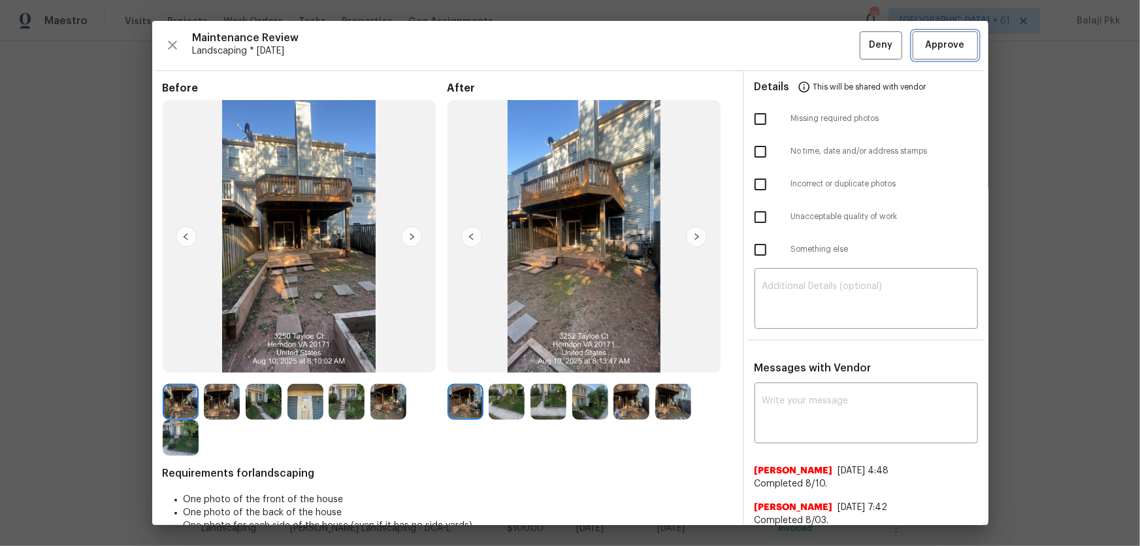
click at [892, 46] on span "Approve" at bounding box center [945, 45] width 39 height 16
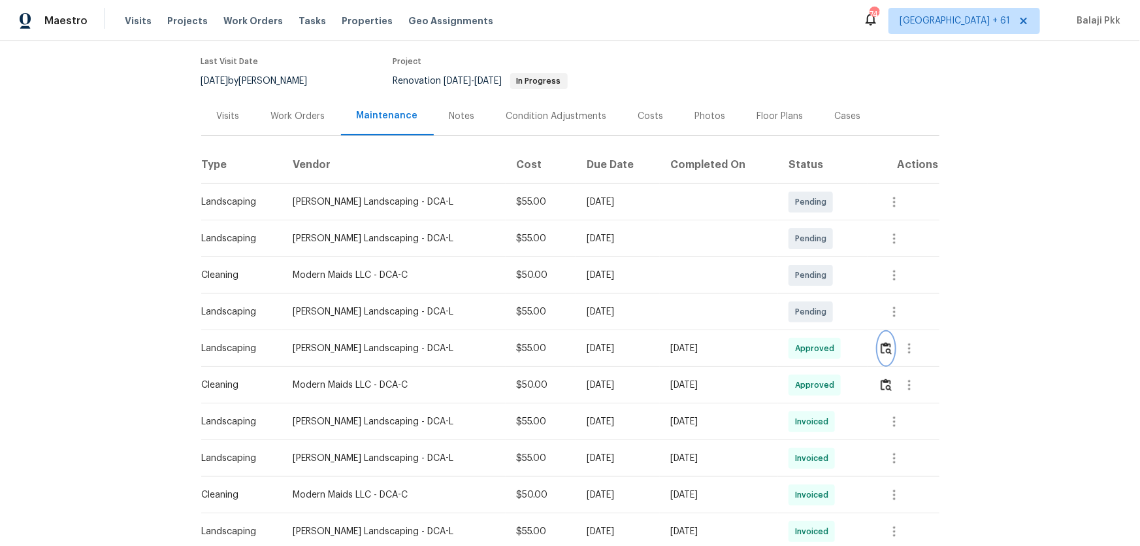
scroll to position [0, 0]
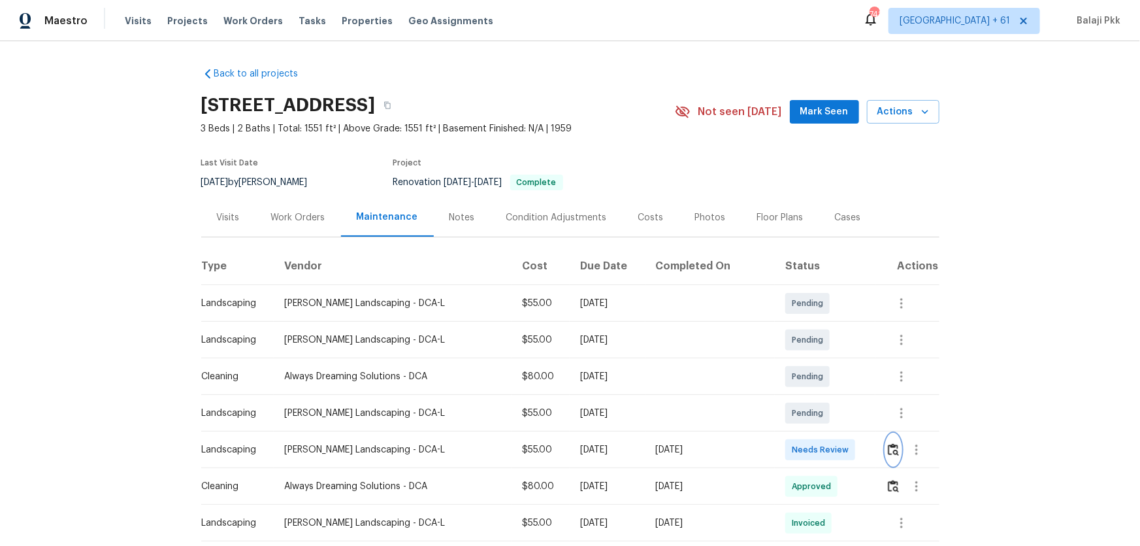
click at [890, 396] on img "button" at bounding box center [893, 449] width 11 height 12
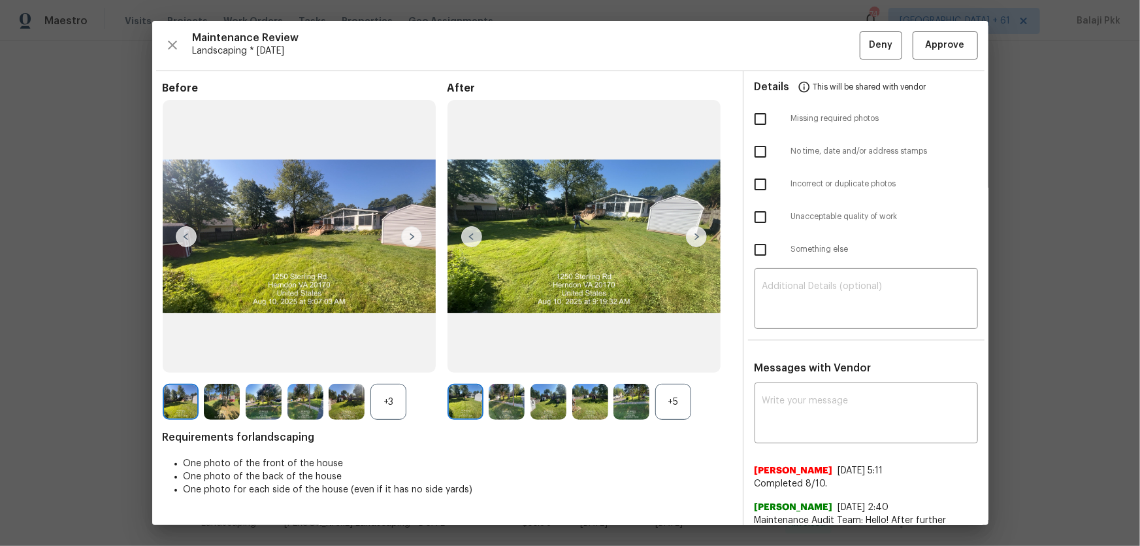
click at [686, 396] on div "+5" at bounding box center [673, 401] width 36 height 36
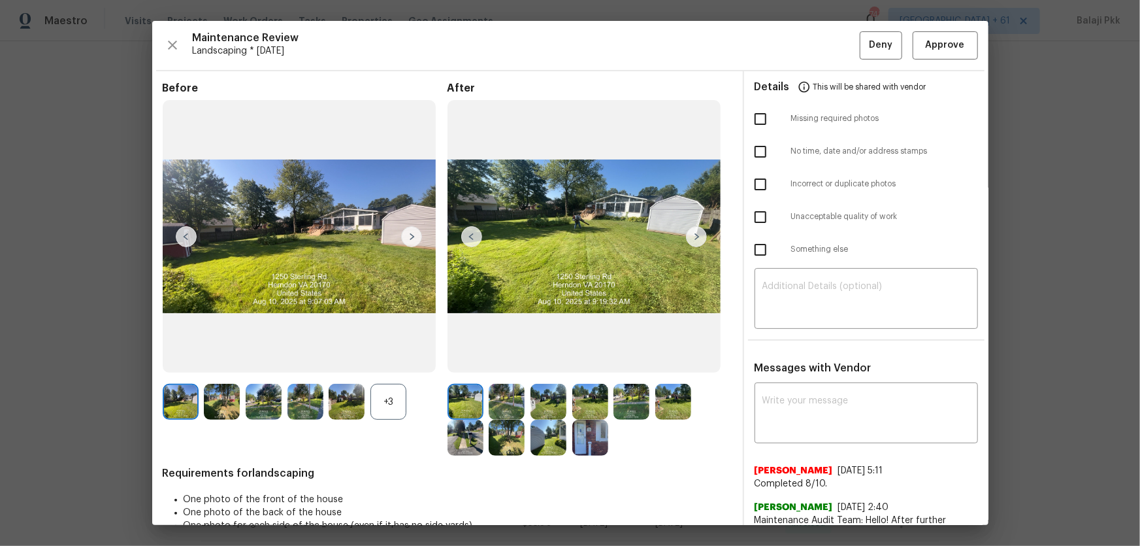
click at [399, 396] on div "+3" at bounding box center [388, 401] width 36 height 36
click at [892, 41] on span "Approve" at bounding box center [945, 45] width 44 height 16
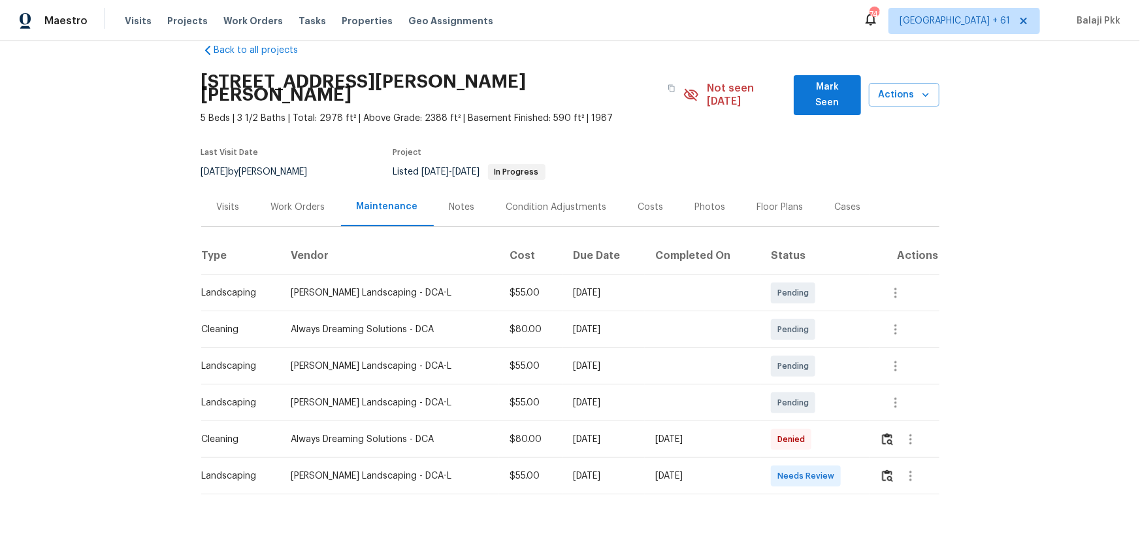
scroll to position [46, 0]
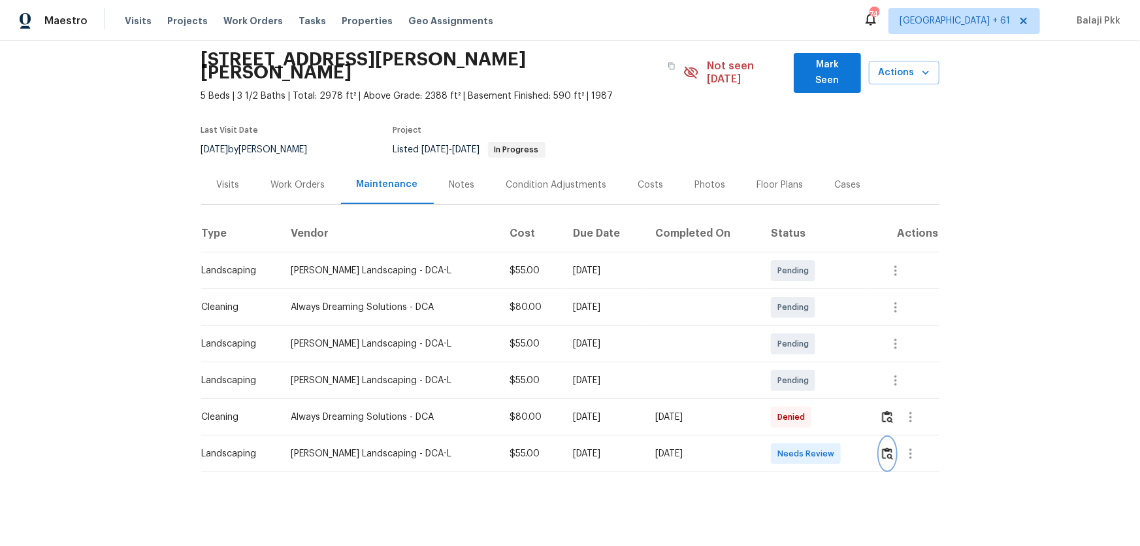
click at [882, 396] on img "button" at bounding box center [887, 453] width 11 height 12
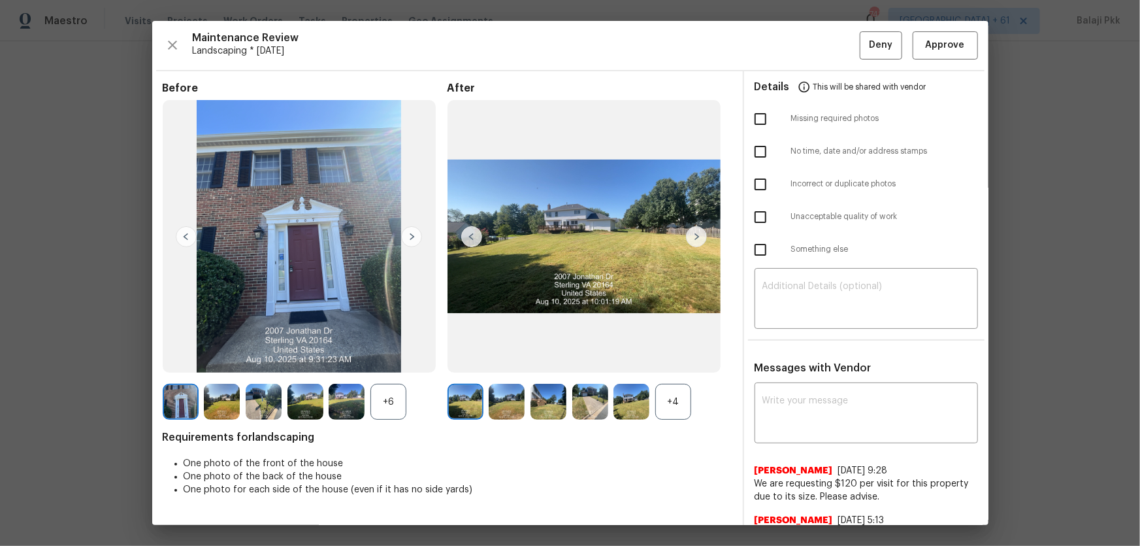
click at [667, 396] on div "+4" at bounding box center [673, 401] width 36 height 36
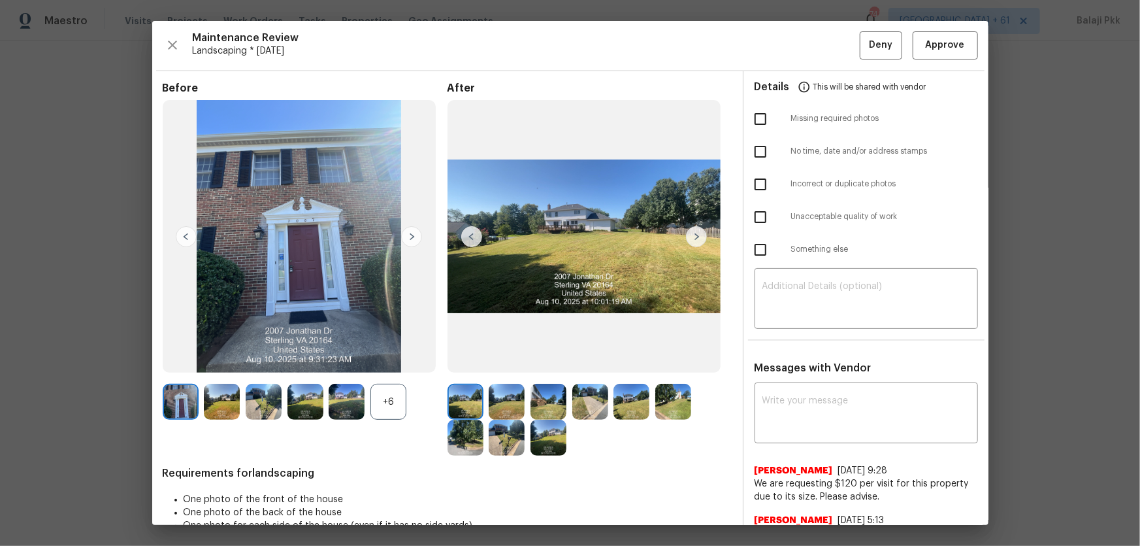
drag, startPoint x: 388, startPoint y: 398, endPoint x: 227, endPoint y: 10, distance: 419.7
click at [387, 383] on div "+6" at bounding box center [388, 401] width 36 height 36
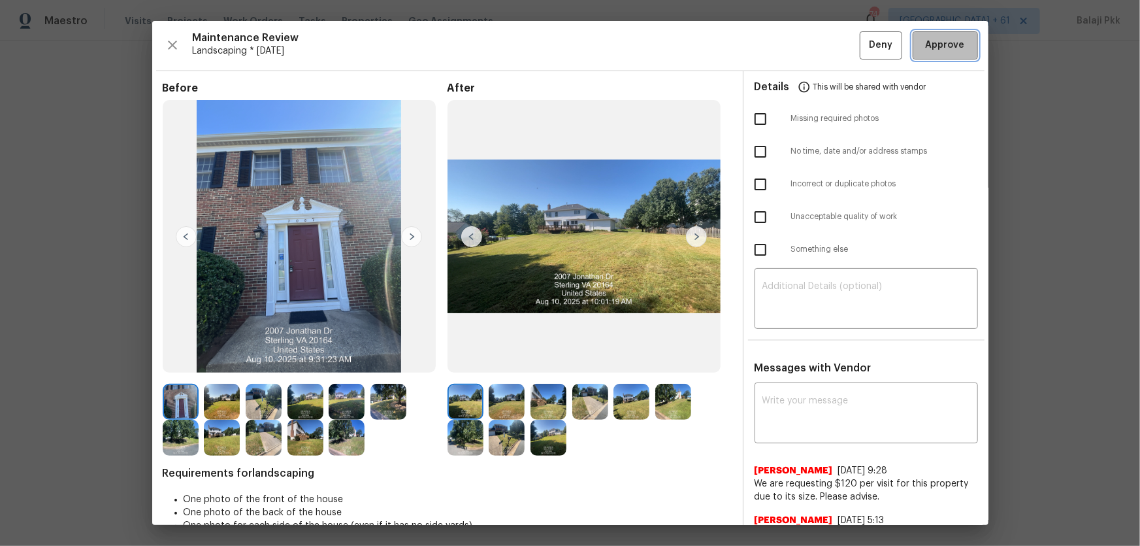
click at [892, 46] on span "Approve" at bounding box center [945, 45] width 39 height 16
